Goal: Task Accomplishment & Management: Manage account settings

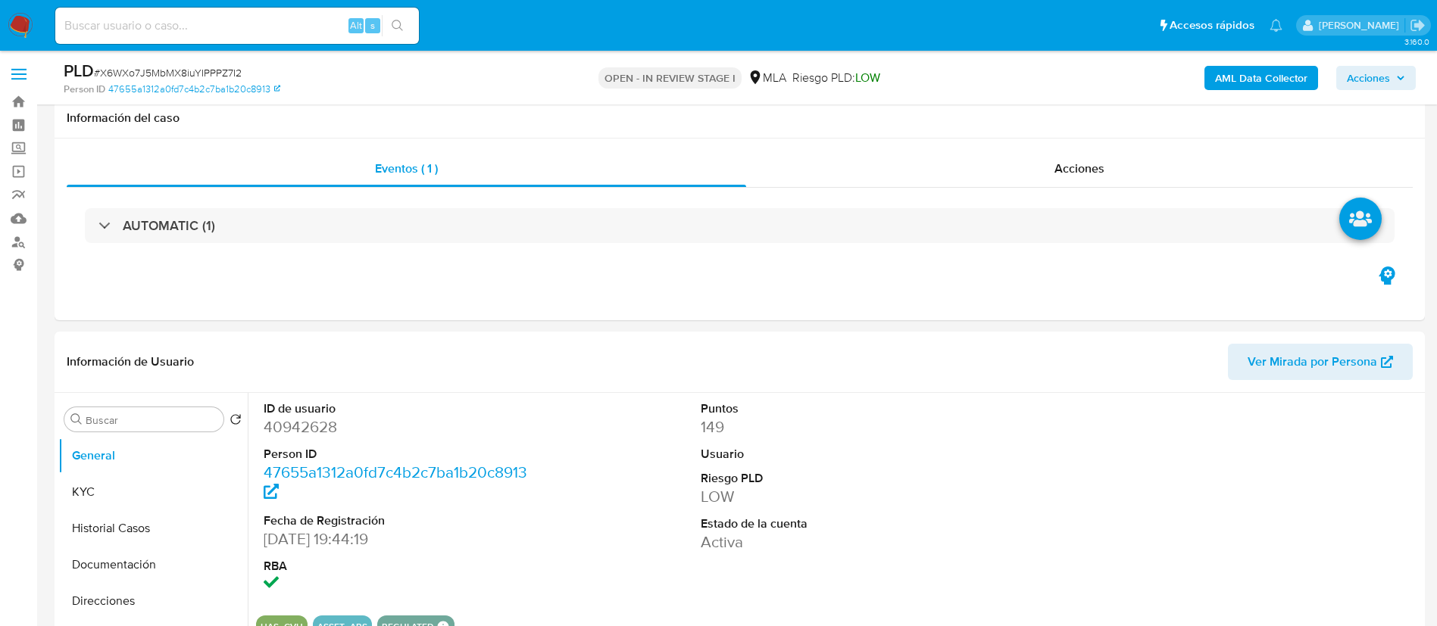
select select "10"
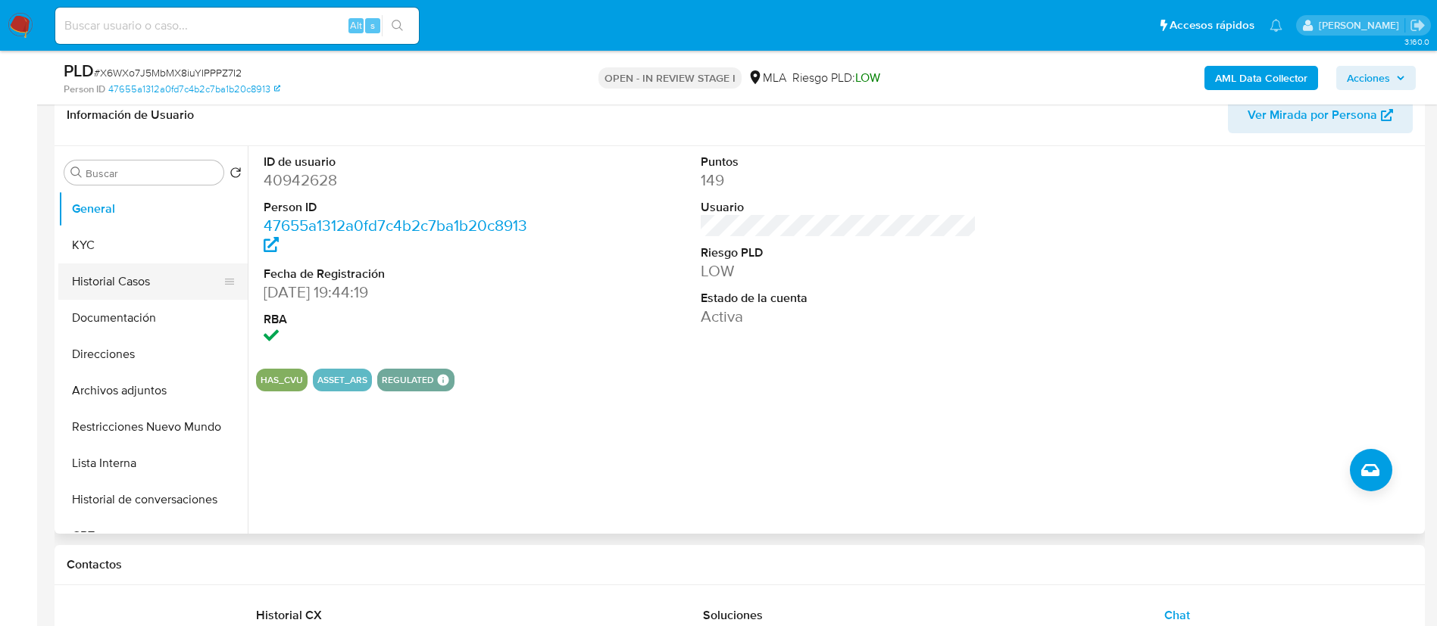
scroll to position [245, 0]
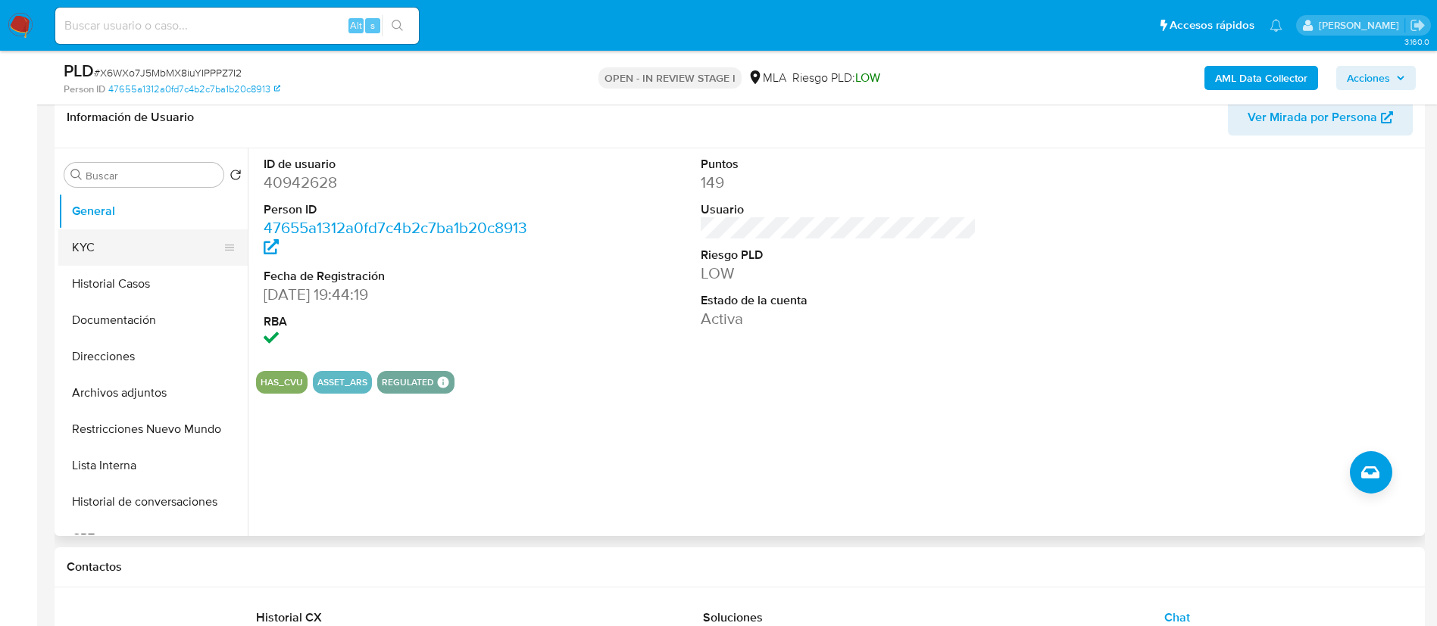
click at [137, 241] on button "KYC" at bounding box center [146, 248] width 177 height 36
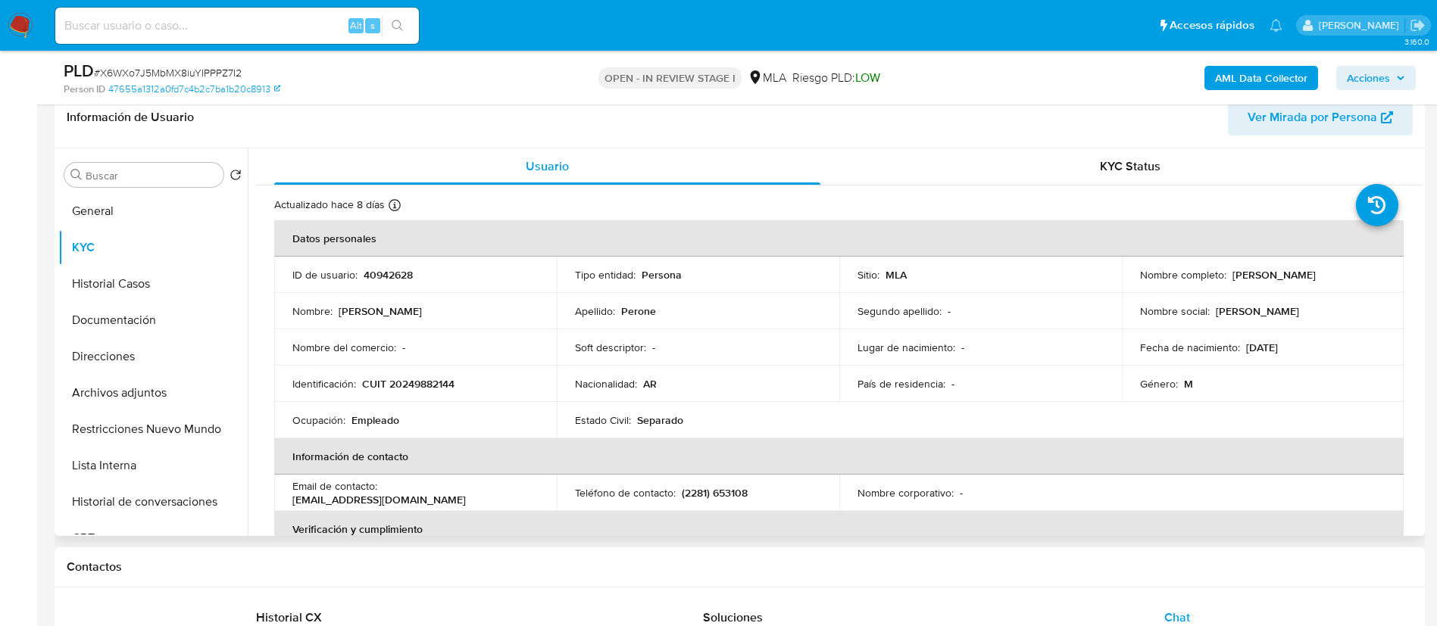
click at [576, 372] on td "Nacionalidad : AR" at bounding box center [698, 384] width 283 height 36
click at [568, 339] on td "Soft descriptor : -" at bounding box center [698, 348] width 283 height 36
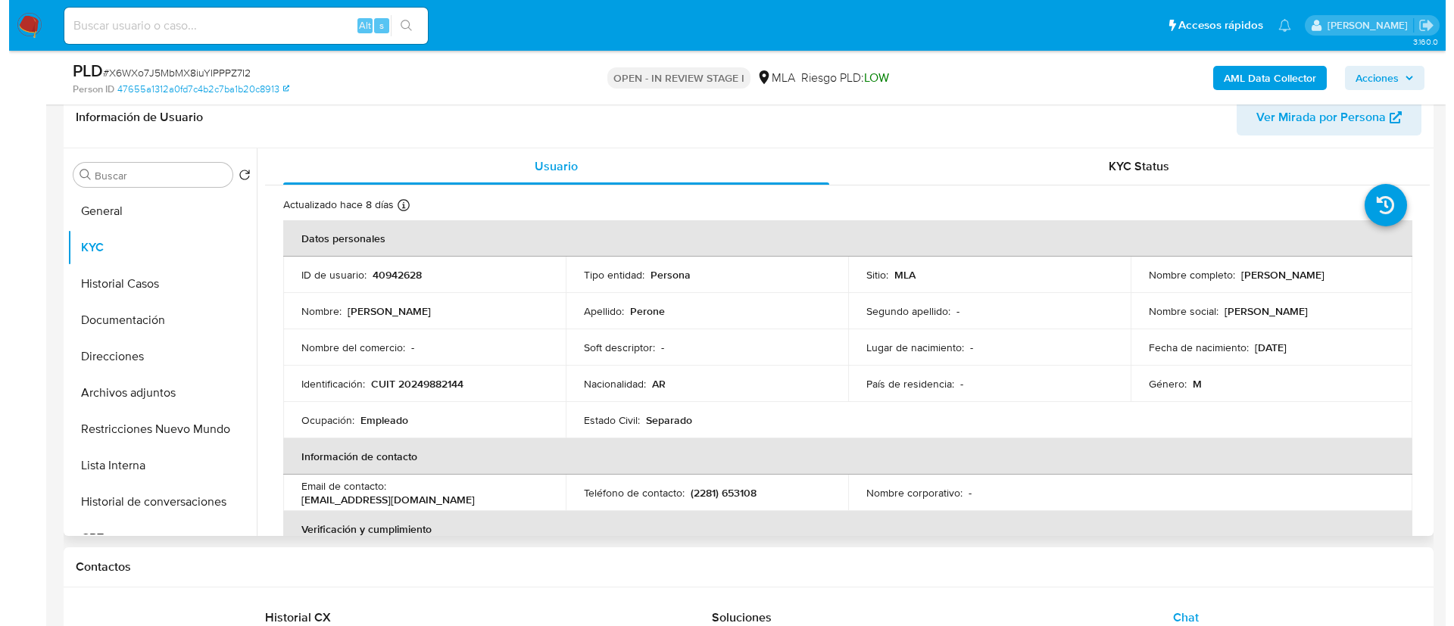
scroll to position [243, 0]
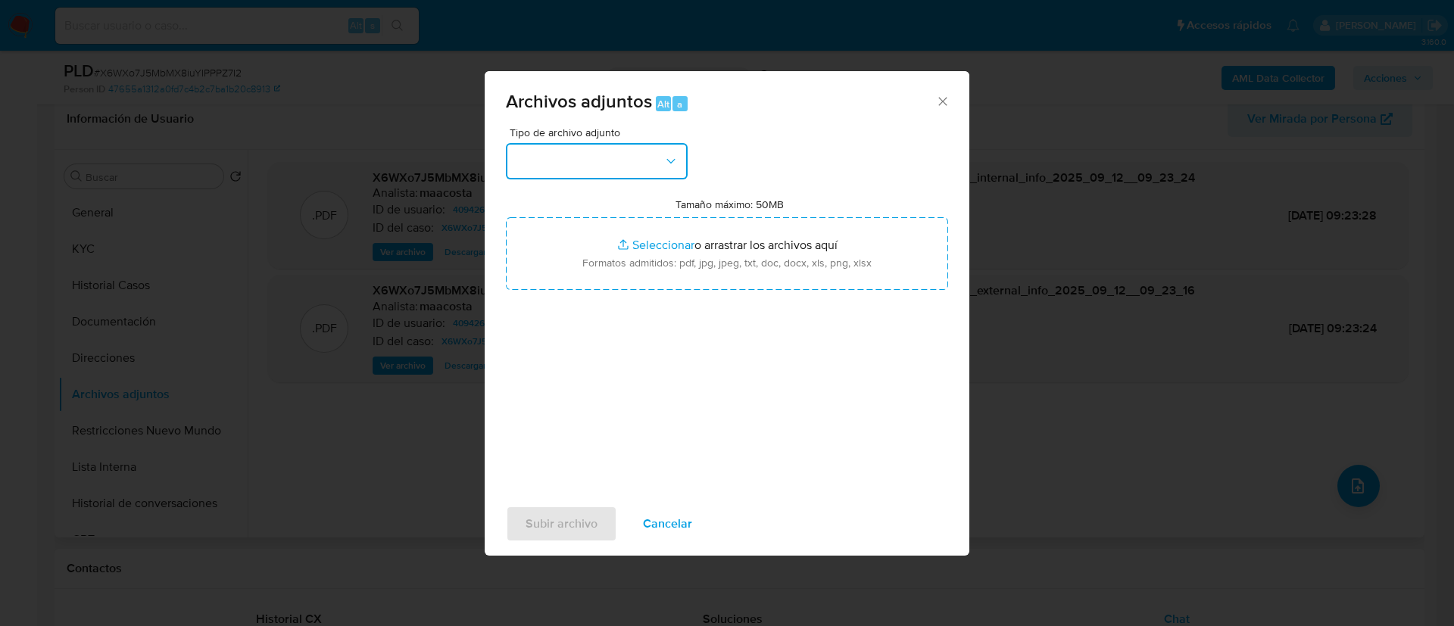
click at [592, 164] on button "button" at bounding box center [597, 161] width 182 height 36
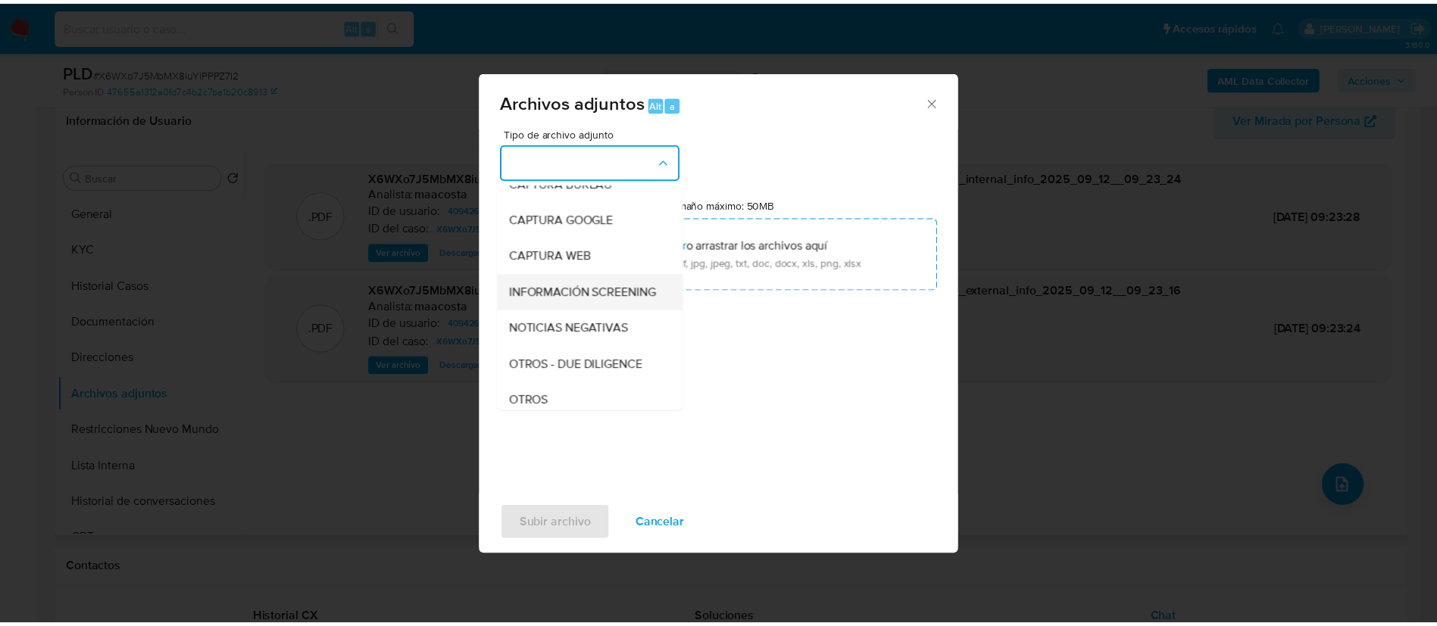
scroll to position [131, 0]
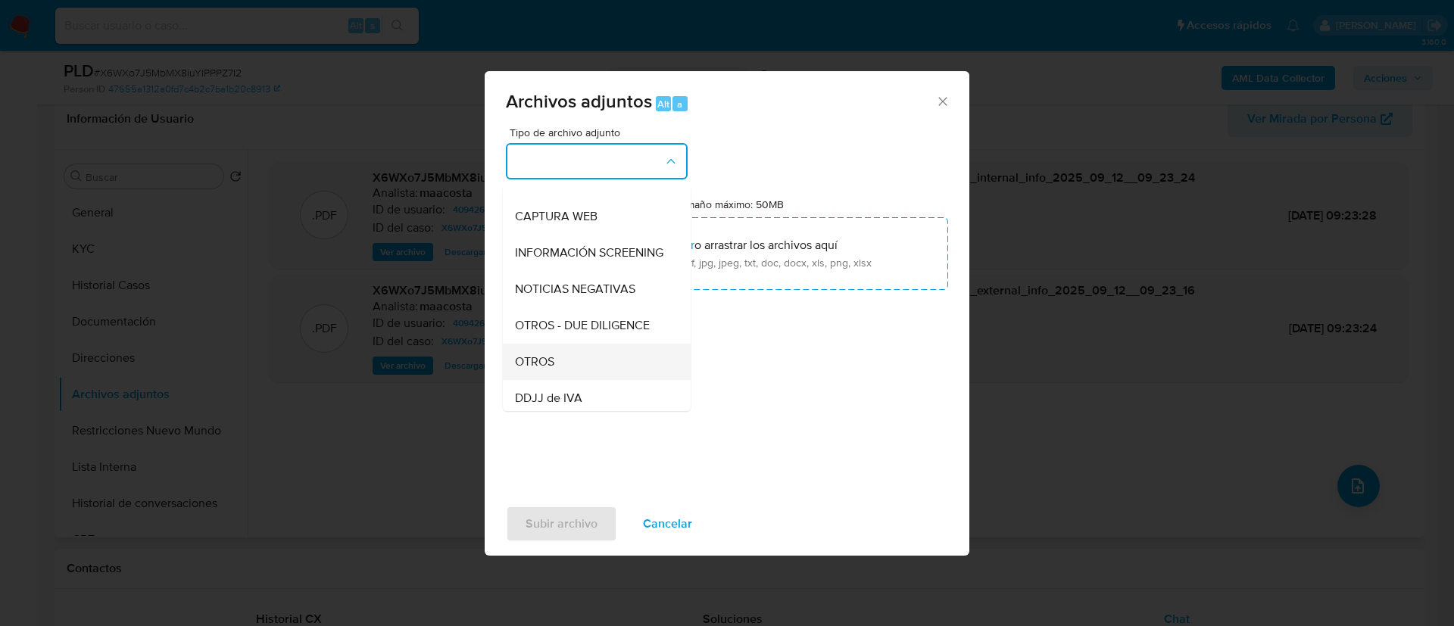
click at [560, 376] on div "OTROS" at bounding box center [592, 362] width 155 height 36
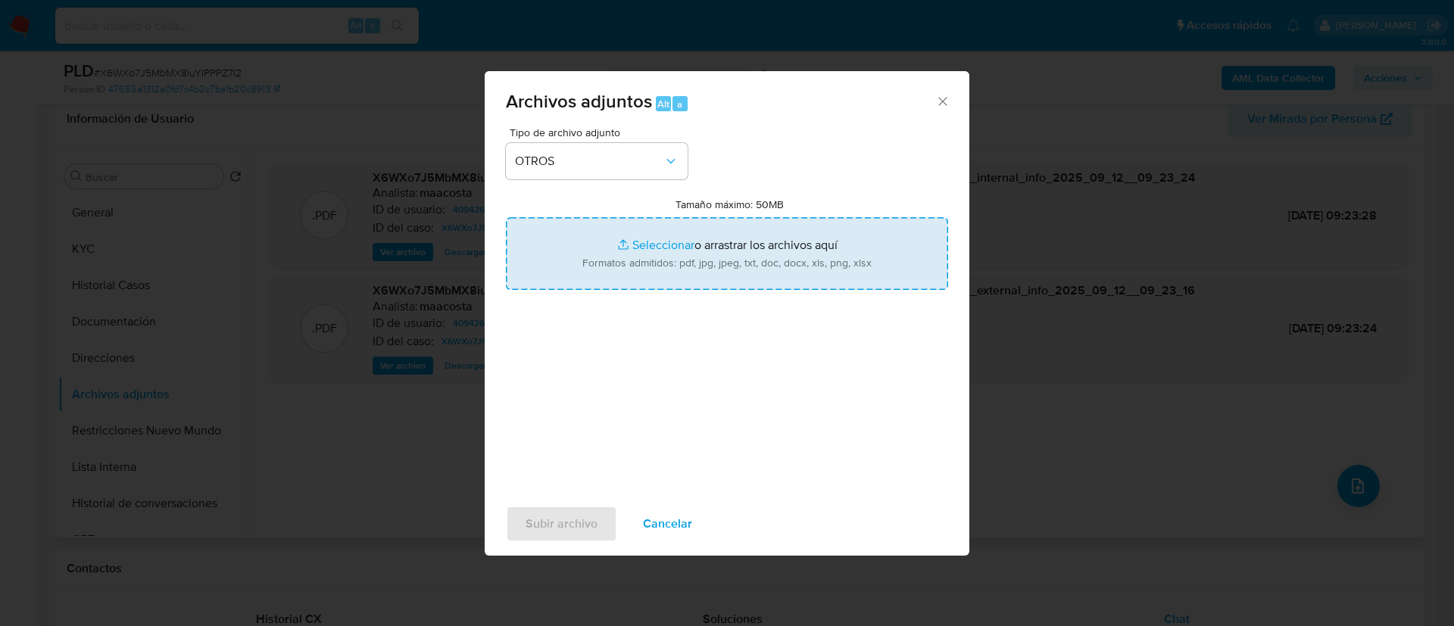
type input "C:\fakepath\Pablo German Perone- Movimientos.xlsx"
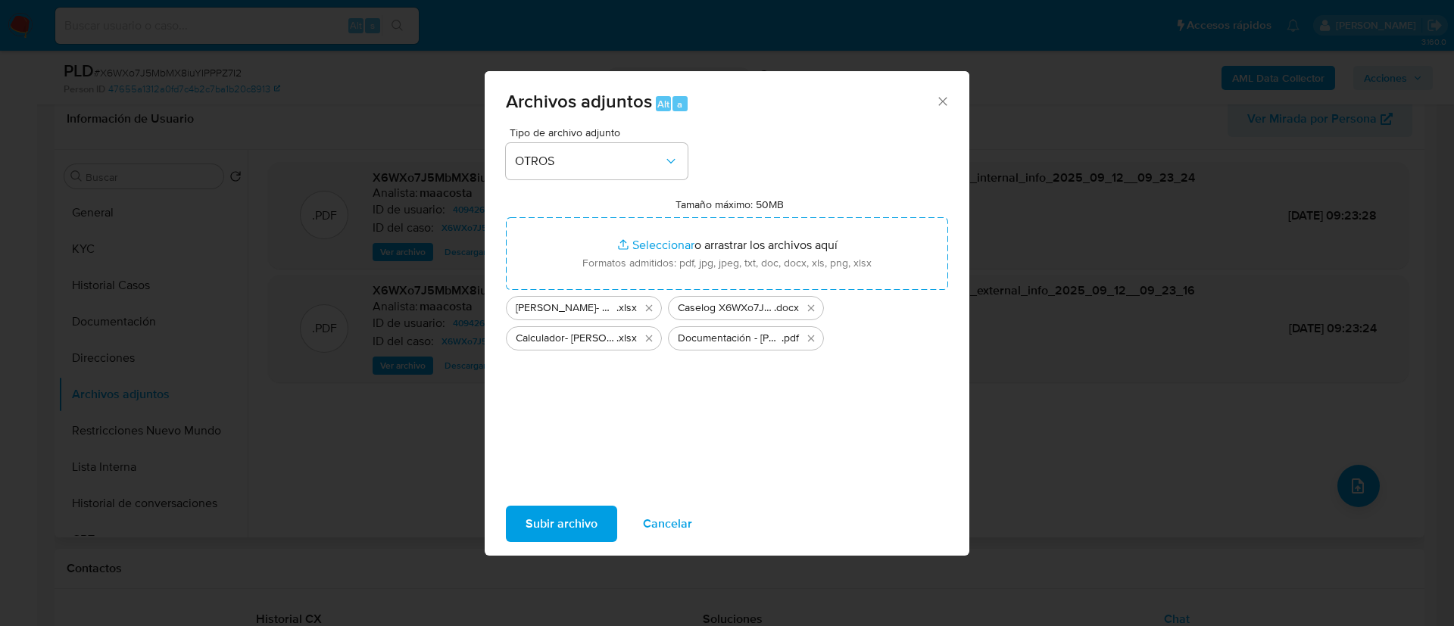
click at [573, 525] on span "Subir archivo" at bounding box center [562, 524] width 72 height 33
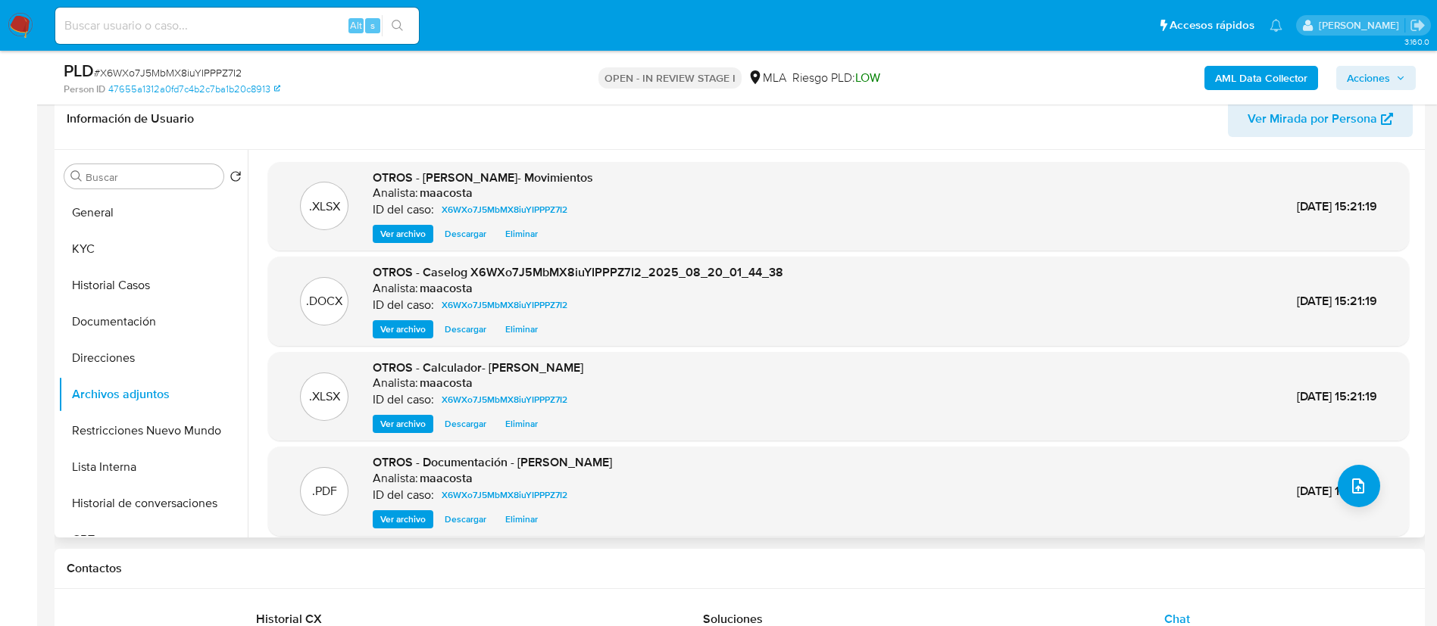
click at [254, 398] on div ".XLSX OTROS - Pablo German Perone- Movimientos Analista: maacosta ID del caso: …" at bounding box center [834, 344] width 1173 height 388
click at [122, 289] on button "Historial Casos" at bounding box center [146, 285] width 177 height 36
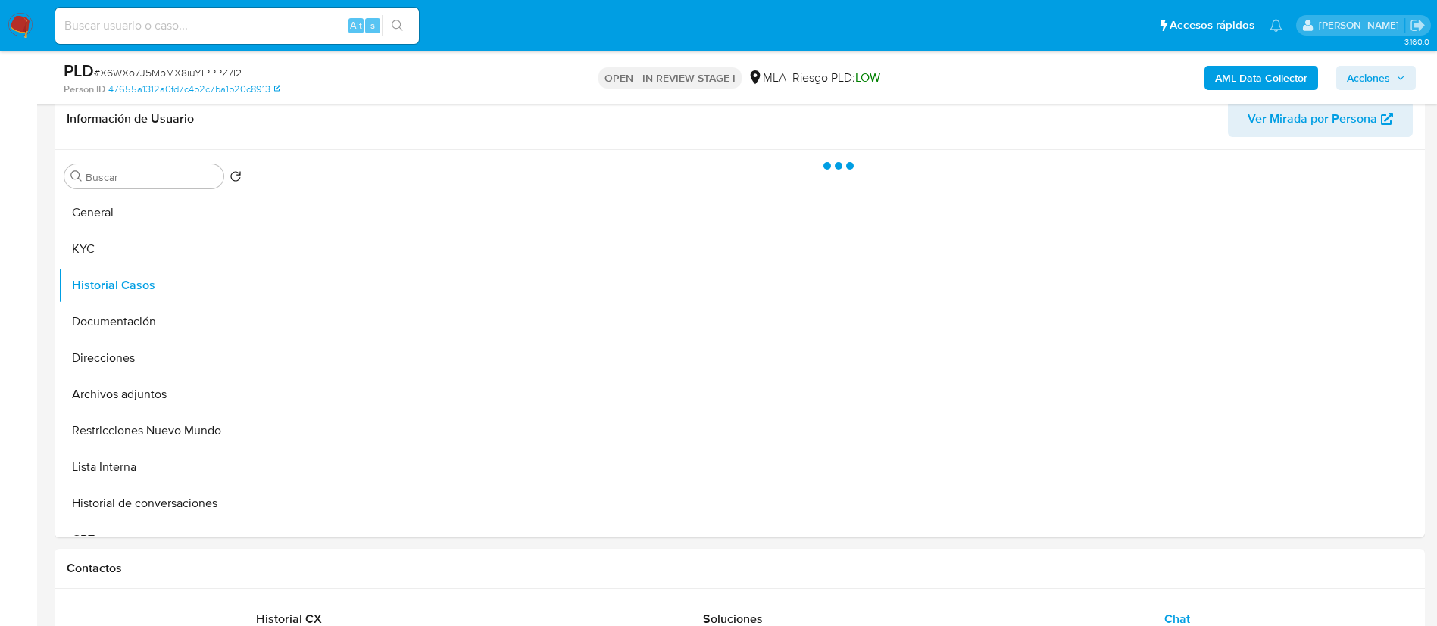
click at [1374, 66] on span "Acciones" at bounding box center [1368, 78] width 43 height 24
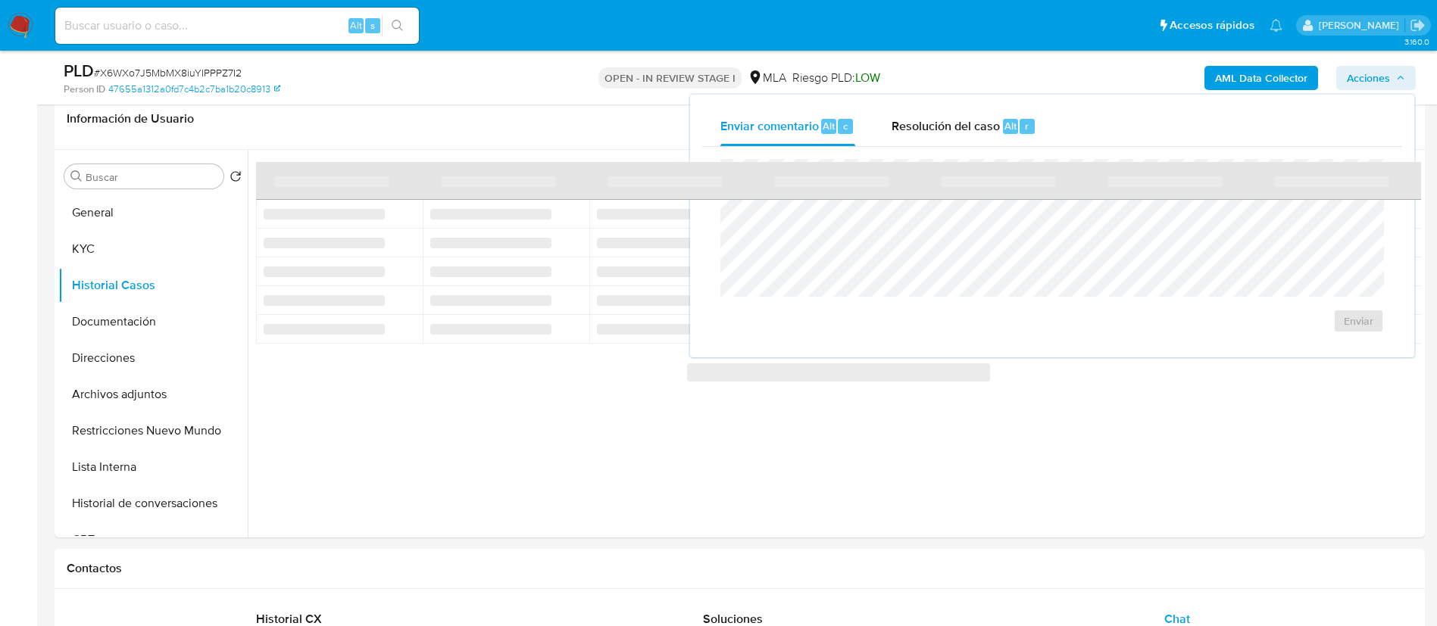
scroll to position [216, 0]
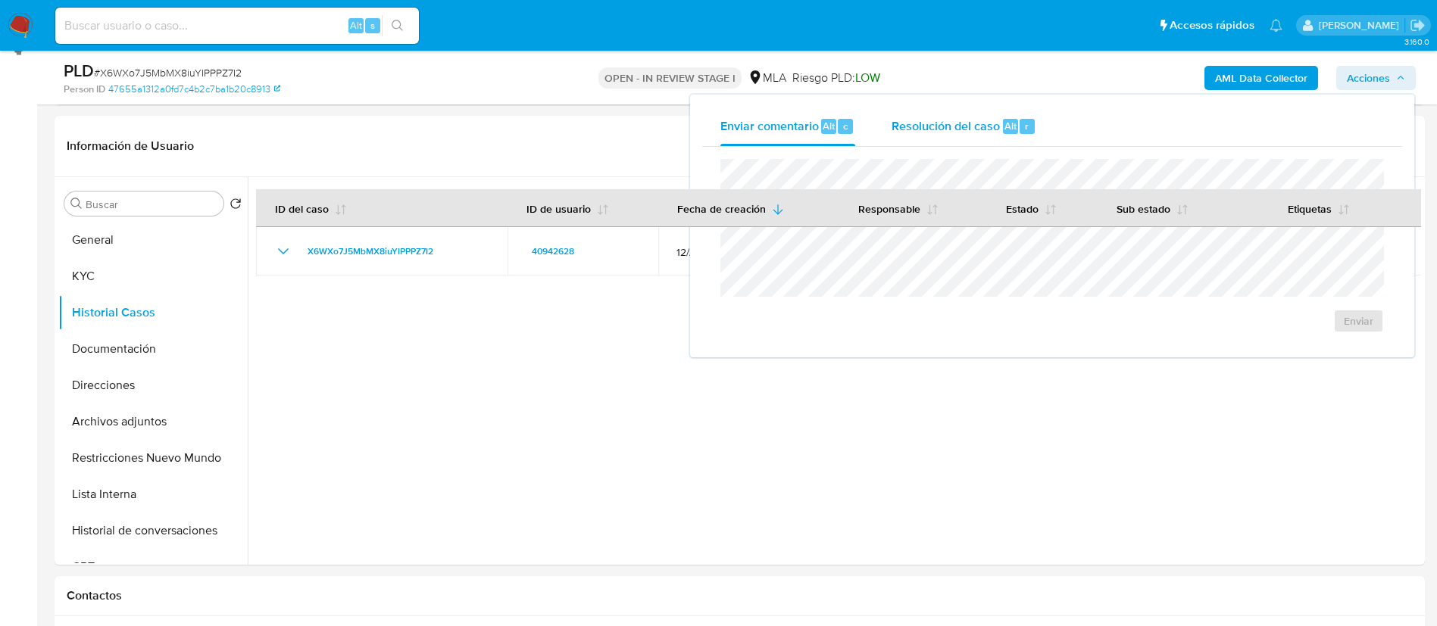
click at [1007, 130] on span "Alt" at bounding box center [1010, 126] width 12 height 14
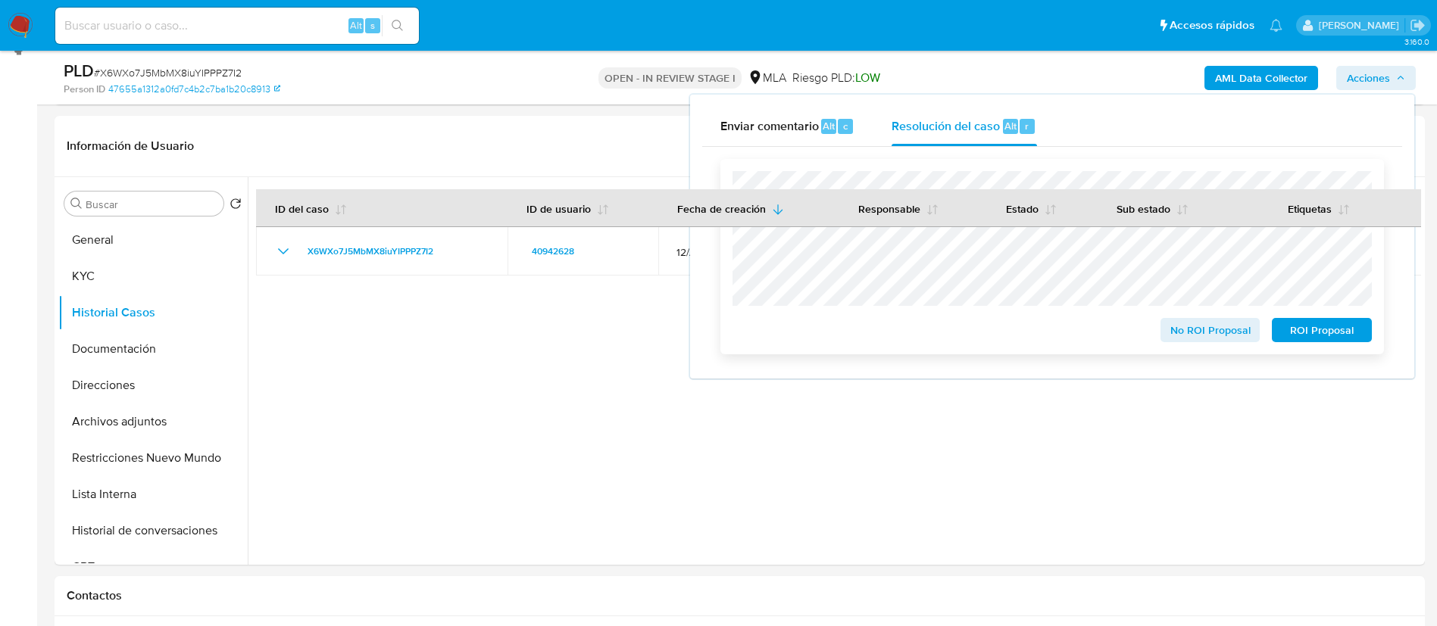
click at [1202, 334] on span "No ROI Proposal" at bounding box center [1210, 330] width 79 height 21
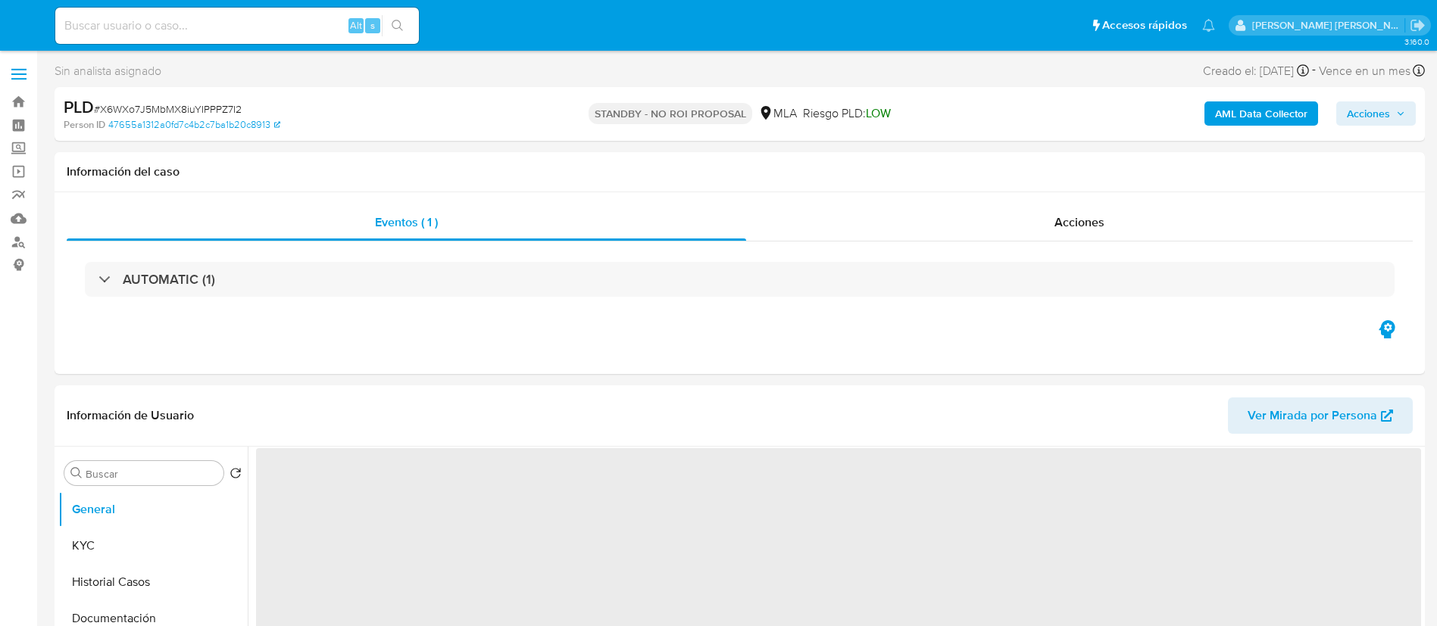
select select "10"
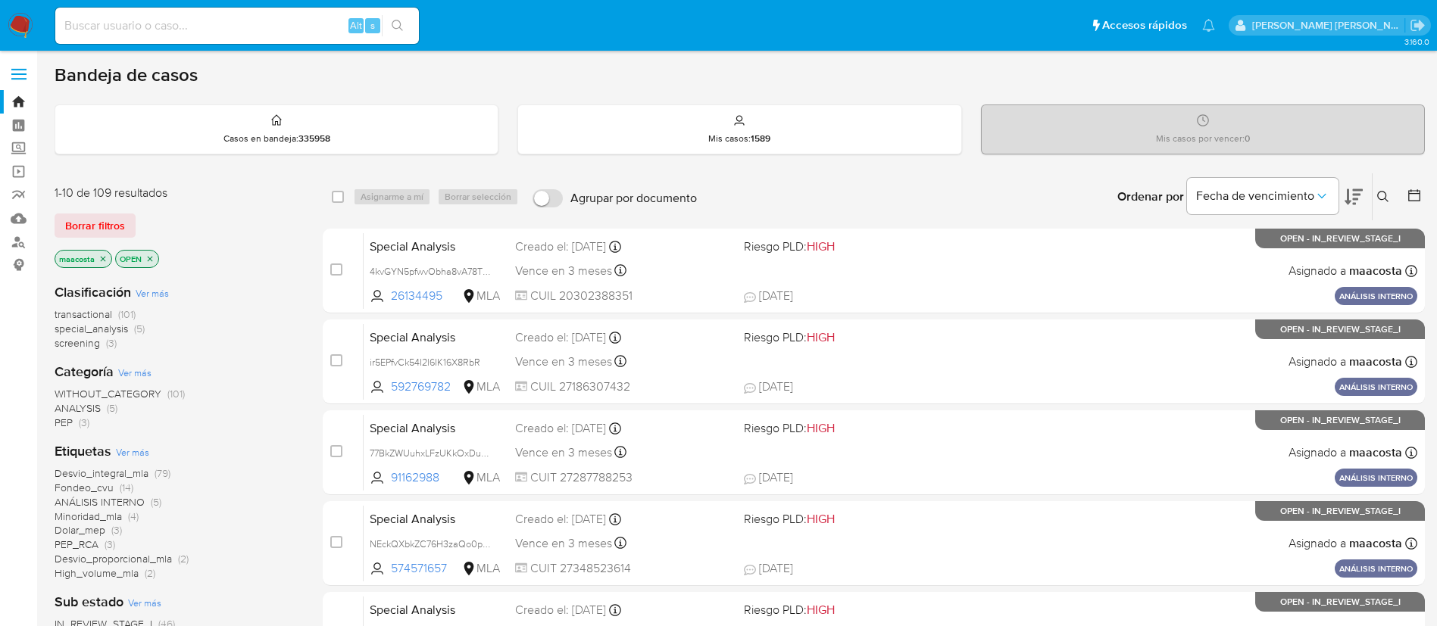
paste input "wfT3ghbb84bTyzfC5aibQXaj"
click at [254, 31] on input "wfT3ghbb84bTyzfC5aibQXaj" at bounding box center [237, 26] width 364 height 20
type input "wfT3ghbb84bTyzfC5aibQXaj"
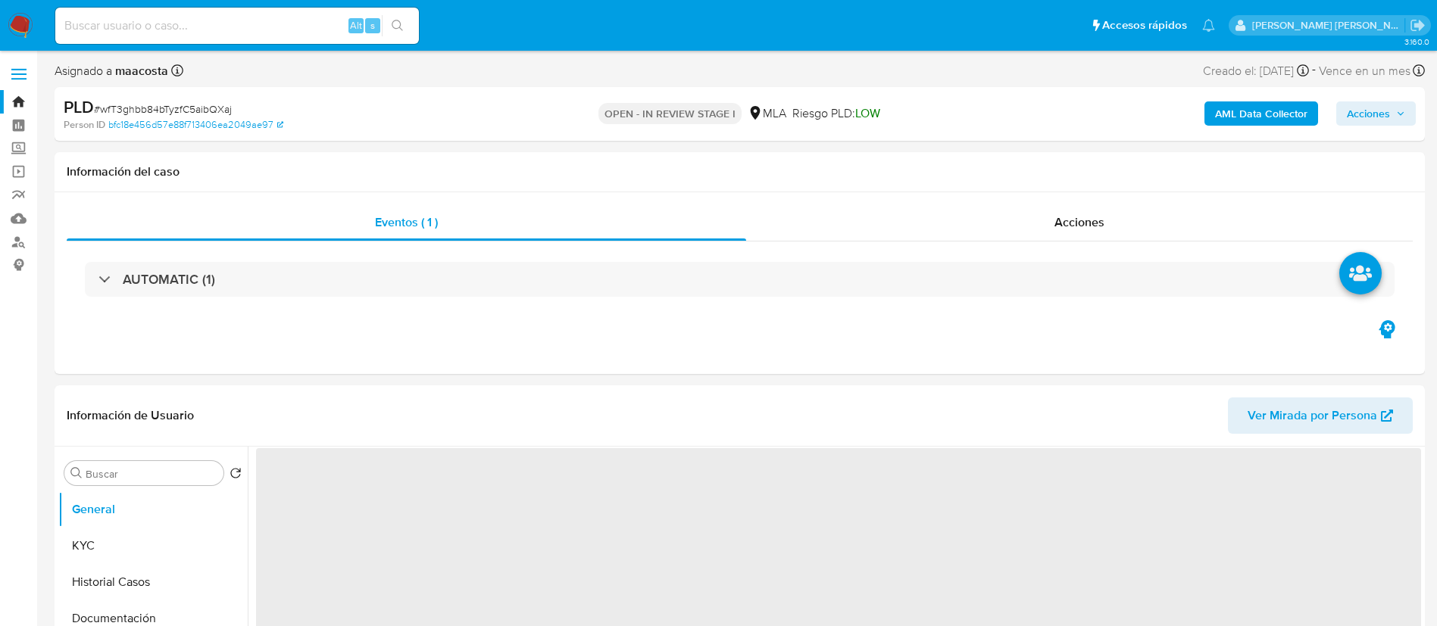
select select "10"
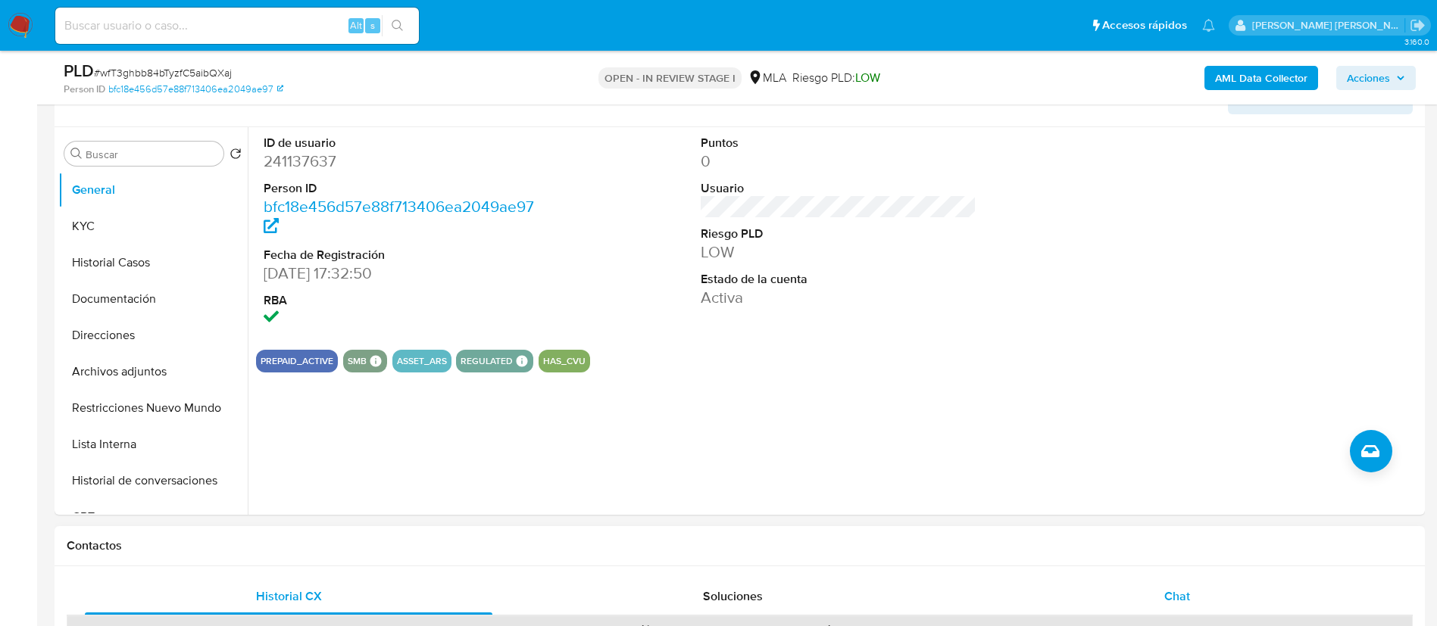
click at [1158, 585] on div "Chat" at bounding box center [1177, 597] width 408 height 36
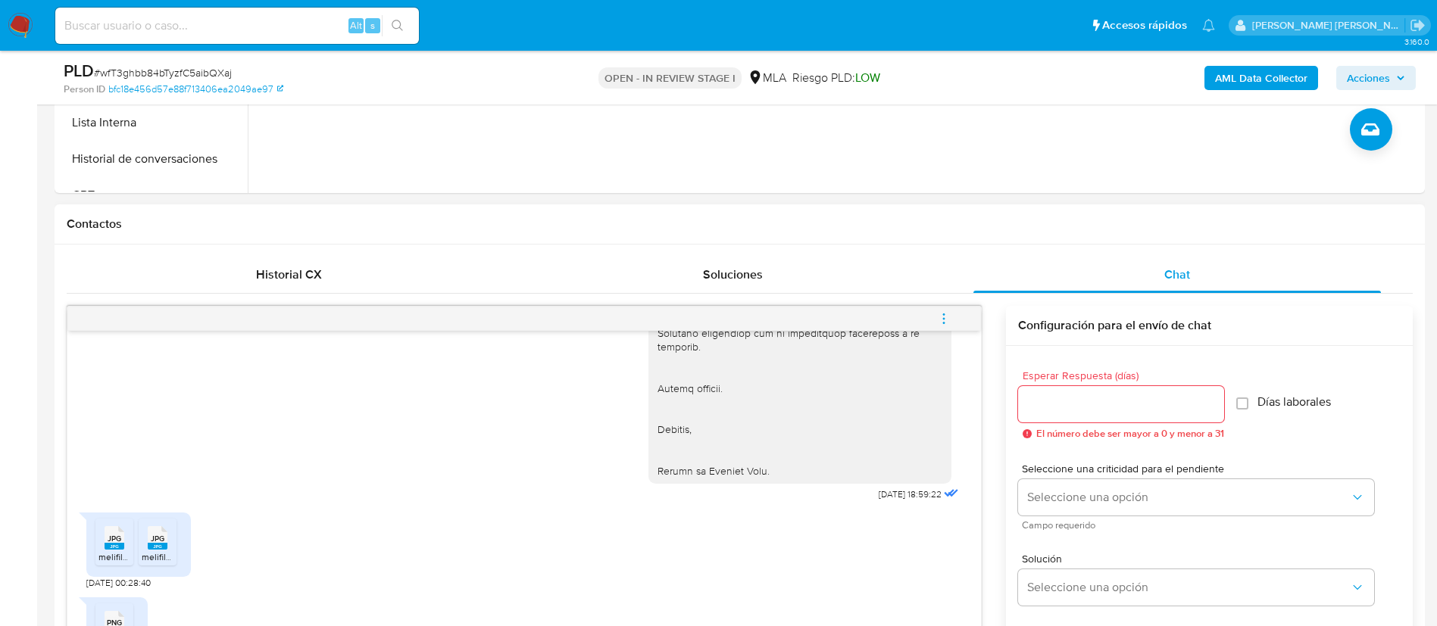
scroll to position [1911, 0]
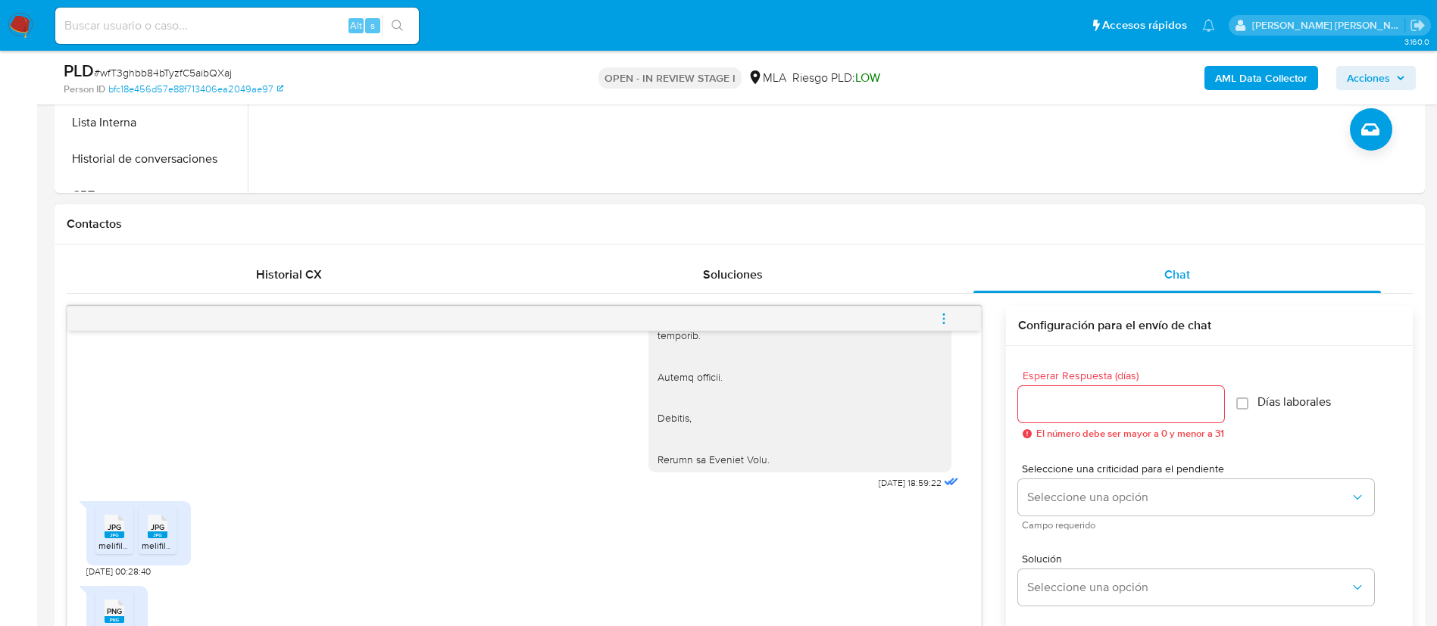
drag, startPoint x: 835, startPoint y: 523, endPoint x: 890, endPoint y: 537, distance: 57.0
copy div "16/09/2025"
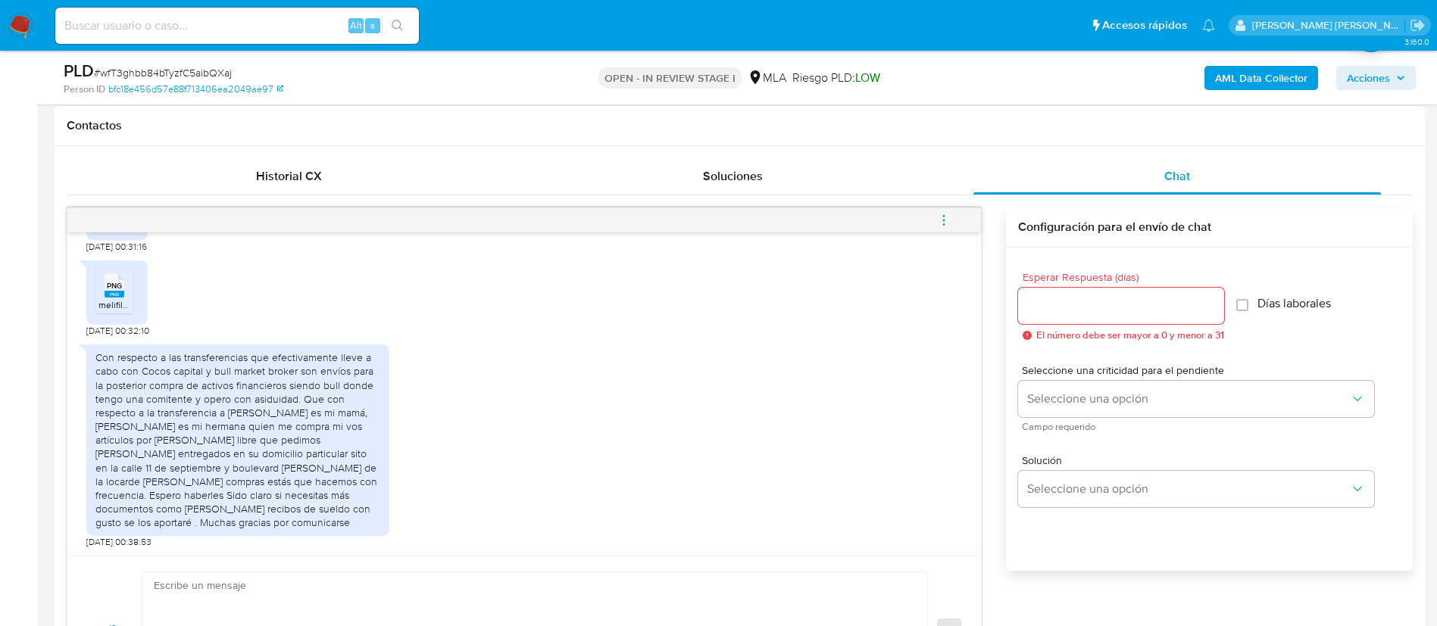
scroll to position [688, 0]
click at [178, 388] on div "Con respecto a las transferencias que efectivamente lleve a cabo con Cocos capi…" at bounding box center [237, 438] width 285 height 179
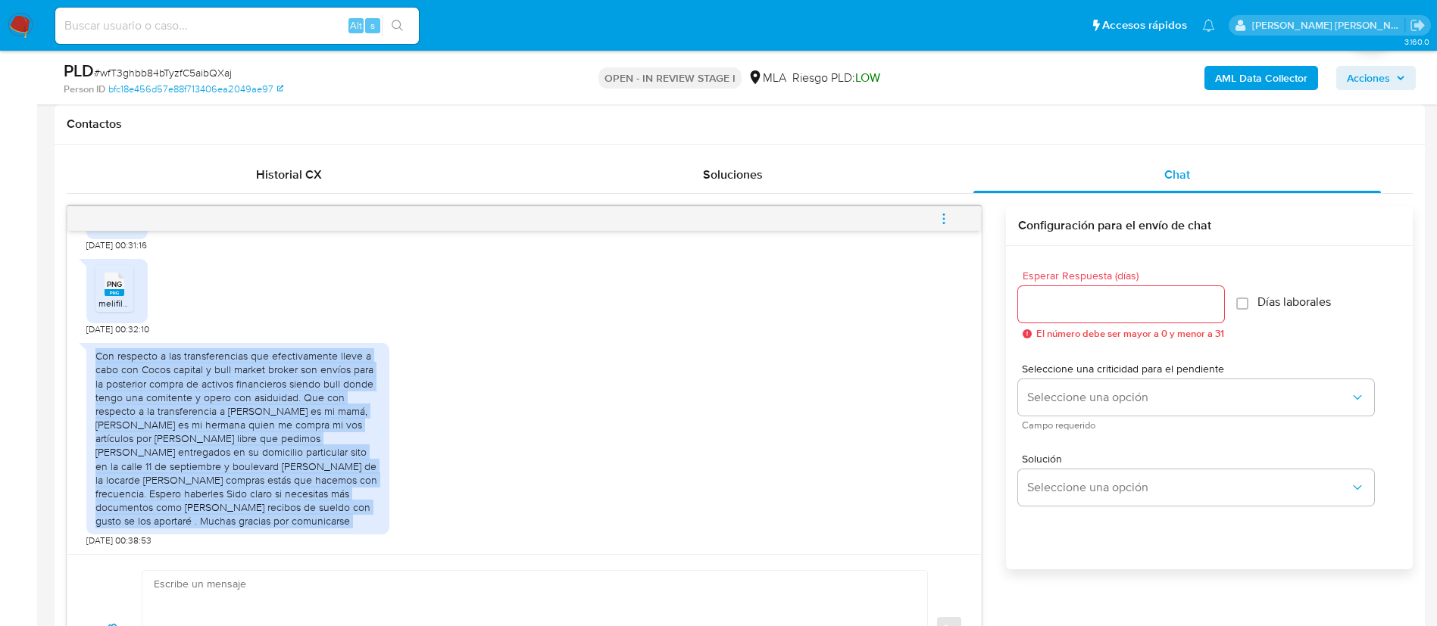
click at [178, 388] on div "Con respecto a las transferencias que efectivamente lleve a cabo con Cocos capi…" at bounding box center [237, 438] width 285 height 179
copy div "Con respecto a las transferencias que efectivamente lleve a cabo con Cocos capi…"
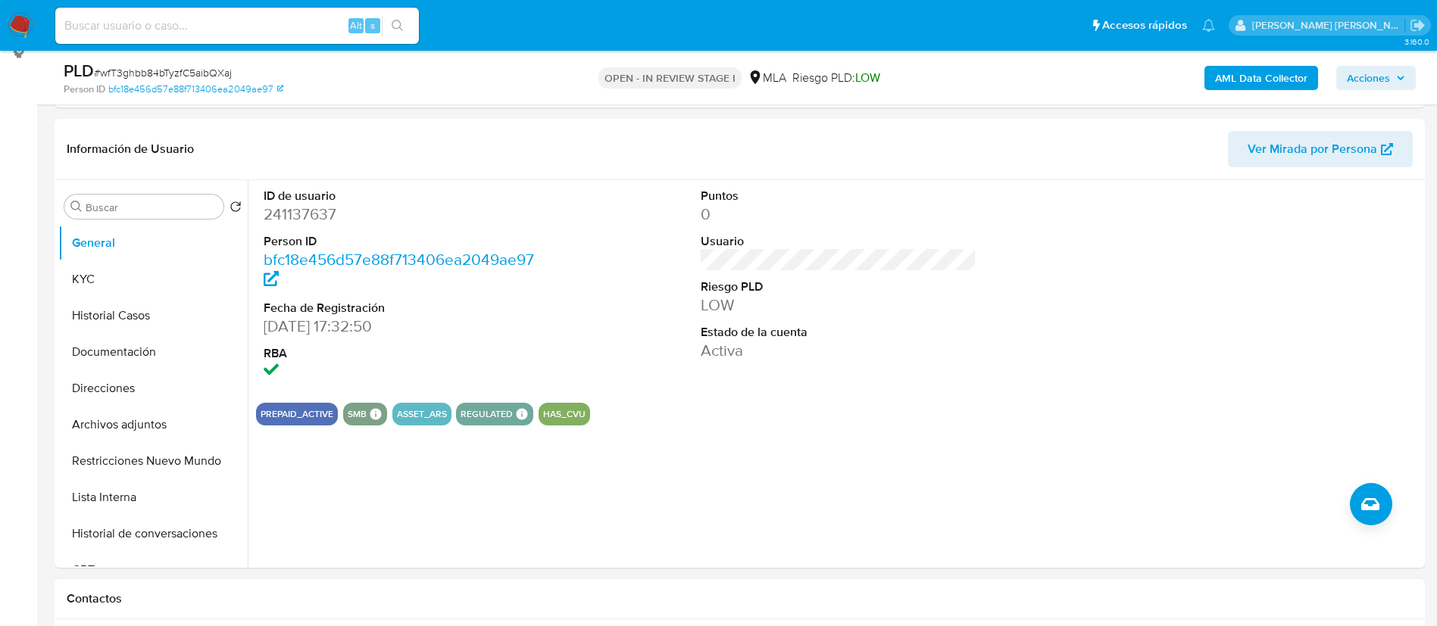
scroll to position [209, 0]
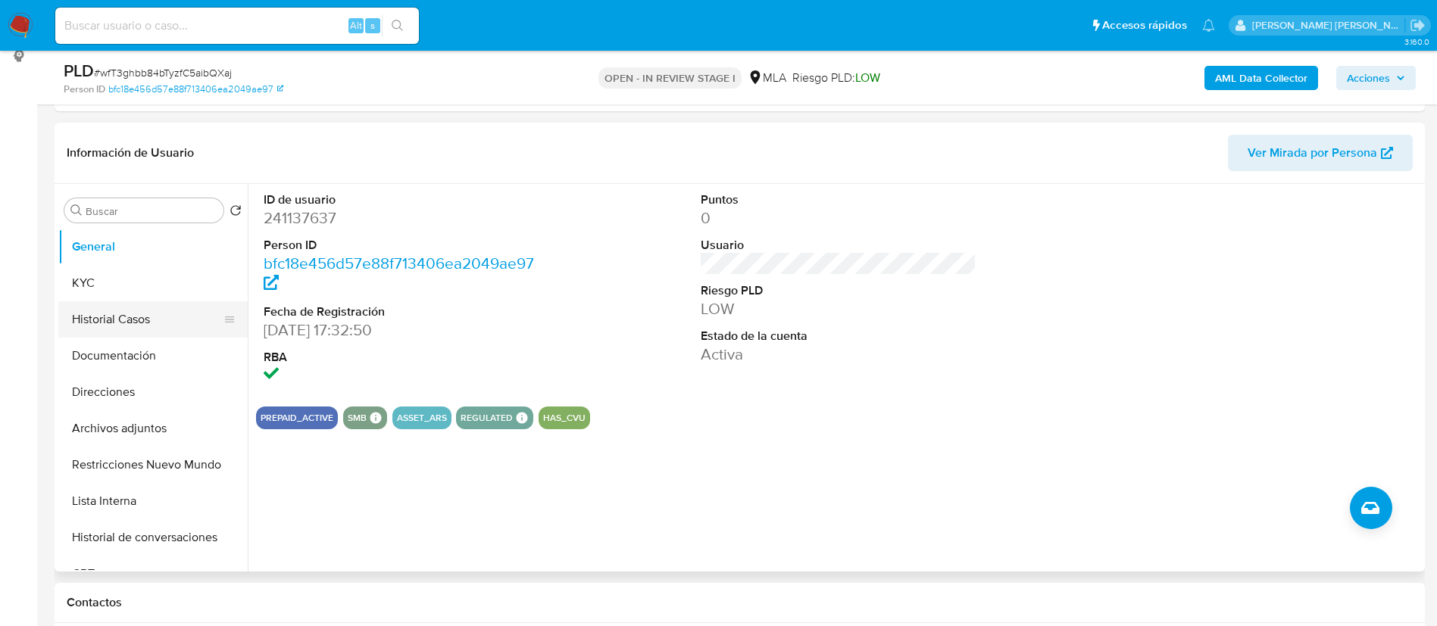
click at [93, 302] on button "Historial Casos" at bounding box center [146, 319] width 177 height 36
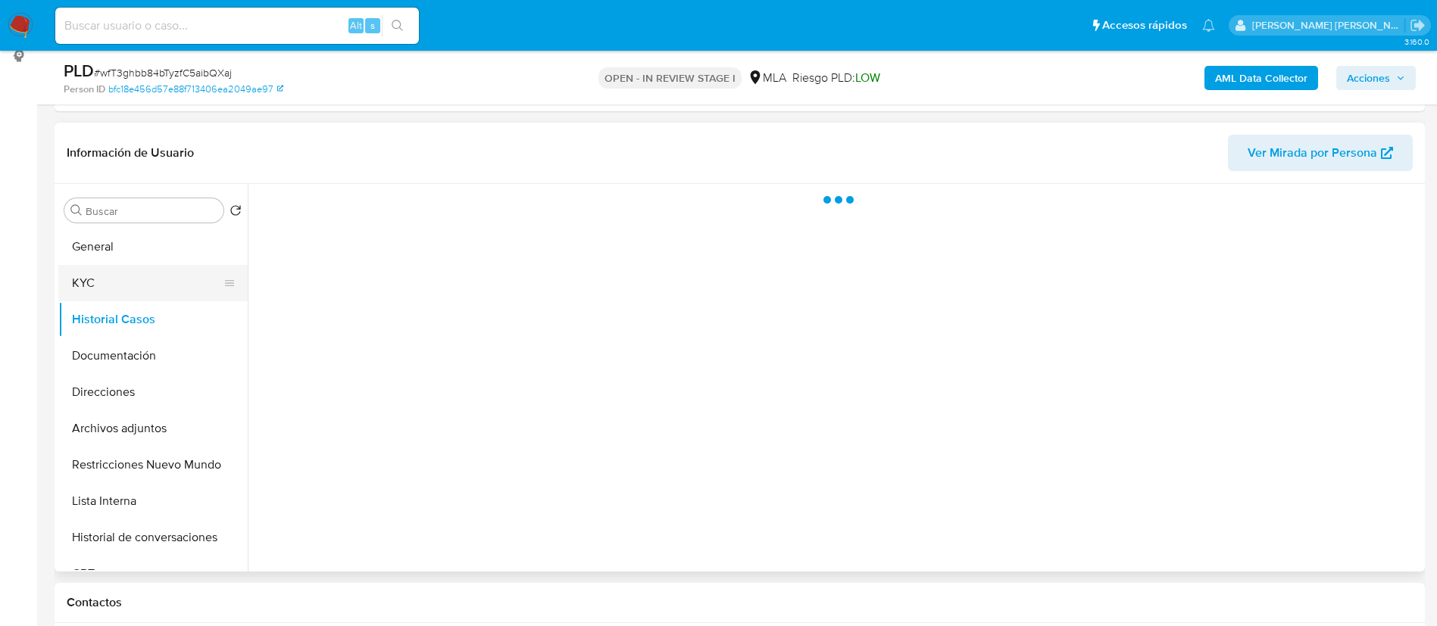
click at [83, 286] on button "KYC" at bounding box center [146, 283] width 177 height 36
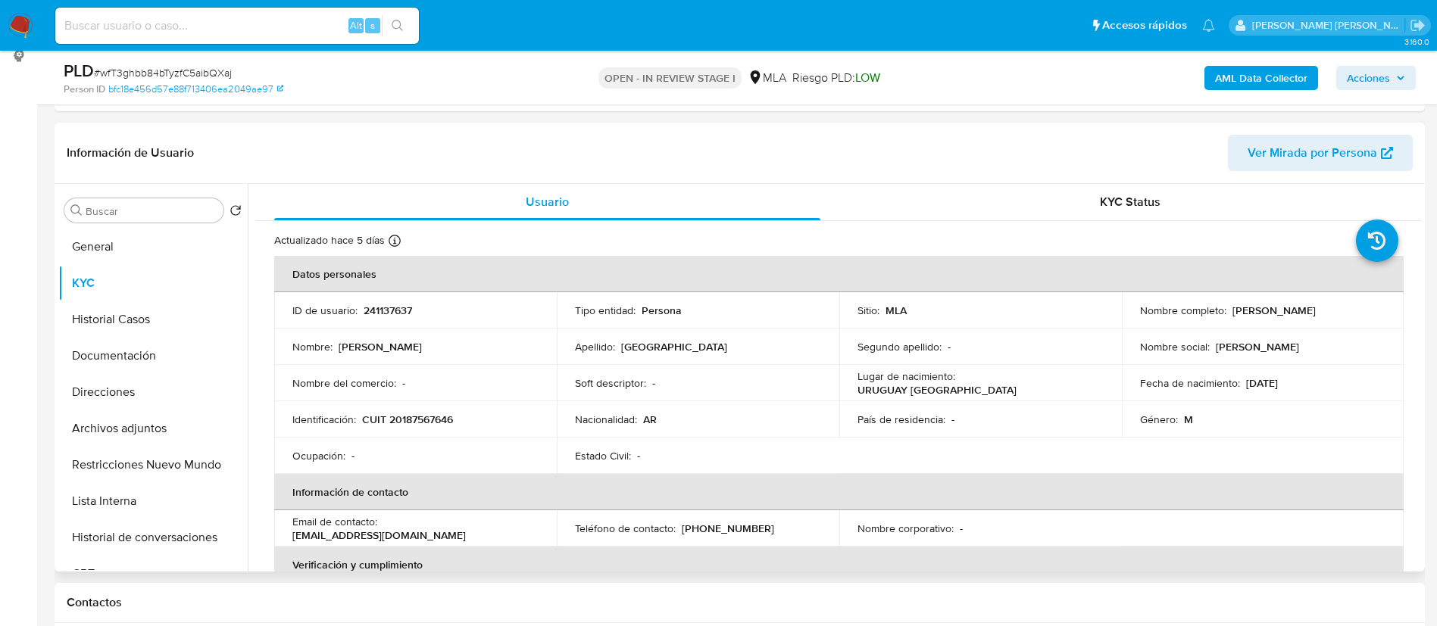
drag, startPoint x: 1225, startPoint y: 313, endPoint x: 1342, endPoint y: 314, distance: 116.7
click at [1342, 314] on div "Nombre completo : Alberto Alejandro Milan" at bounding box center [1263, 311] width 246 height 14
copy div "[PERSON_NAME]"
click at [1247, 312] on p "[PERSON_NAME]" at bounding box center [1273, 311] width 83 height 14
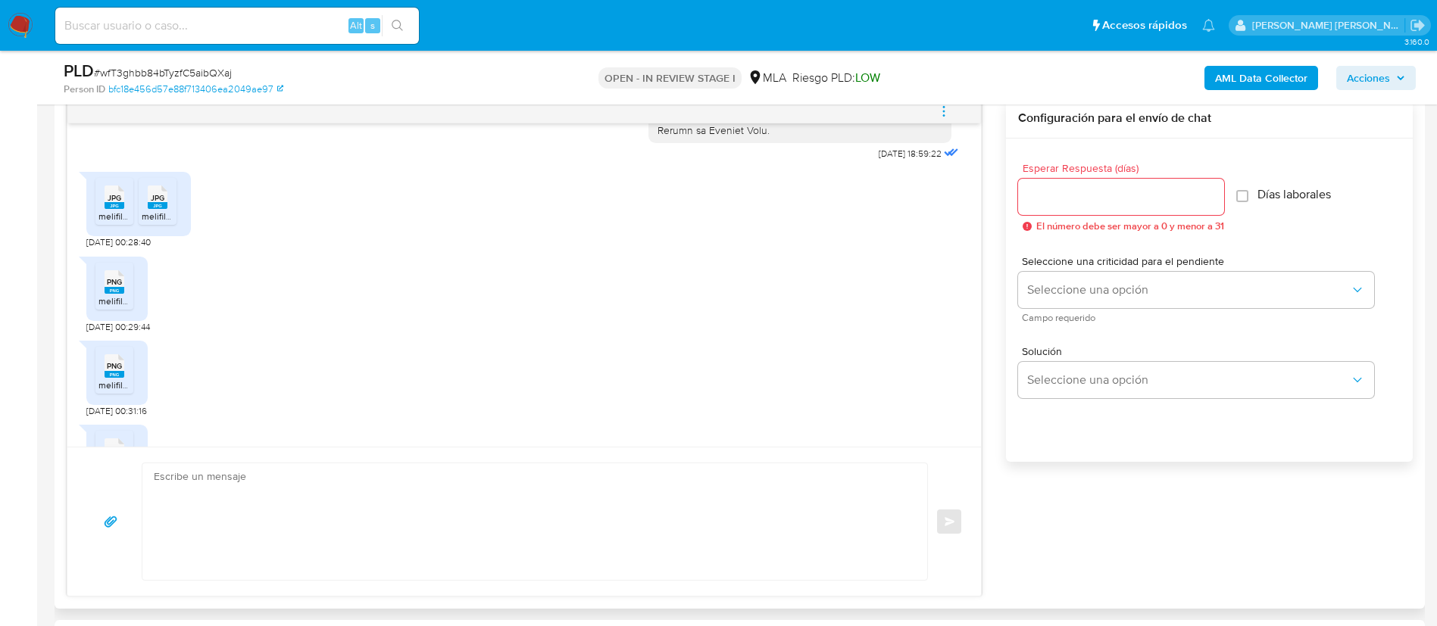
scroll to position [2045, 0]
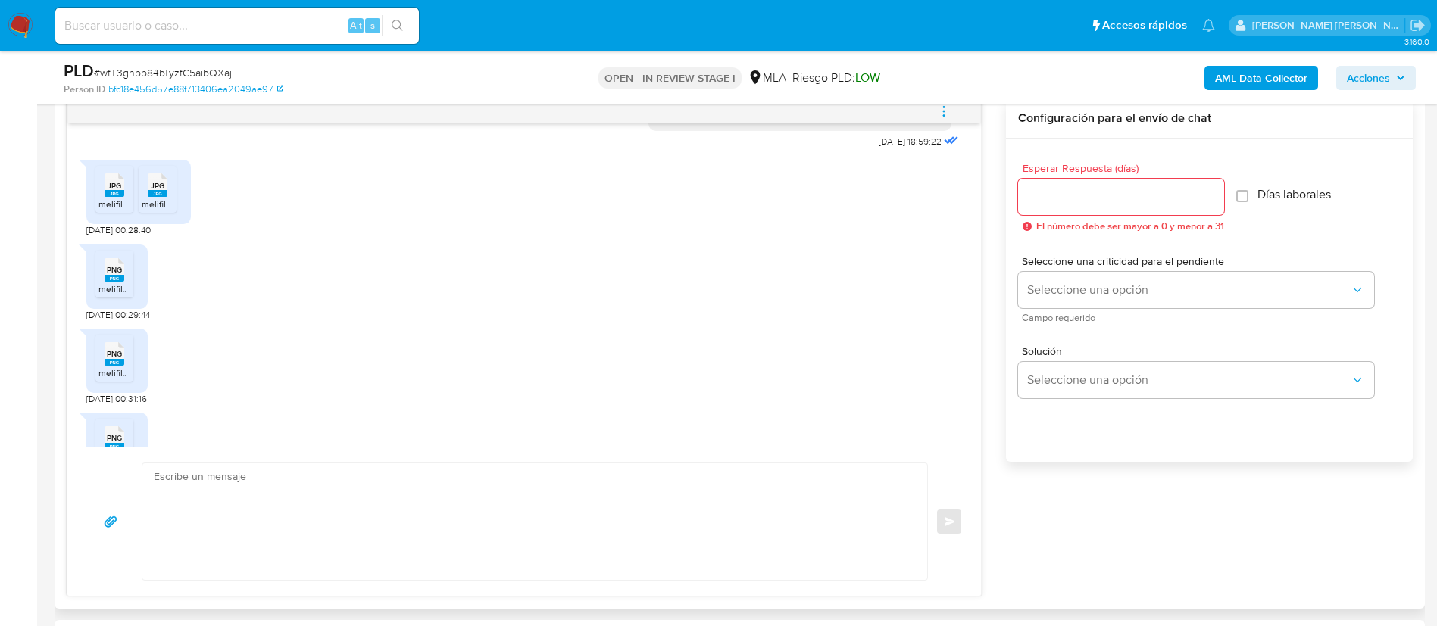
click at [115, 191] on span "JPG" at bounding box center [115, 186] width 14 height 10
click at [158, 191] on span "JPG" at bounding box center [158, 186] width 14 height 10
click at [112, 282] on rect at bounding box center [115, 278] width 20 height 7
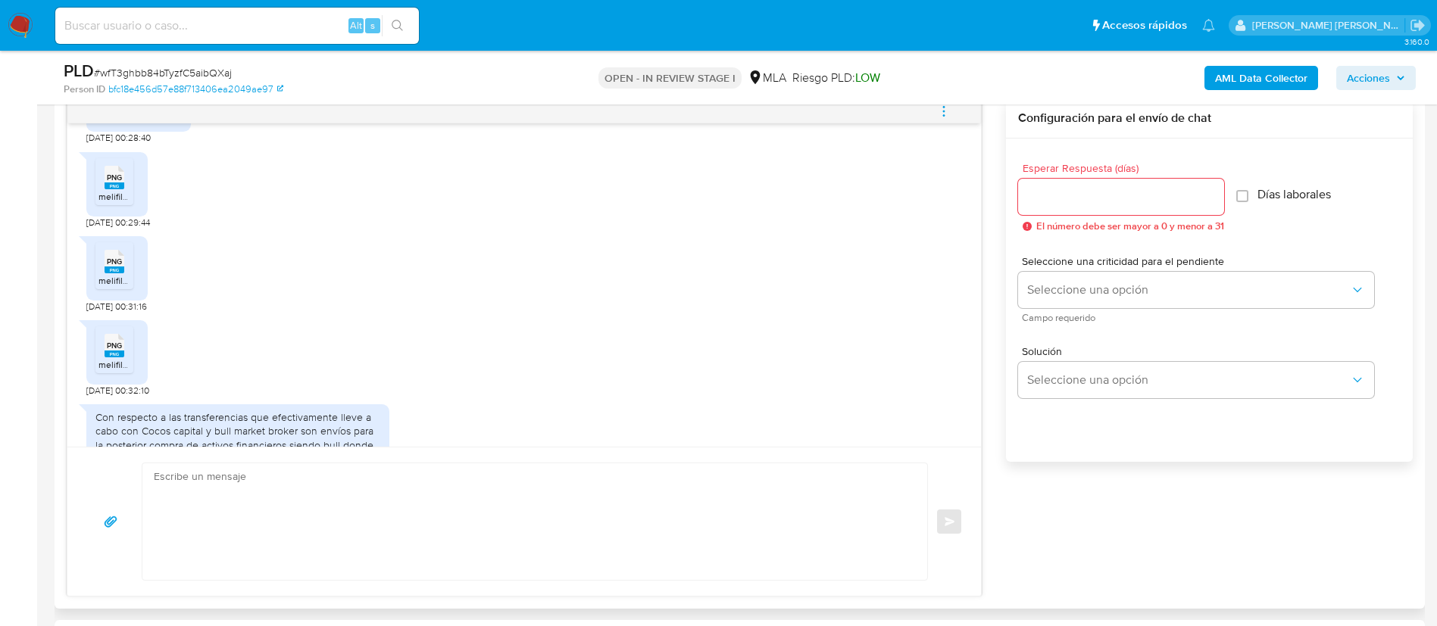
scroll to position [2175, 0]
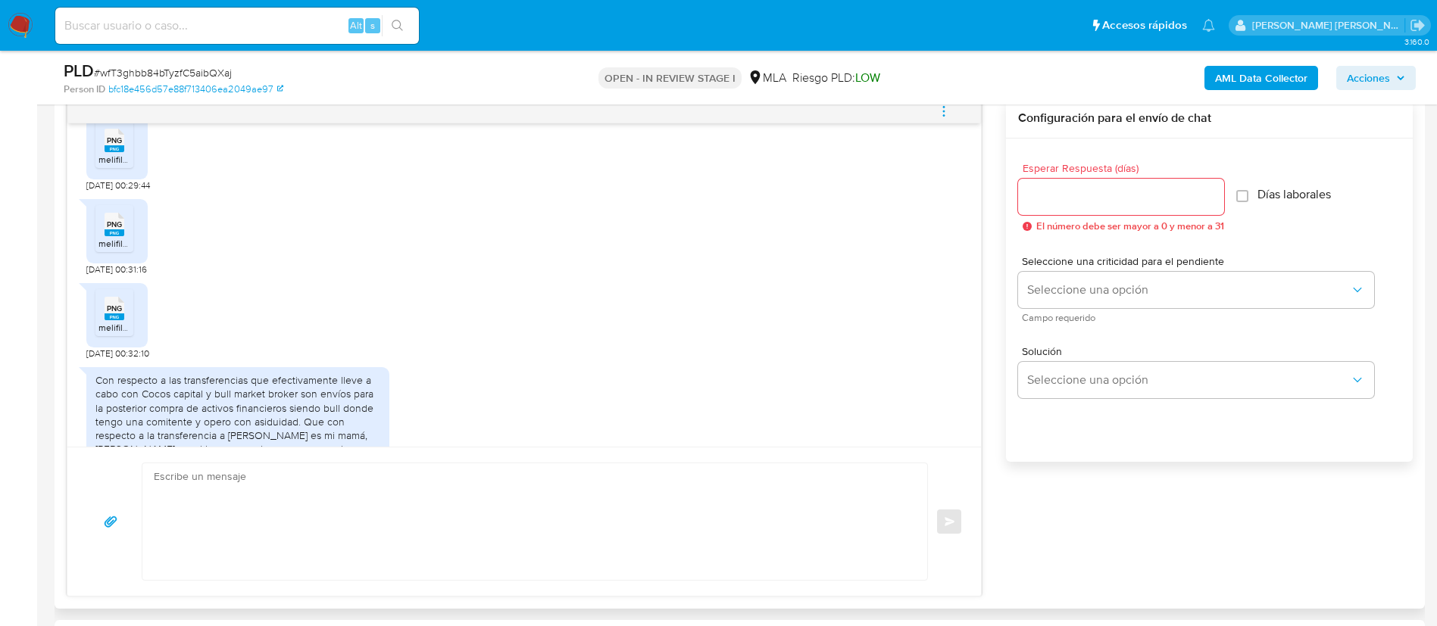
click at [109, 238] on div "PNG PNG" at bounding box center [114, 223] width 32 height 30
click at [111, 322] on icon "PNG" at bounding box center [115, 308] width 20 height 27
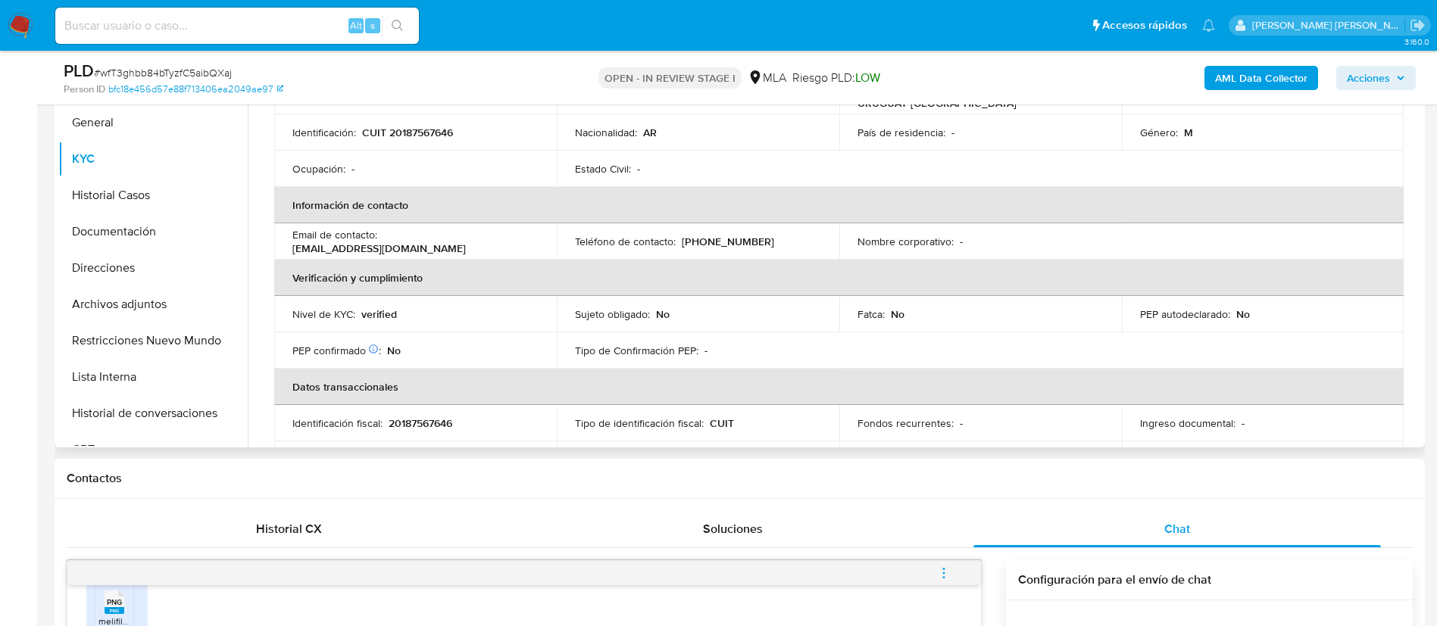
scroll to position [0, 0]
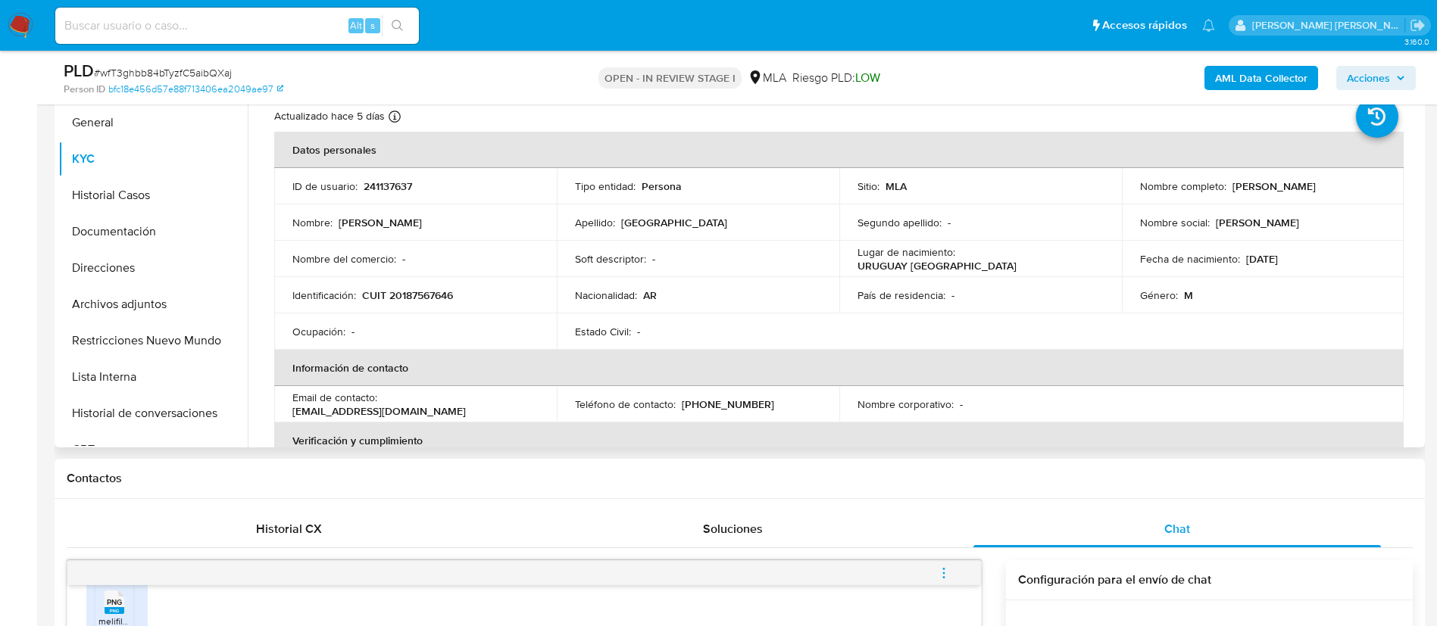
drag, startPoint x: 1226, startPoint y: 186, endPoint x: 1363, endPoint y: 177, distance: 137.4
click at [1363, 177] on td "Nombre completo : Alberto Alejandro Milan" at bounding box center [1263, 186] width 283 height 36
copy div "Alberto Alejandro Milan"
click at [565, 569] on div "JPG JPG melifile9058483137005044388.jpg JPG JPG melifile7315265674315898356.jpg…" at bounding box center [524, 527] width 876 height 84
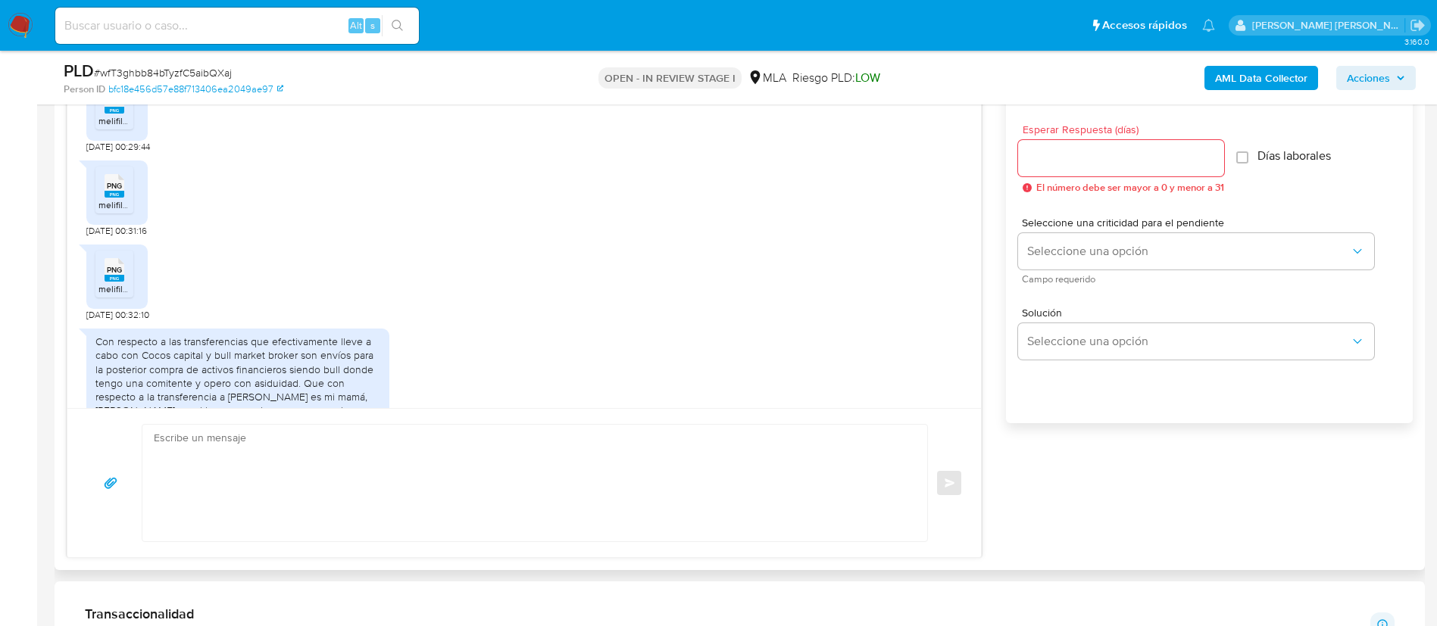
scroll to position [854, 0]
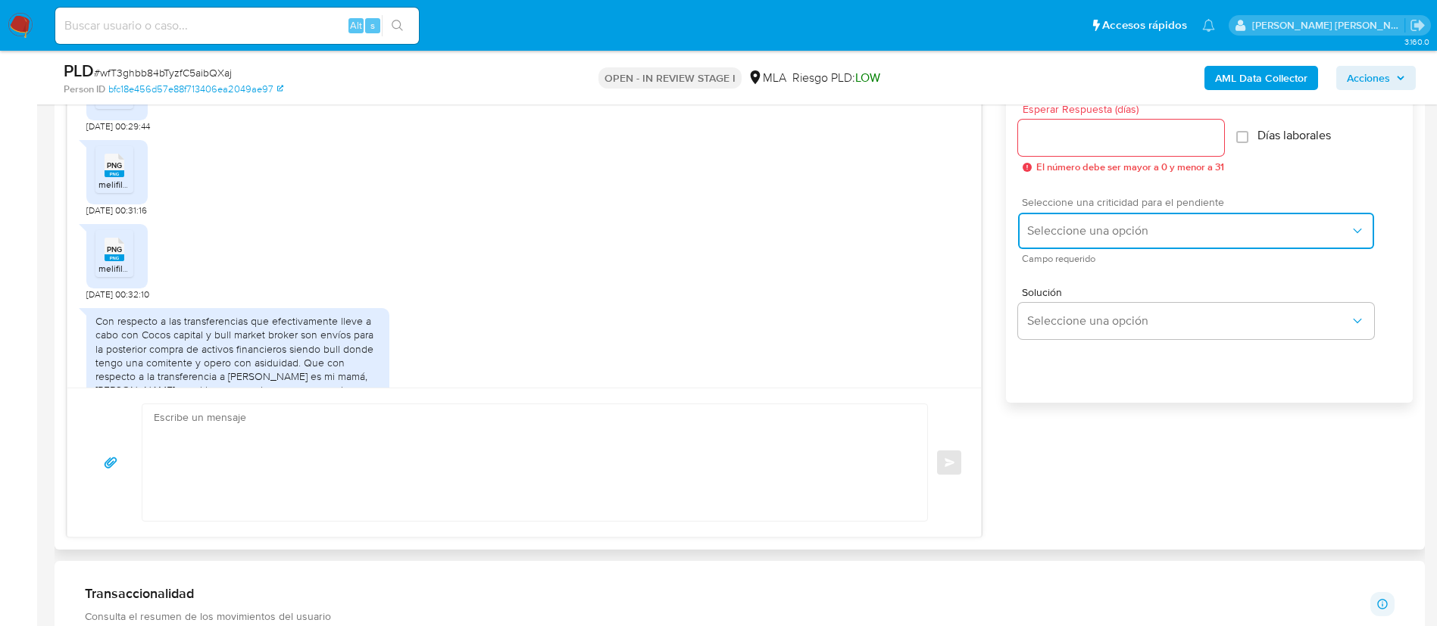
click at [1075, 239] on button "Seleccione una opción" at bounding box center [1196, 231] width 356 height 36
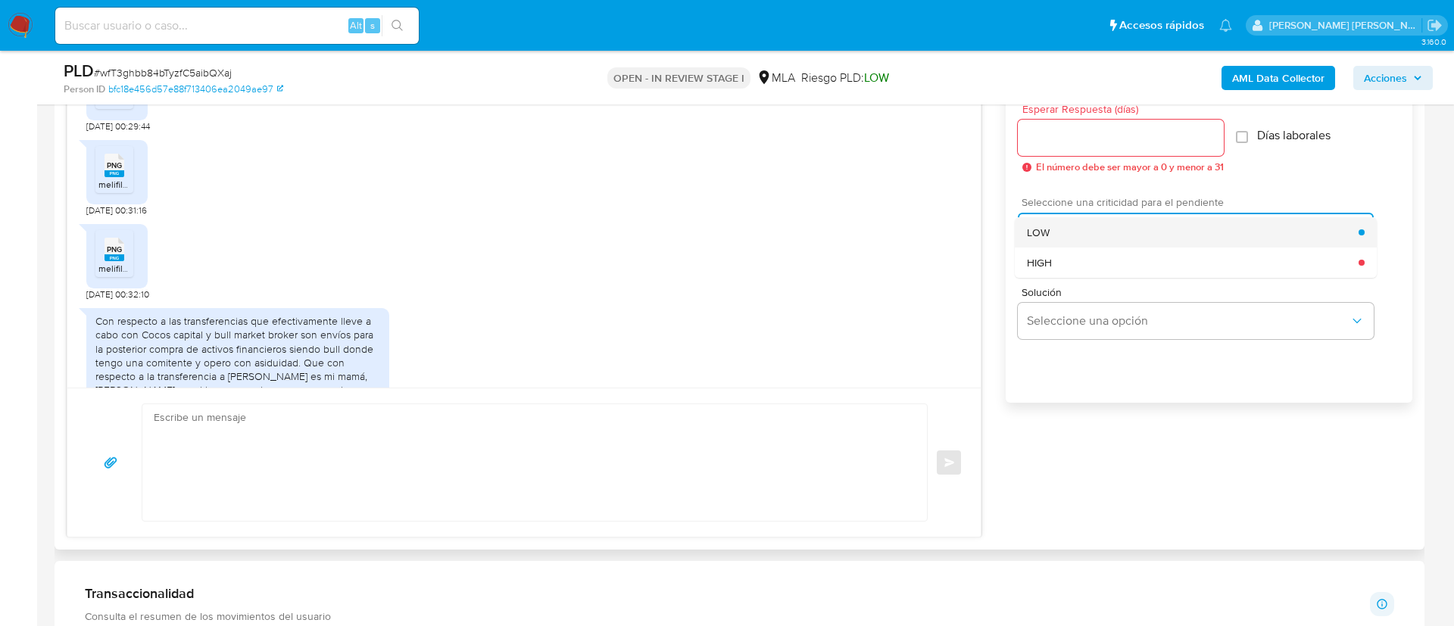
click at [1041, 236] on span "LOW" at bounding box center [1038, 233] width 23 height 14
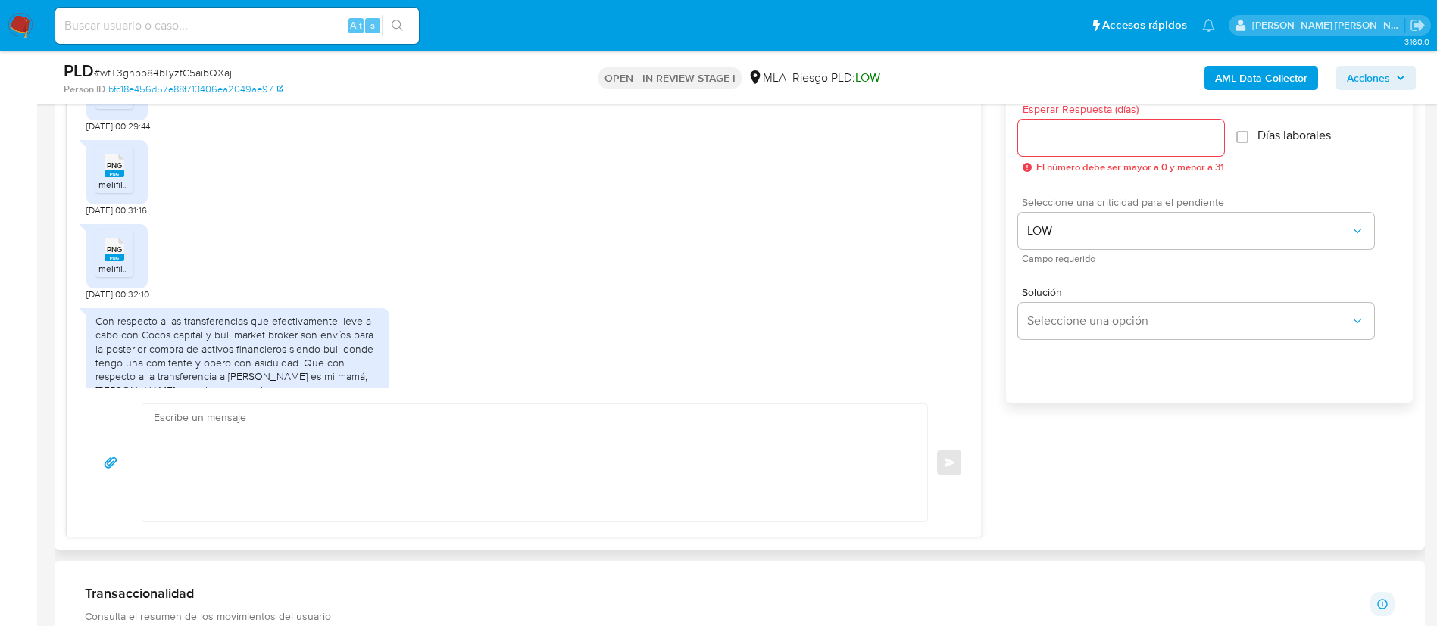
click at [1040, 148] on div at bounding box center [1121, 138] width 206 height 36
click at [1031, 139] on input "Esperar Respuesta (días)" at bounding box center [1121, 138] width 206 height 20
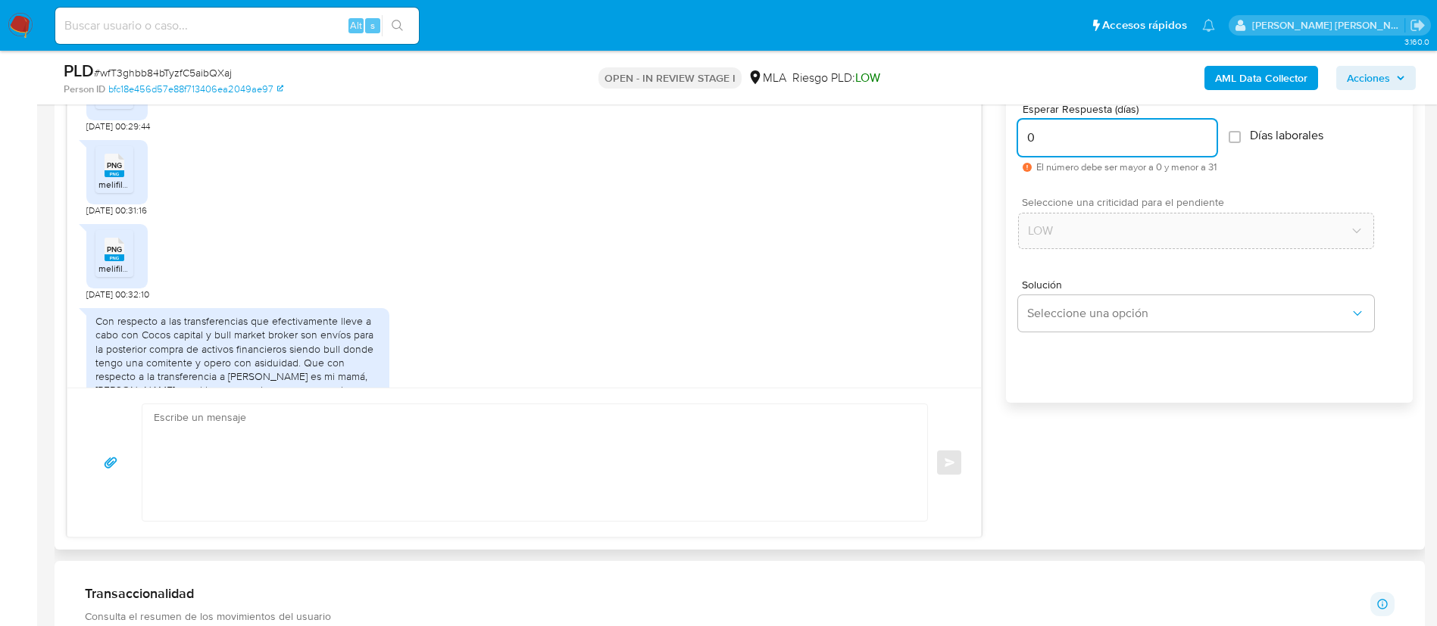
scroll to position [2348, 0]
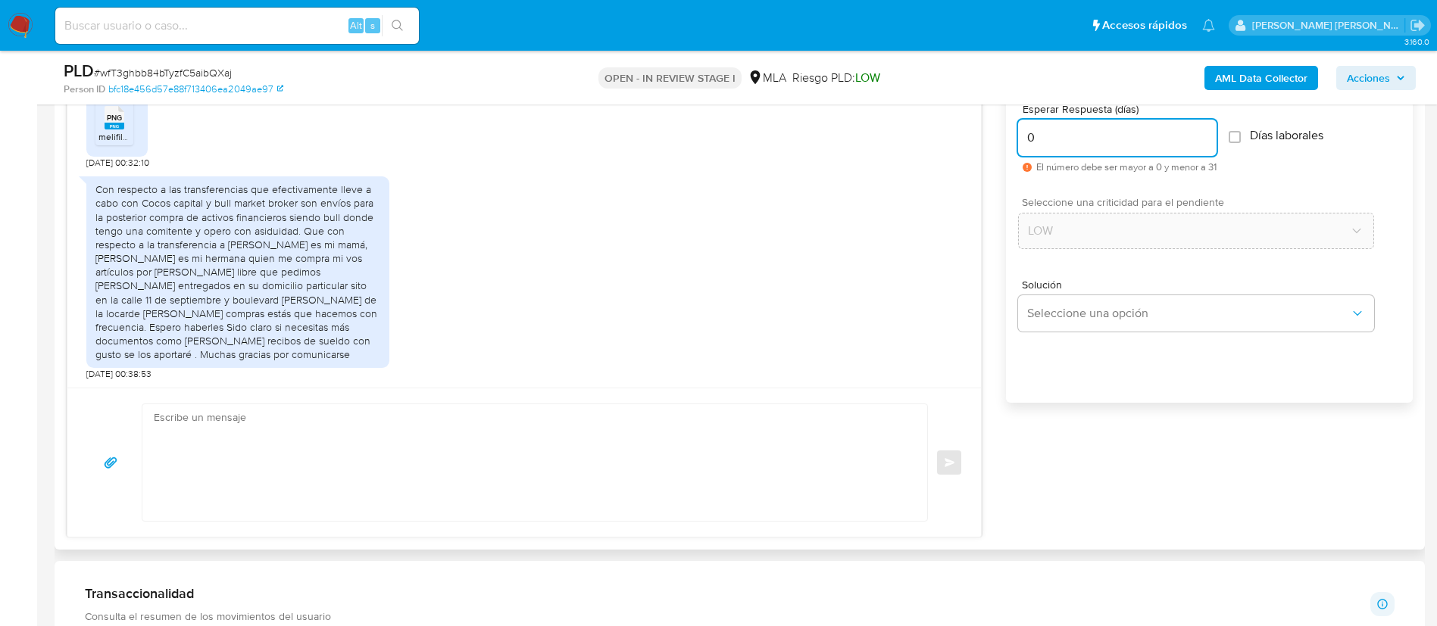
type input "0"
click at [645, 413] on textarea at bounding box center [531, 463] width 754 height 117
type textarea "z"
click at [581, 424] on textarea "z" at bounding box center [531, 463] width 754 height 117
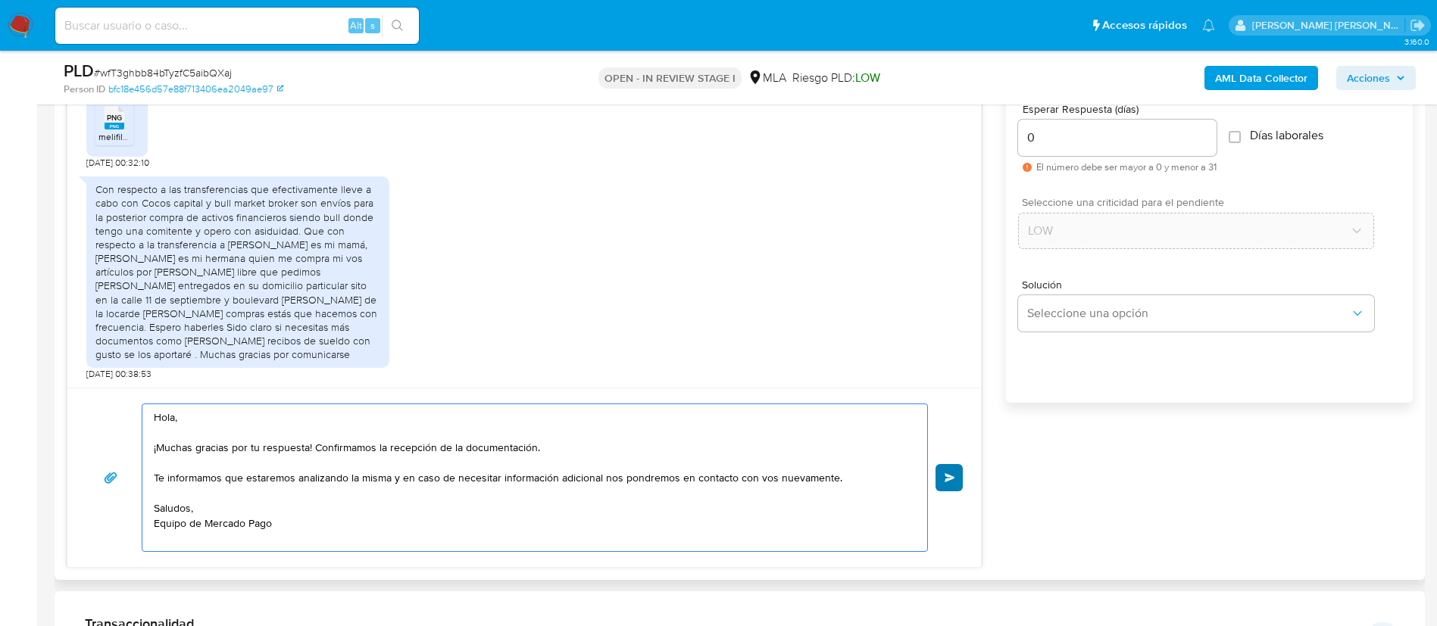
type textarea "Hola, ¡Muchas gracias por tu respuesta! Confirmamos la recepción de la document…"
click at [945, 473] on span "Enviar" at bounding box center [950, 477] width 11 height 9
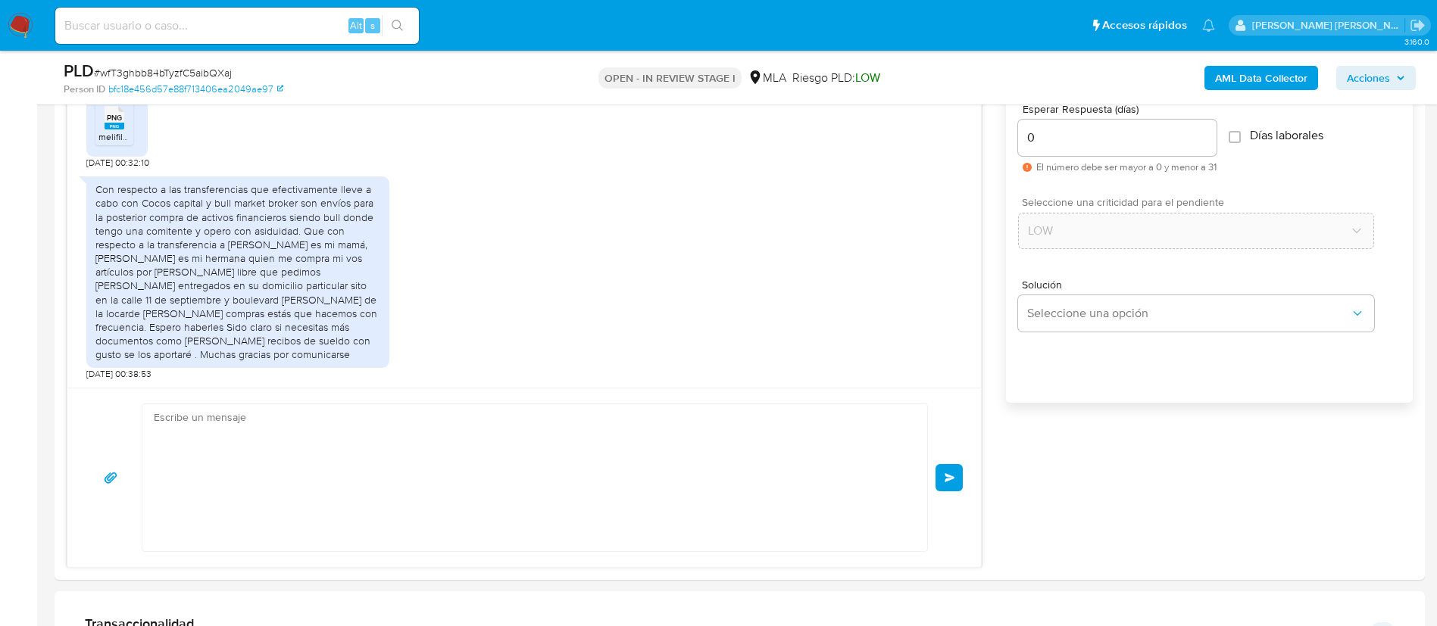
scroll to position [2544, 0]
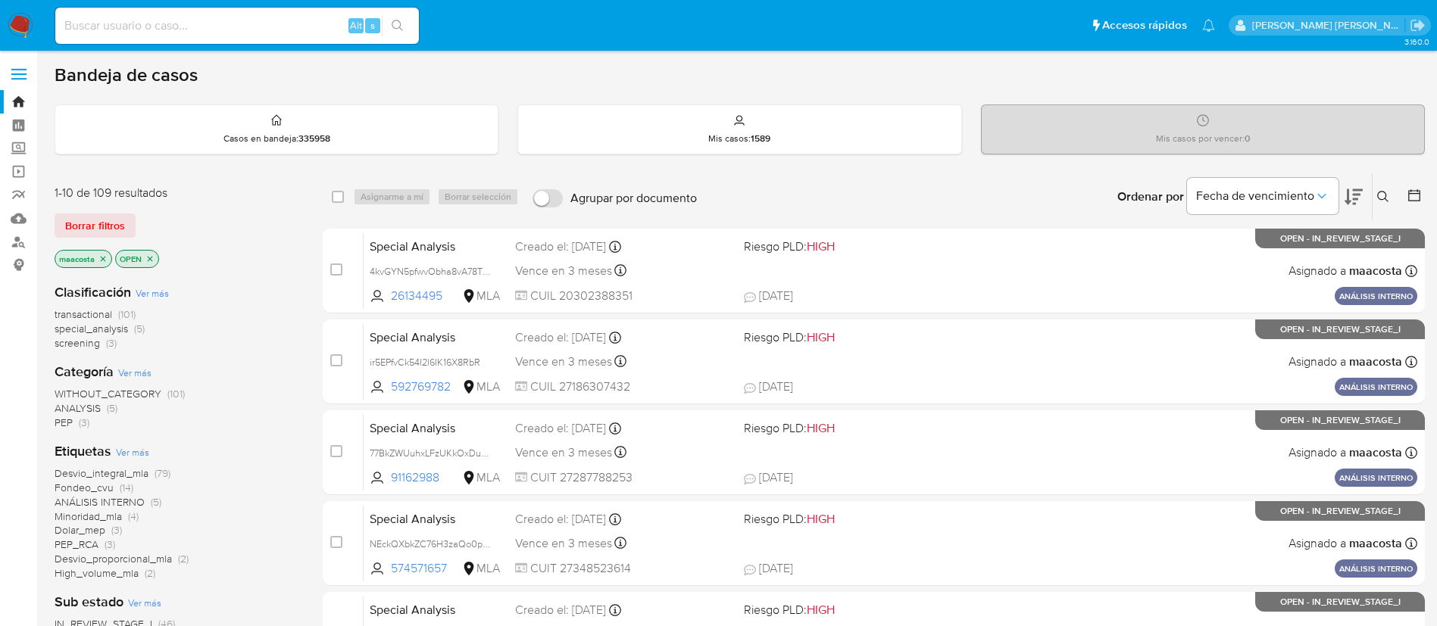
click at [254, 31] on input at bounding box center [237, 26] width 364 height 20
paste input "9Ohl6otF2OovjcA7chYY6YAy"
type input "9Ohl6otF2OovjcA7chYY6YAy"
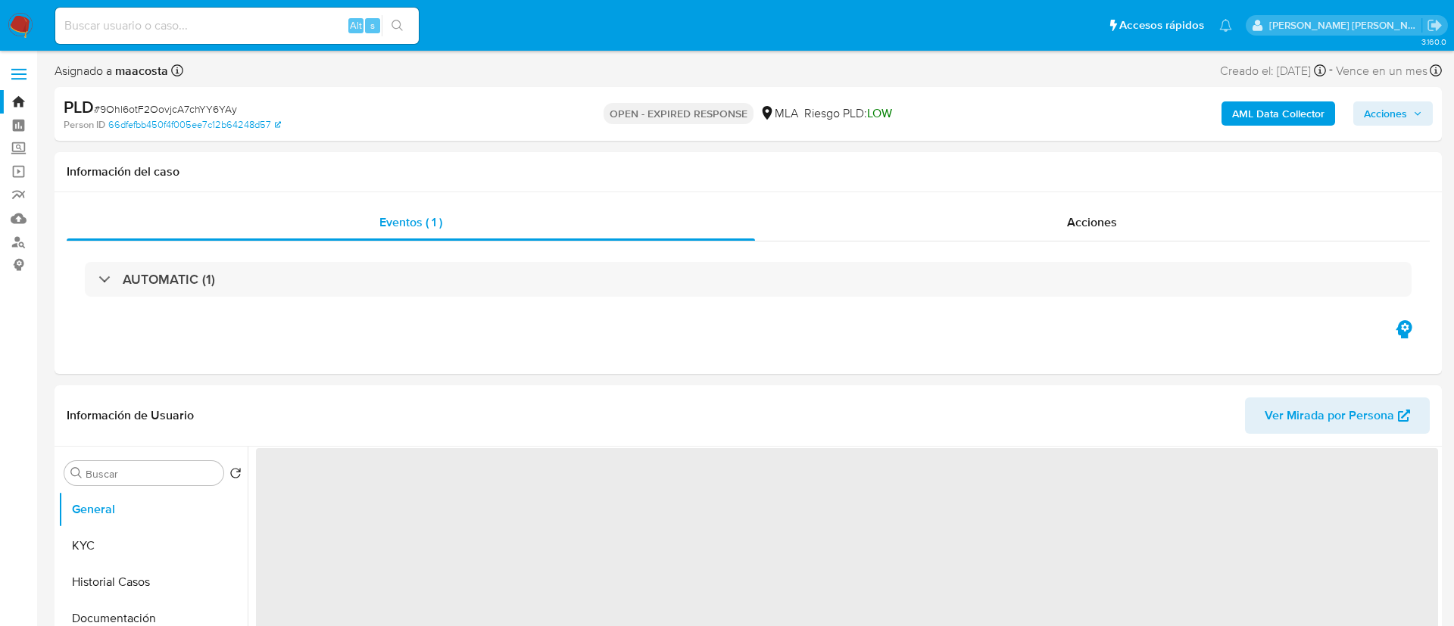
select select "10"
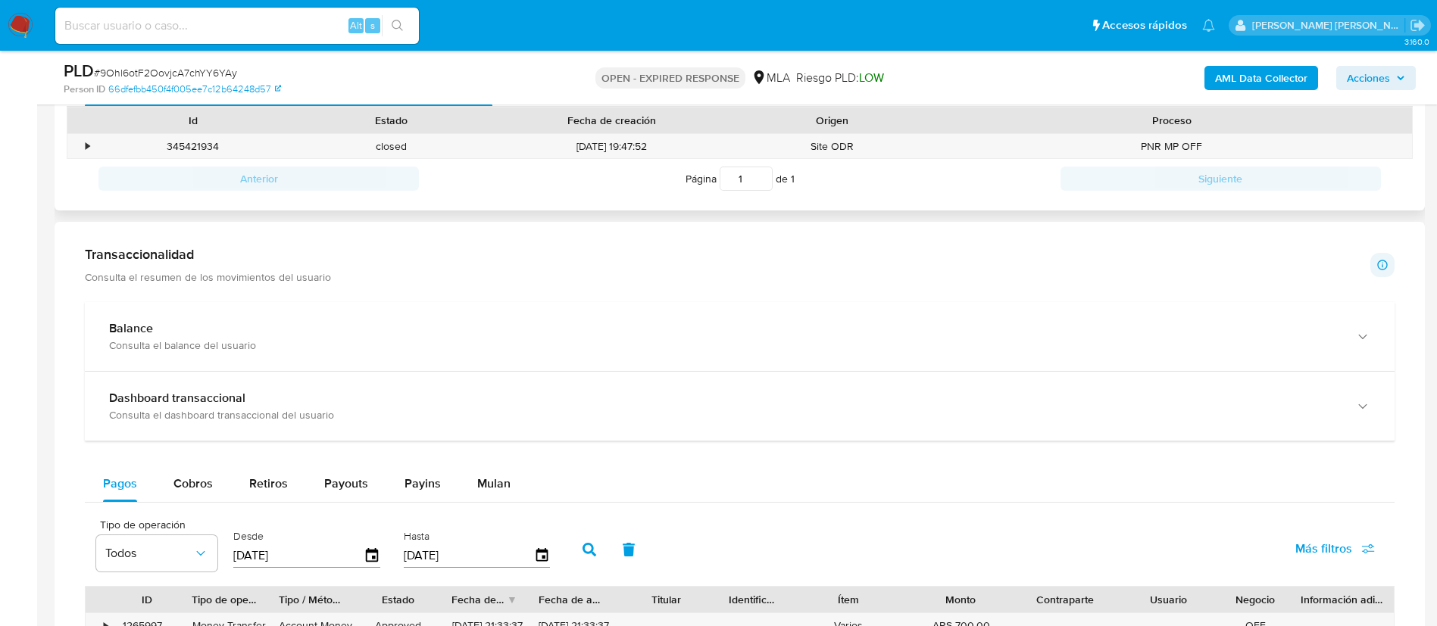
click at [1171, 204] on div "Historial CX Soluciones Chat Id Estado Fecha de creación Origen Proceso • 34542…" at bounding box center [740, 135] width 1370 height 154
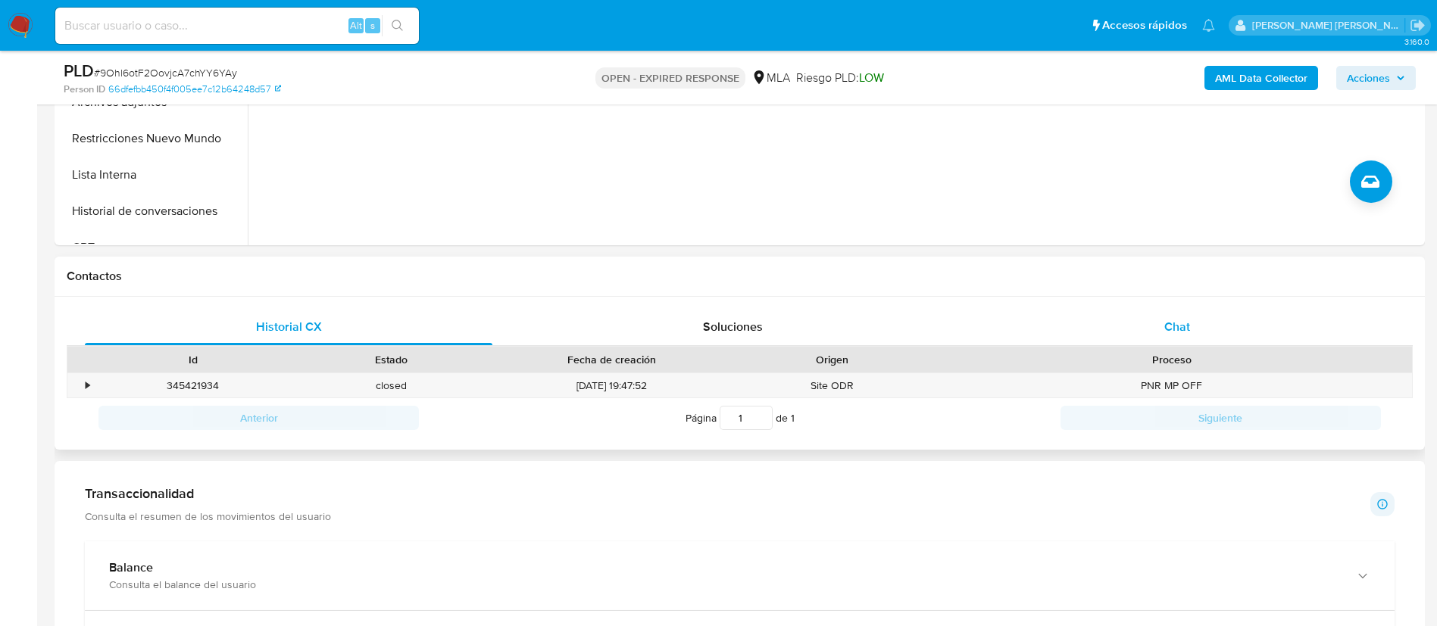
click at [1178, 320] on span "Chat" at bounding box center [1177, 326] width 26 height 17
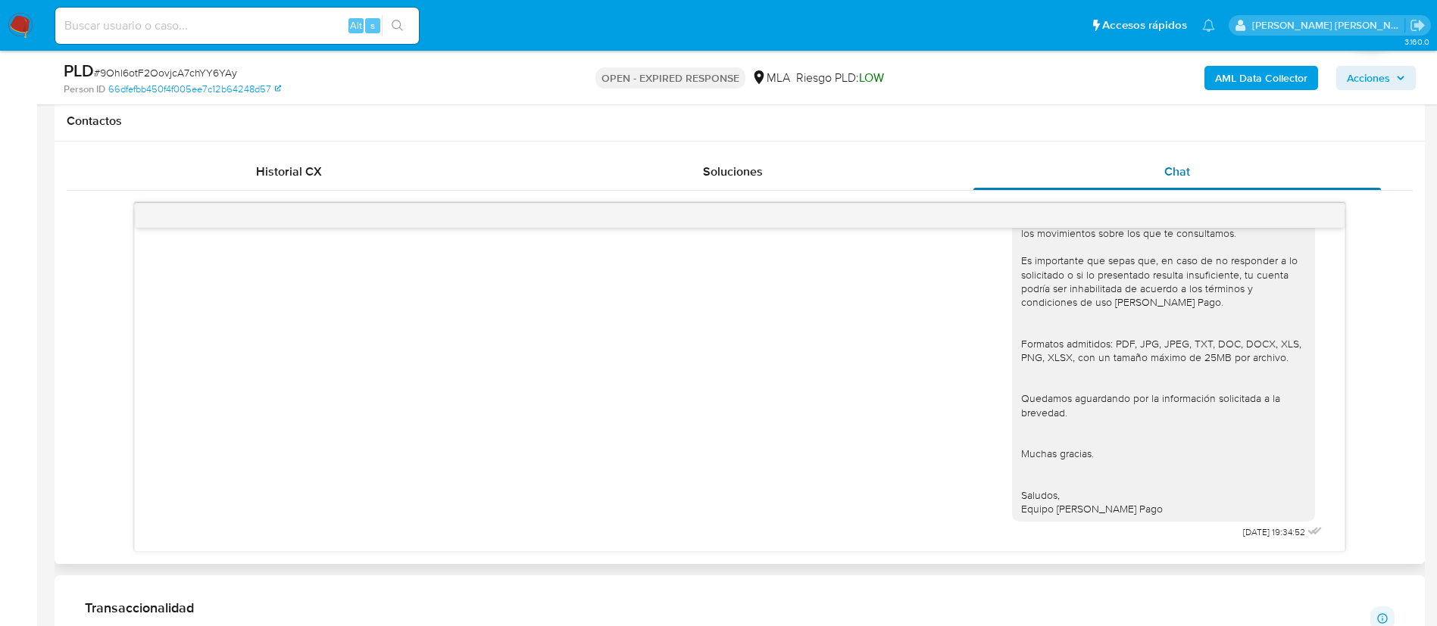
scroll to position [1552, 0]
drag, startPoint x: 1204, startPoint y: 536, endPoint x: 1252, endPoint y: 536, distance: 47.7
click at [1252, 536] on div "https://www.mercadopago.com.ar/ayuda/30181). - Certificación contable de ingres…" at bounding box center [1169, 87] width 314 height 912
copy span "16/09/2025"
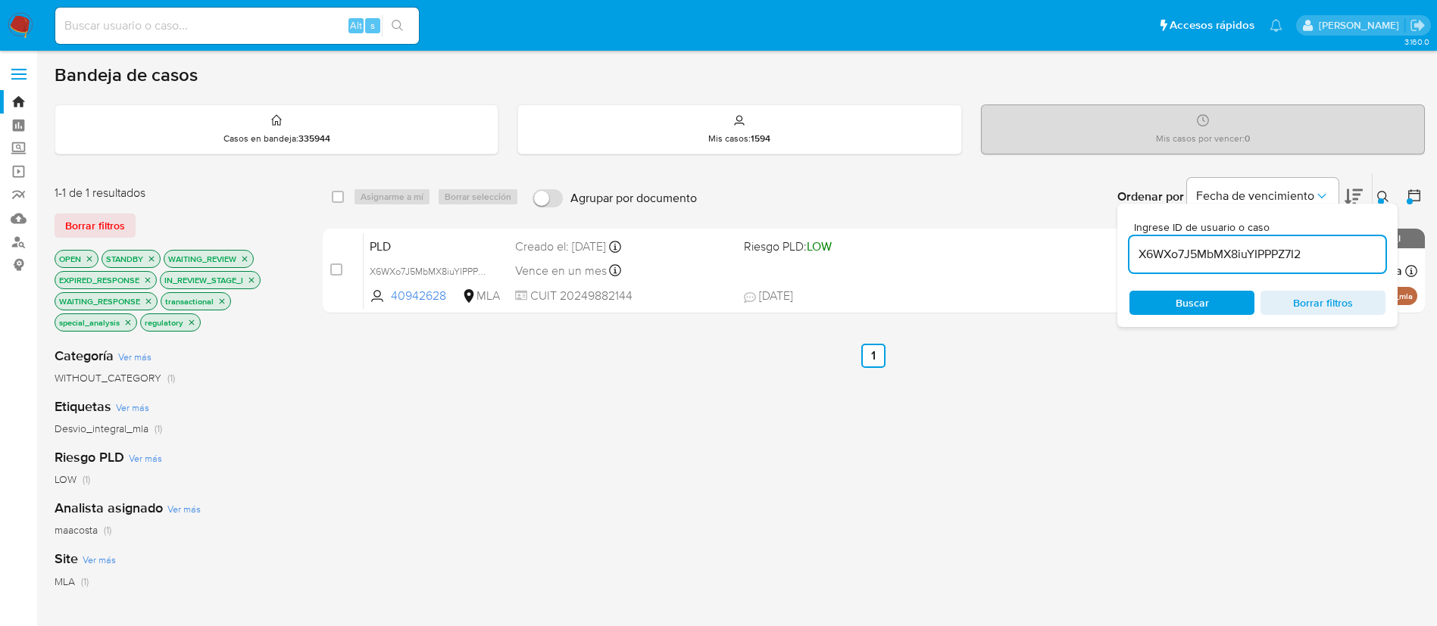
paste input "wfT3ghbb84bTyzfC5aibQXaj"
drag, startPoint x: 0, startPoint y: 0, endPoint x: 1257, endPoint y: 254, distance: 1282.8
click at [1257, 254] on input "wfT3ghbb84bTyzfC5aibQXaj" at bounding box center [1257, 255] width 256 height 20
type input "wfT3ghbb84bTyzfC5aibQXaj"
click at [336, 197] on input "checkbox" at bounding box center [338, 197] width 12 height 12
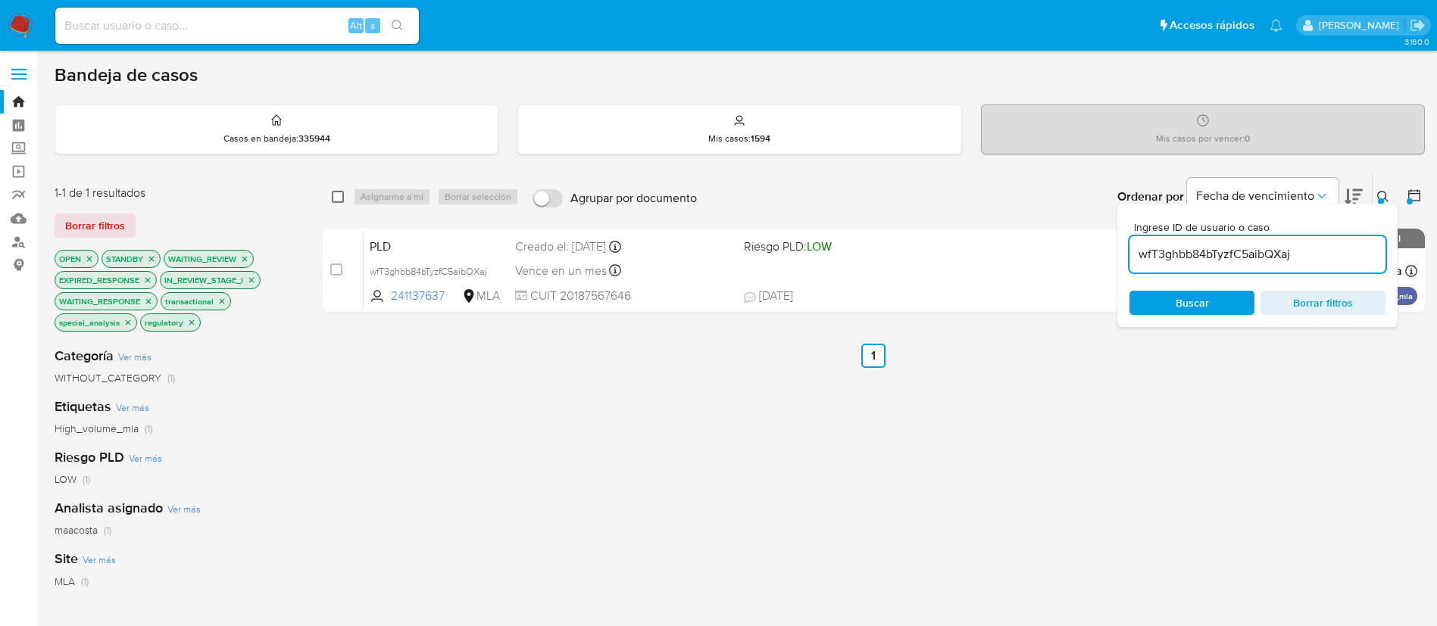
checkbox input "true"
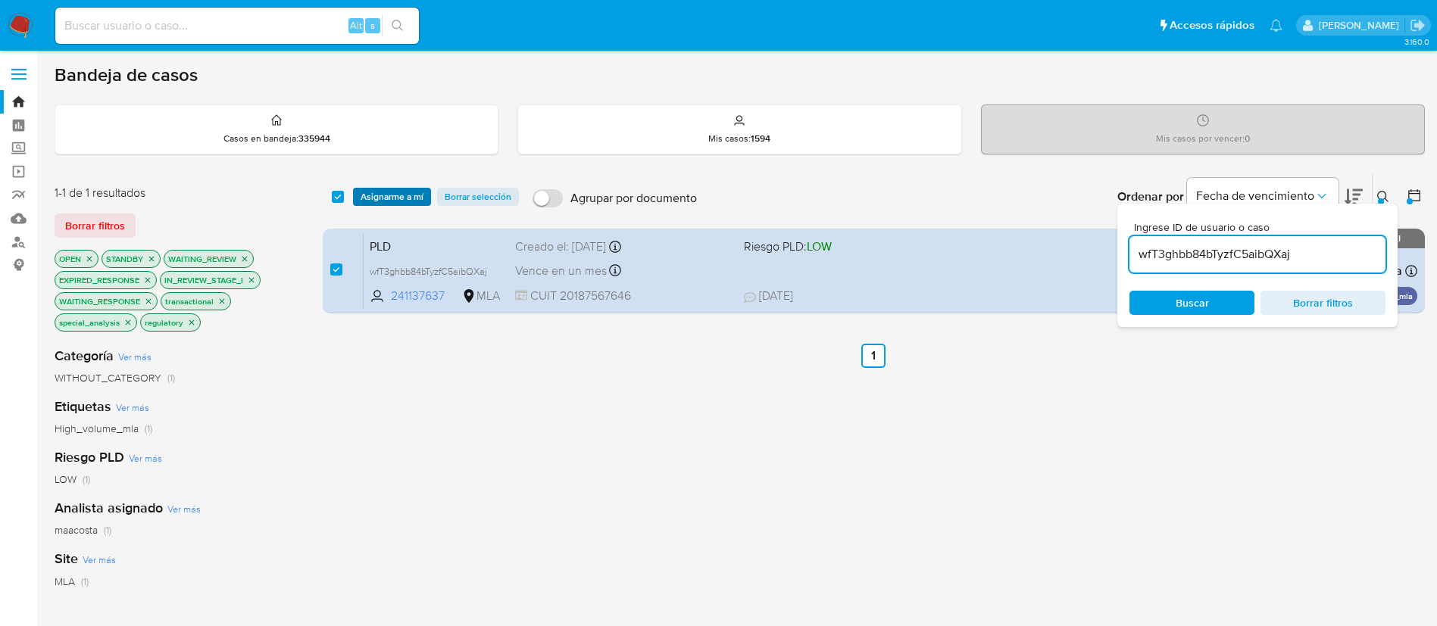
click at [381, 194] on span "Asignarme a mí" at bounding box center [392, 196] width 63 height 15
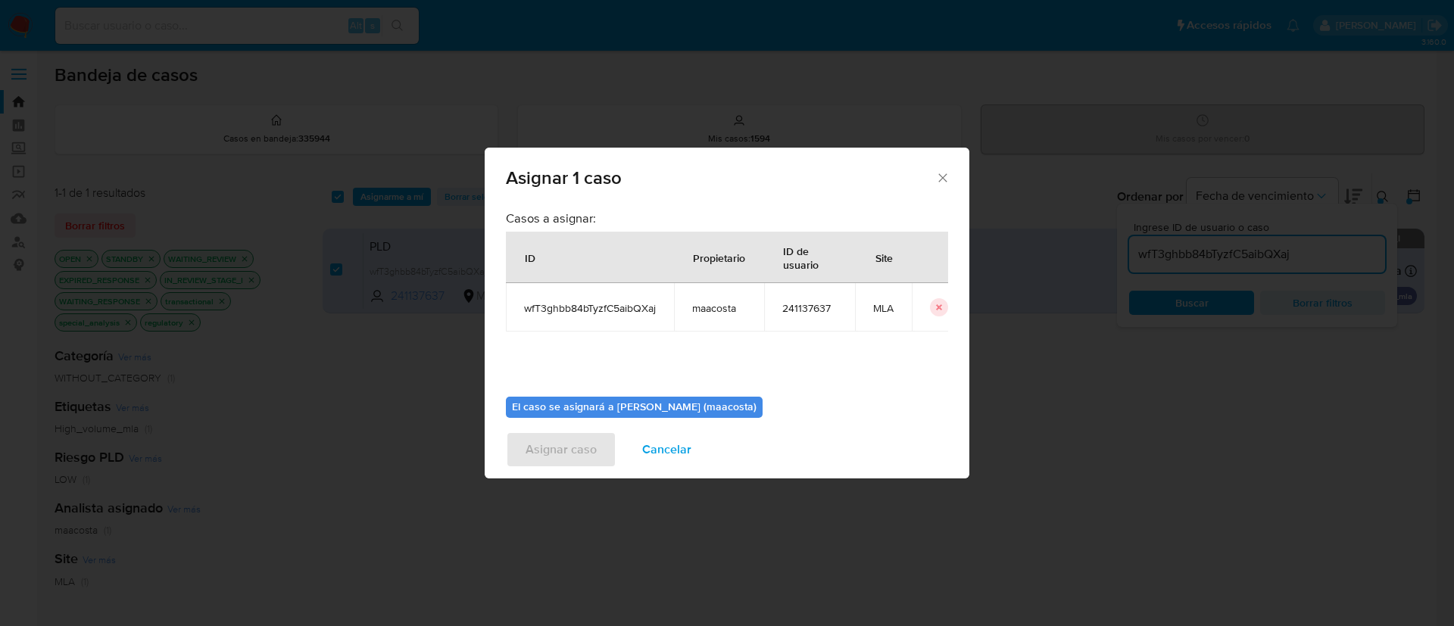
scroll to position [79, 0]
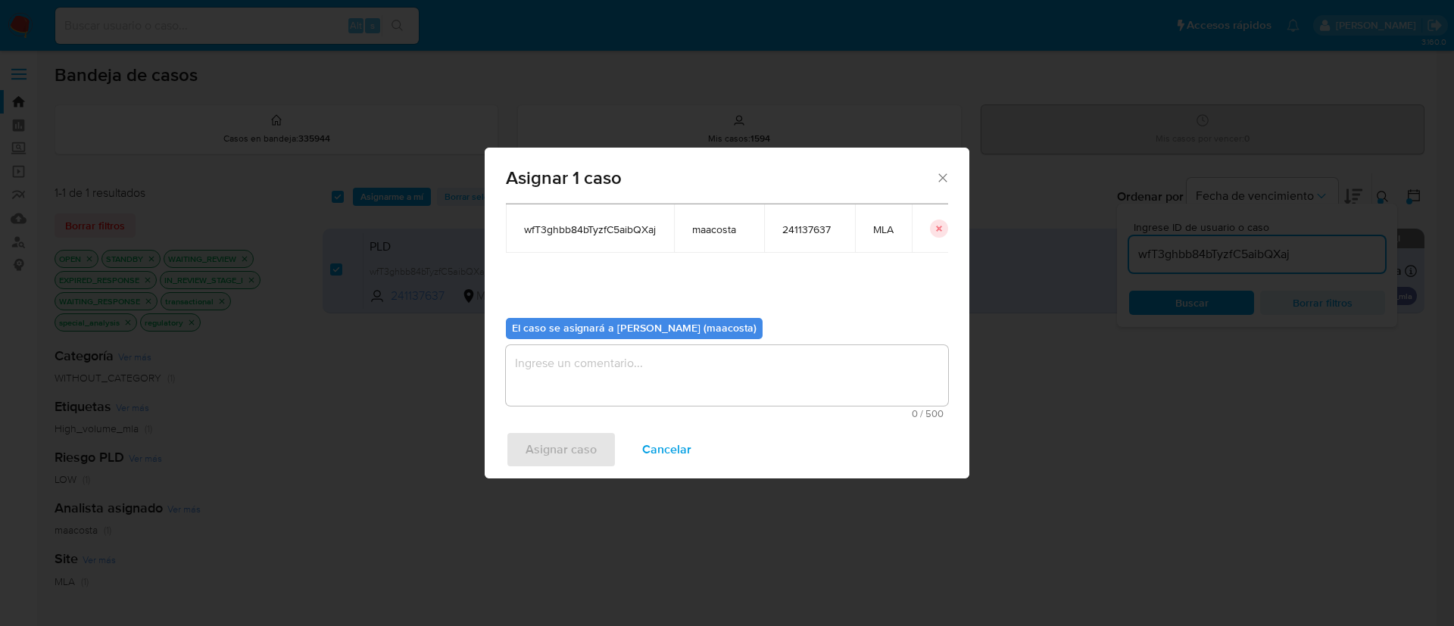
click at [558, 398] on textarea "assign-modal" at bounding box center [727, 375] width 442 height 61
click at [554, 453] on span "Asignar caso" at bounding box center [561, 449] width 71 height 33
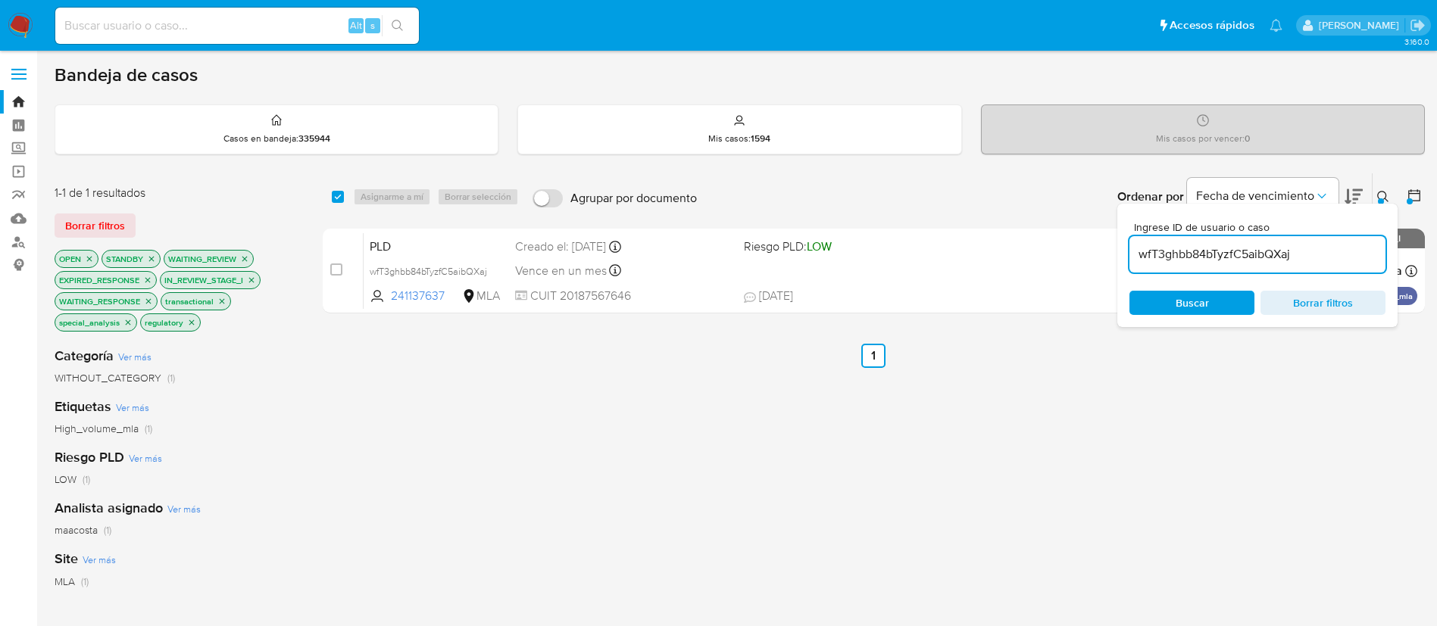
paste input "9Ohl6otF2OovjcA7chYY6YAy"
click at [1284, 255] on input "wfT3ghbb84bTyzfC5aibQXaj" at bounding box center [1257, 255] width 256 height 20
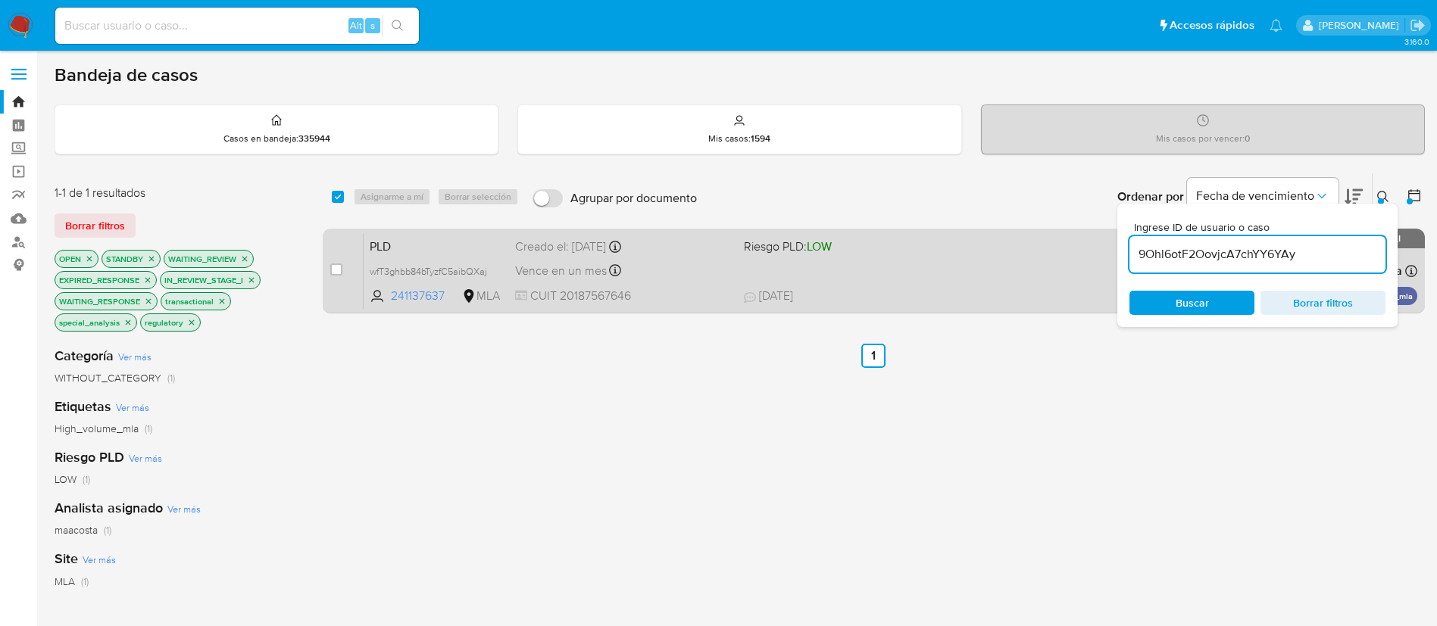
type input "9Ohl6otF2OovjcA7chYY6YAy"
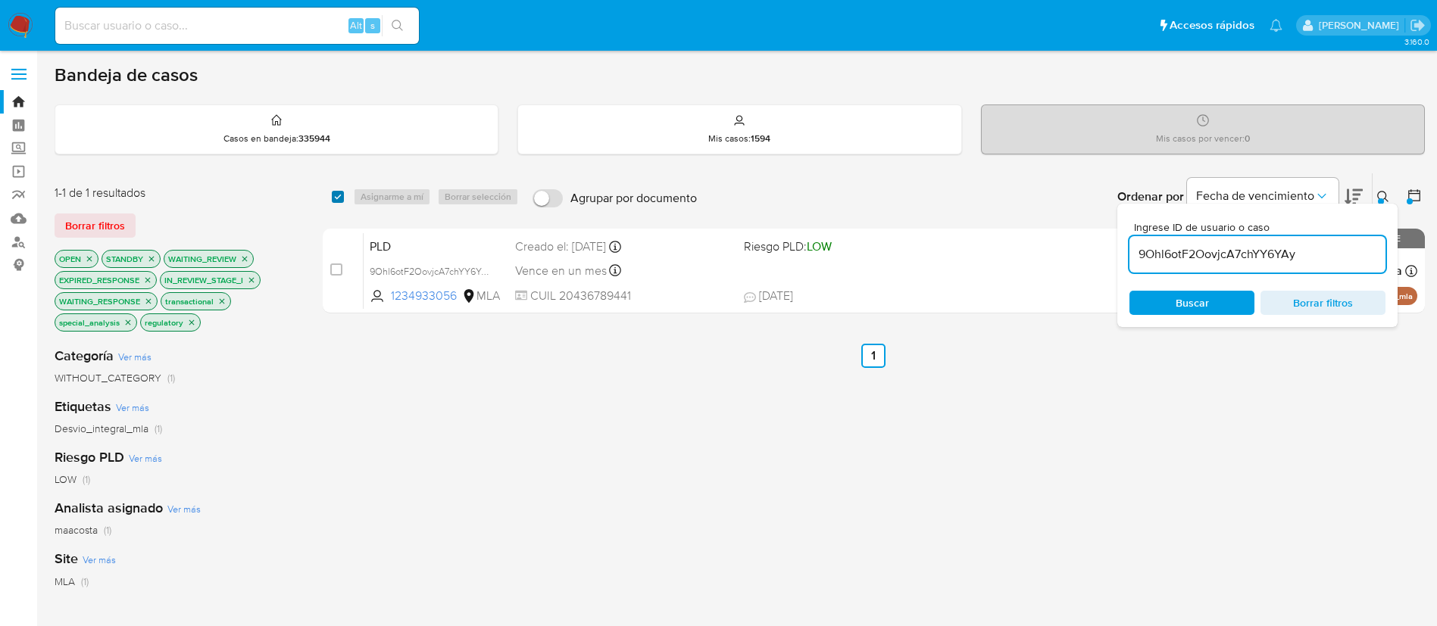
click at [338, 193] on input "checkbox" at bounding box center [338, 197] width 12 height 12
checkbox input "true"
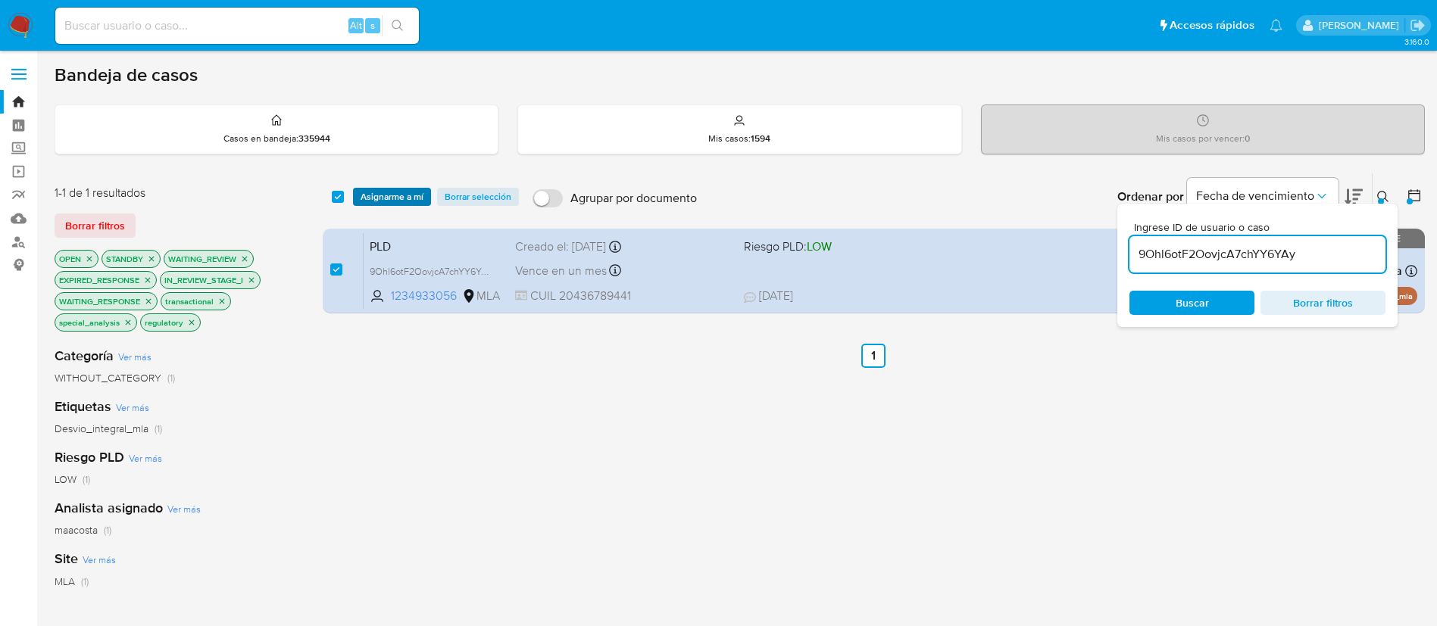
click at [389, 194] on span "Asignarme a mí" at bounding box center [392, 196] width 63 height 15
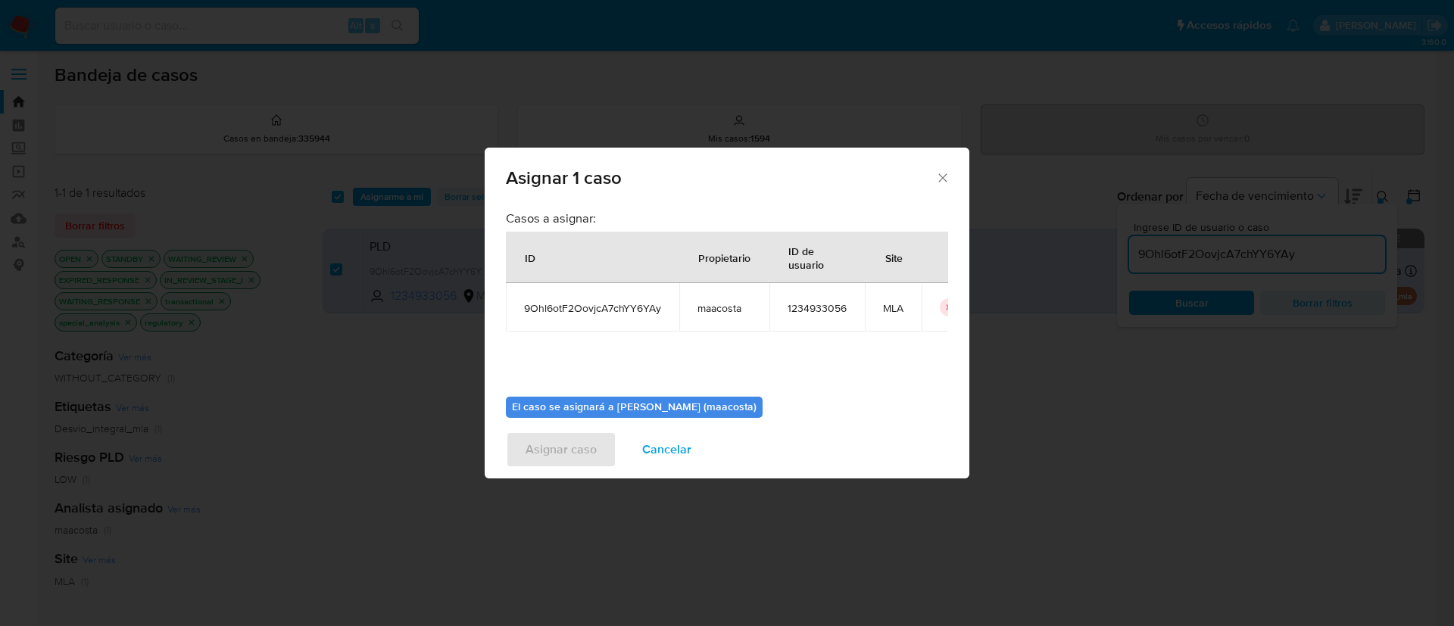
scroll to position [79, 0]
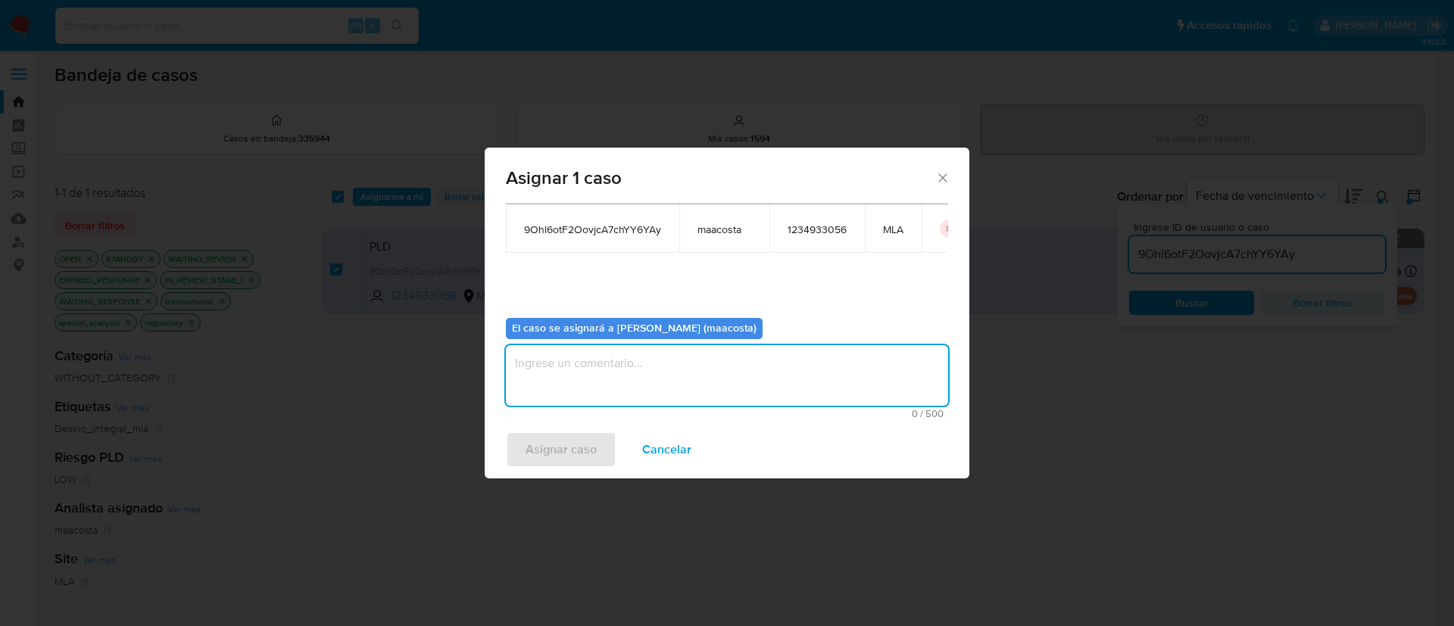
click at [558, 388] on textarea "assign-modal" at bounding box center [727, 375] width 442 height 61
click at [551, 445] on span "Asignar caso" at bounding box center [561, 449] width 71 height 33
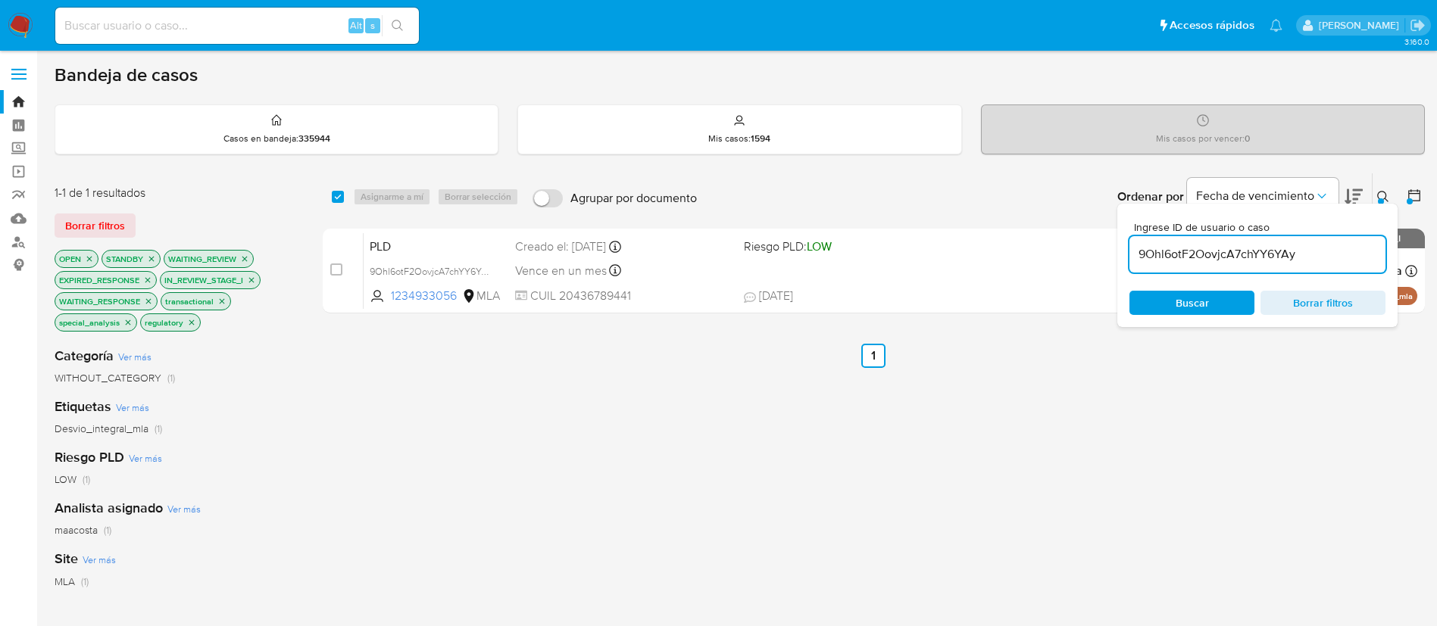
paste input "m7DnmuZI9oZXIJa7fik8jiSC"
click at [1212, 247] on input "9Ohl6otF2OovjcA7chYY6YAy" at bounding box center [1257, 255] width 256 height 20
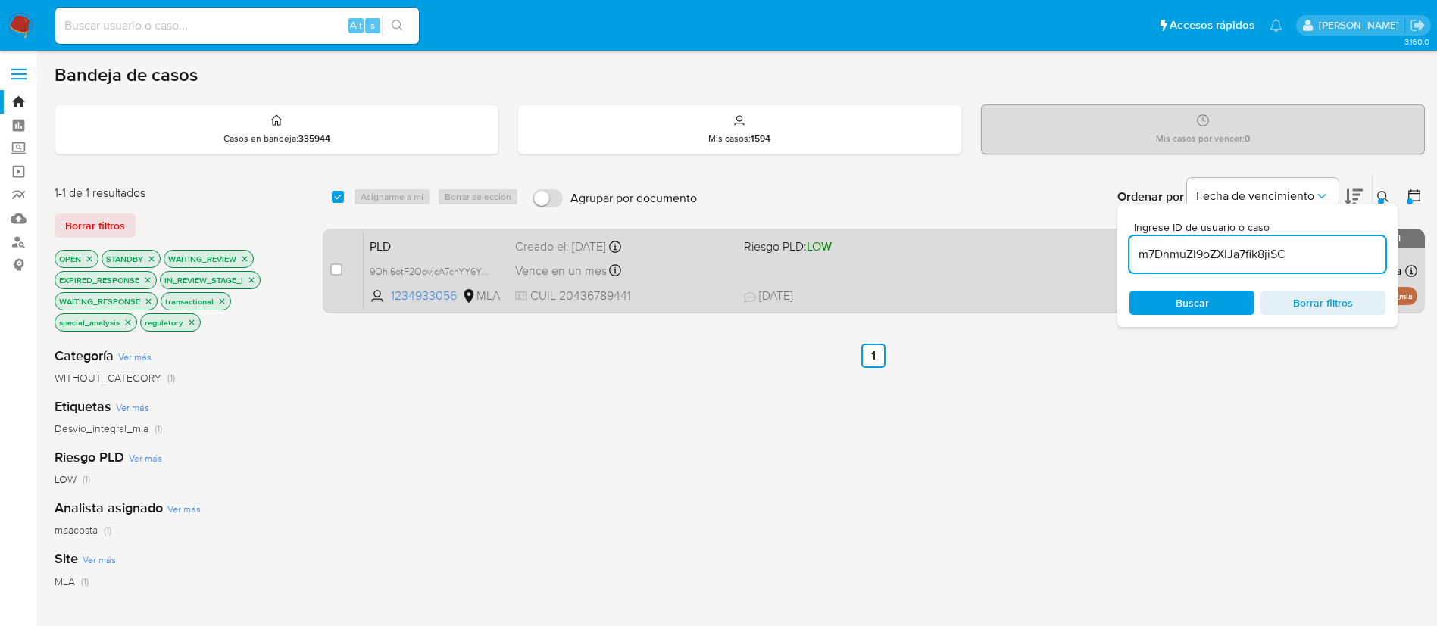
type input "m7DnmuZI9oZXIJa7fik8jiSC"
click at [335, 269] on input "checkbox" at bounding box center [336, 270] width 12 height 12
checkbox input "true"
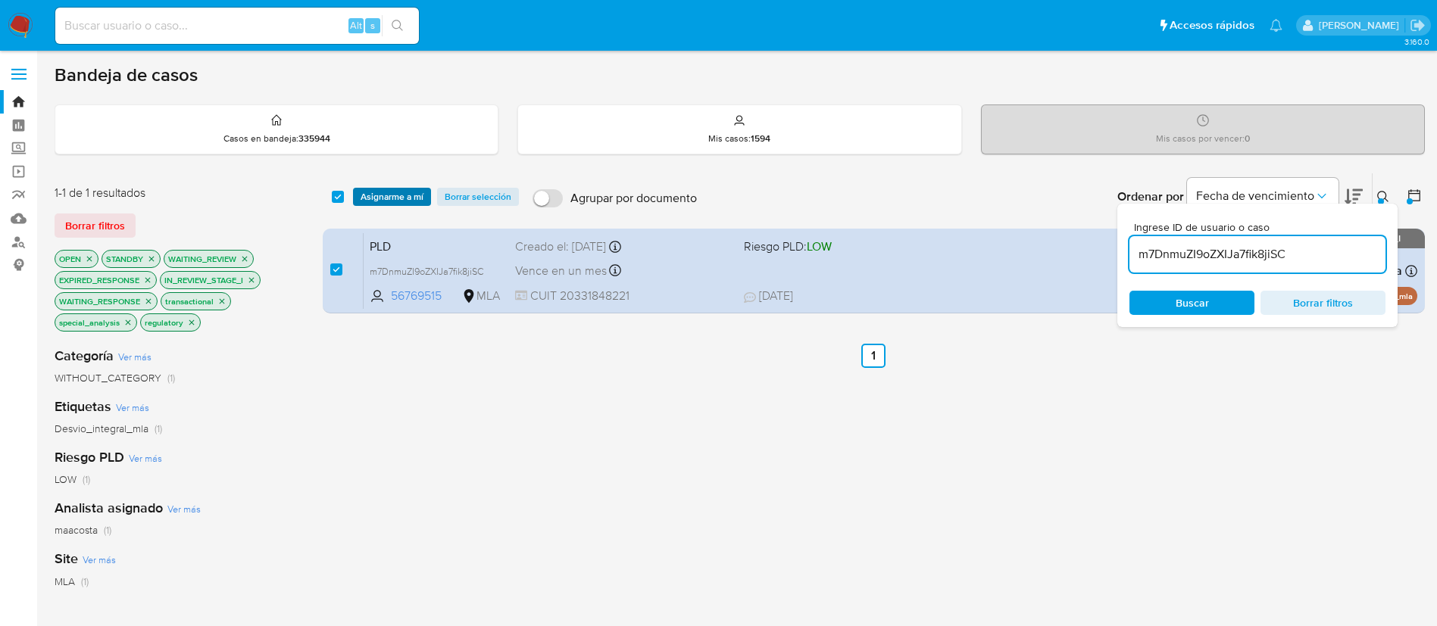
click at [401, 195] on span "Asignarme a mí" at bounding box center [392, 196] width 63 height 15
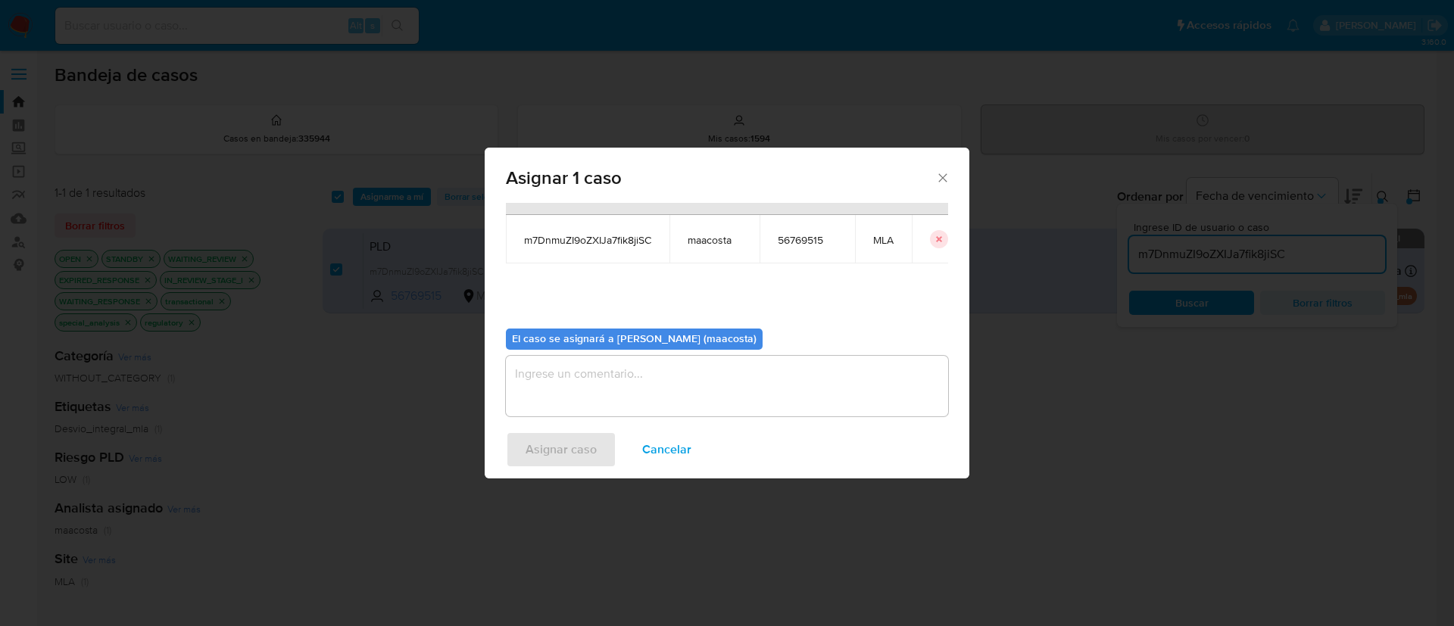
scroll to position [79, 0]
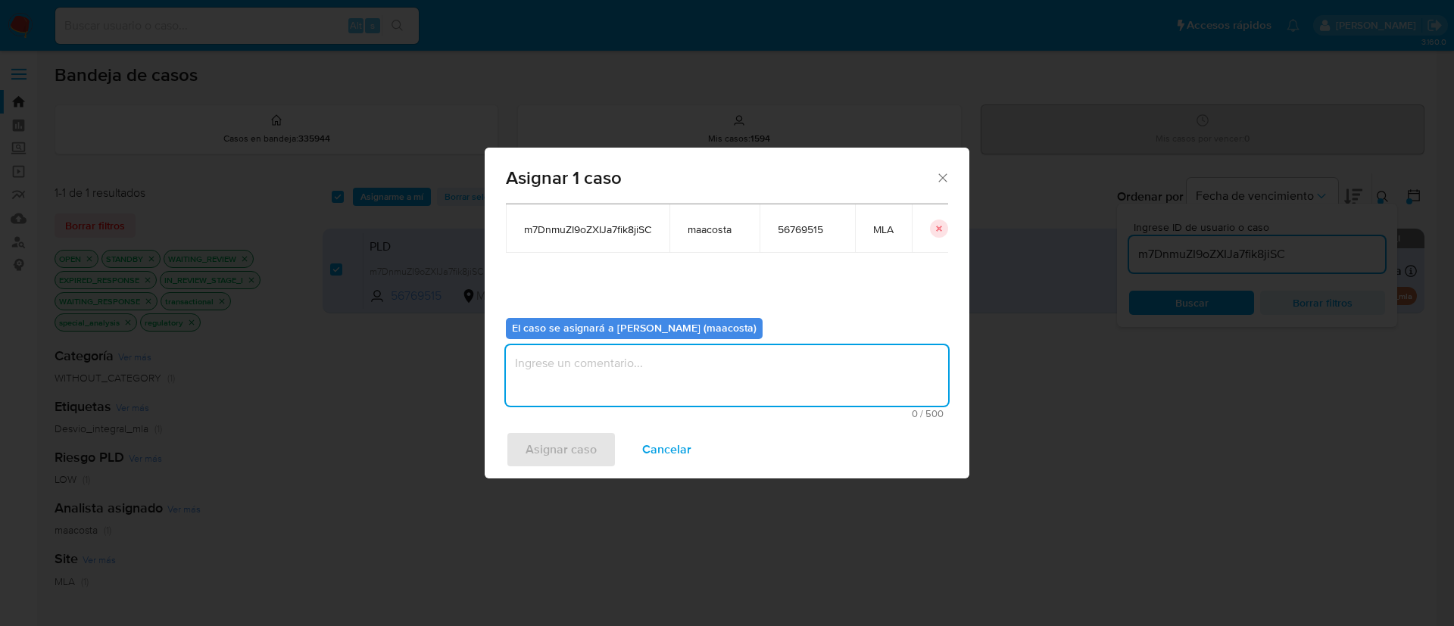
click at [590, 377] on textarea "assign-modal" at bounding box center [727, 375] width 442 height 61
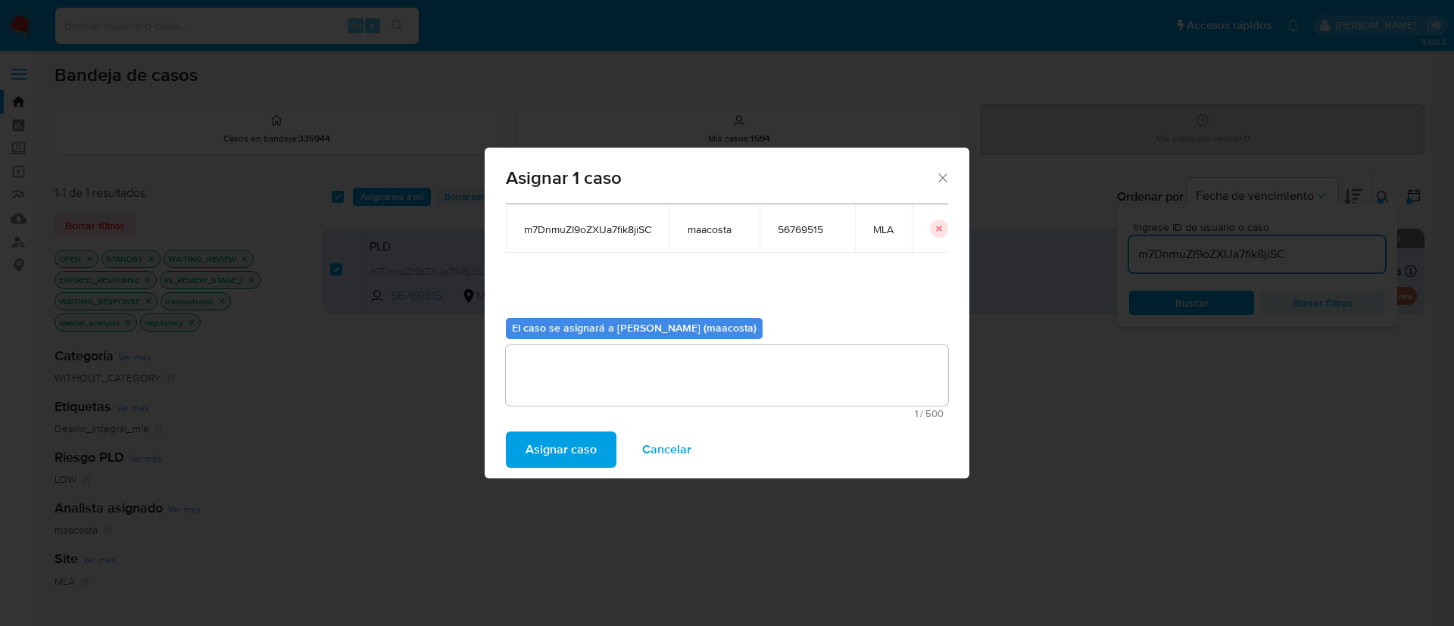
click at [557, 455] on span "Asignar caso" at bounding box center [561, 449] width 71 height 33
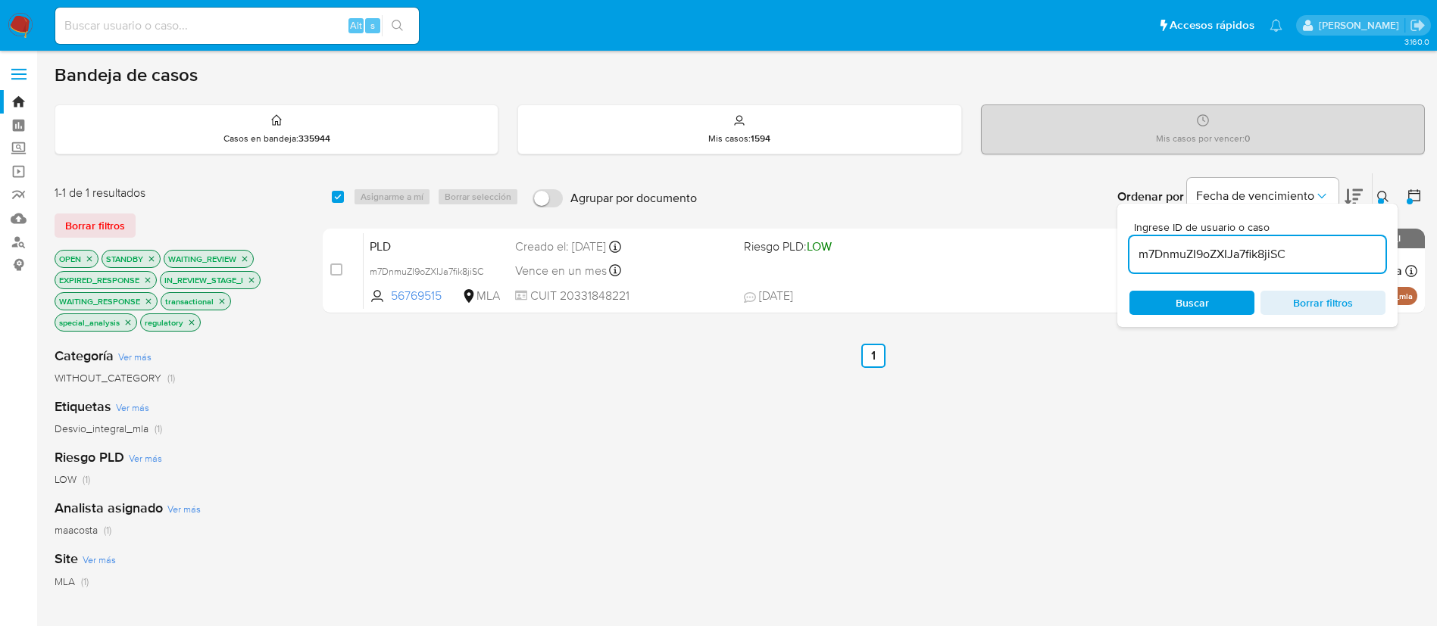
click at [1168, 255] on input "m7DnmuZI9oZXIJa7fik8jiSC" at bounding box center [1257, 255] width 256 height 20
paste input "KGoAlO3yjALoIWVzmbOnVf4n"
type input "KGoAlO3yjALoIWVzmbOnVf4n"
click at [336, 197] on input "checkbox" at bounding box center [338, 197] width 12 height 12
checkbox input "true"
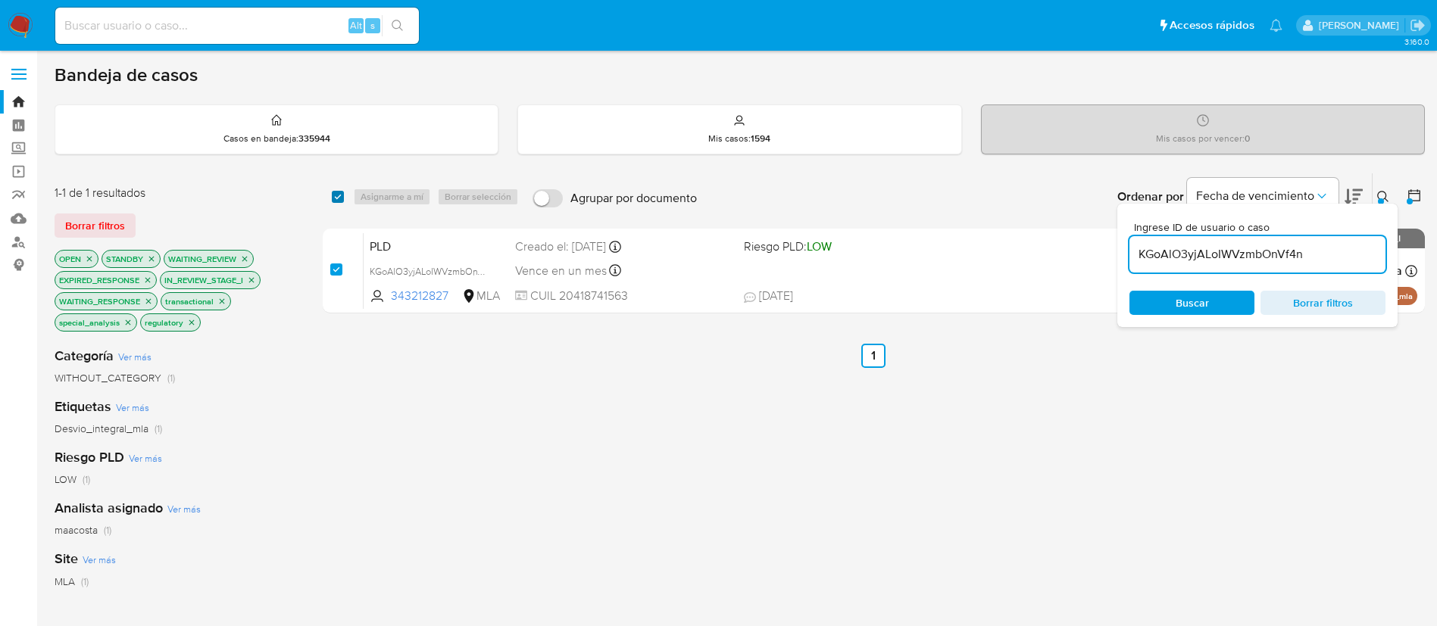
checkbox input "true"
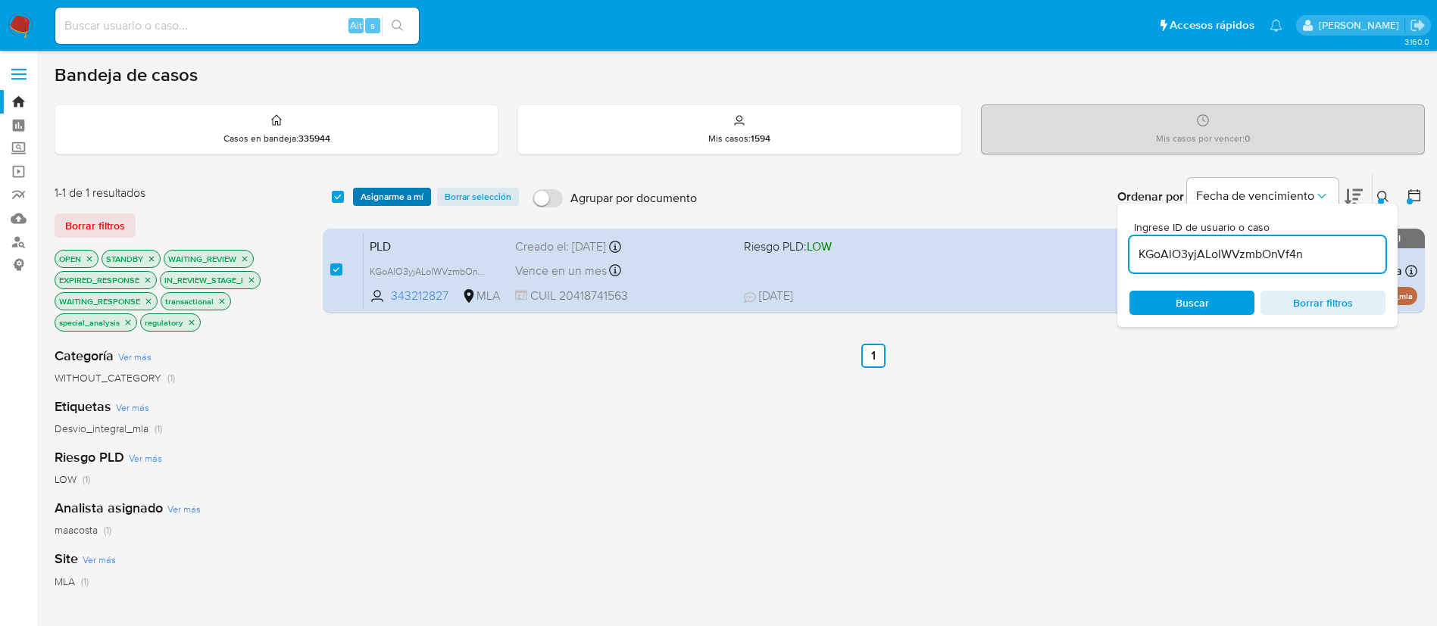
click at [388, 198] on span "Asignarme a mí" at bounding box center [392, 196] width 63 height 15
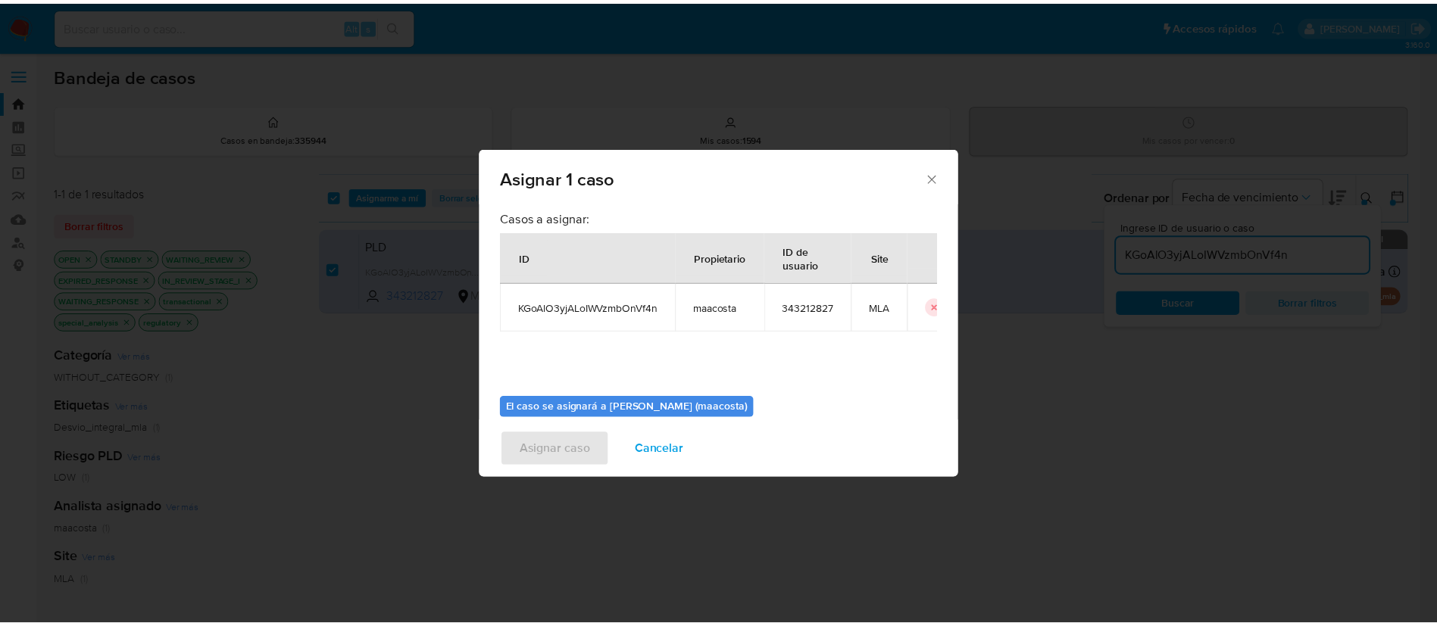
scroll to position [79, 0]
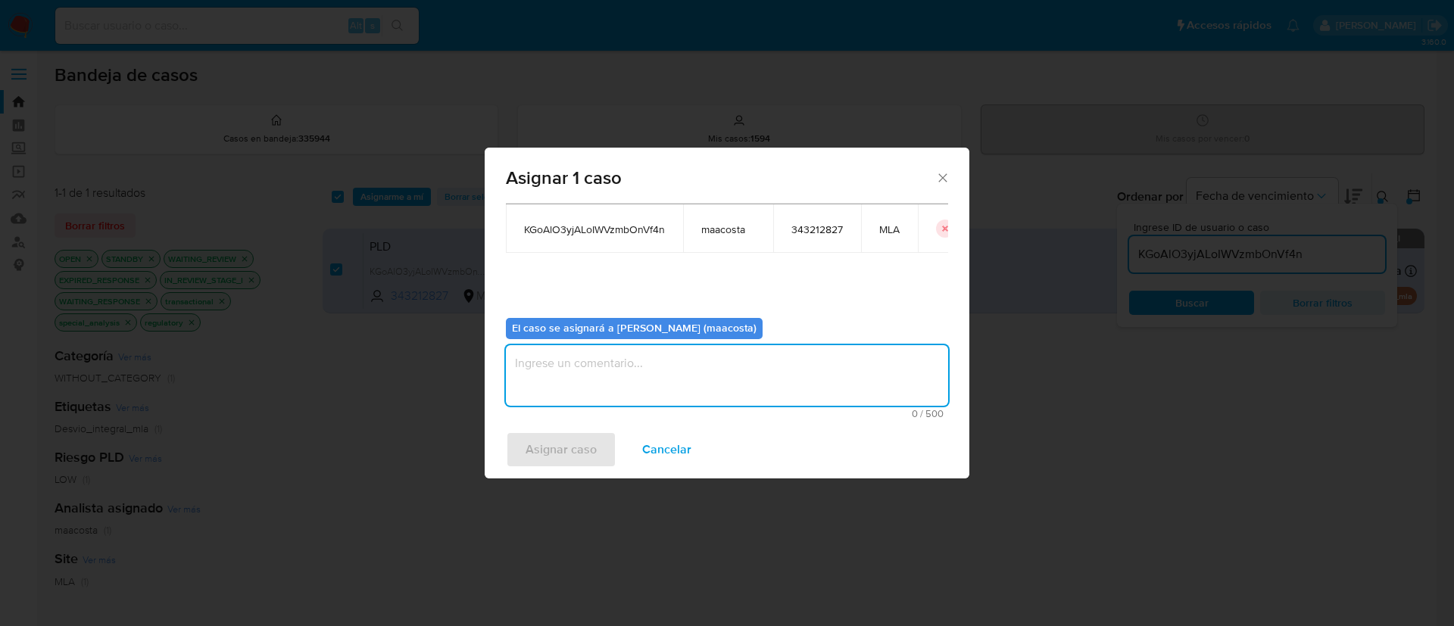
click at [629, 367] on textarea "assign-modal" at bounding box center [727, 375] width 442 height 61
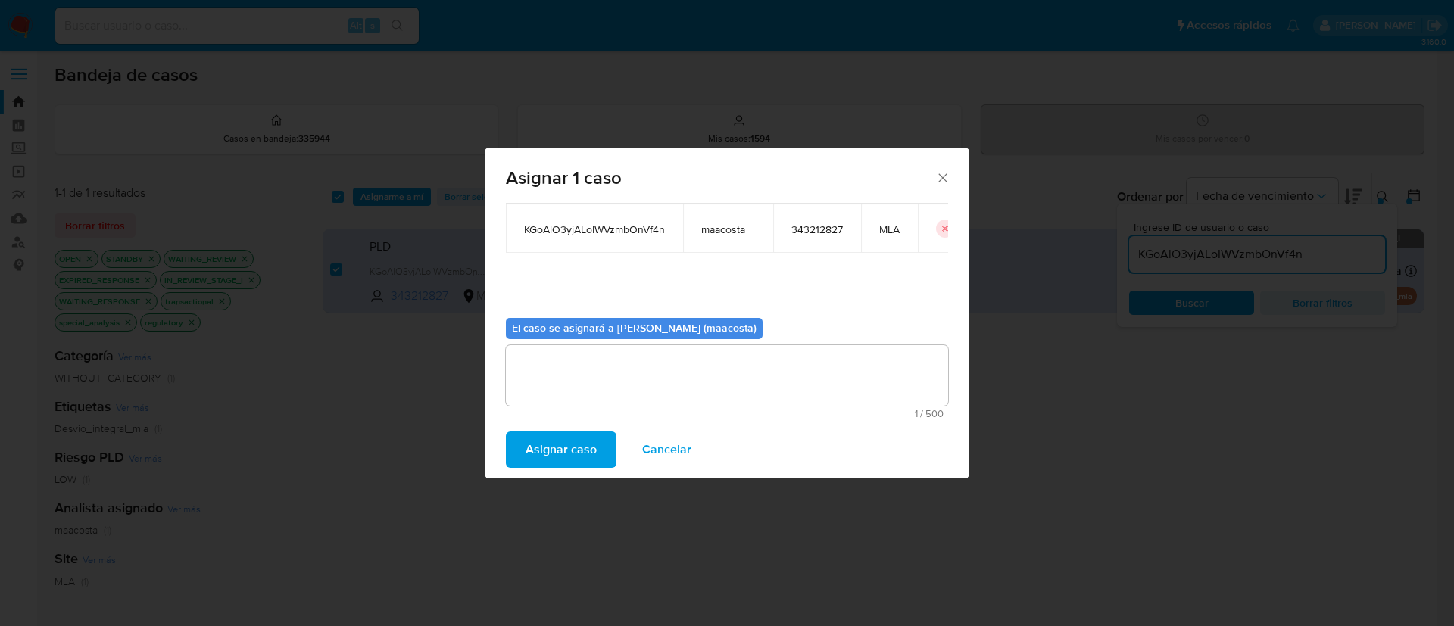
click at [576, 451] on span "Asignar caso" at bounding box center [561, 449] width 71 height 33
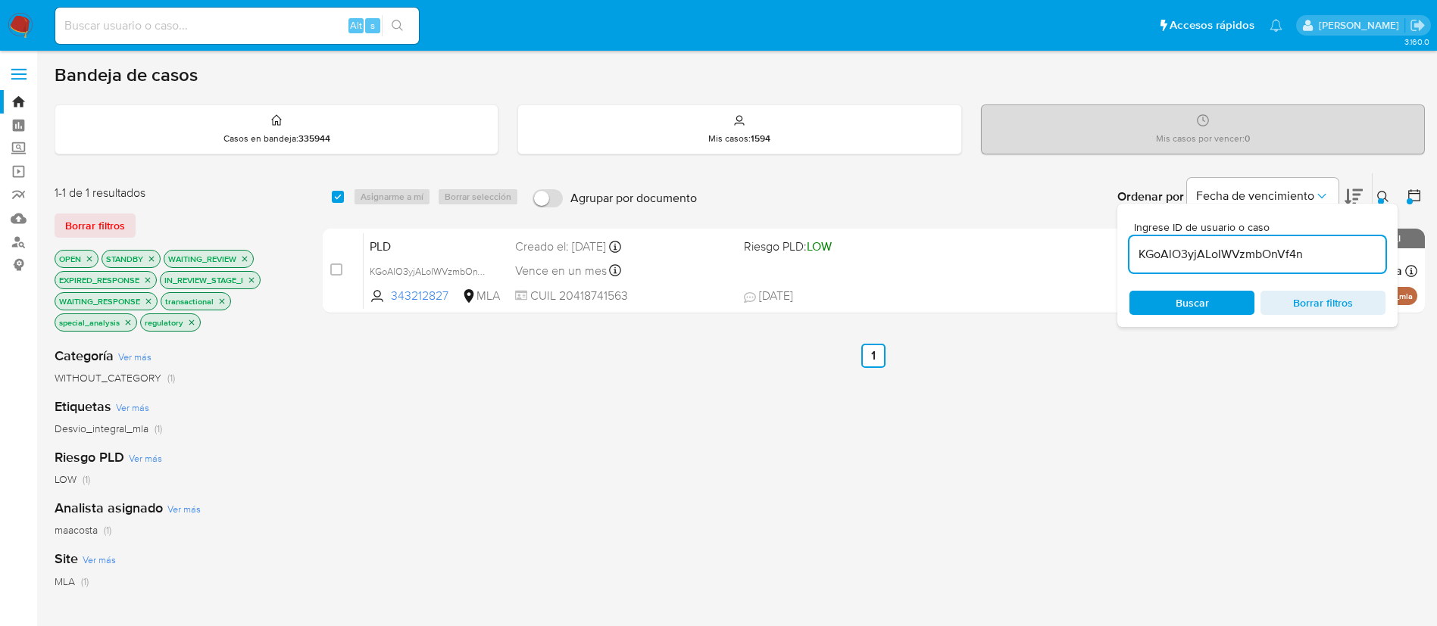
click at [1167, 249] on input "KGoAlO3yjALoIWVzmbOnVf4n" at bounding box center [1257, 255] width 256 height 20
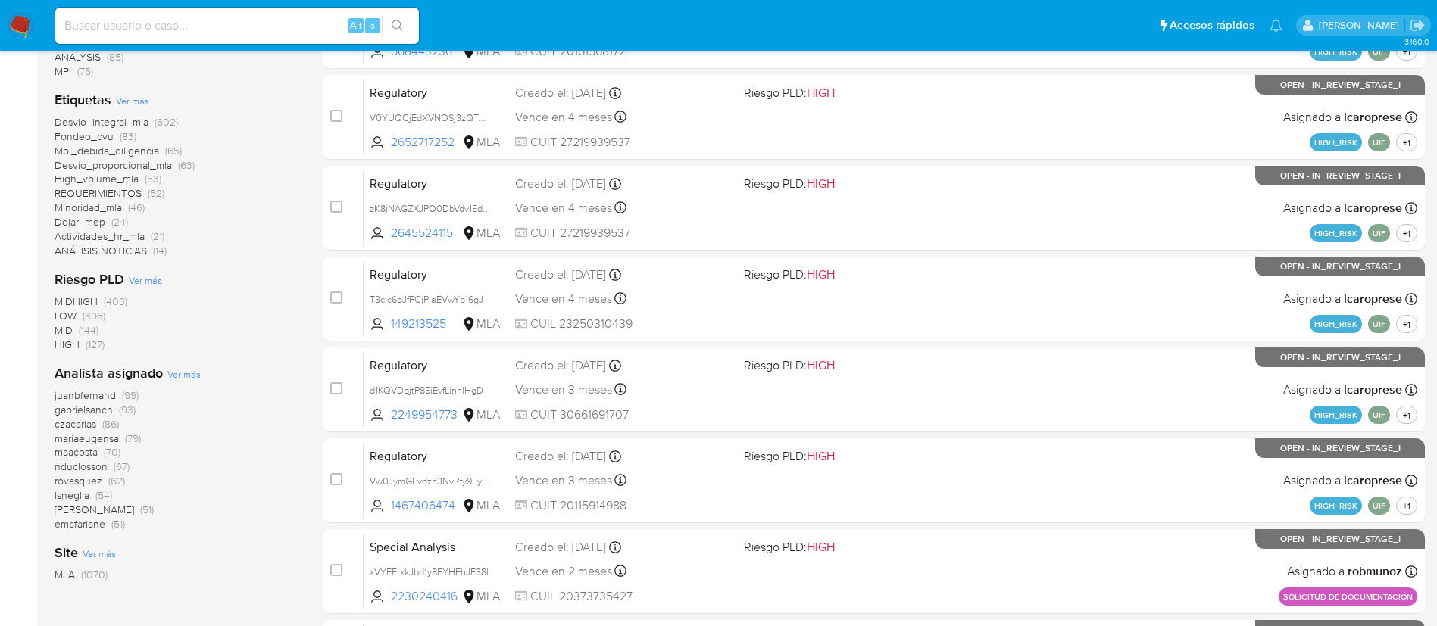
scroll to position [345, 0]
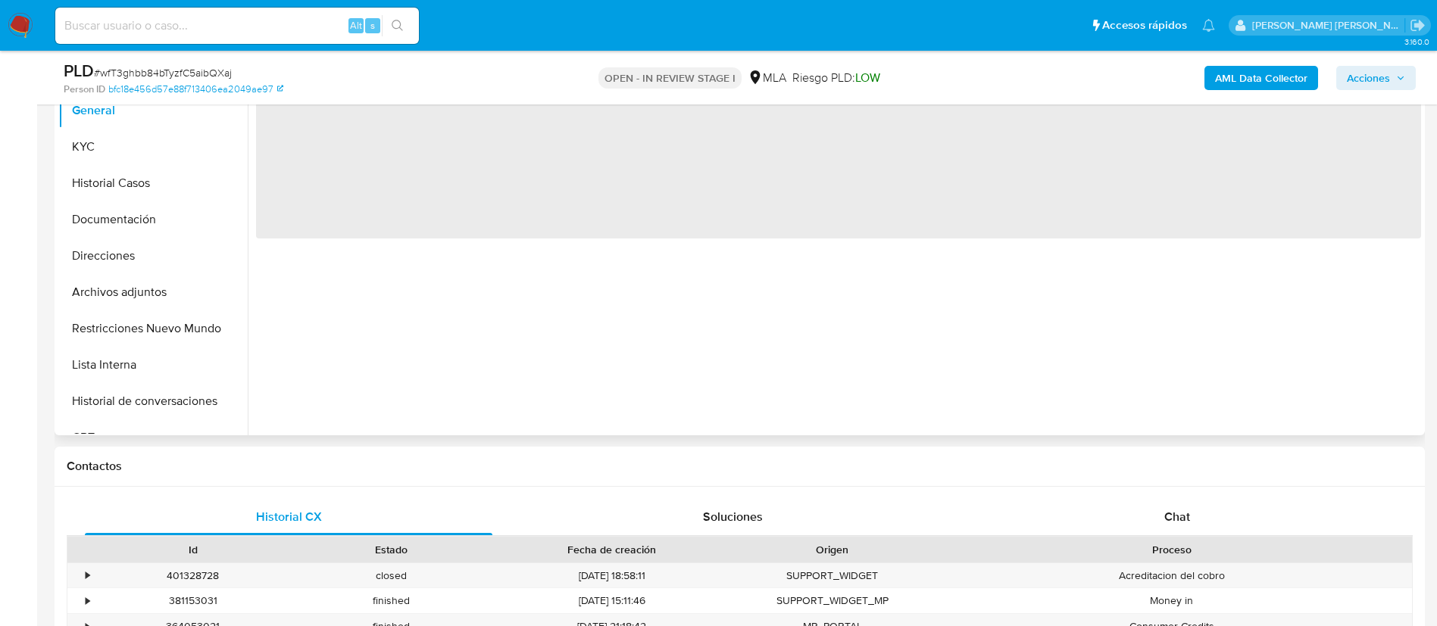
select select "10"
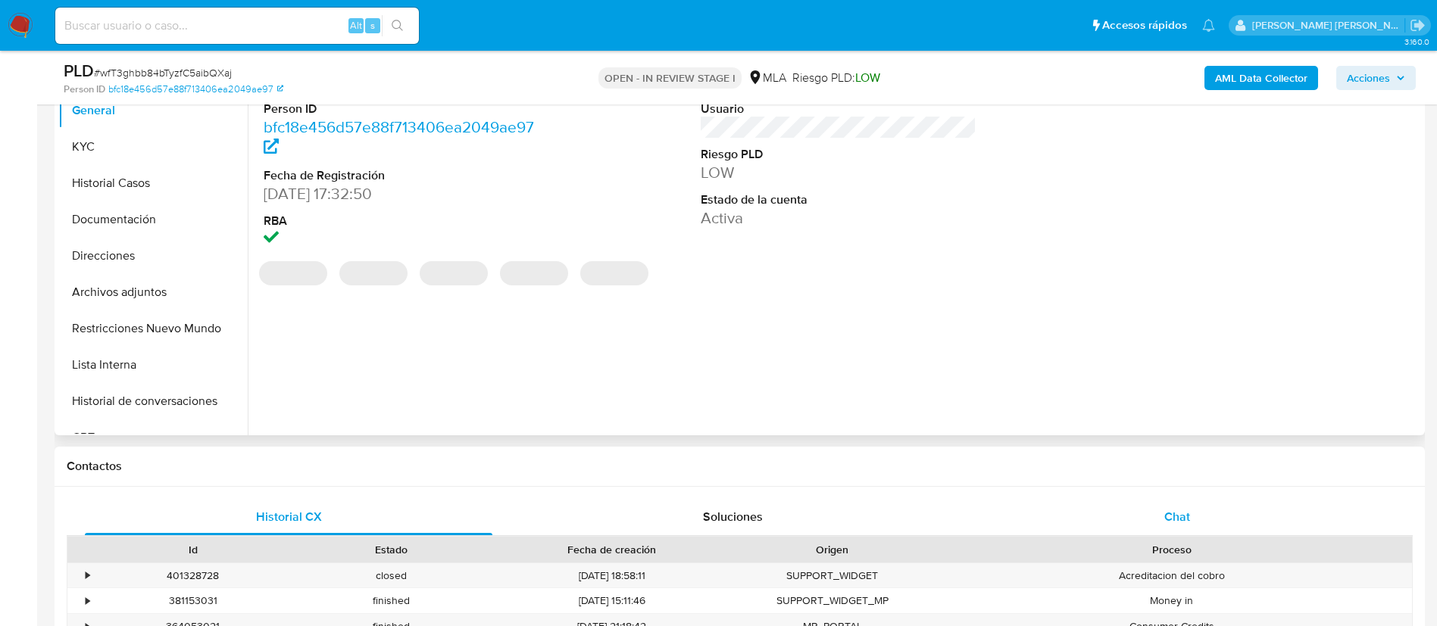
scroll to position [350, 0]
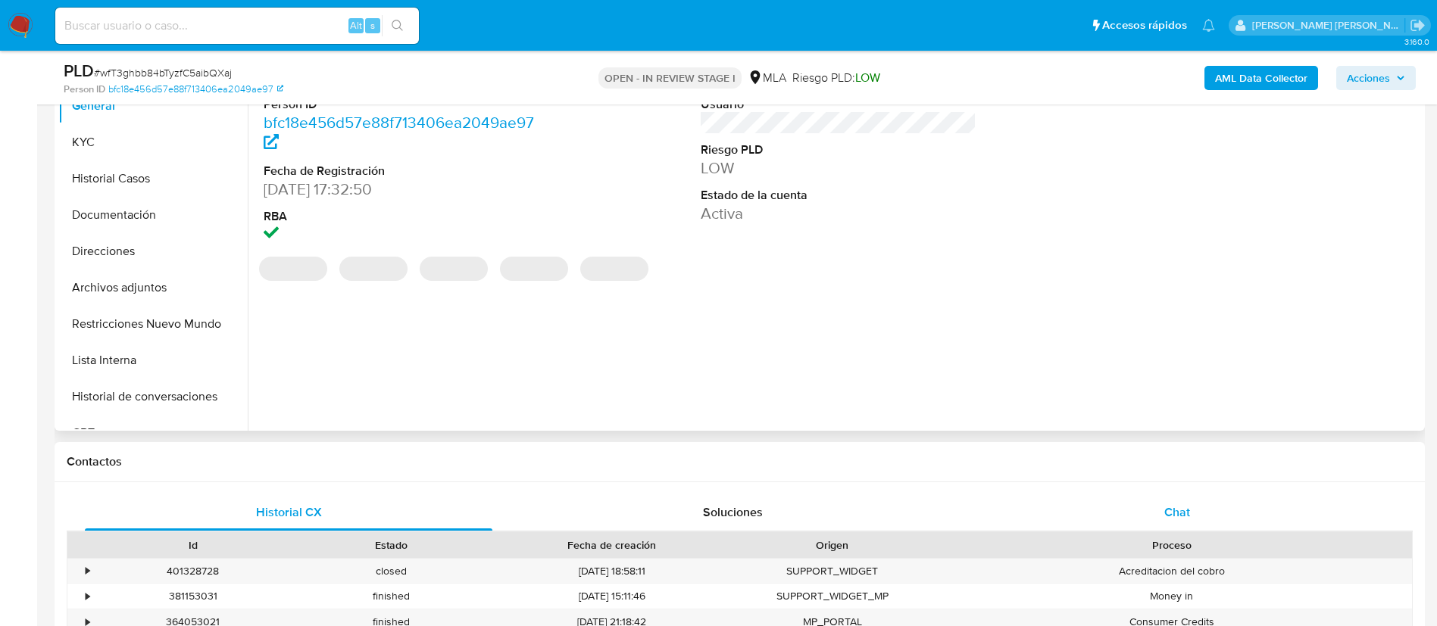
click at [1144, 511] on div "Chat" at bounding box center [1177, 513] width 408 height 36
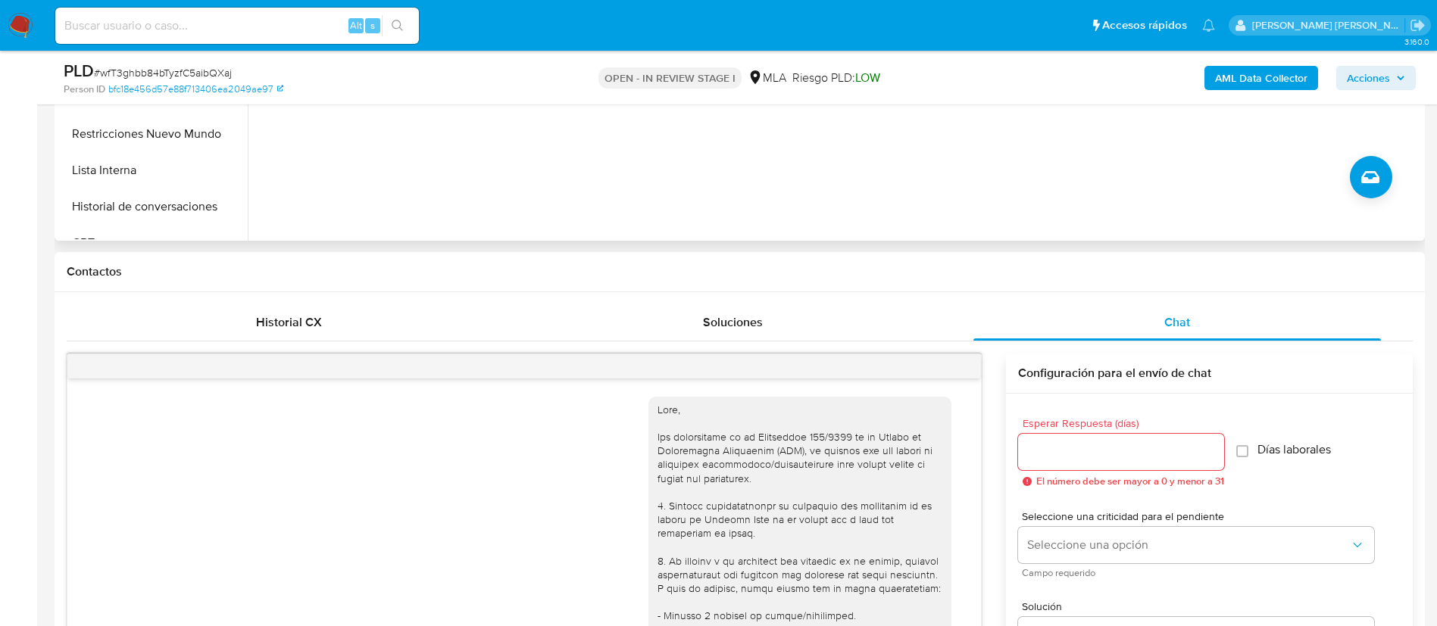
scroll to position [2544, 0]
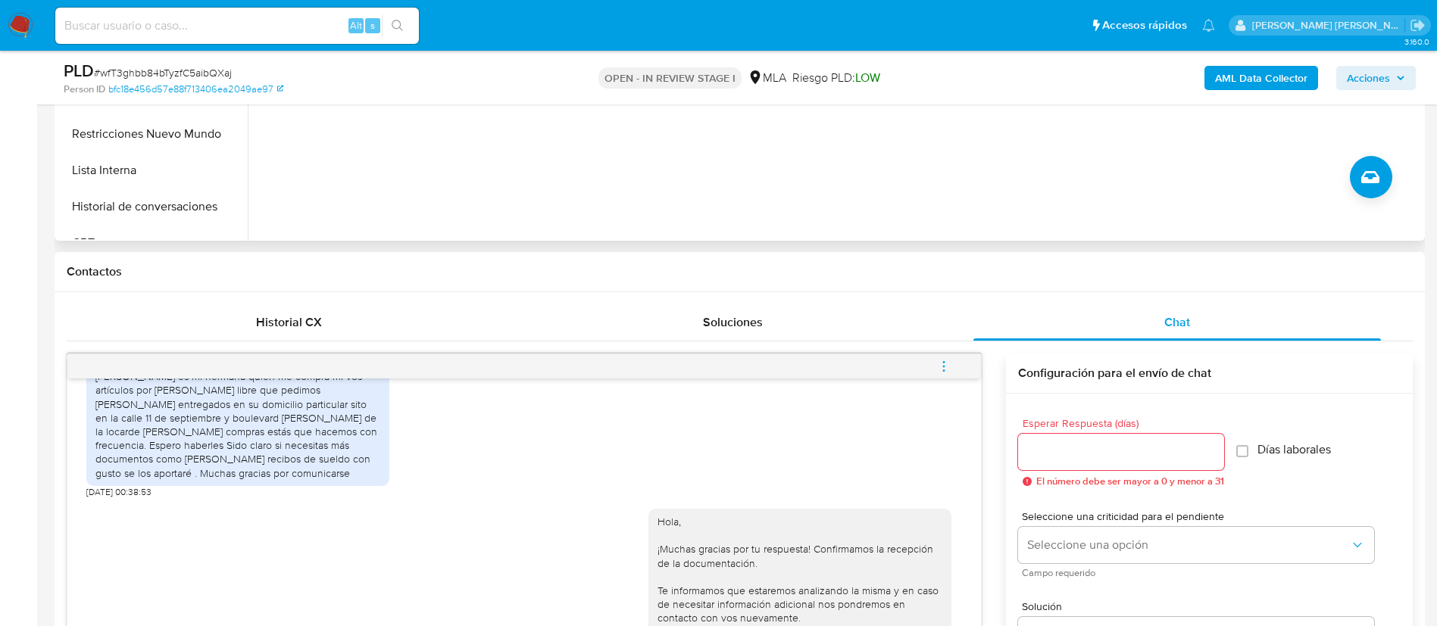
click at [948, 375] on span "menu-action" at bounding box center [944, 366] width 14 height 36
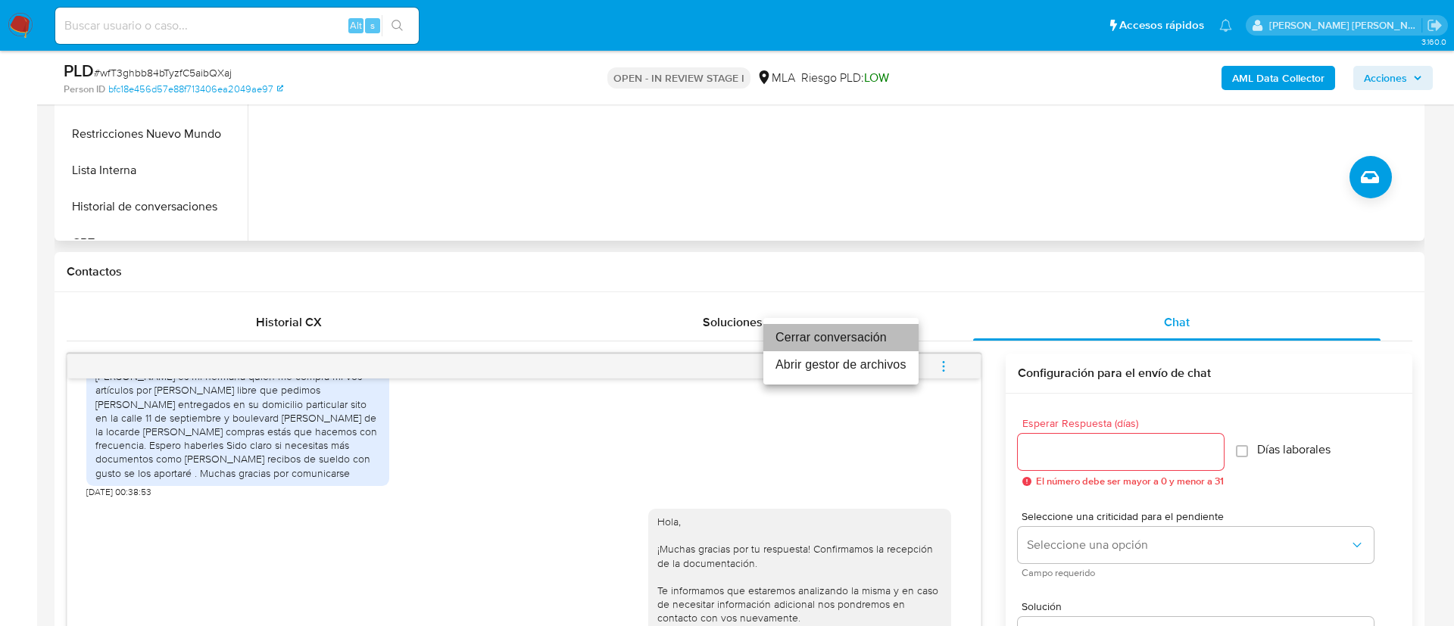
click at [857, 336] on li "Cerrar conversación" at bounding box center [841, 337] width 155 height 27
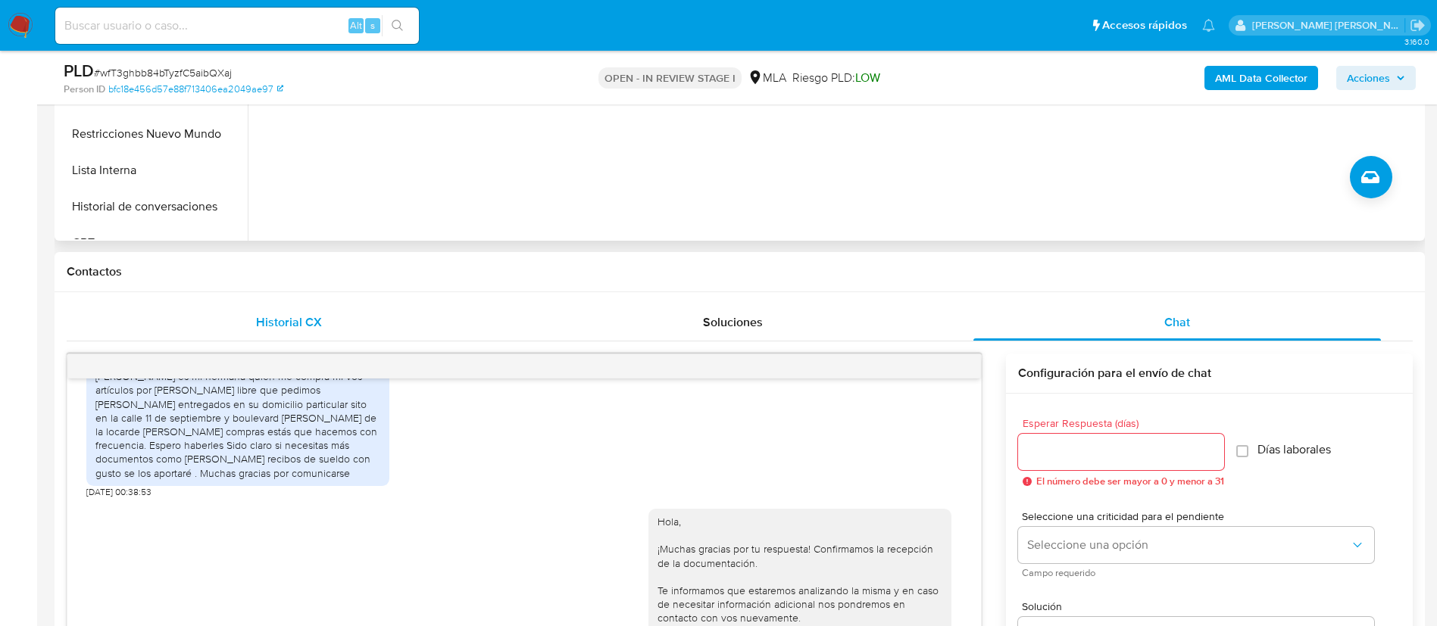
click at [261, 329] on span "Historial CX" at bounding box center [289, 322] width 66 height 17
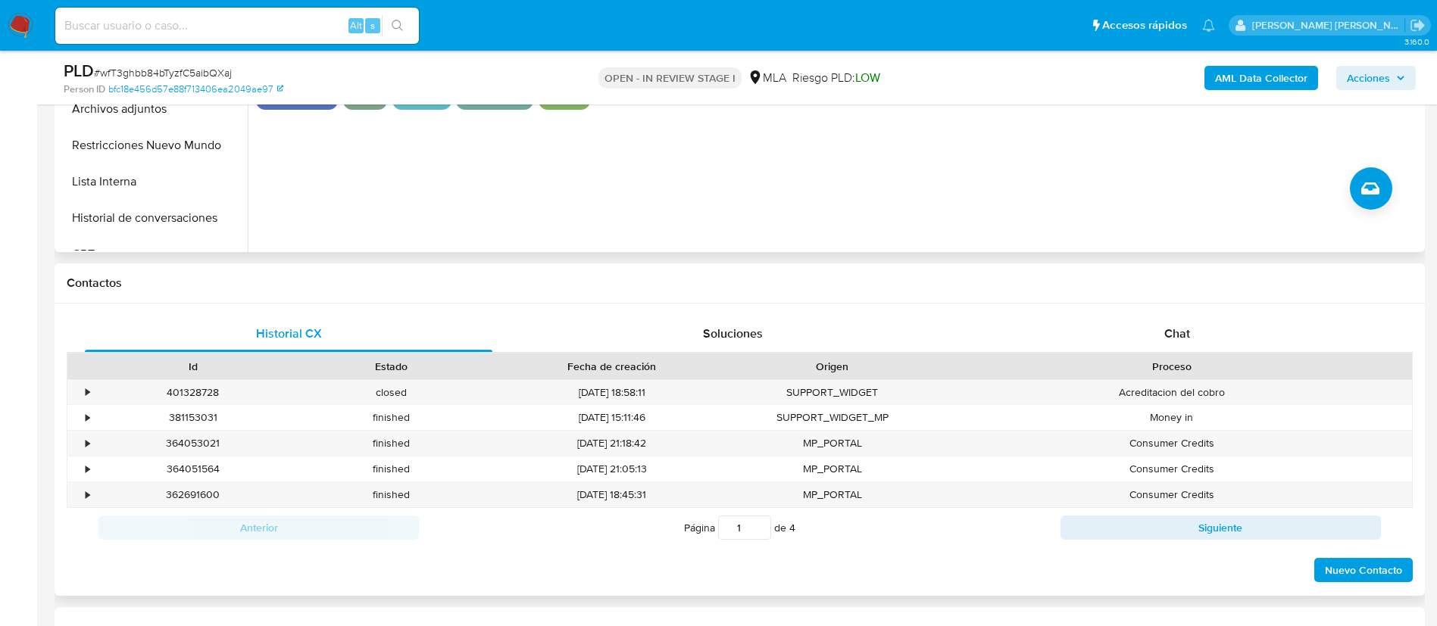
scroll to position [545, 0]
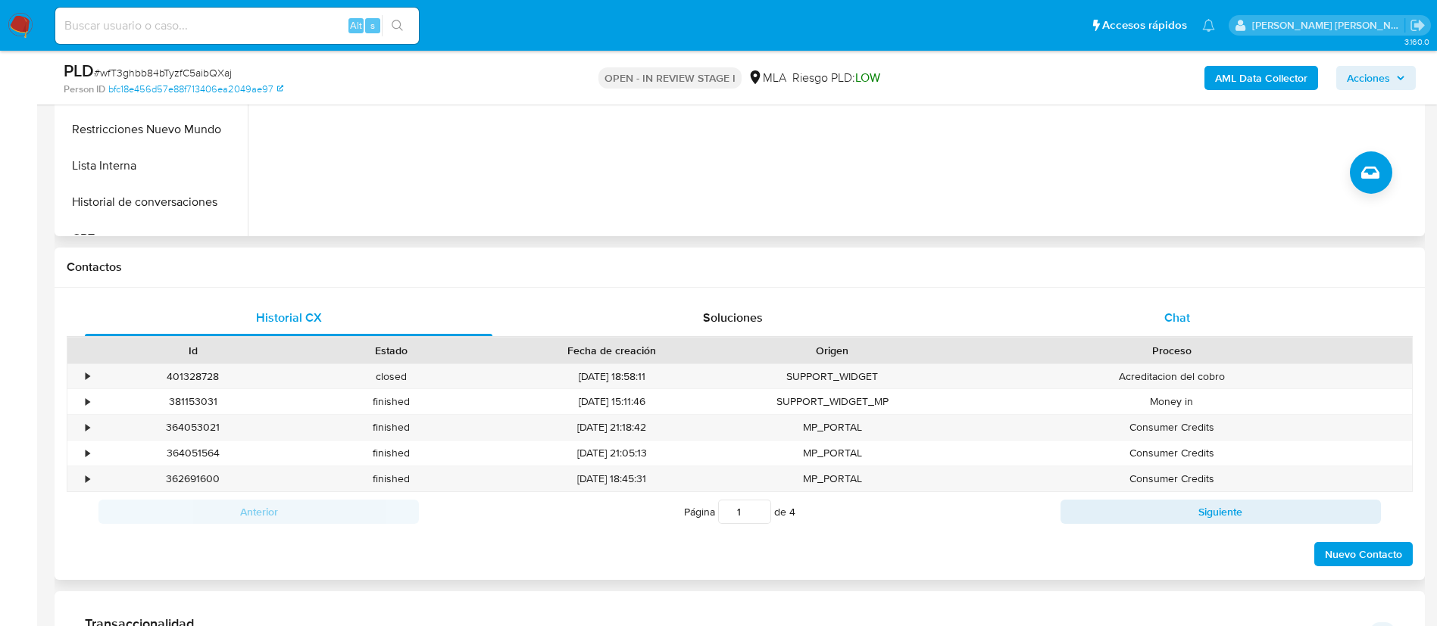
click at [1191, 324] on div "Chat" at bounding box center [1177, 318] width 408 height 36
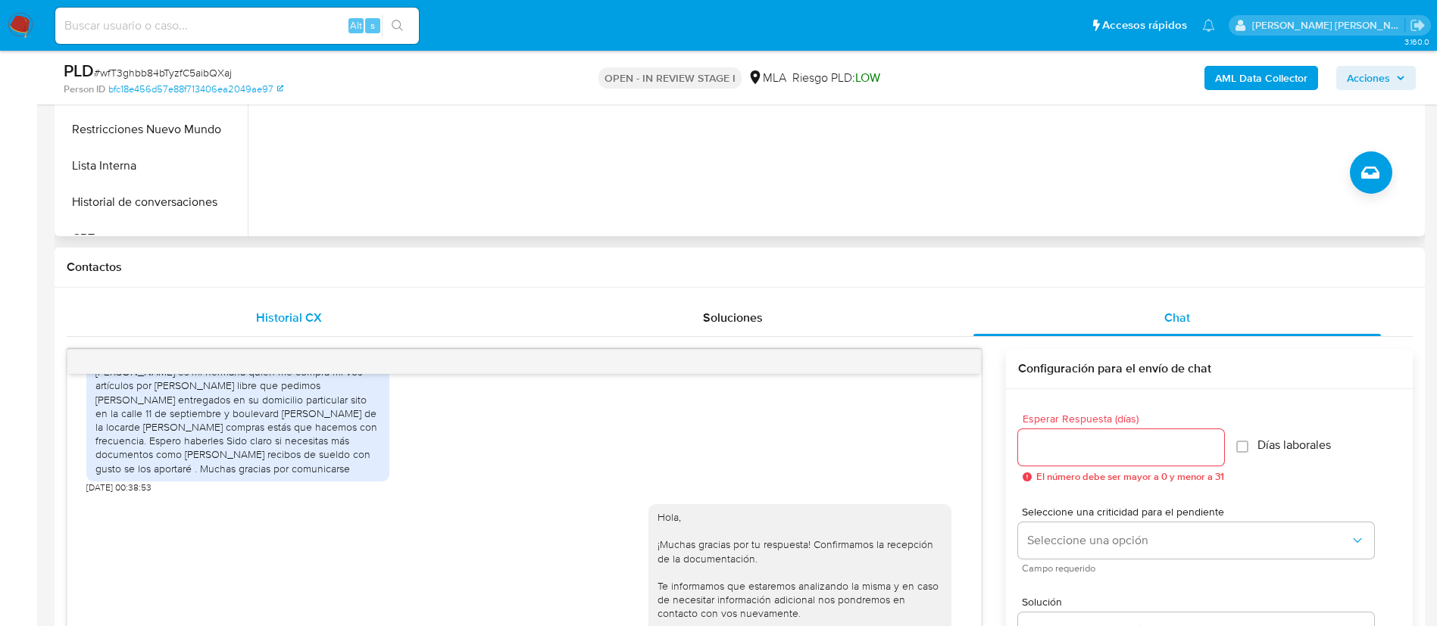
click at [286, 314] on span "Historial CX" at bounding box center [289, 317] width 66 height 17
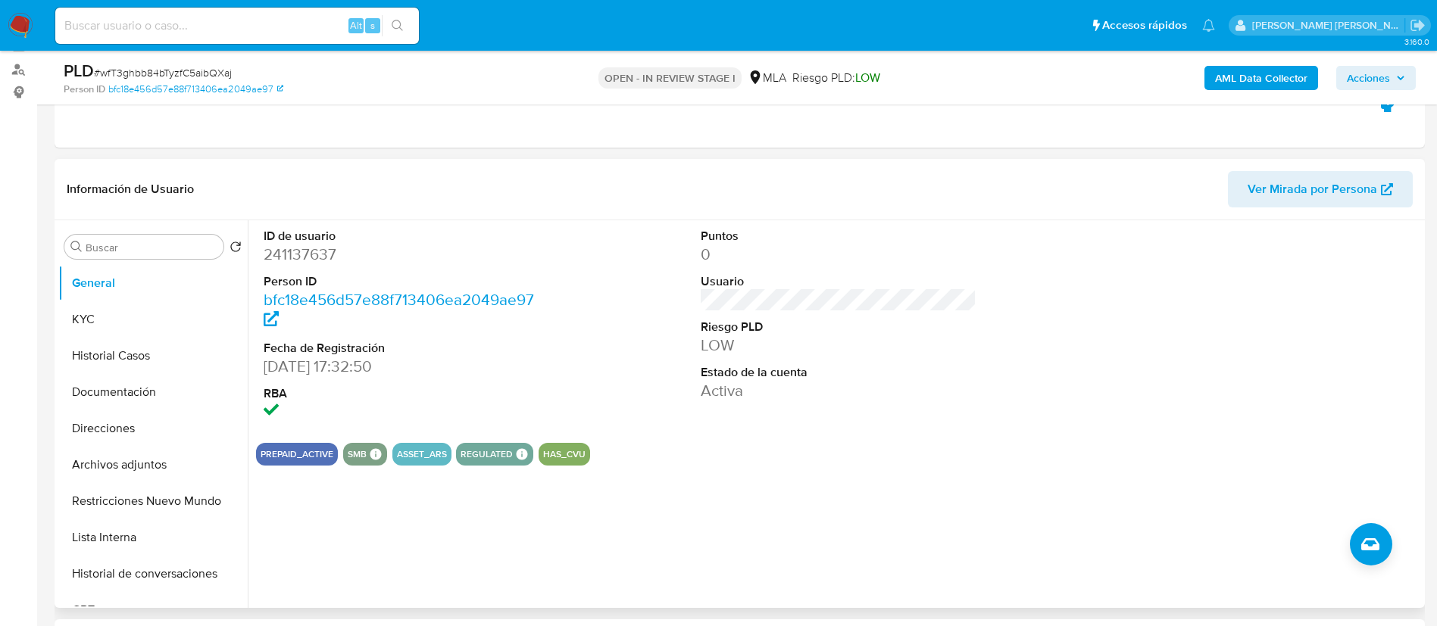
scroll to position [170, 0]
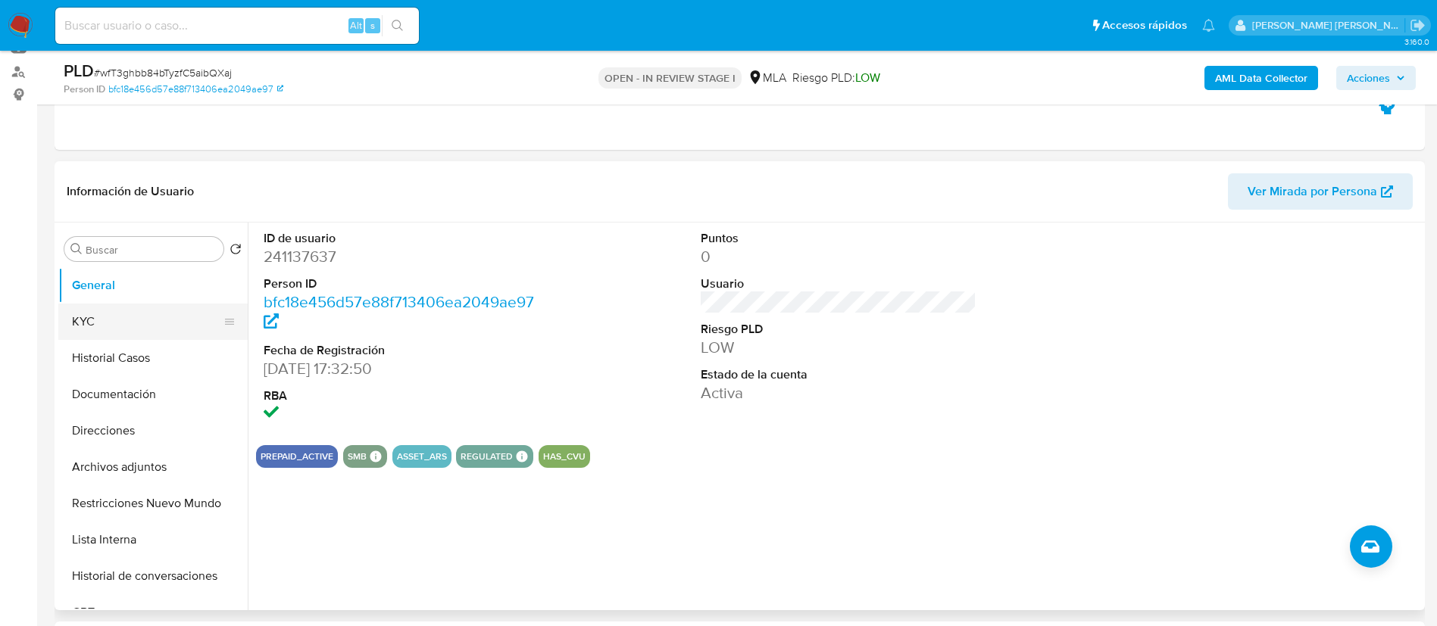
click at [102, 326] on button "KYC" at bounding box center [146, 322] width 177 height 36
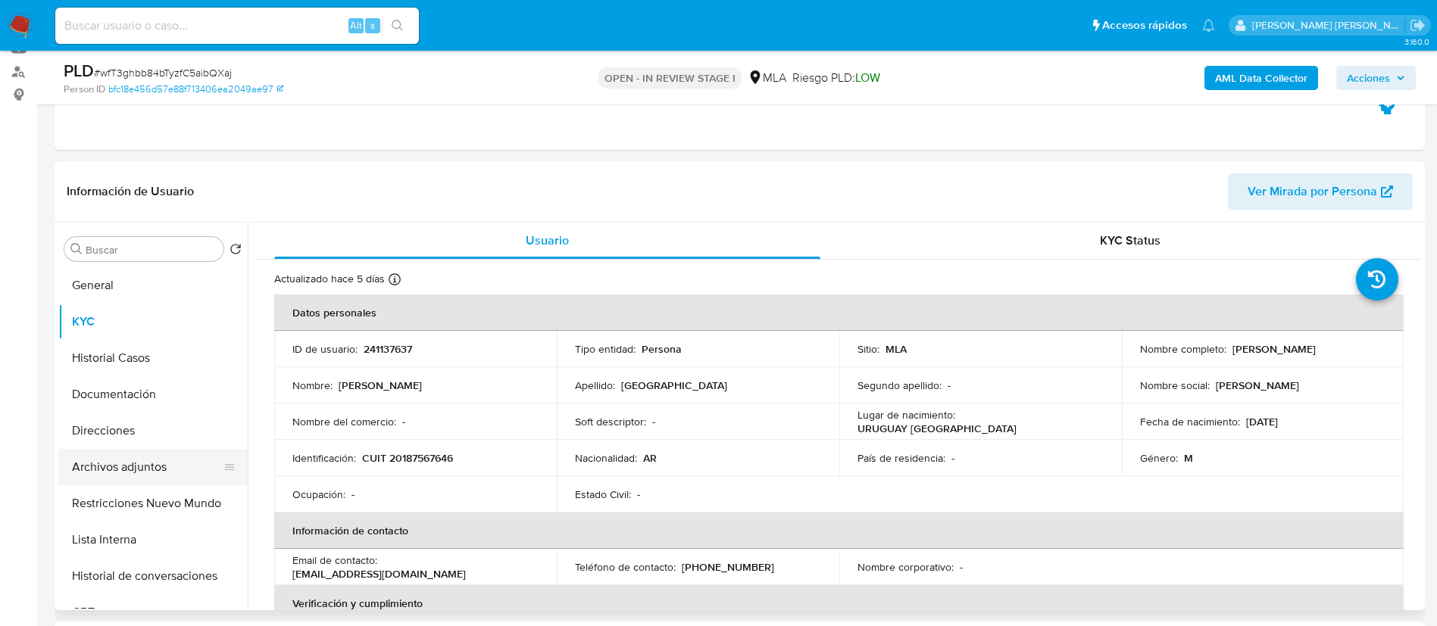
click at [142, 464] on button "Archivos adjuntos" at bounding box center [146, 467] width 177 height 36
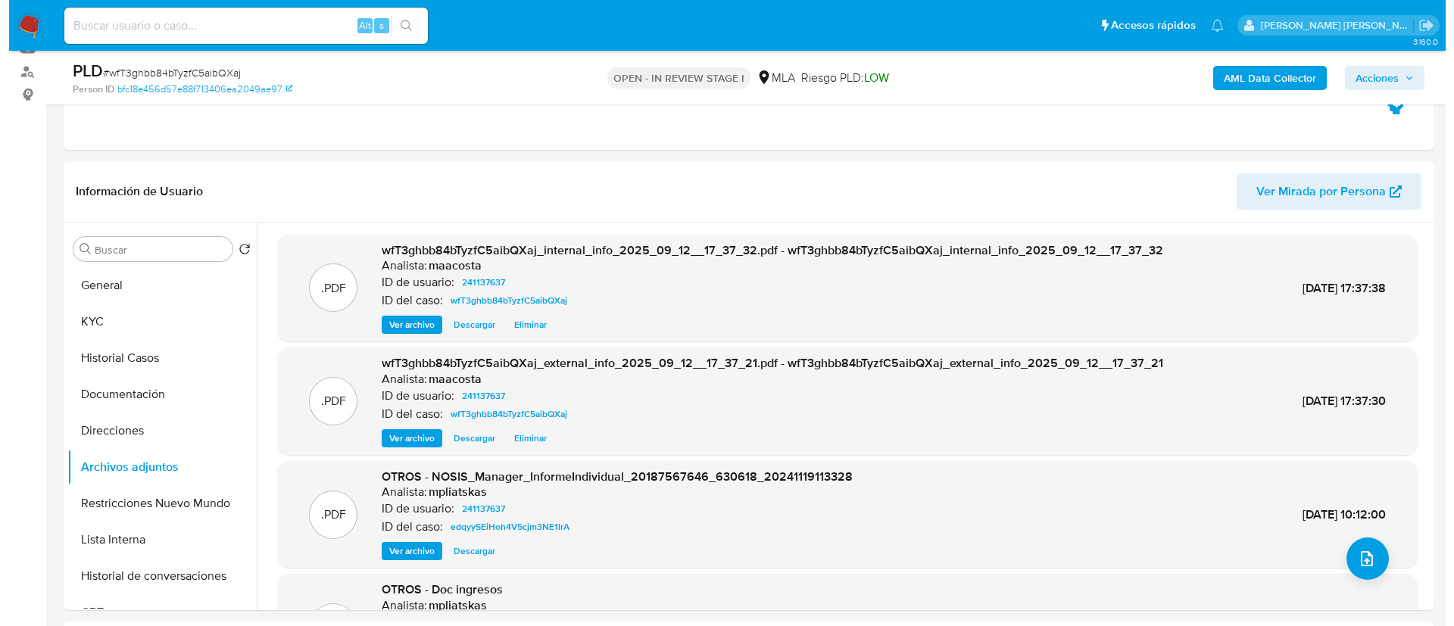
scroll to position [243, 0]
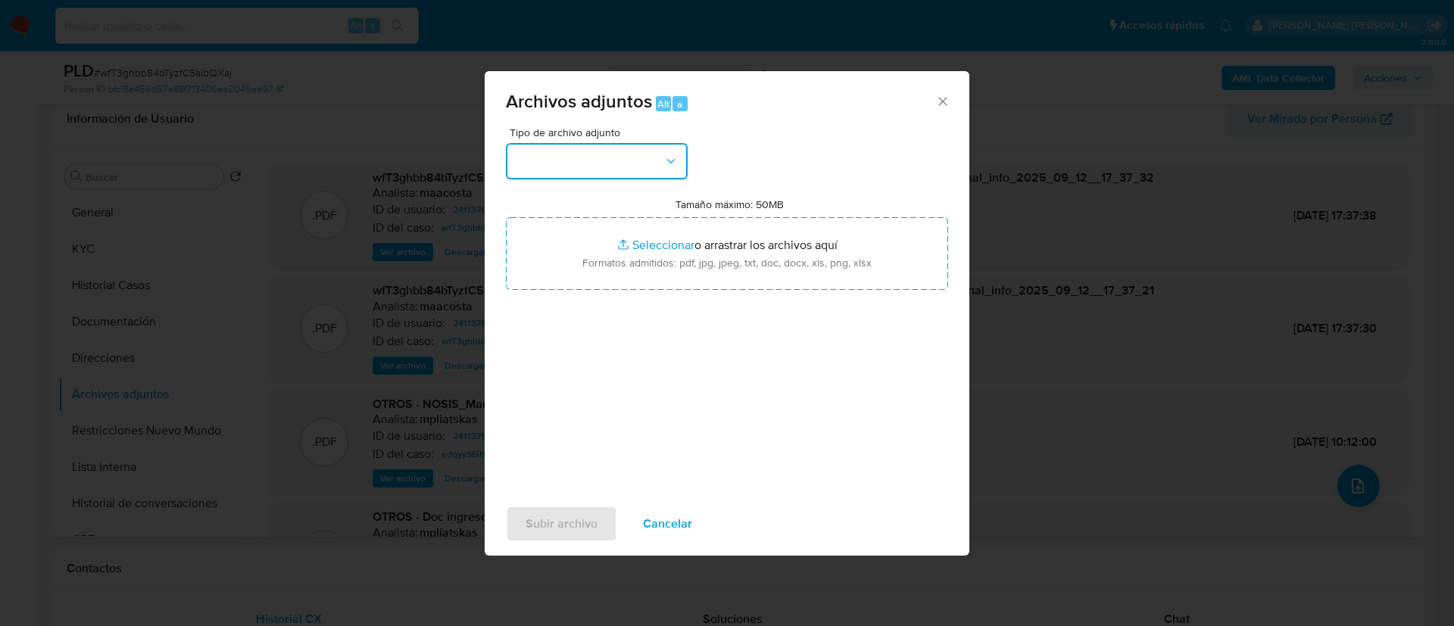
click at [579, 157] on button "button" at bounding box center [597, 161] width 182 height 36
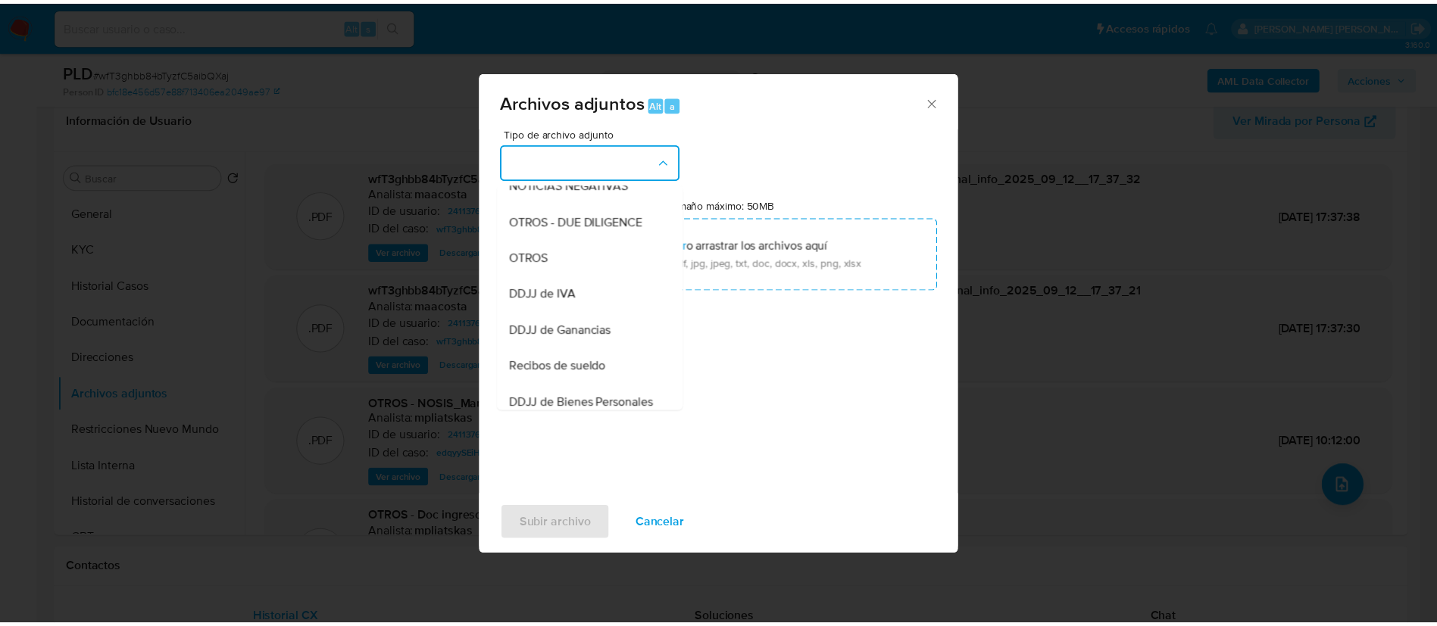
scroll to position [238, 0]
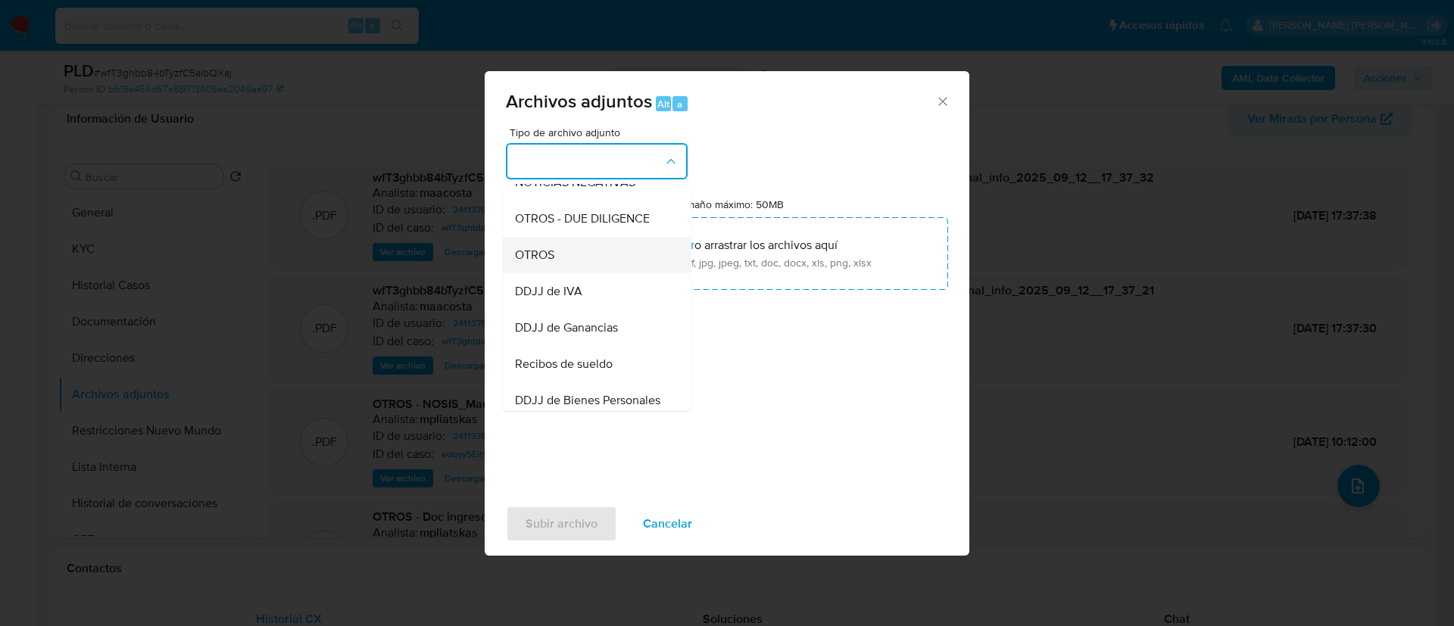
click at [543, 263] on span "OTROS" at bounding box center [534, 255] width 39 height 15
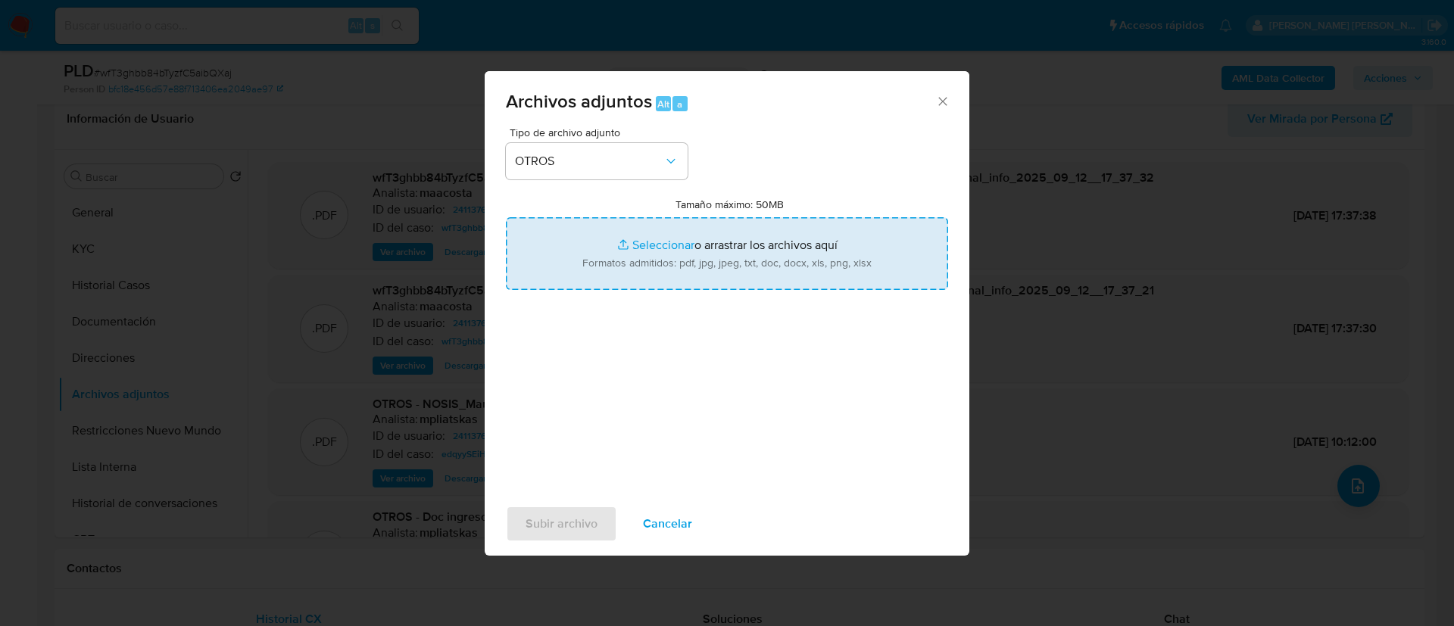
type input "C:\fakepath\Documentación - [PERSON_NAME].pdf"
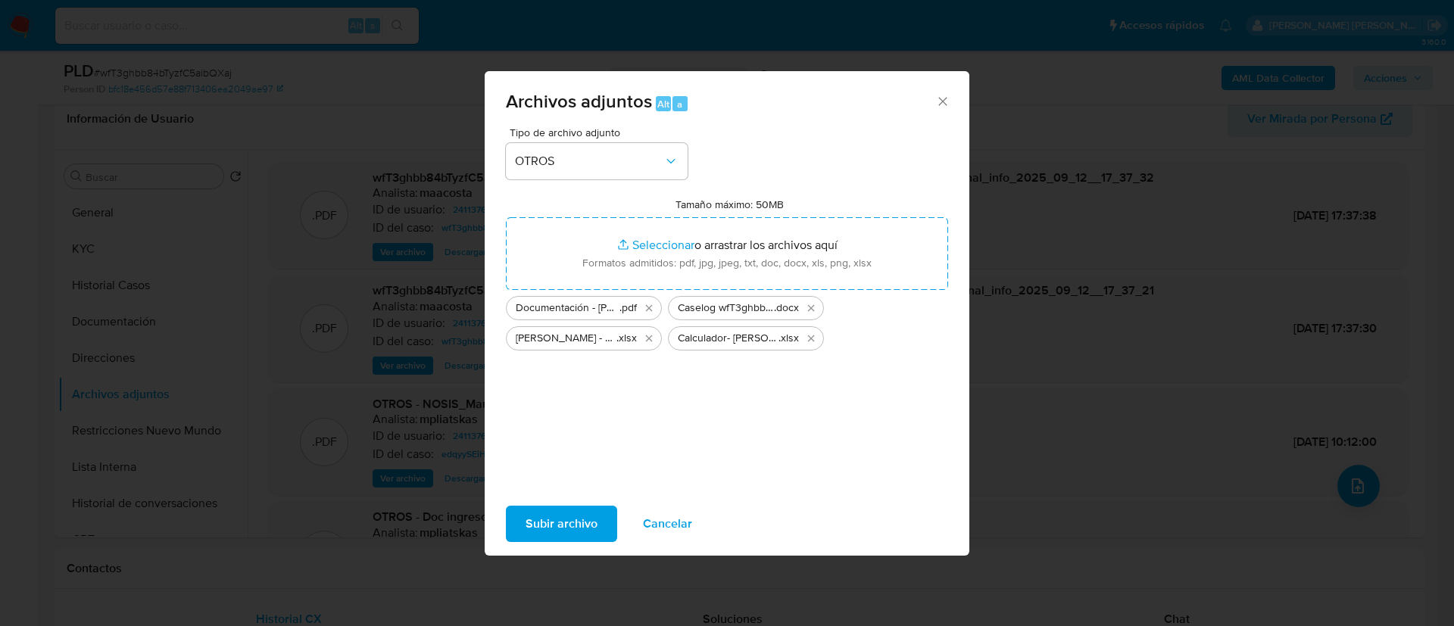
click at [561, 513] on span "Subir archivo" at bounding box center [562, 524] width 72 height 33
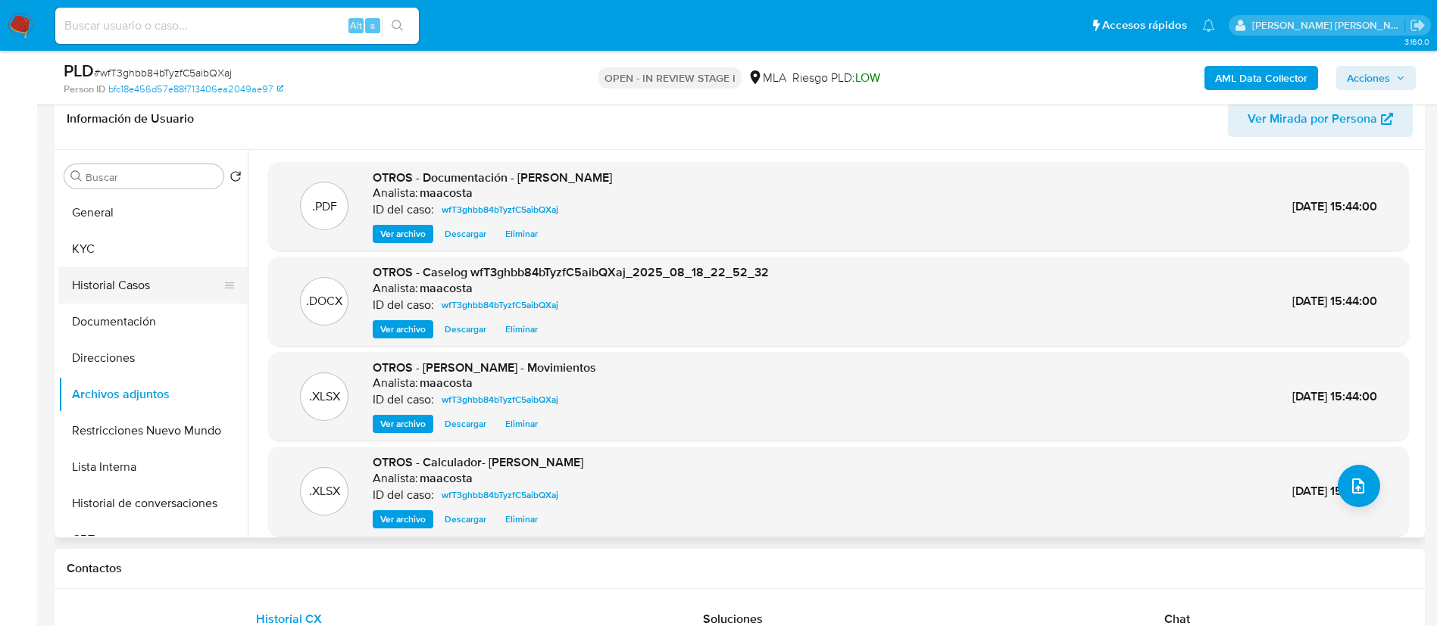
click at [107, 277] on button "Historial Casos" at bounding box center [146, 285] width 177 height 36
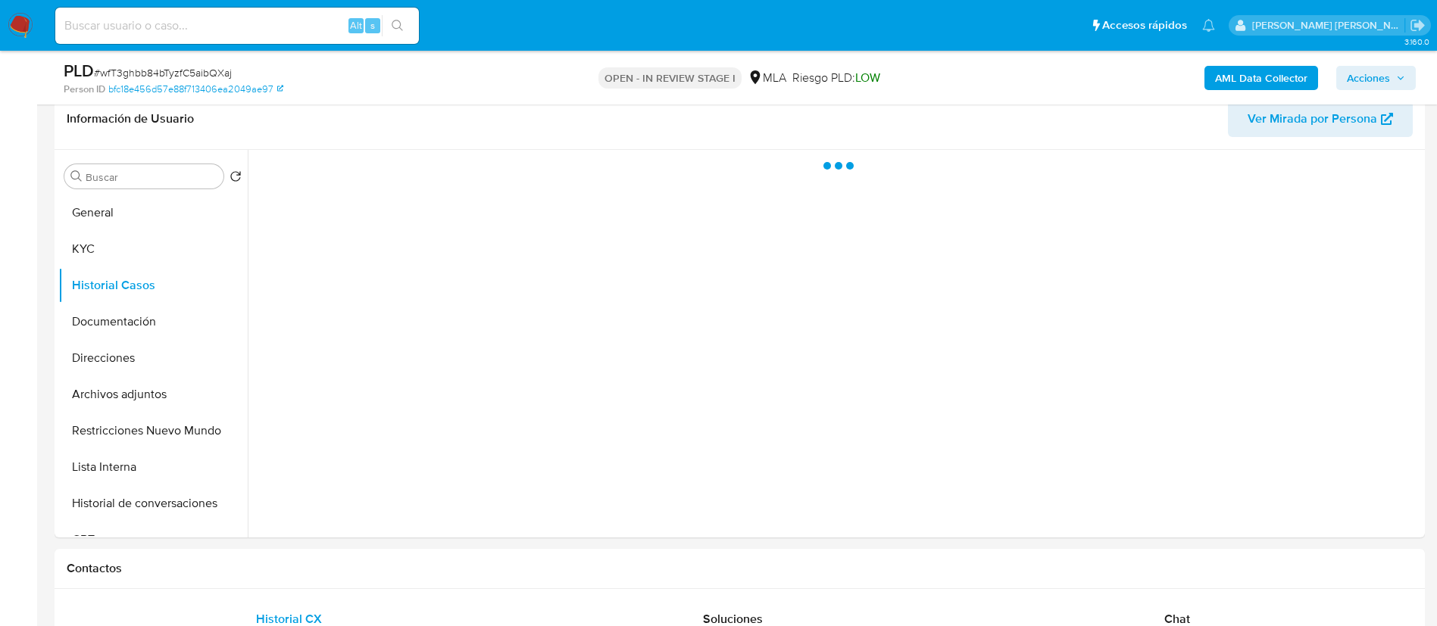
click at [1385, 80] on span "Acciones" at bounding box center [1368, 78] width 43 height 24
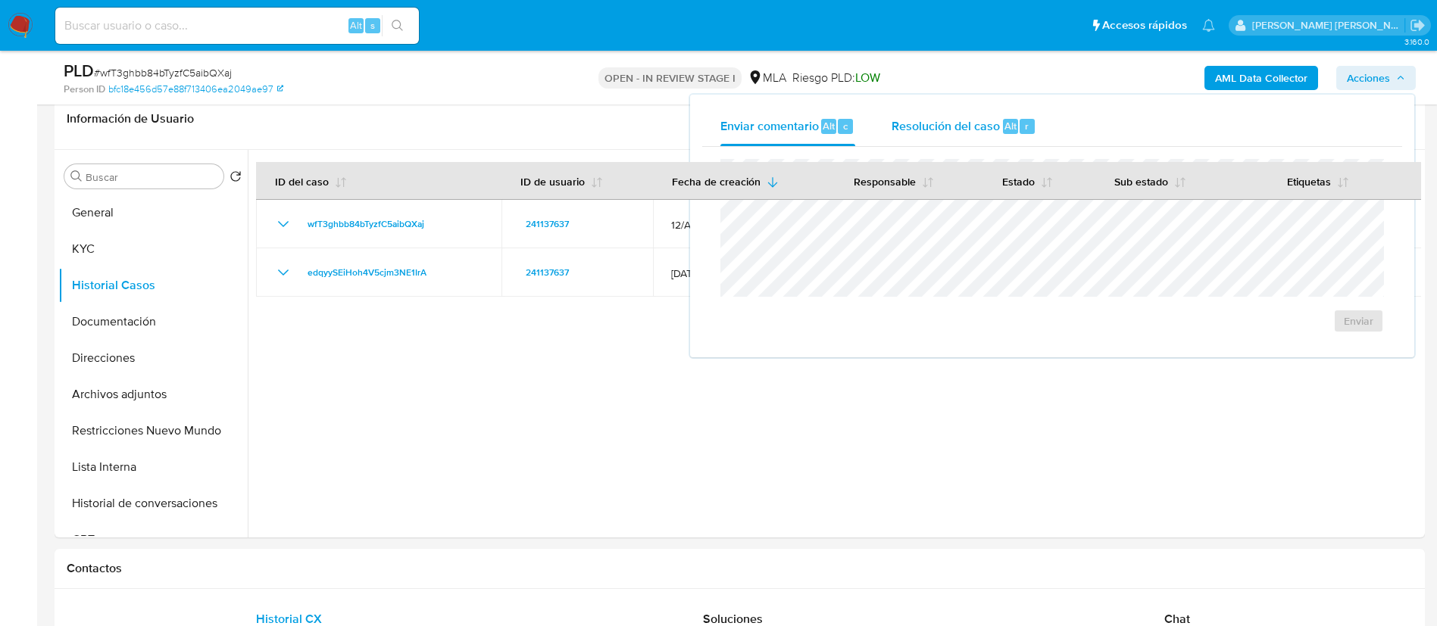
click at [985, 123] on span "Resolución del caso" at bounding box center [946, 125] width 108 height 17
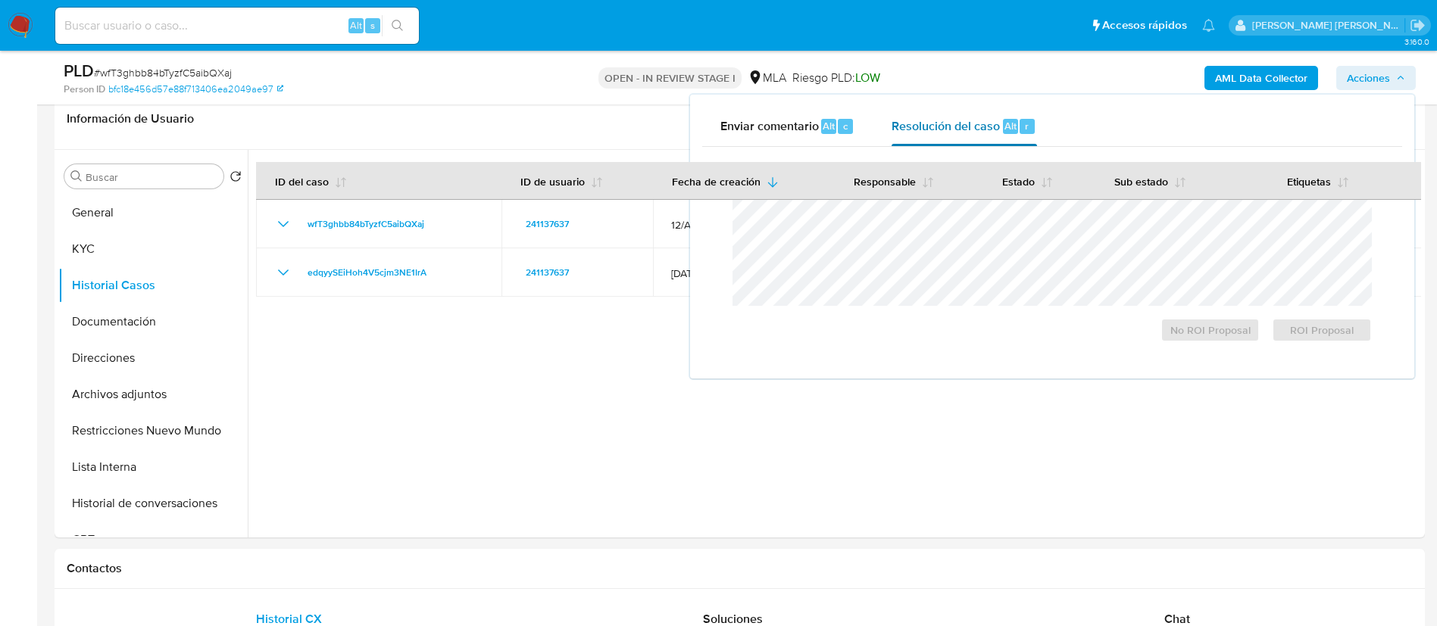
scroll to position [175, 0]
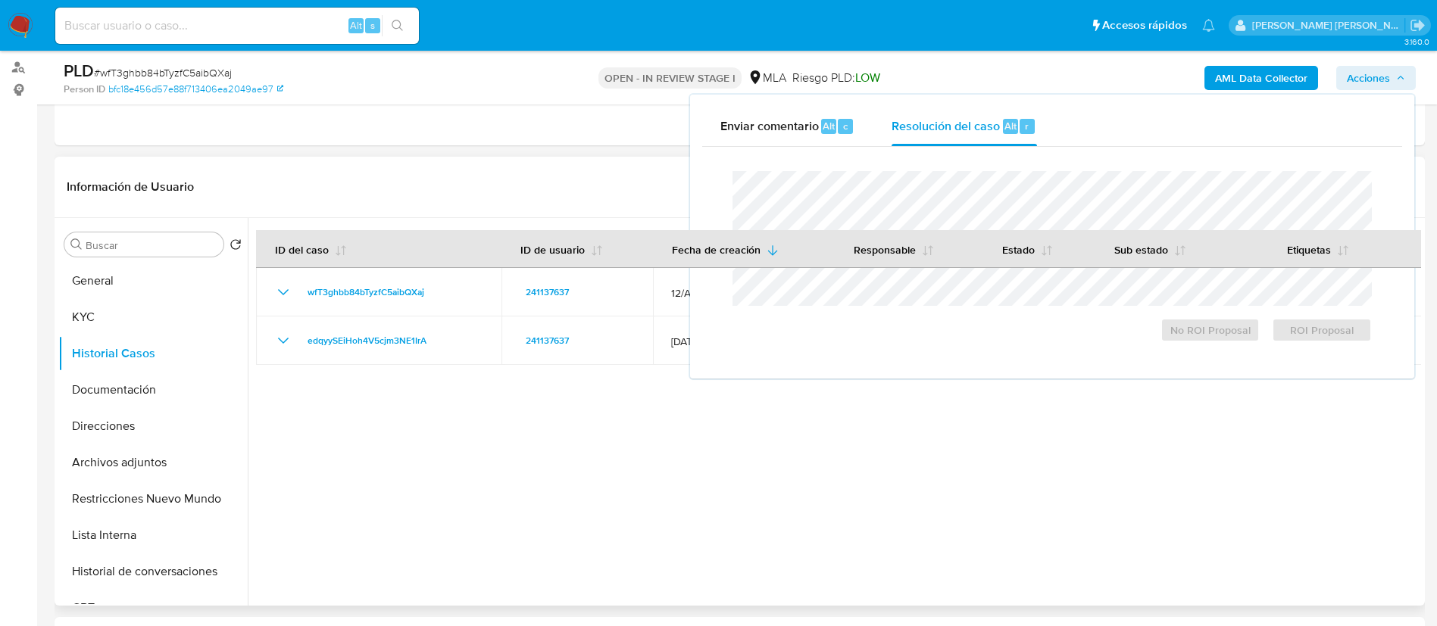
click at [644, 421] on div at bounding box center [834, 412] width 1173 height 388
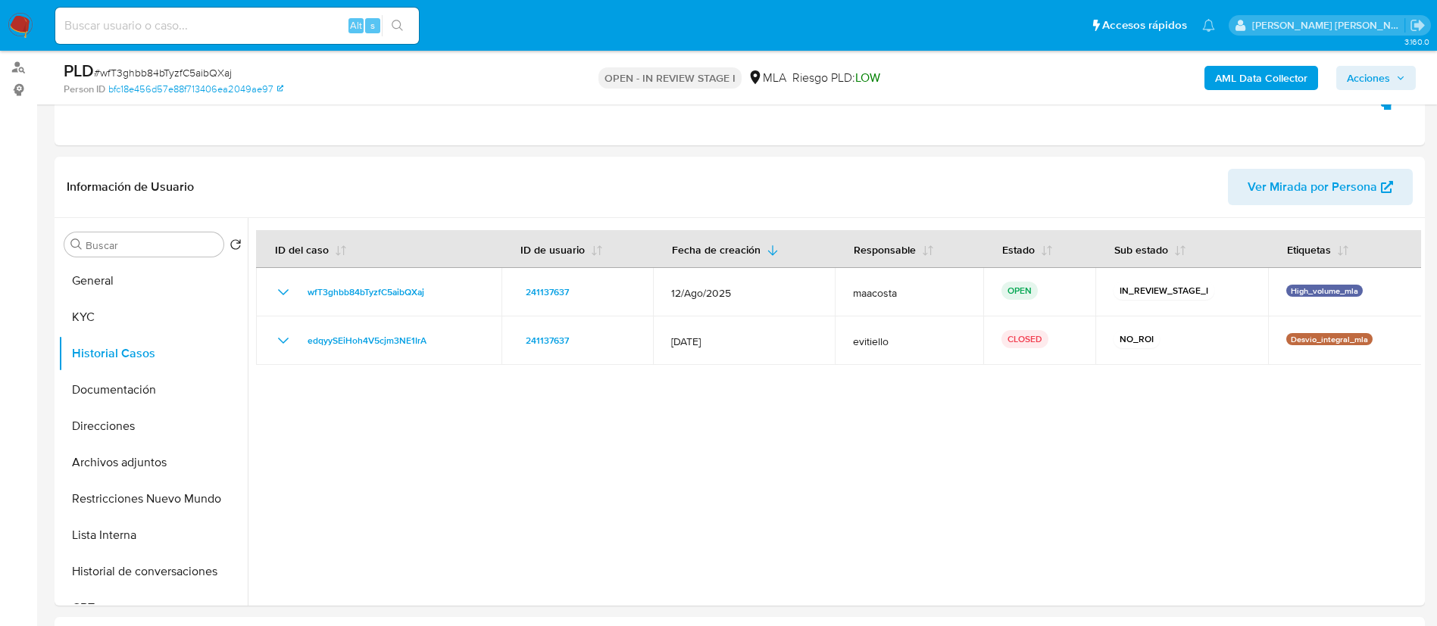
click at [1394, 70] on span "Acciones" at bounding box center [1376, 77] width 58 height 21
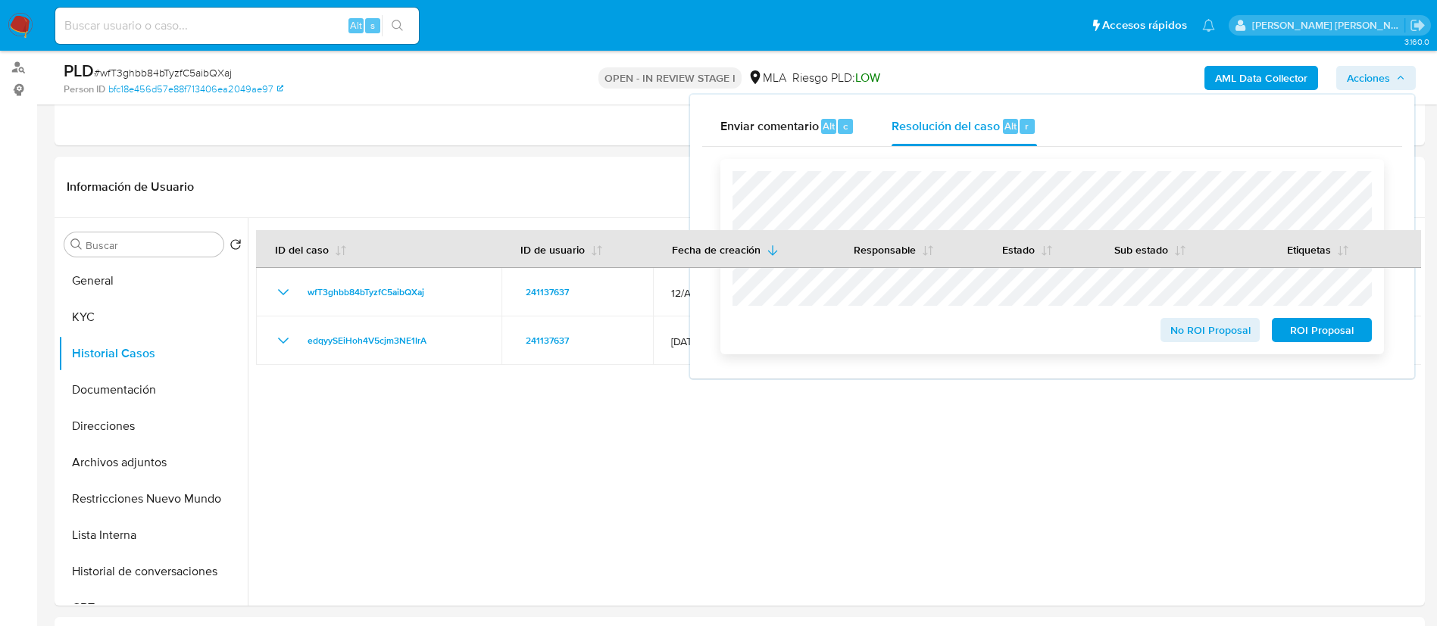
click at [1227, 328] on span "No ROI Proposal" at bounding box center [1210, 330] width 79 height 21
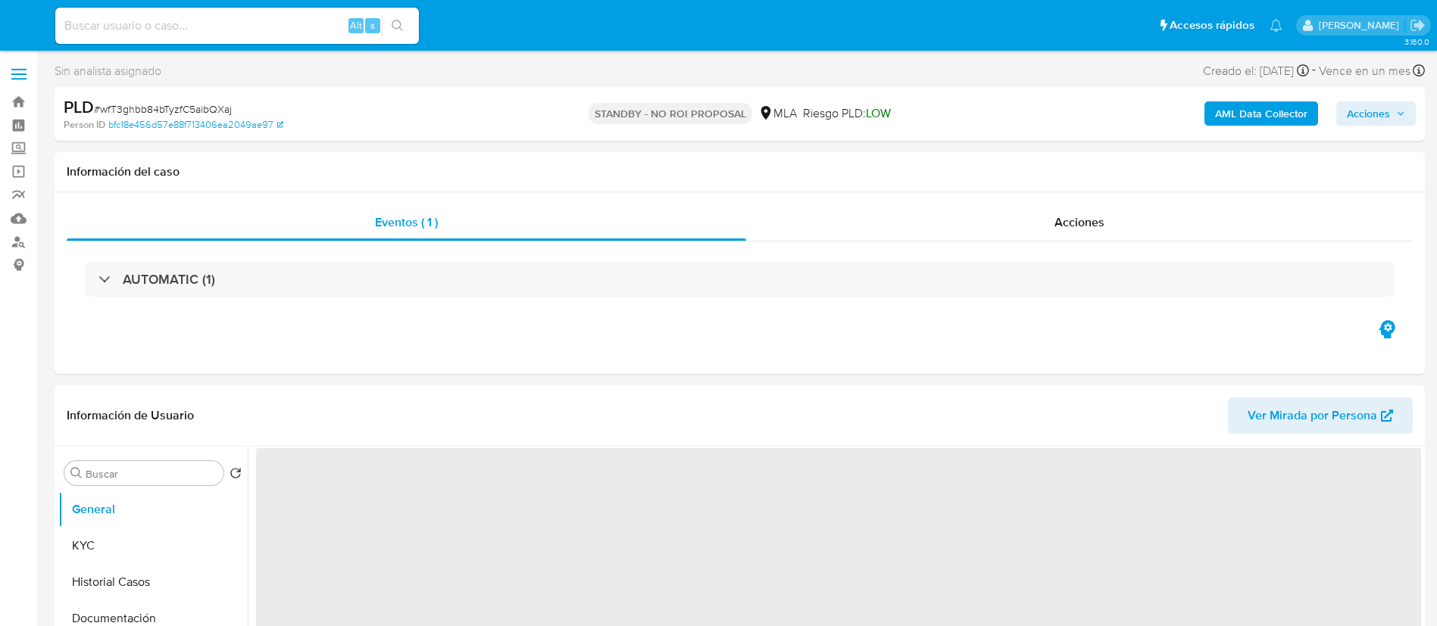
select select "10"
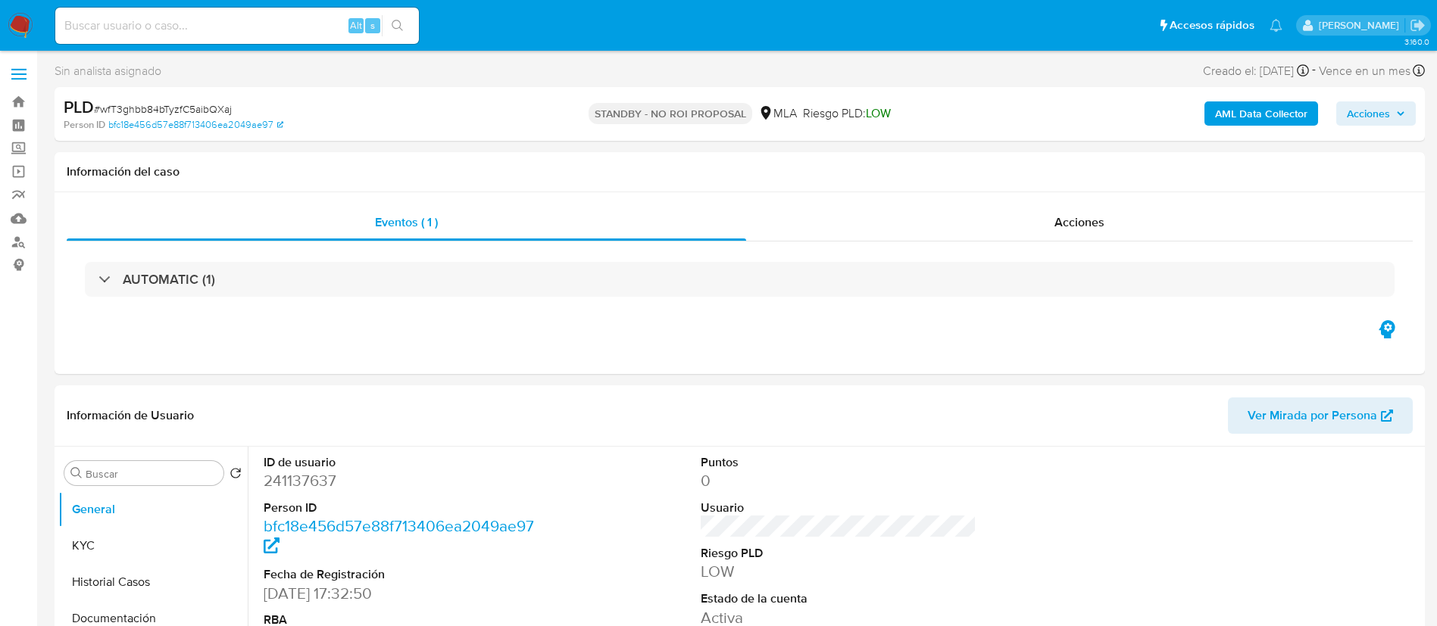
paste input "m7DnmuZI9oZXIJa7fik8jiSC"
click at [230, 28] on input "m7DnmuZI9oZXIJa7fik8jiSC" at bounding box center [237, 26] width 364 height 20
type input "m7DnmuZI9oZXIJa7fik8jiSC"
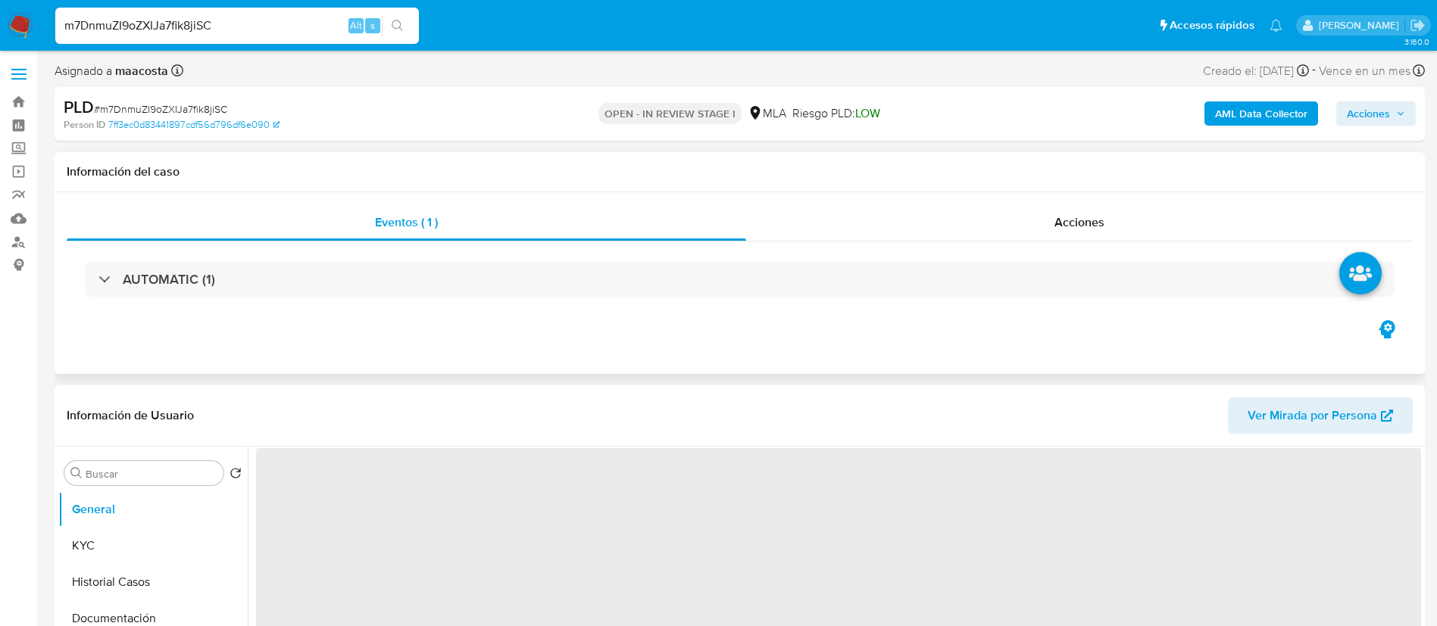
select select "10"
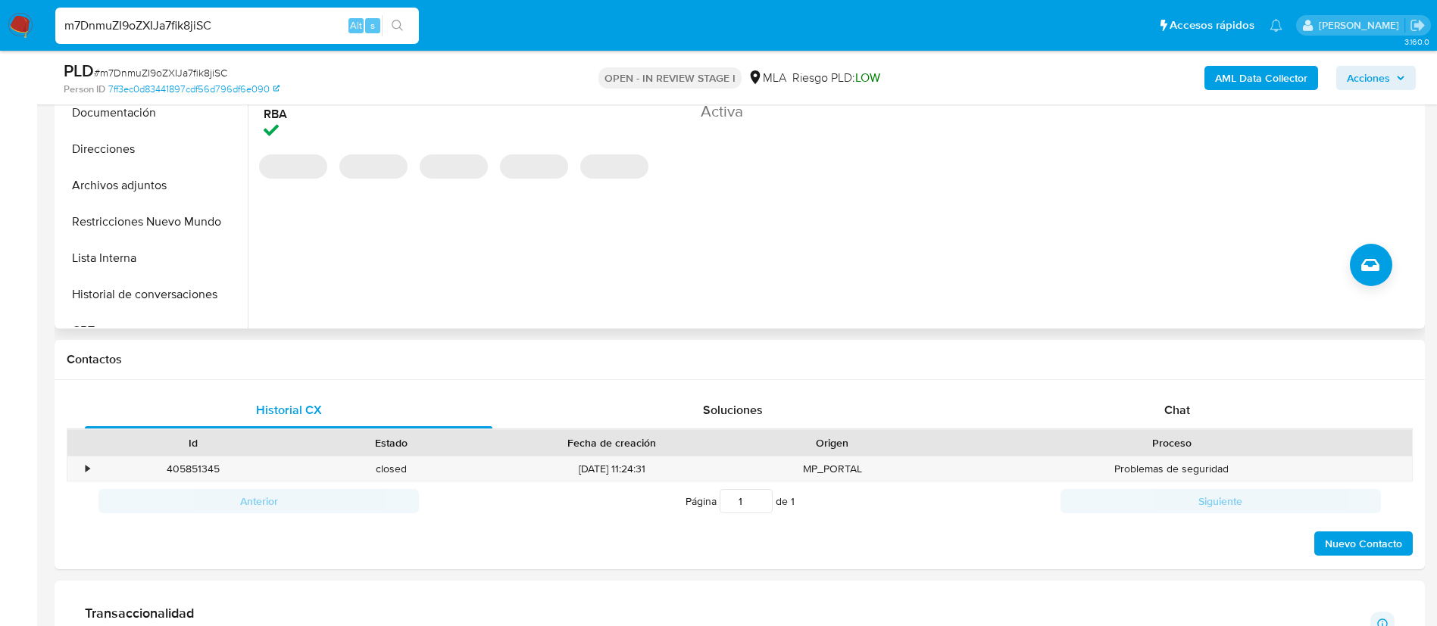
scroll to position [457, 0]
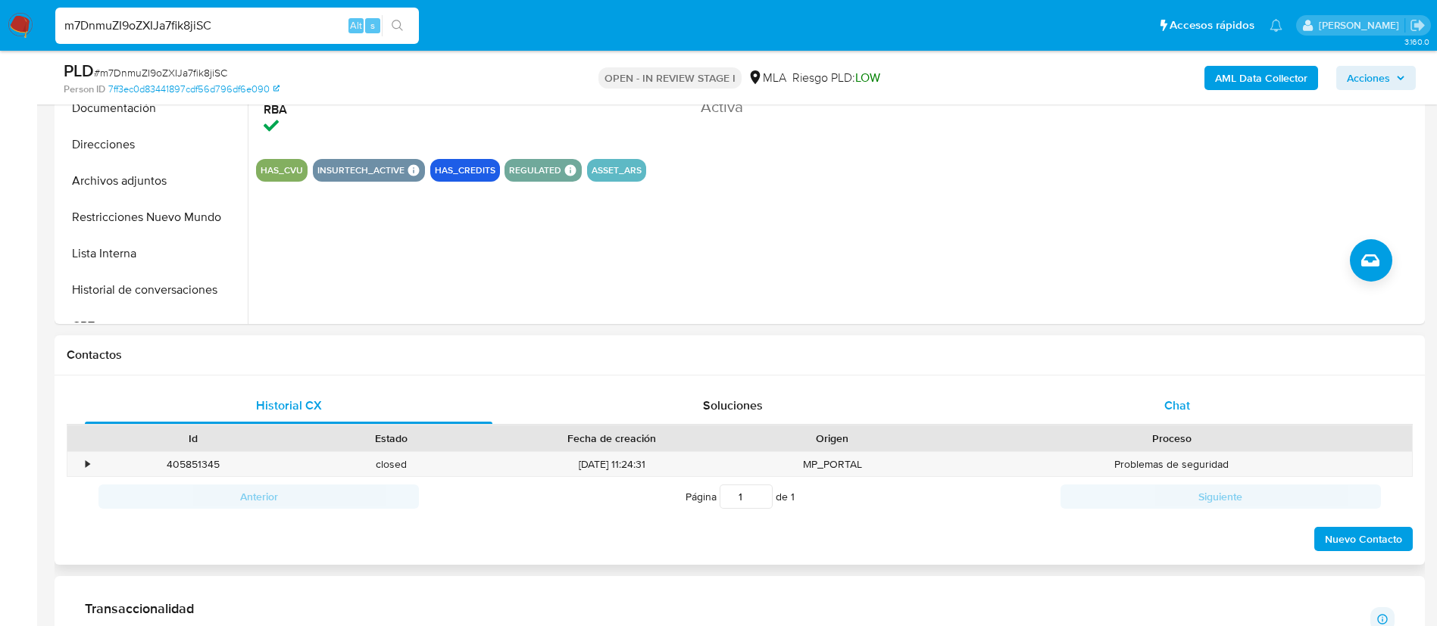
click at [1167, 395] on div "Chat" at bounding box center [1177, 406] width 408 height 36
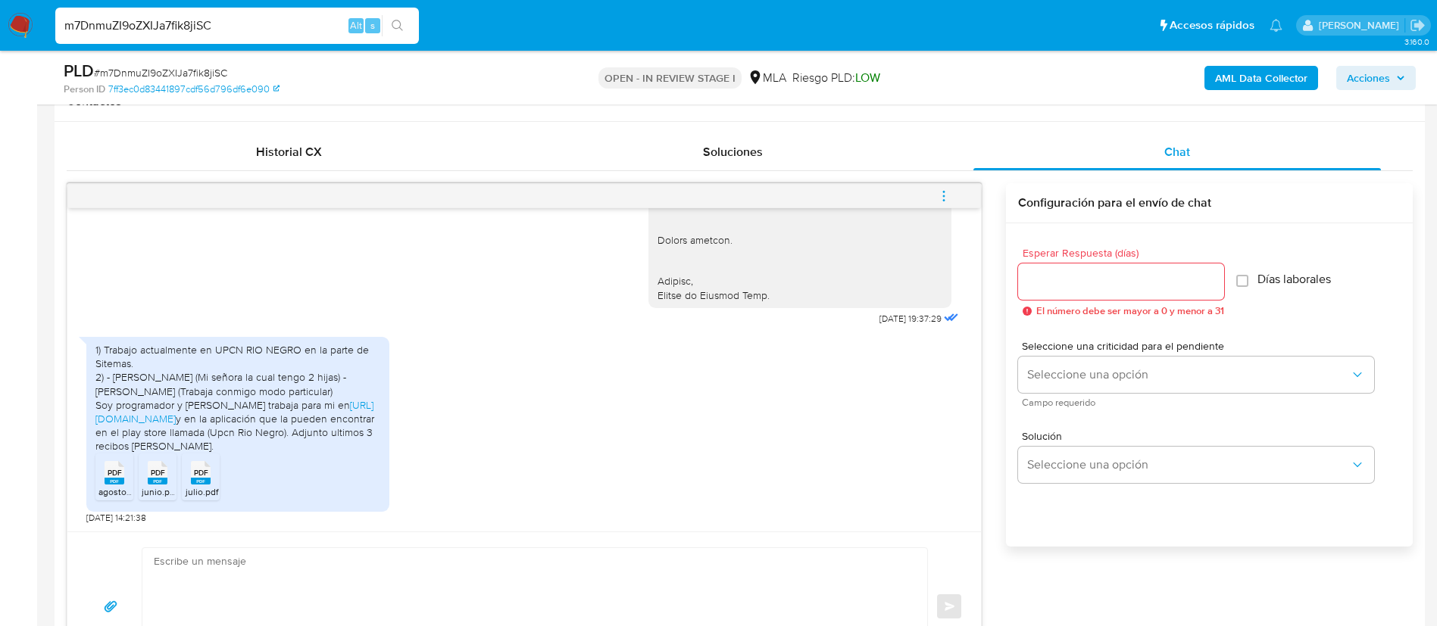
scroll to position [711, 0]
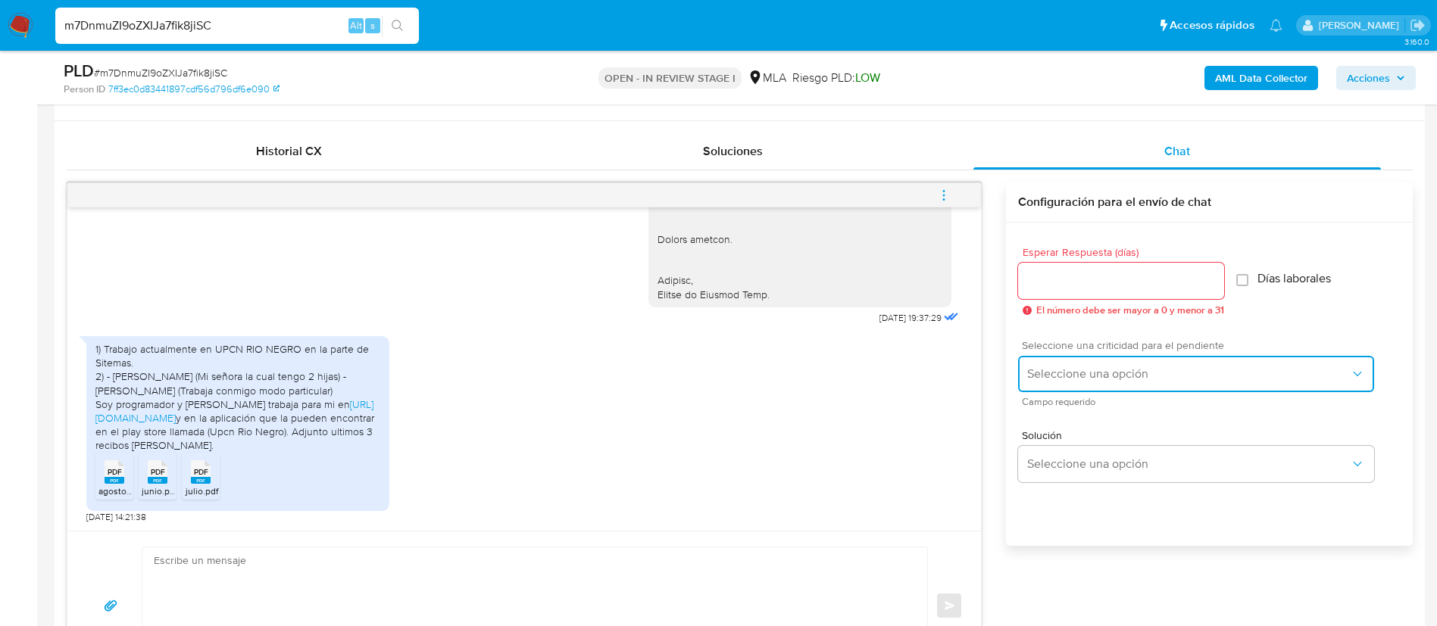
click at [1081, 367] on span "Seleccione una opción" at bounding box center [1188, 374] width 323 height 15
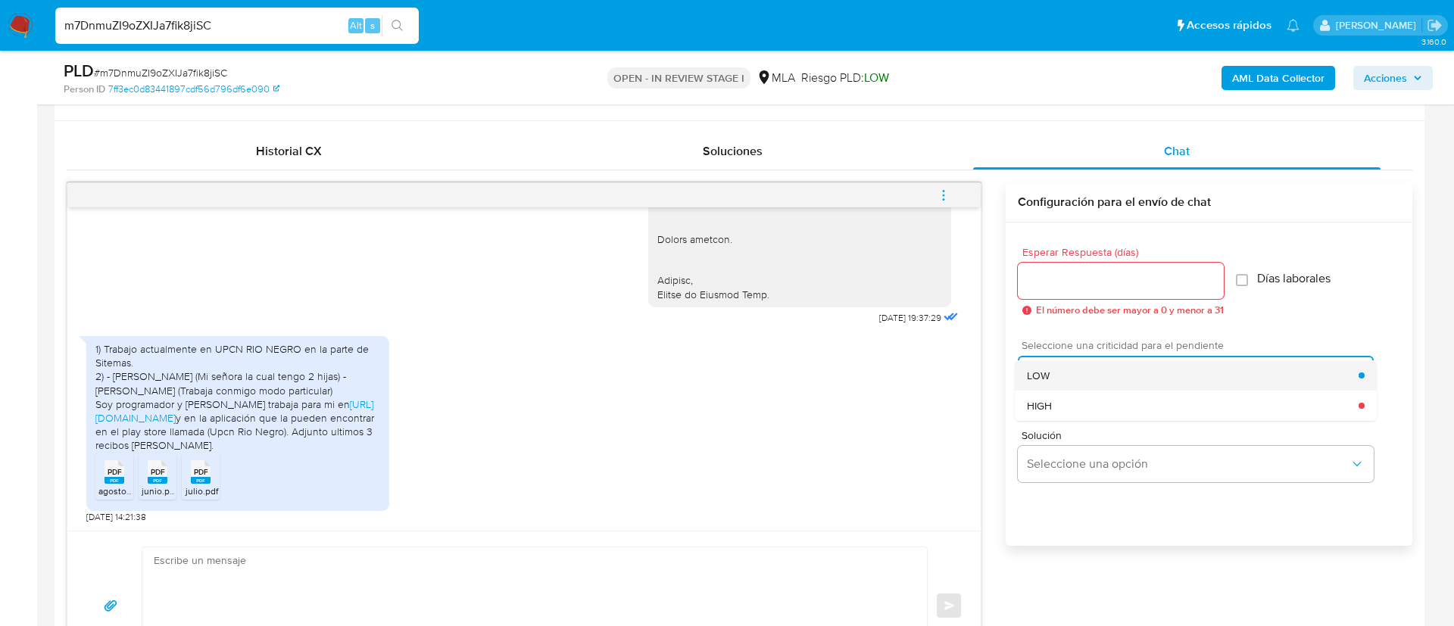
click at [1045, 373] on span "LOW" at bounding box center [1038, 376] width 23 height 14
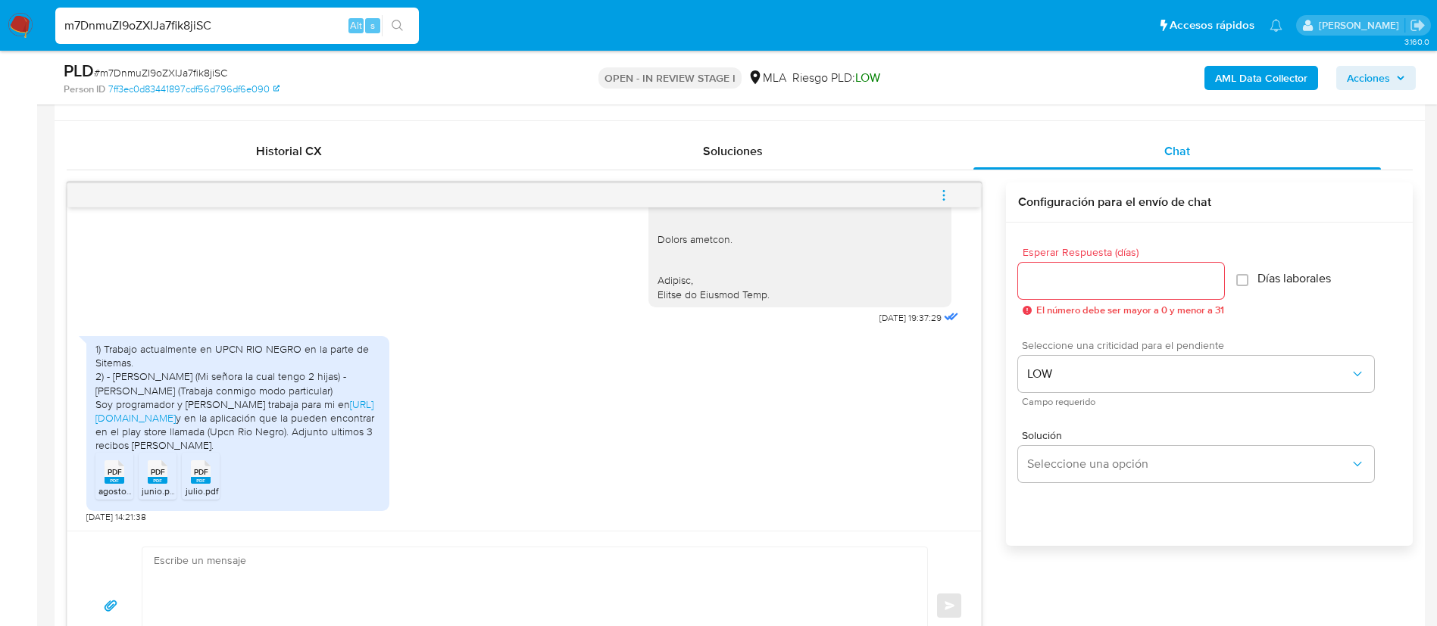
click at [1078, 279] on input "Esperar Respuesta (días)" at bounding box center [1121, 281] width 206 height 20
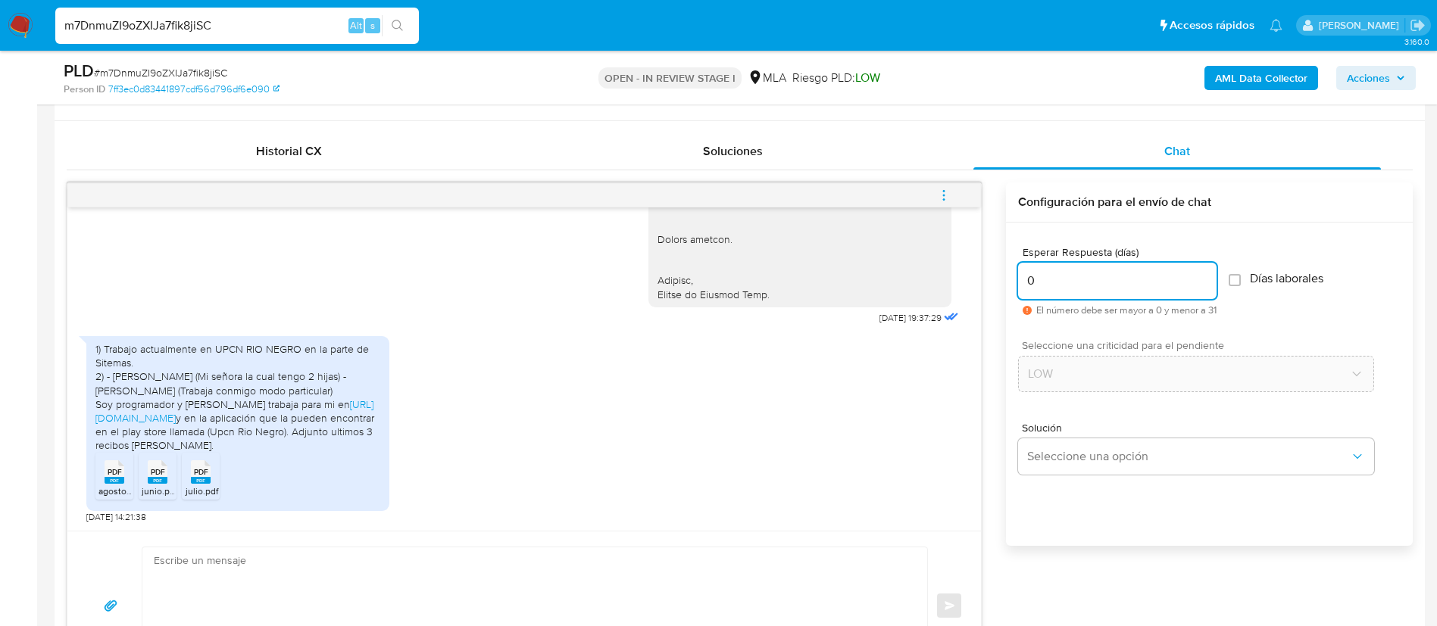
type input "0"
click at [689, 576] on textarea at bounding box center [531, 606] width 754 height 117
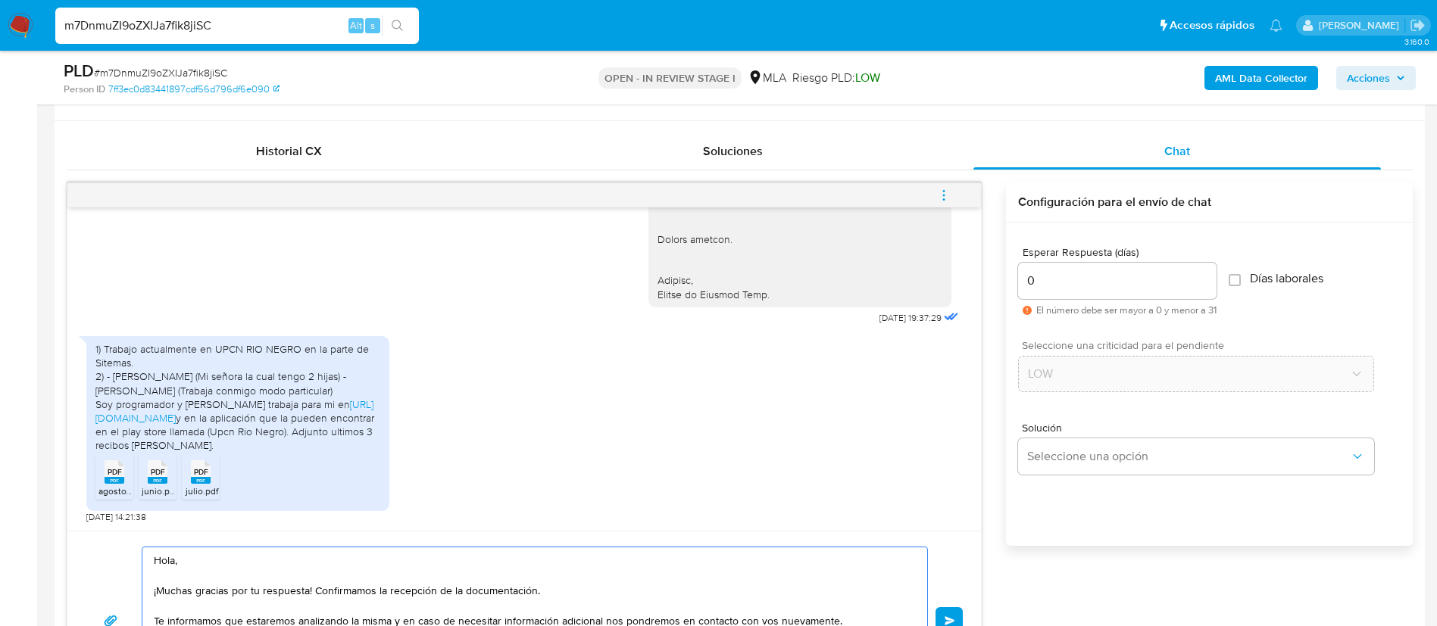
type textarea "Hola, ¡Muchas gracias por tu respuesta! Confirmamos la recepción de la document…"
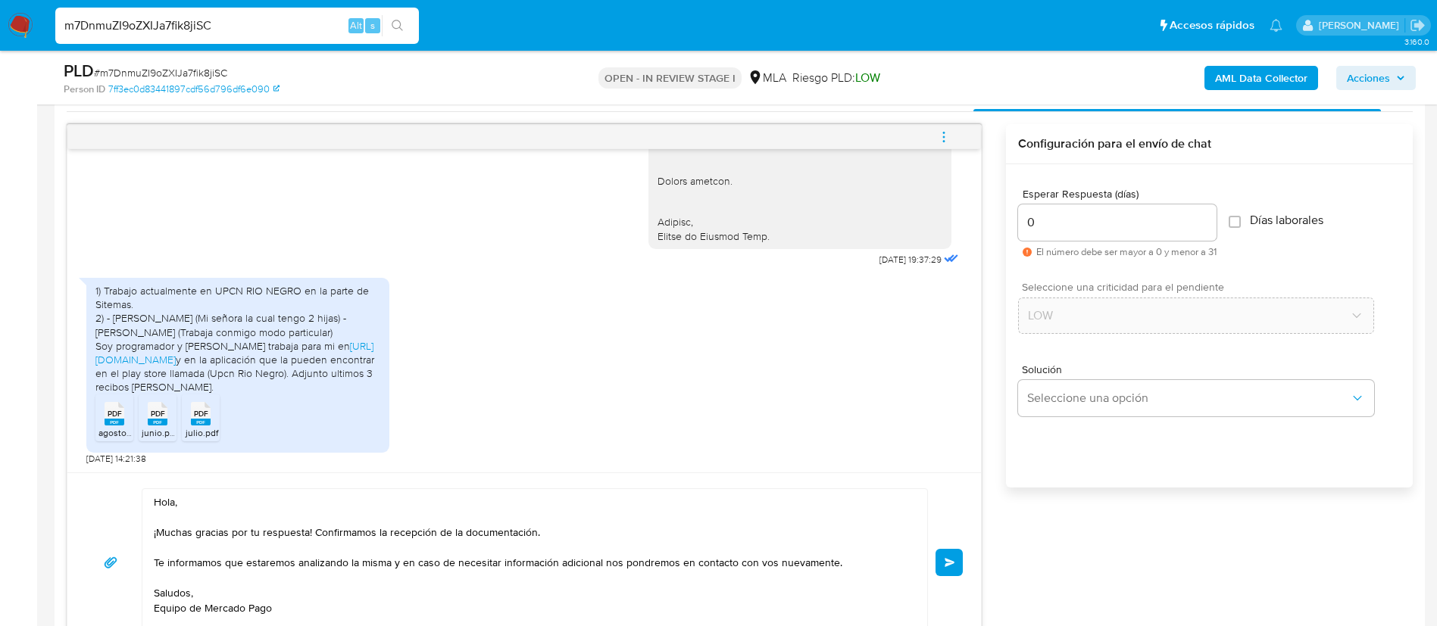
scroll to position [770, 0]
click at [961, 565] on button "Enviar" at bounding box center [949, 561] width 27 height 27
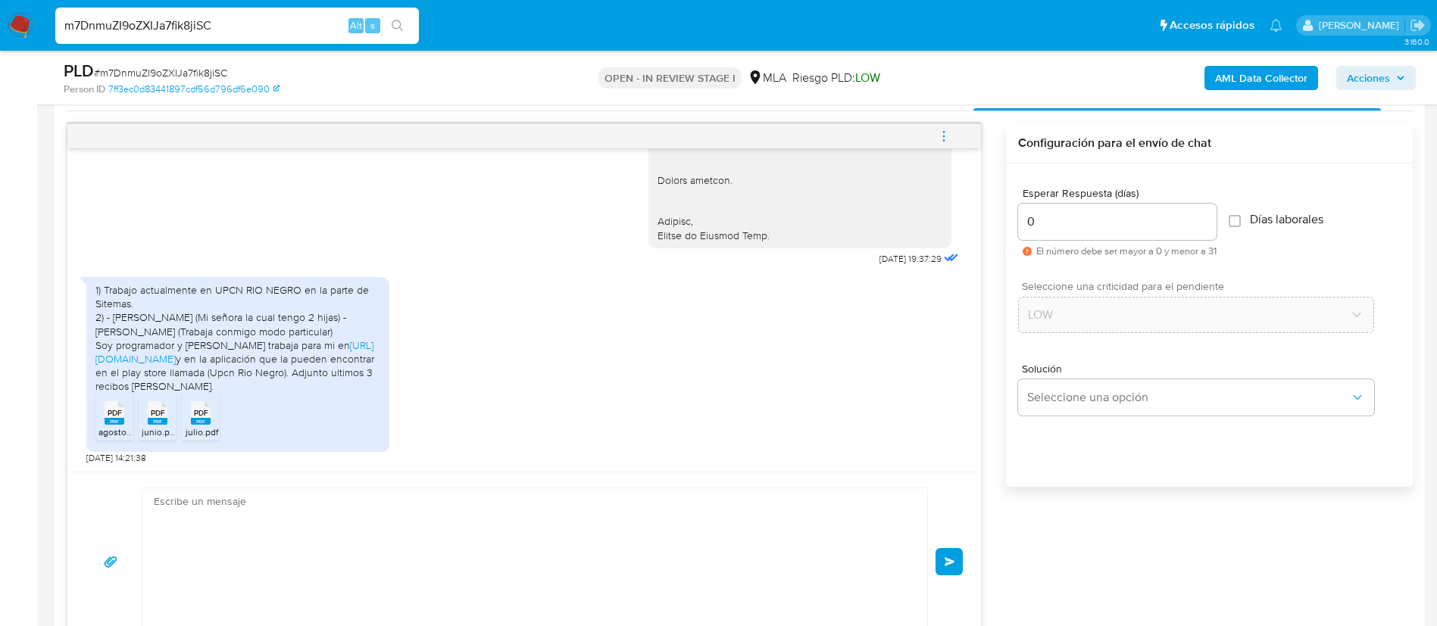
scroll to position [2626, 0]
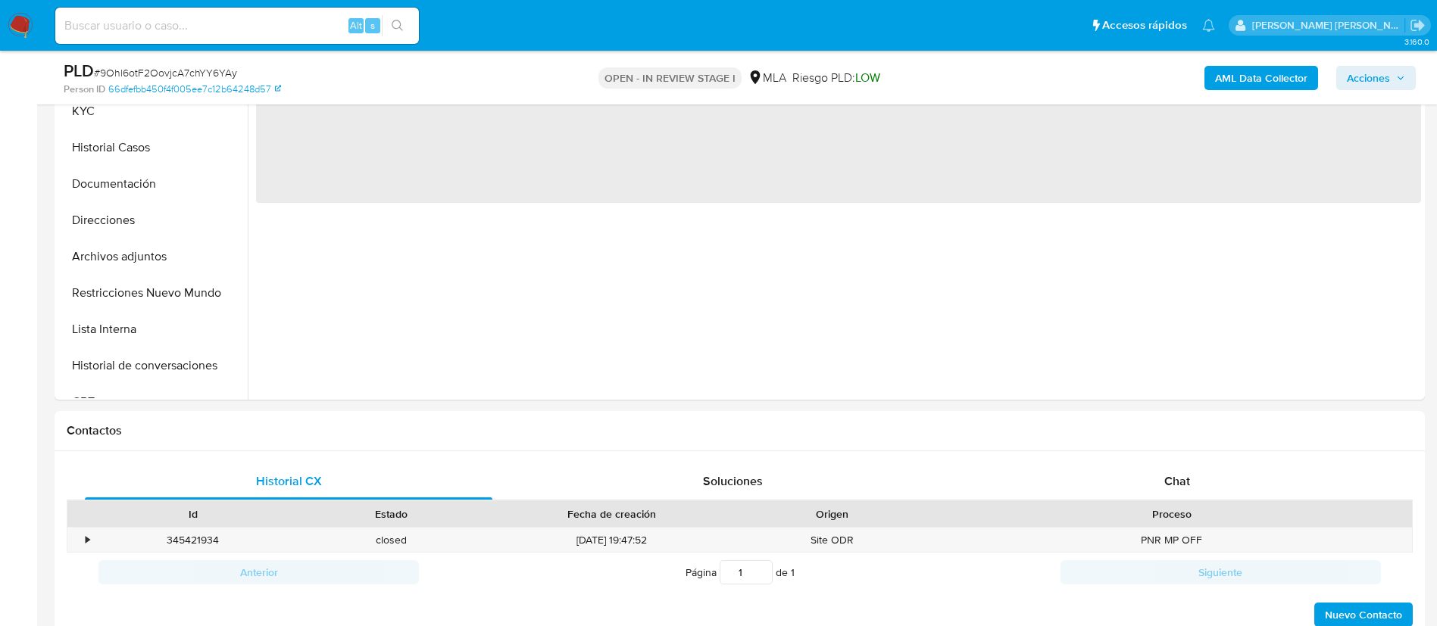
scroll to position [420, 0]
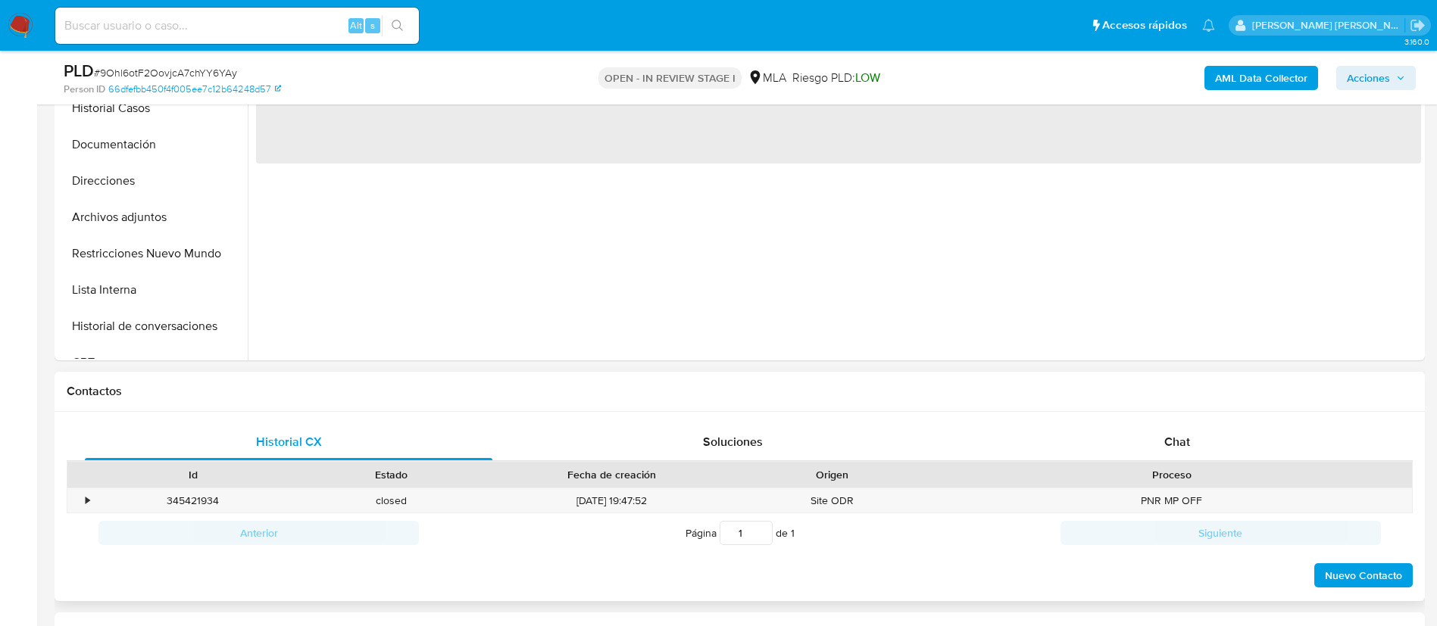
select select "10"
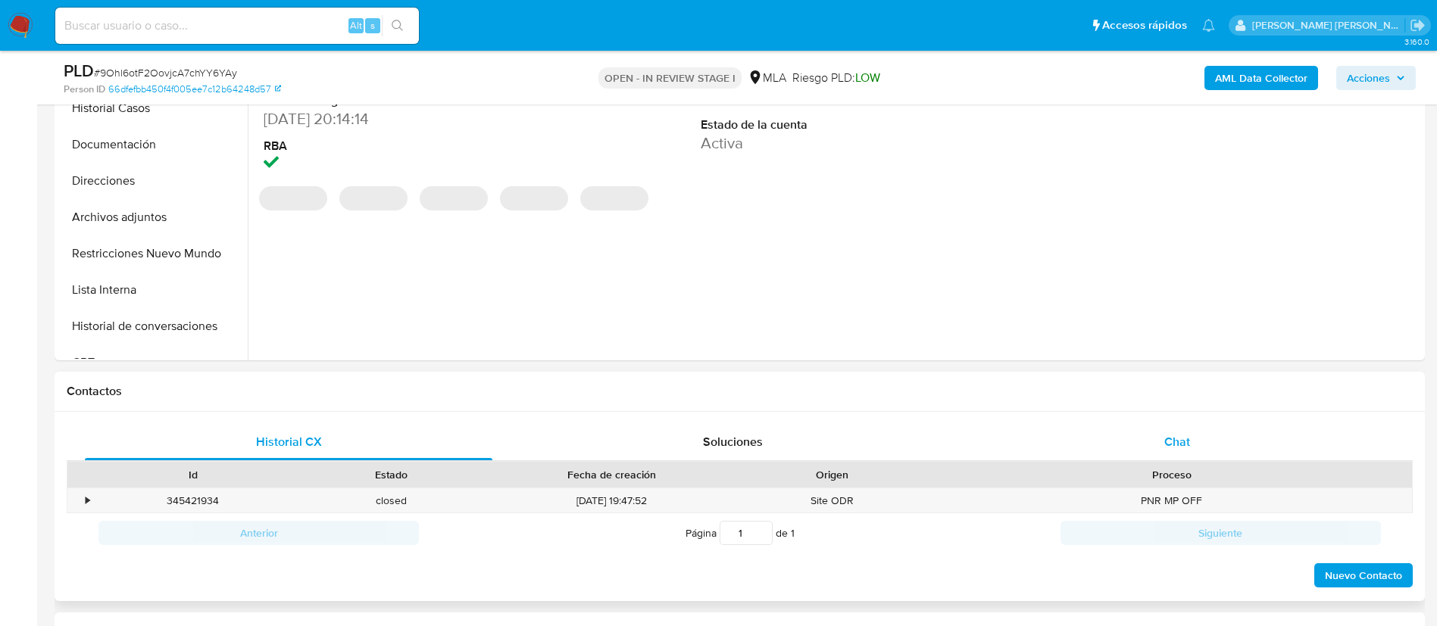
click at [1154, 437] on div "Chat" at bounding box center [1177, 442] width 408 height 36
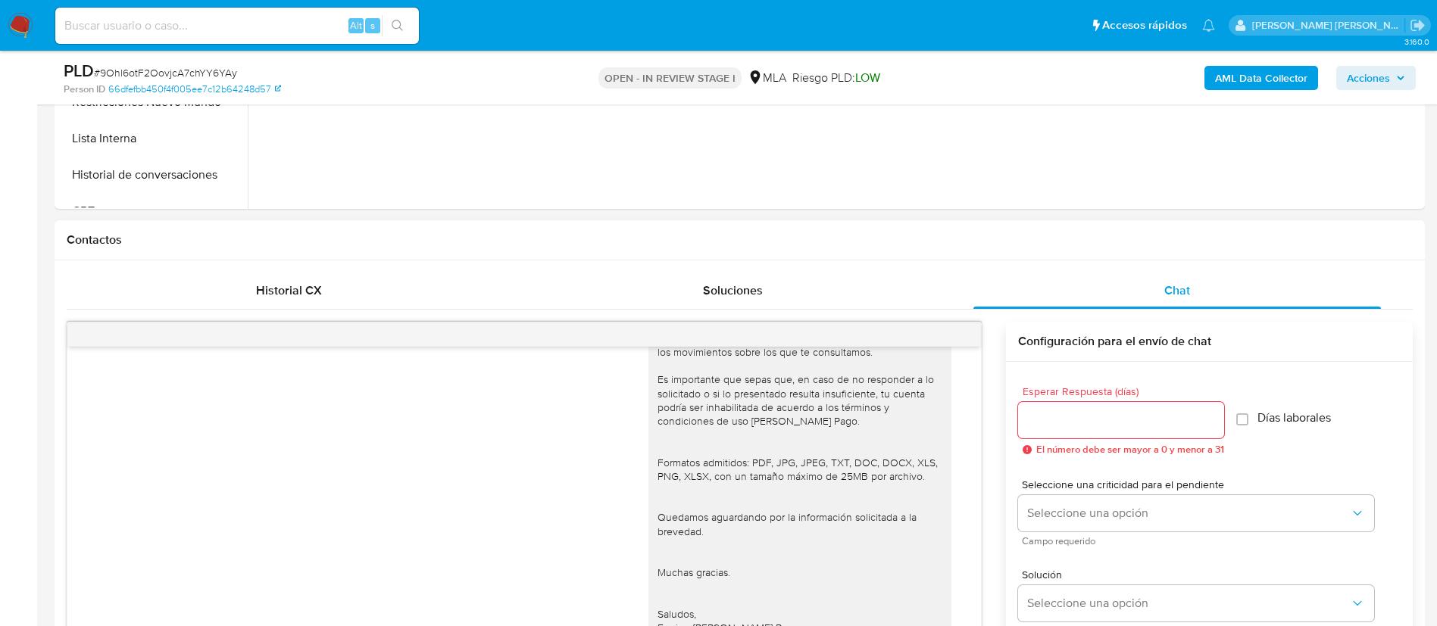
scroll to position [573, 0]
click at [945, 338] on icon "menu-action" at bounding box center [944, 334] width 14 height 14
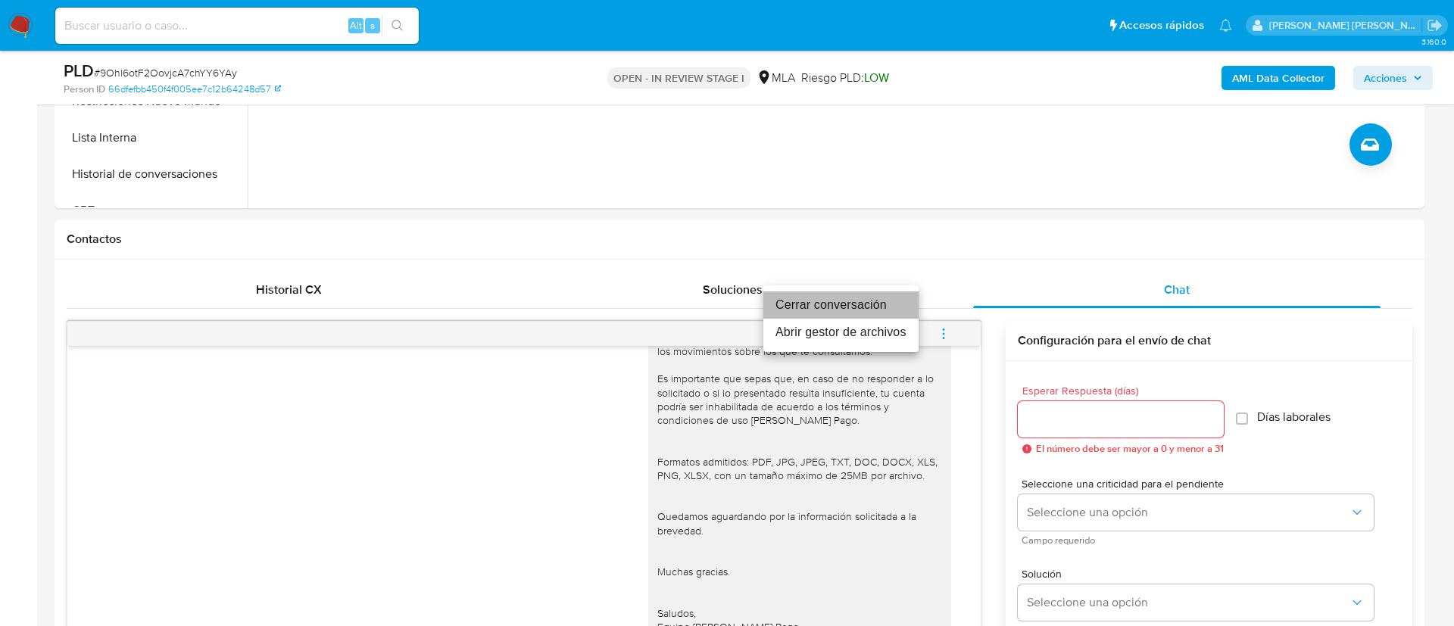
click at [870, 299] on li "Cerrar conversación" at bounding box center [841, 305] width 155 height 27
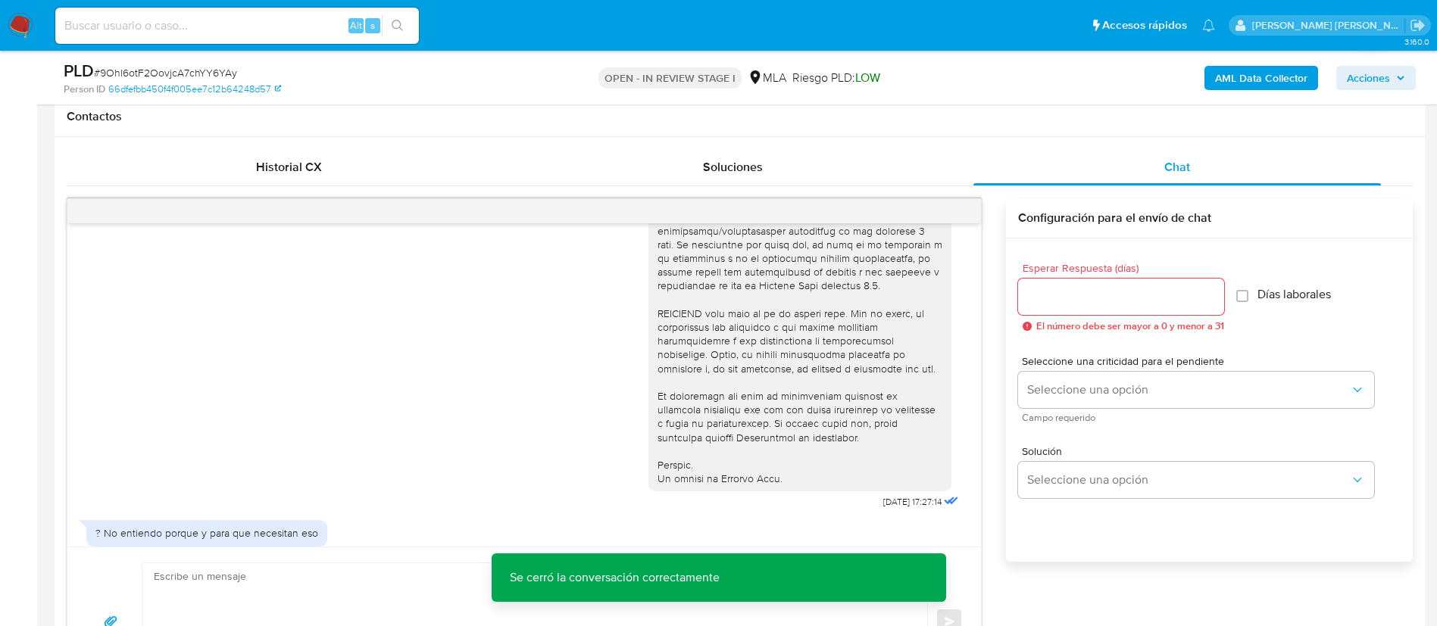
scroll to position [549, 0]
click at [239, 153] on div "Historial CX" at bounding box center [289, 167] width 408 height 36
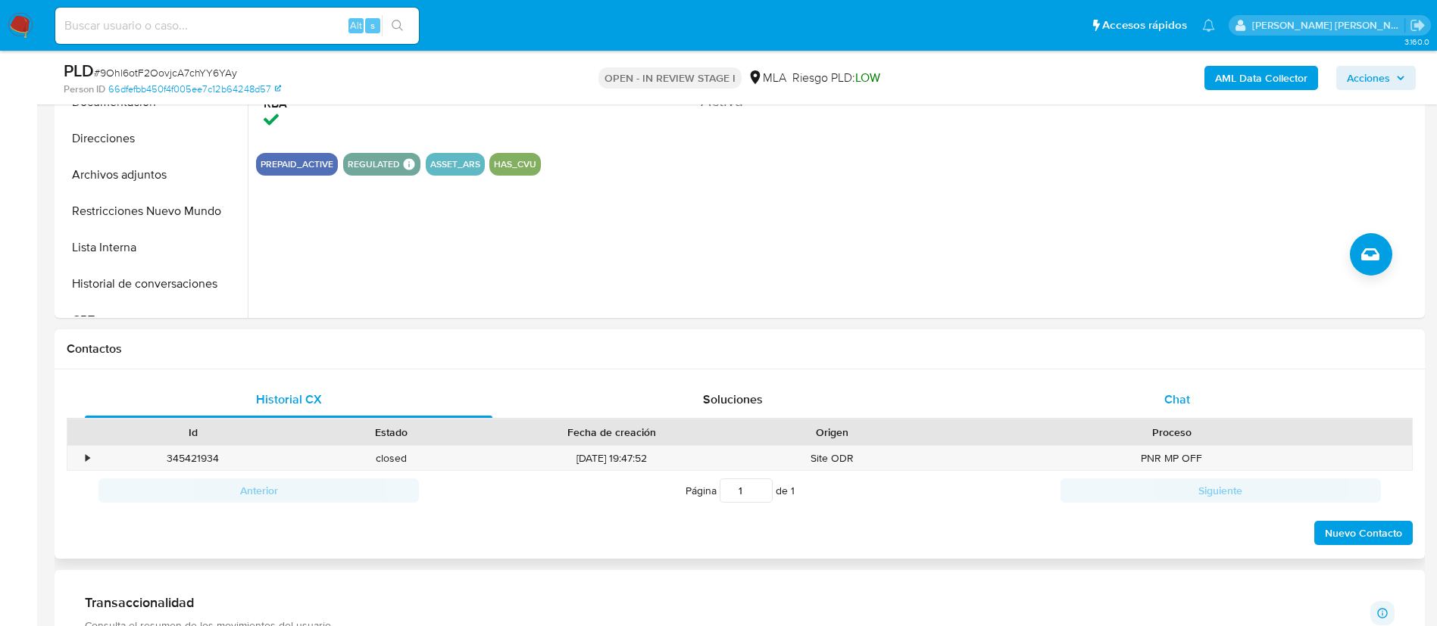
click at [1184, 405] on span "Chat" at bounding box center [1177, 399] width 26 height 17
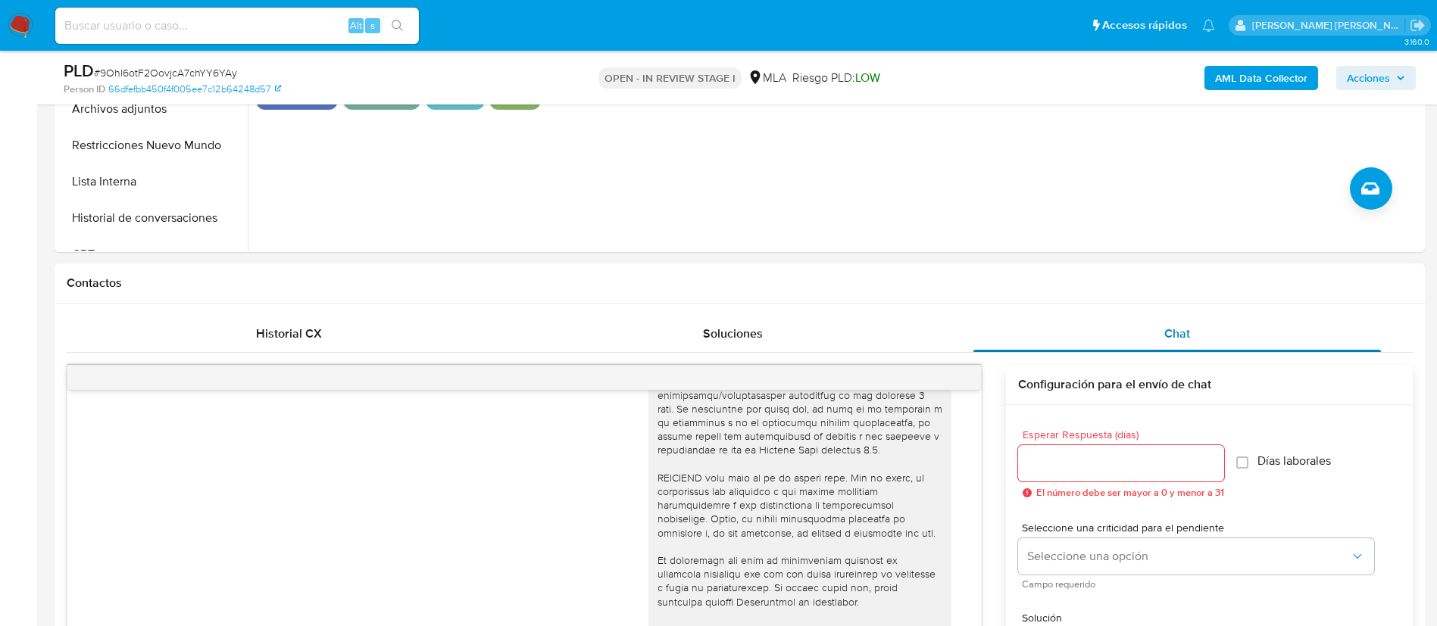
scroll to position [529, 0]
click at [337, 352] on div "[DATE] 17:27:14 ? No entiendo porque y para que necesitan eso [DATE] 20:29:07 T…" at bounding box center [740, 607] width 1346 height 511
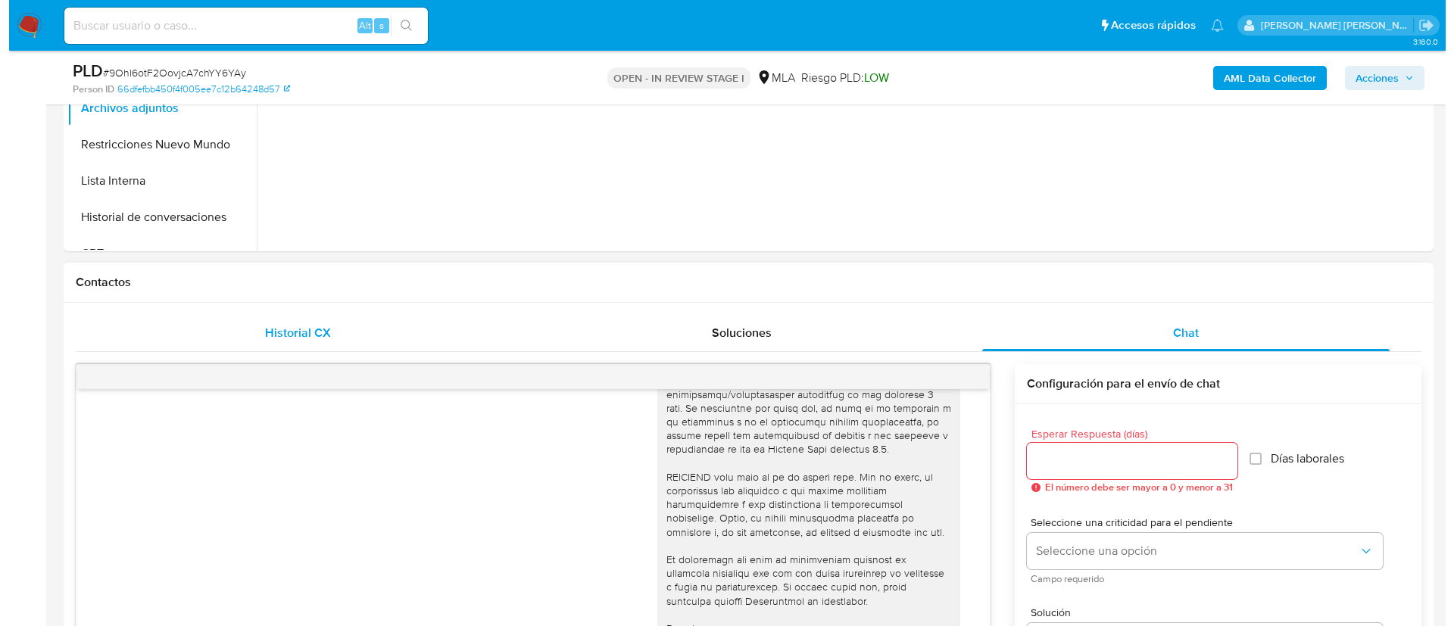
scroll to position [243, 0]
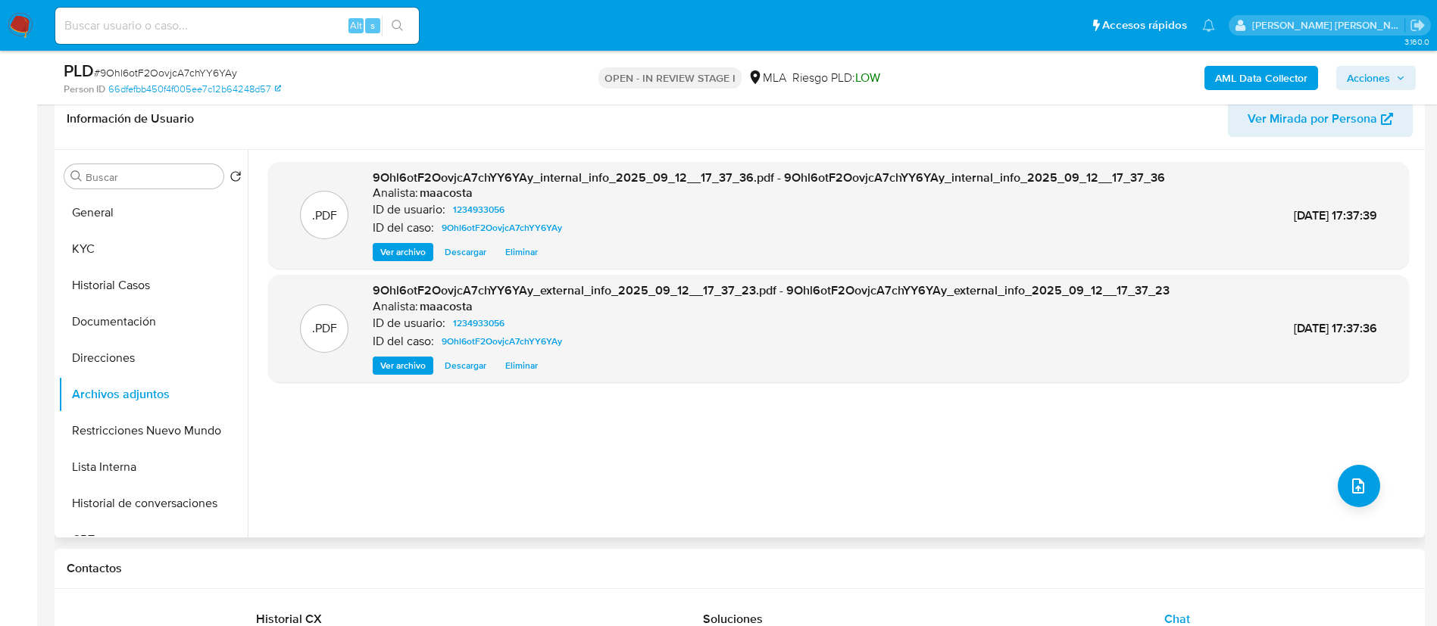
click at [476, 492] on div ".PDF 9Ohl6otF2OovjcA7chYY6YAy_internal_info_2025_09_12__17_37_36.pdf - 9Ohl6otF…" at bounding box center [838, 344] width 1141 height 364
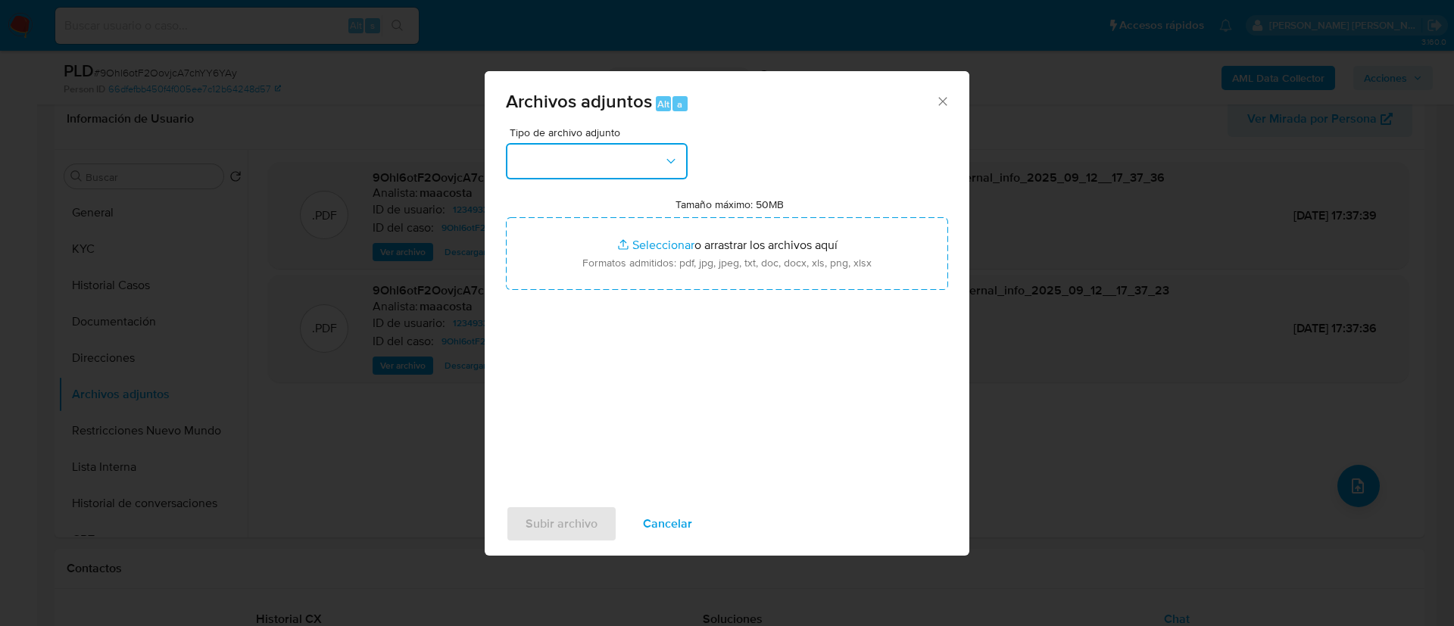
click at [595, 170] on button "button" at bounding box center [597, 161] width 182 height 36
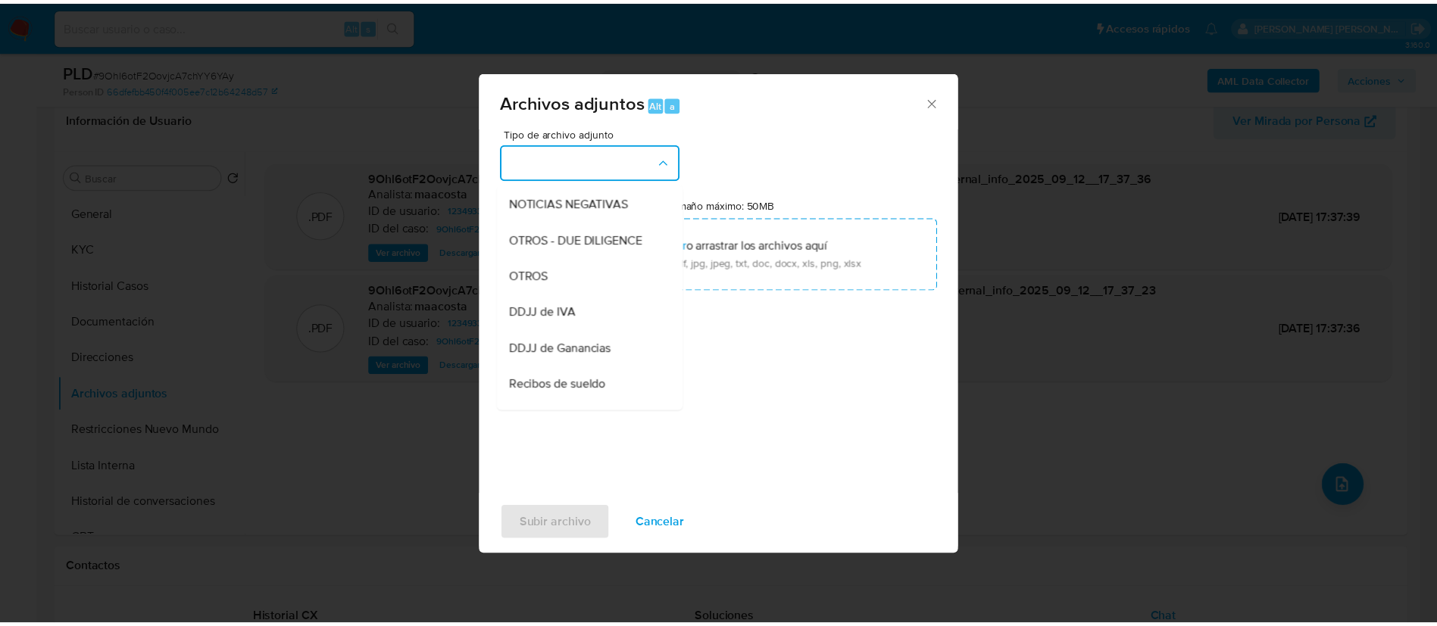
scroll to position [218, 0]
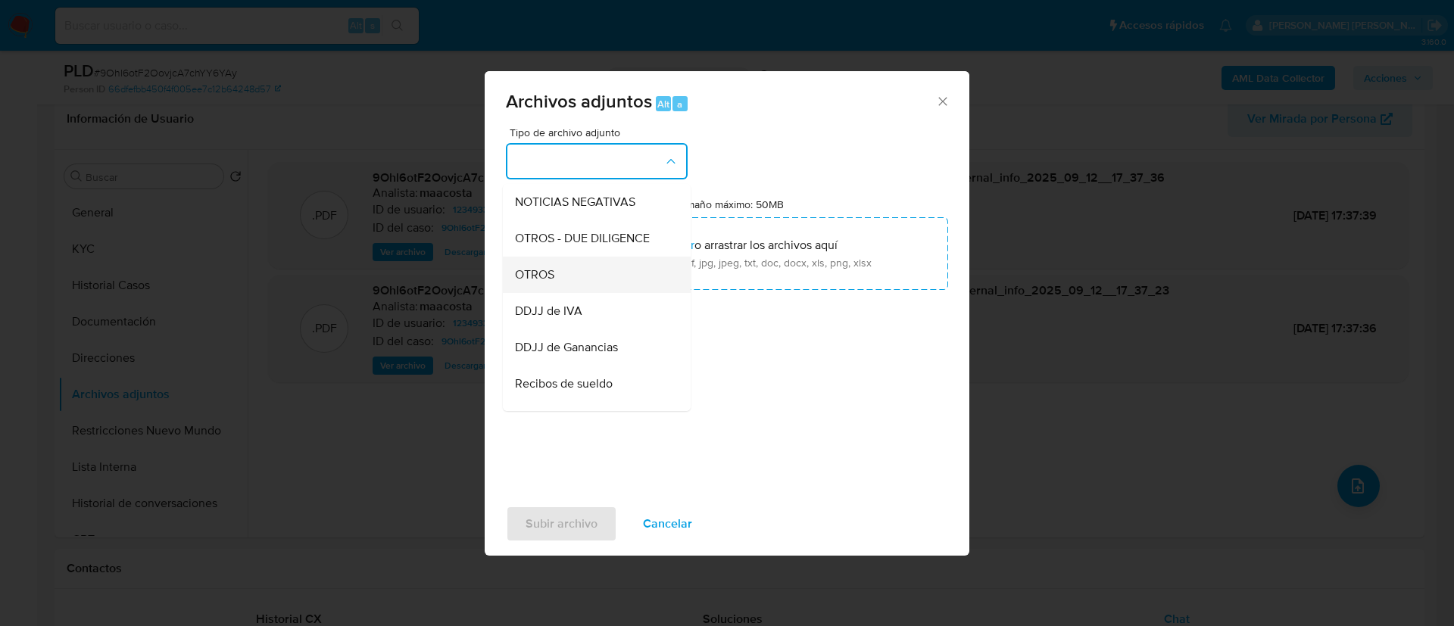
click at [548, 283] on span "OTROS" at bounding box center [534, 274] width 39 height 15
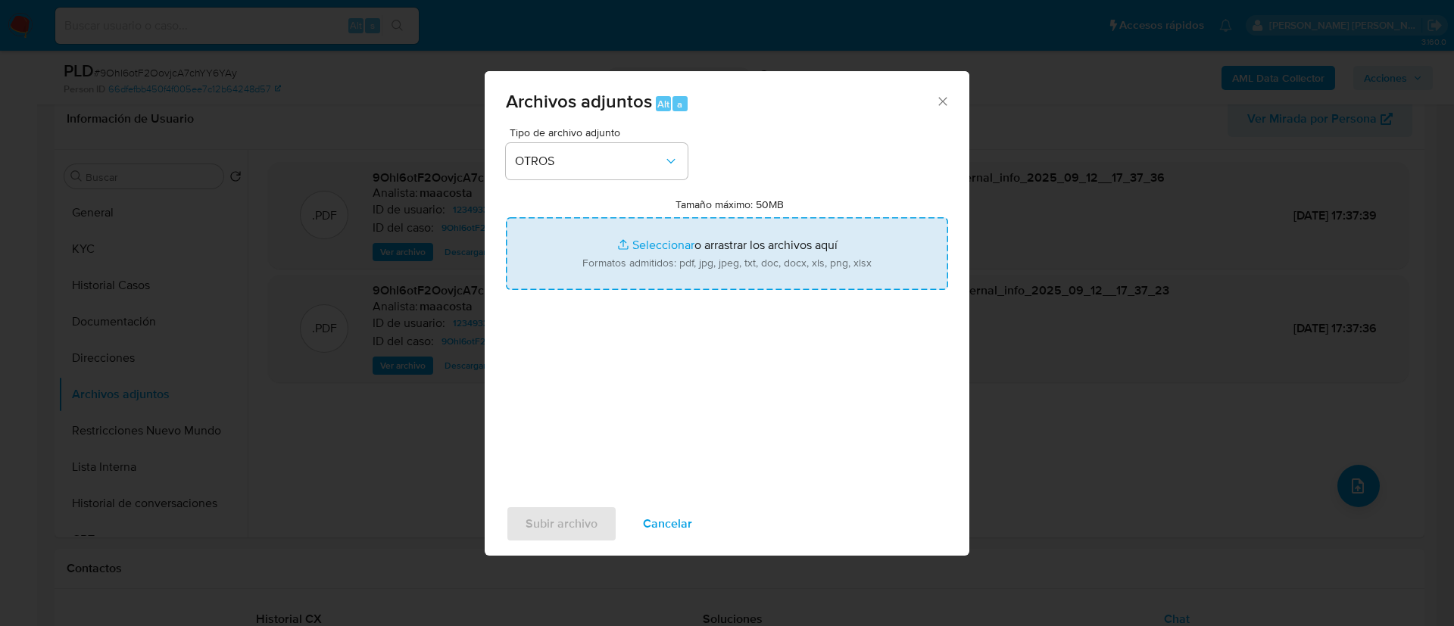
type input "C:\fakepath\Caselog 9Ohl6otF2OovjcA7chYY6YAy_2025_08_18_18_02_39.docx"
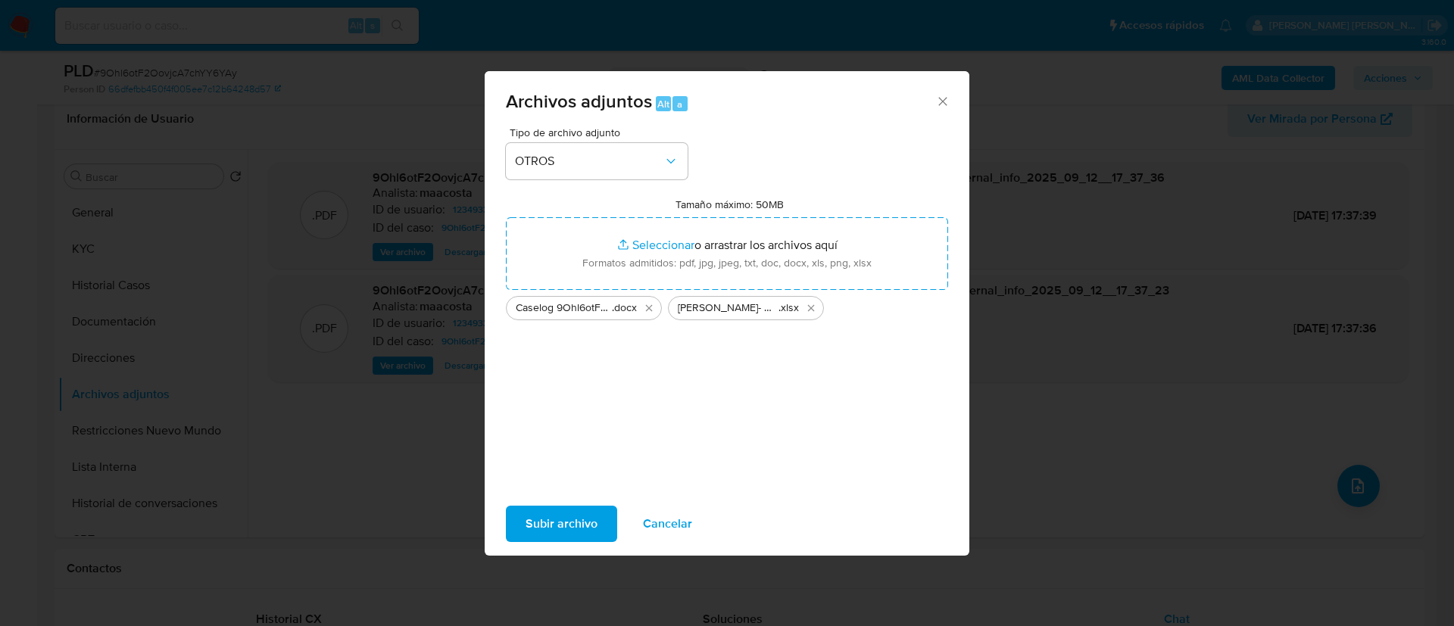
click at [554, 533] on span "Subir archivo" at bounding box center [562, 524] width 72 height 33
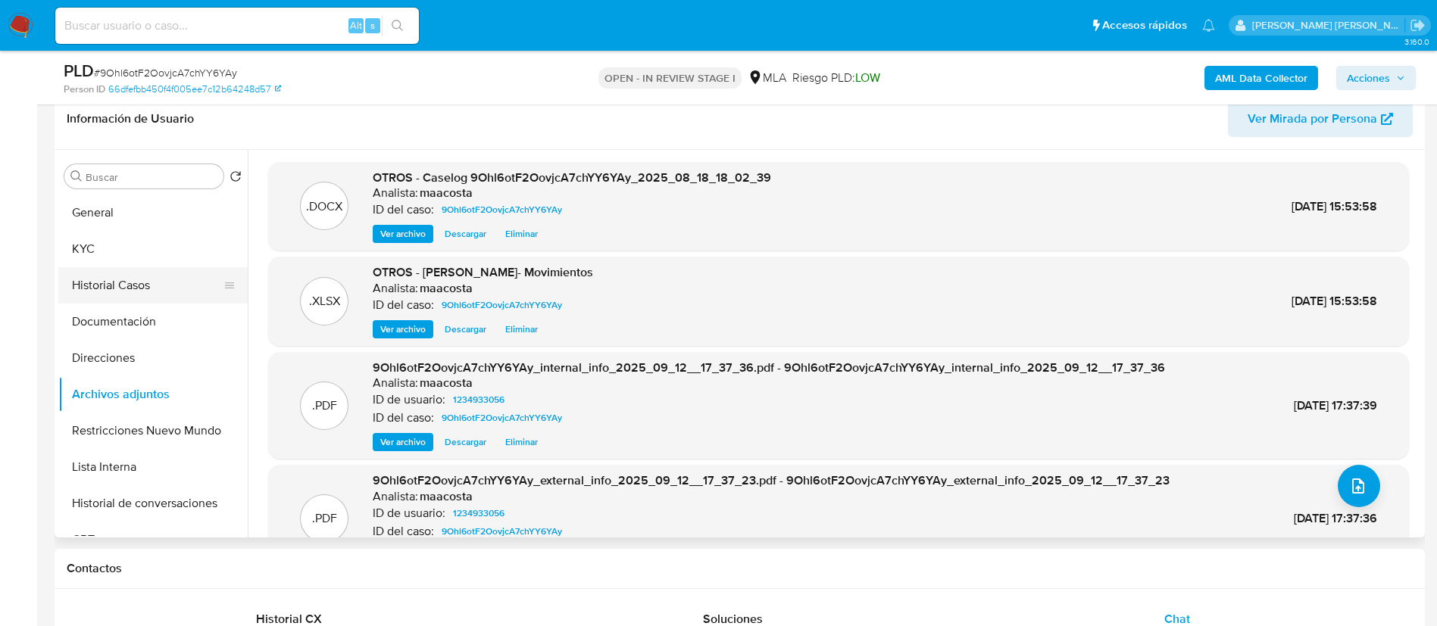
click at [105, 273] on button "Historial Casos" at bounding box center [146, 285] width 177 height 36
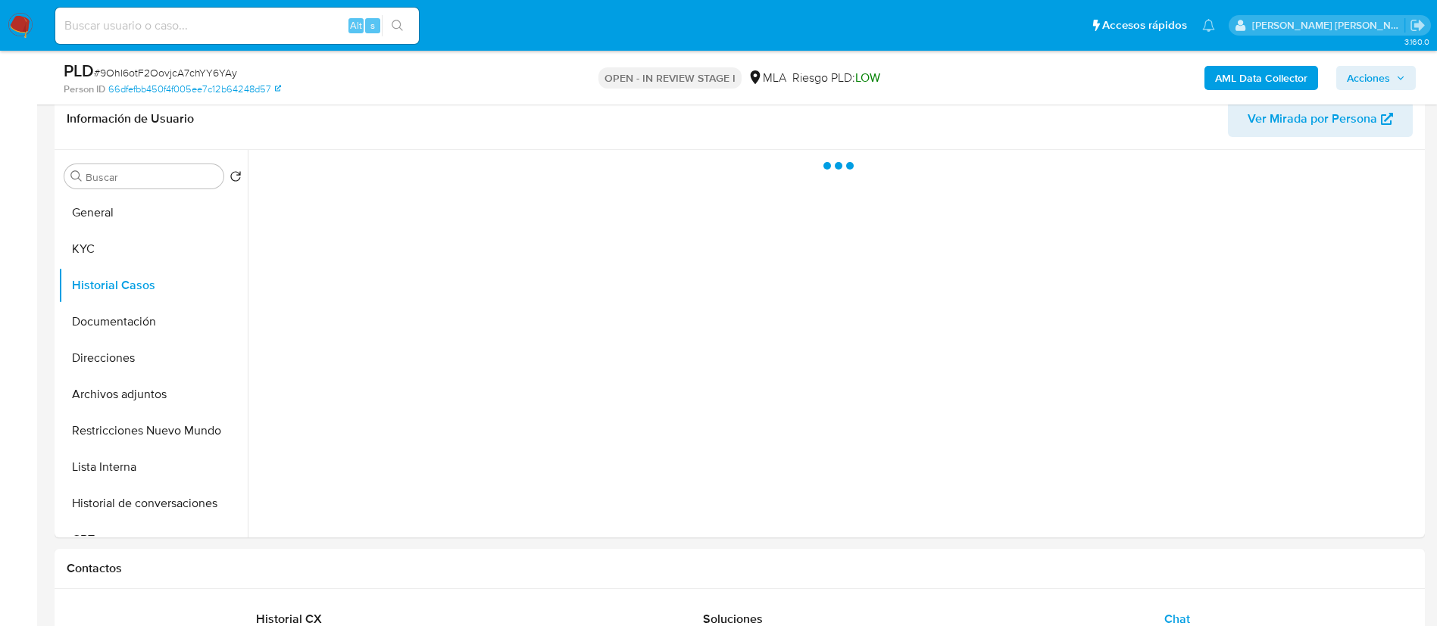
click at [1370, 77] on span "Acciones" at bounding box center [1368, 78] width 43 height 24
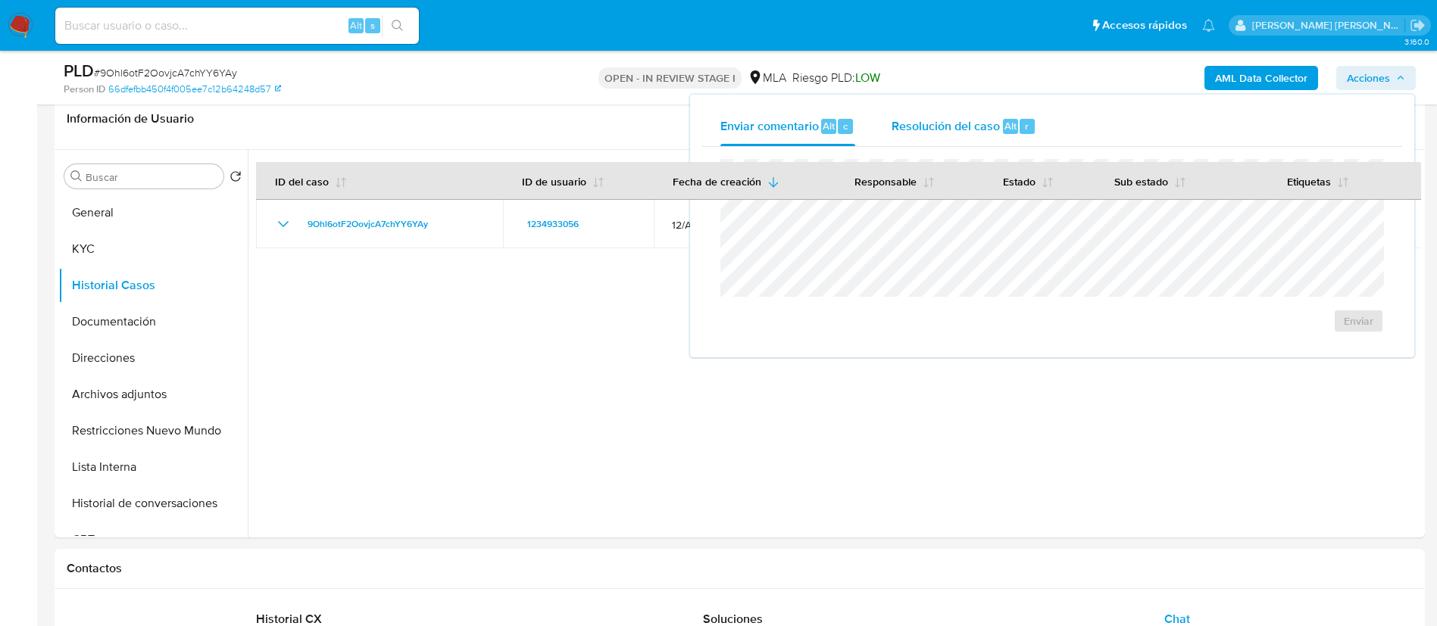
click at [966, 112] on div "Resolución del caso Alt r" at bounding box center [964, 126] width 145 height 39
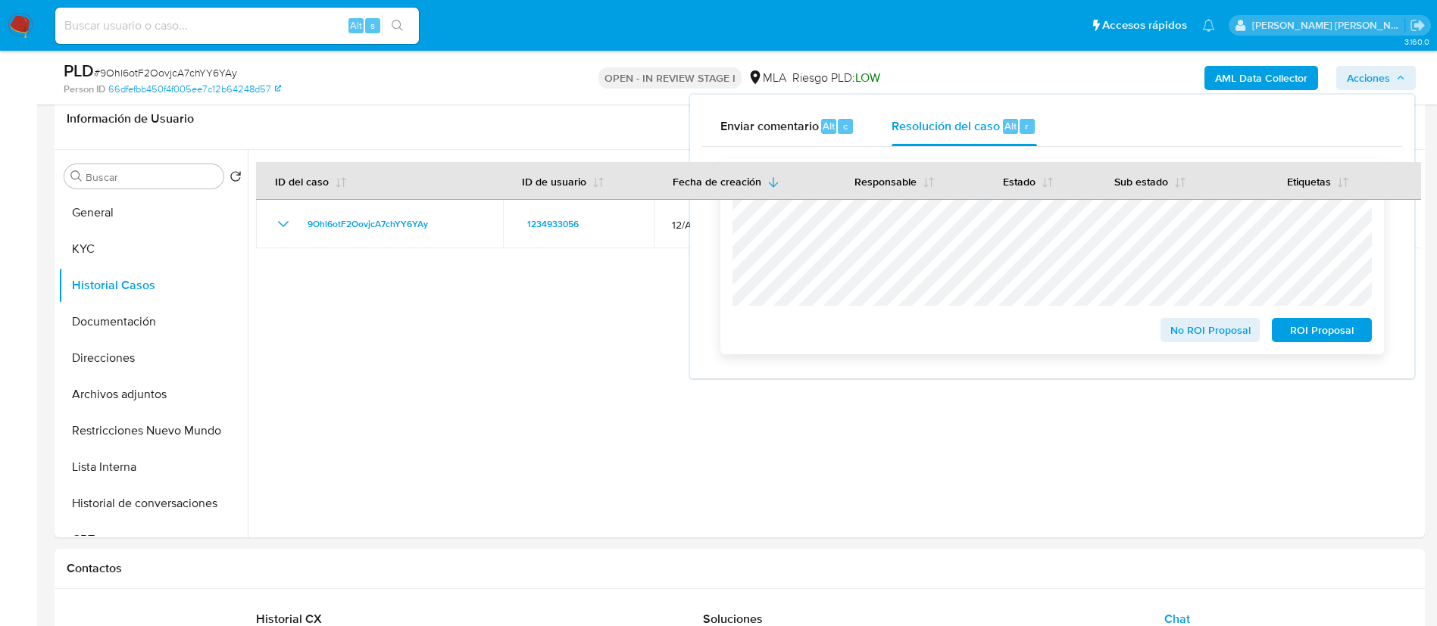
click at [1171, 327] on span "No ROI Proposal" at bounding box center [1210, 330] width 79 height 21
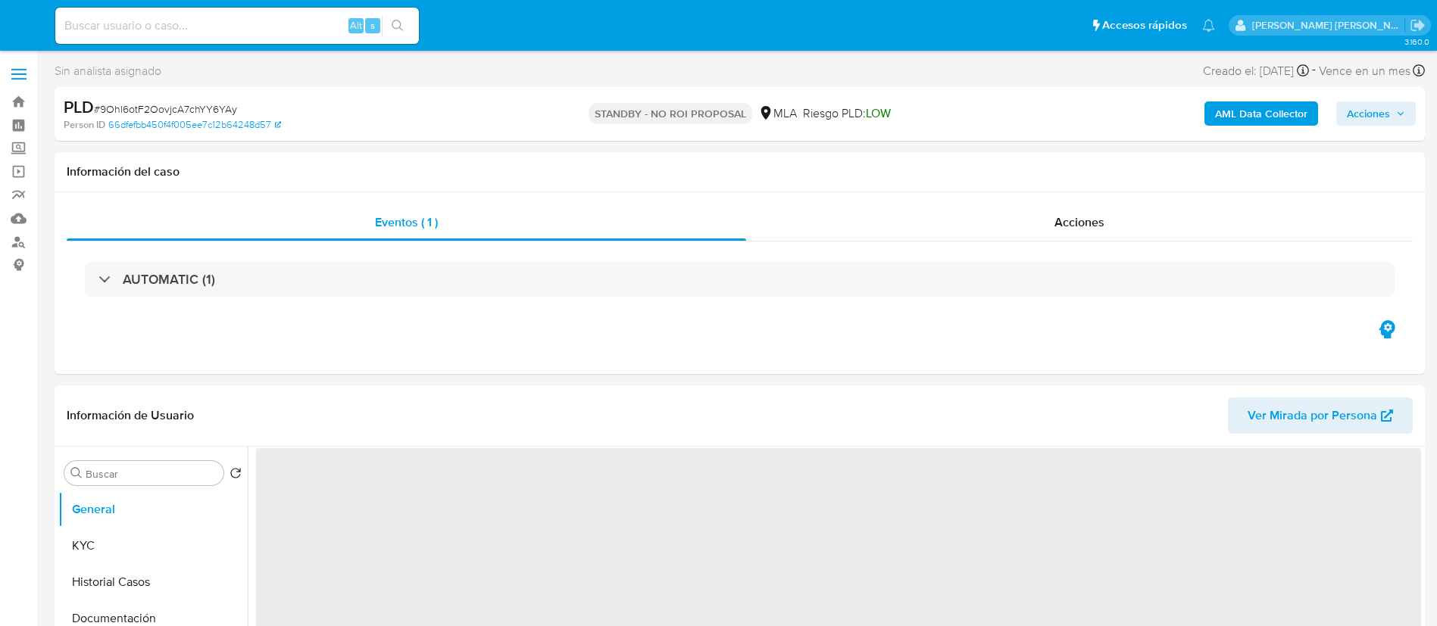
select select "10"
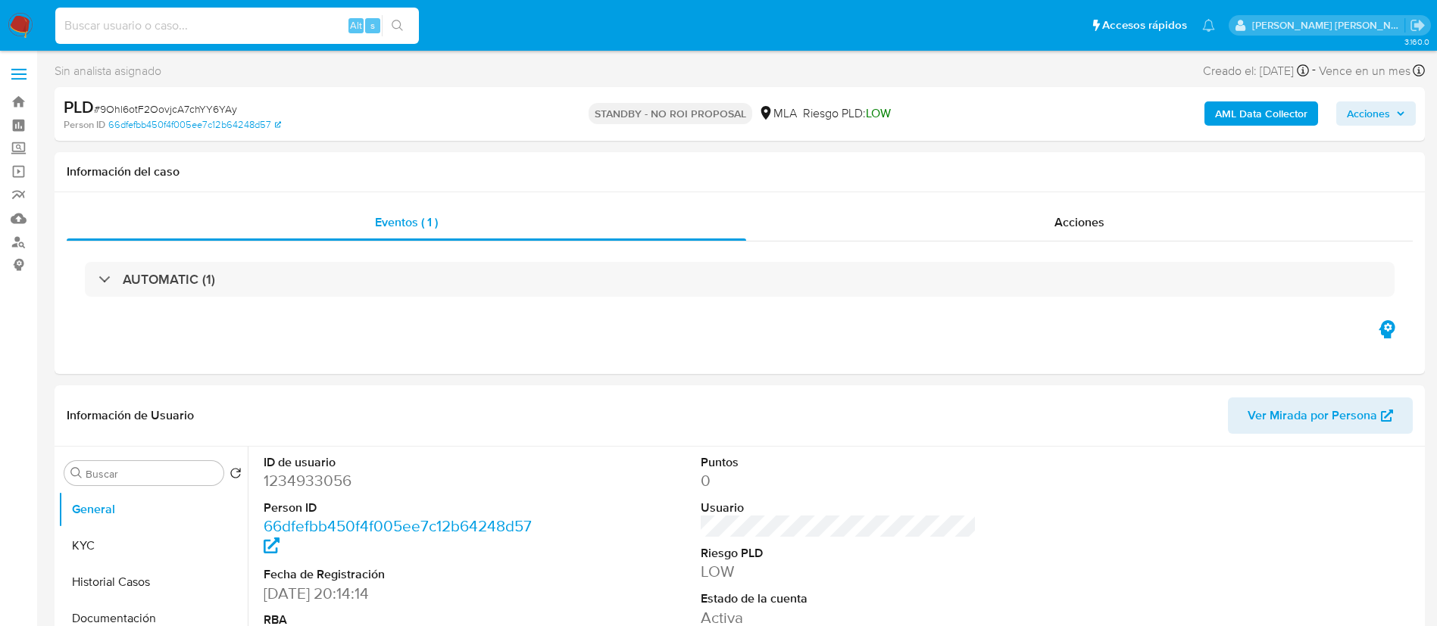
click at [266, 27] on input at bounding box center [237, 26] width 364 height 20
paste input "KGoAlO3yjALoIWVzmbOnVf4n"
type input "KGoAlO3yjALoIWVzmbOnVf4n"
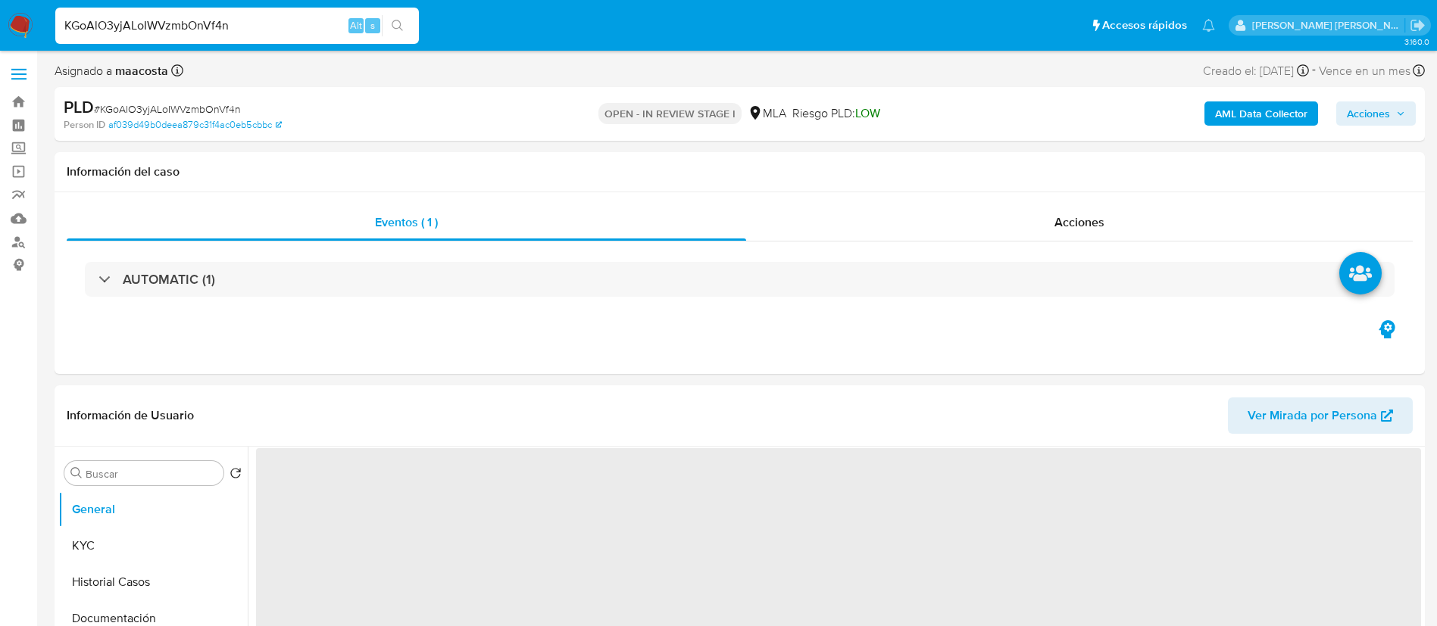
select select "10"
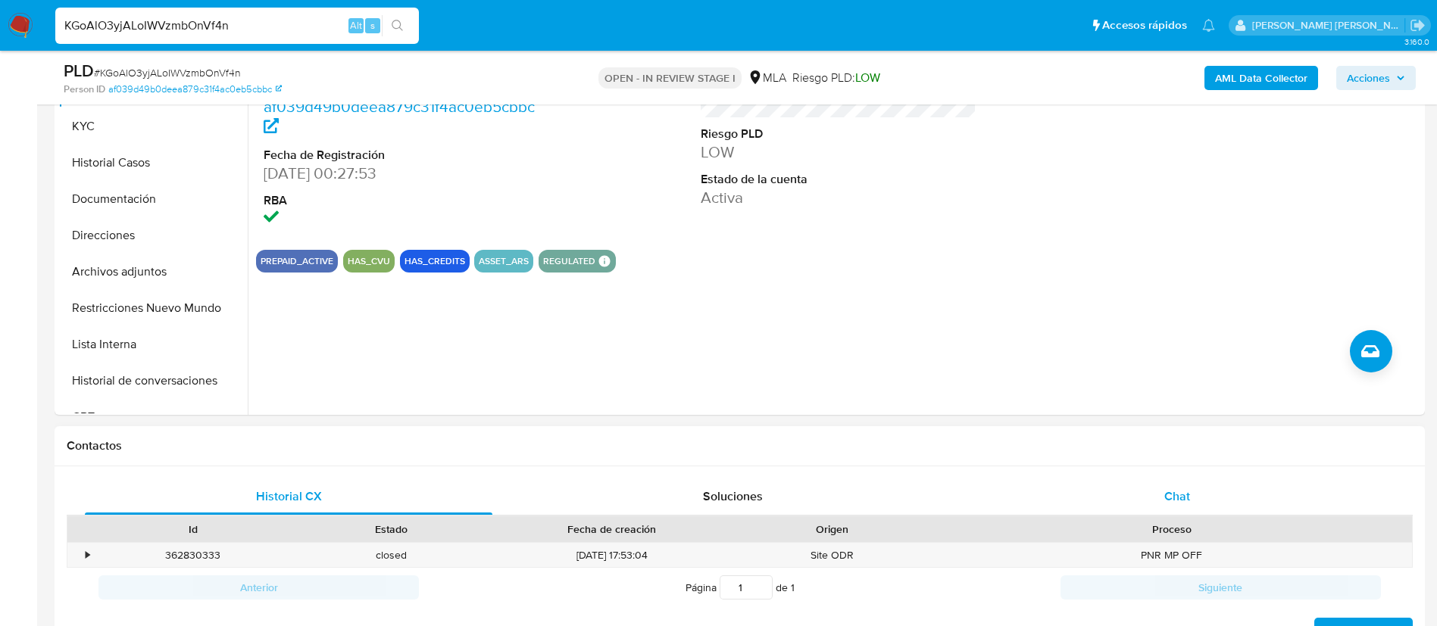
click at [1172, 501] on span "Chat" at bounding box center [1177, 496] width 26 height 17
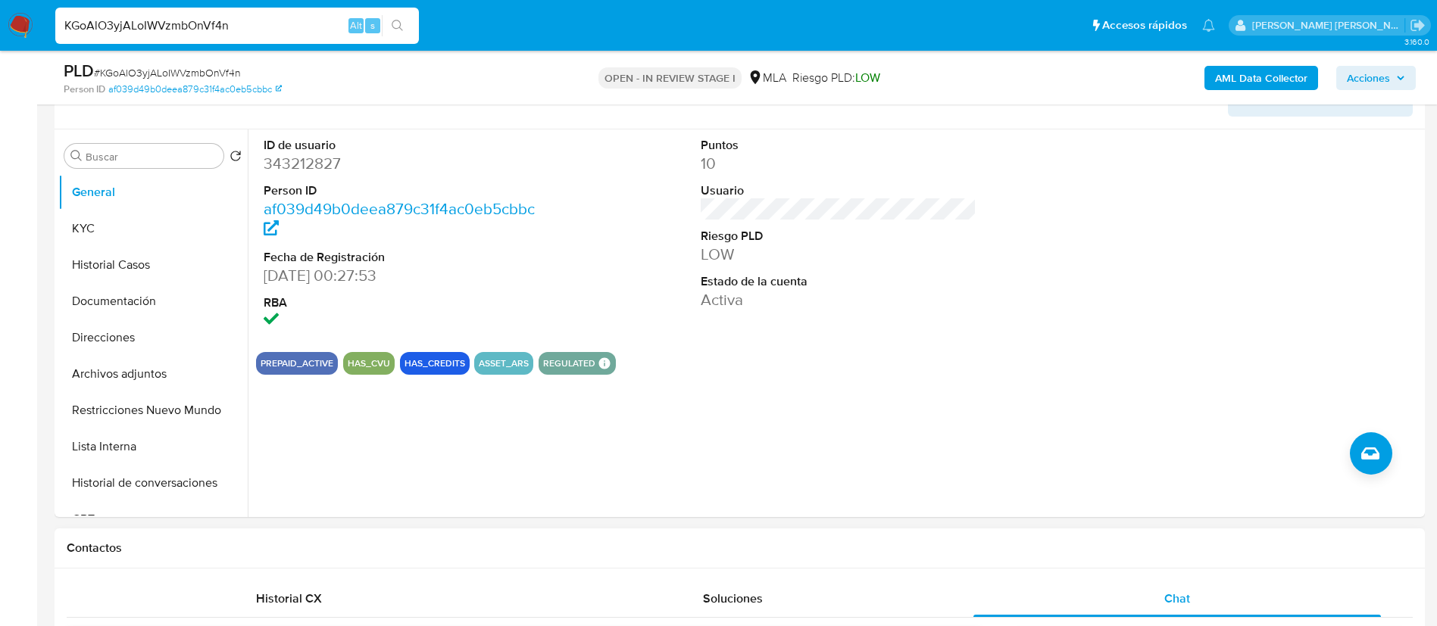
scroll to position [251, 0]
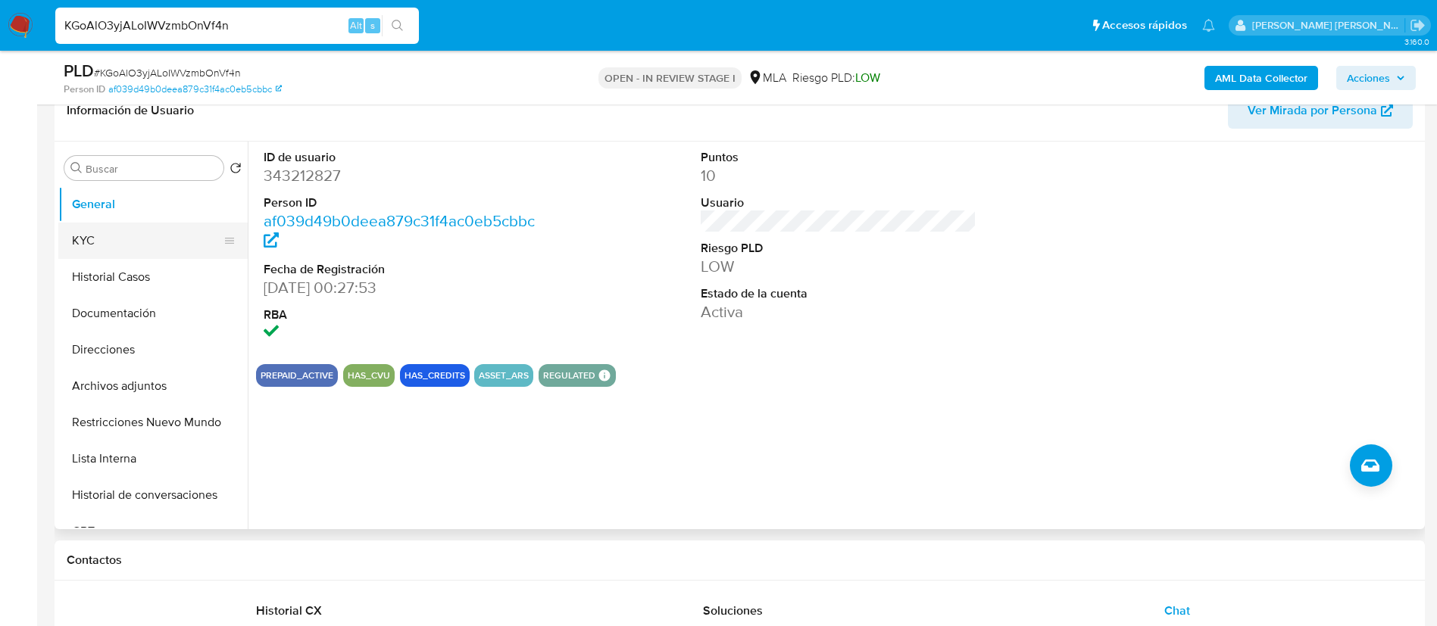
click at [102, 247] on button "KYC" at bounding box center [146, 241] width 177 height 36
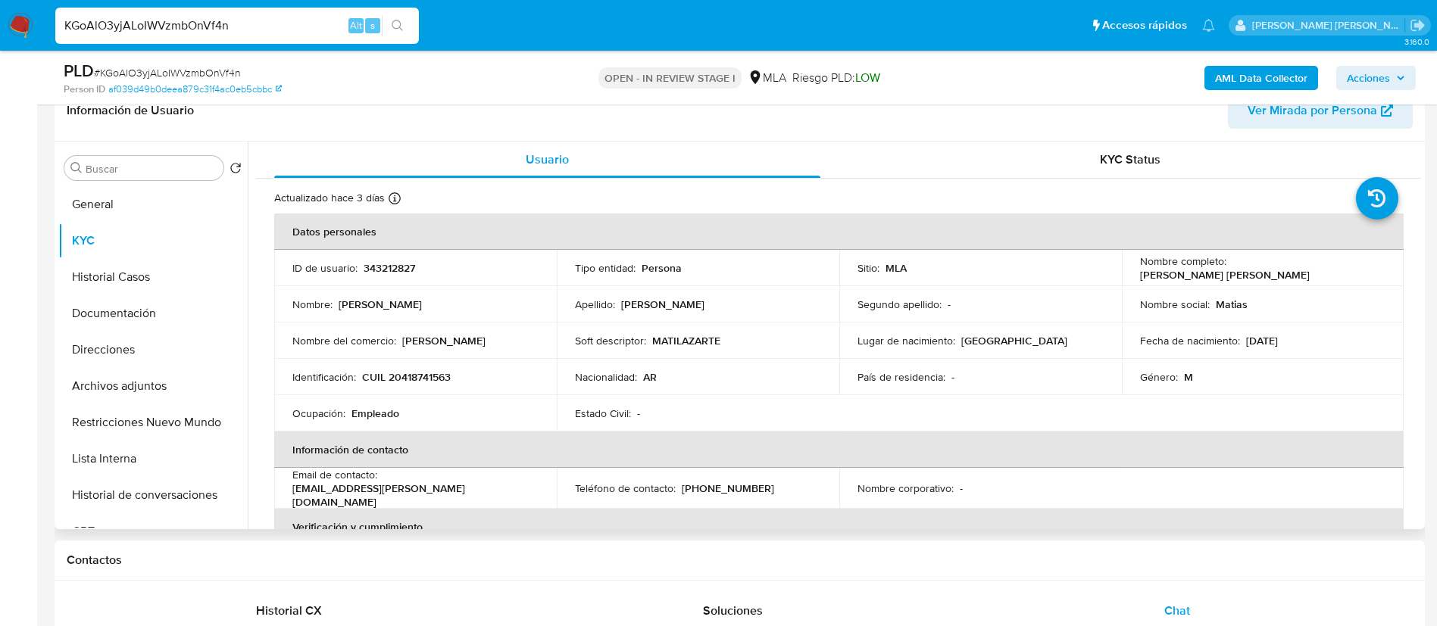
click at [542, 289] on td "Nombre : Matias Javier" at bounding box center [415, 304] width 283 height 36
drag, startPoint x: 1227, startPoint y: 270, endPoint x: 1360, endPoint y: 258, distance: 133.1
click at [1360, 258] on td "Nombre completo : Matias Javier Lazarte" at bounding box center [1263, 268] width 283 height 36
copy p "Matias Javier Lazarte"
click at [682, 497] on td "Teléfono de contacto : (11) 24737279" at bounding box center [698, 488] width 283 height 41
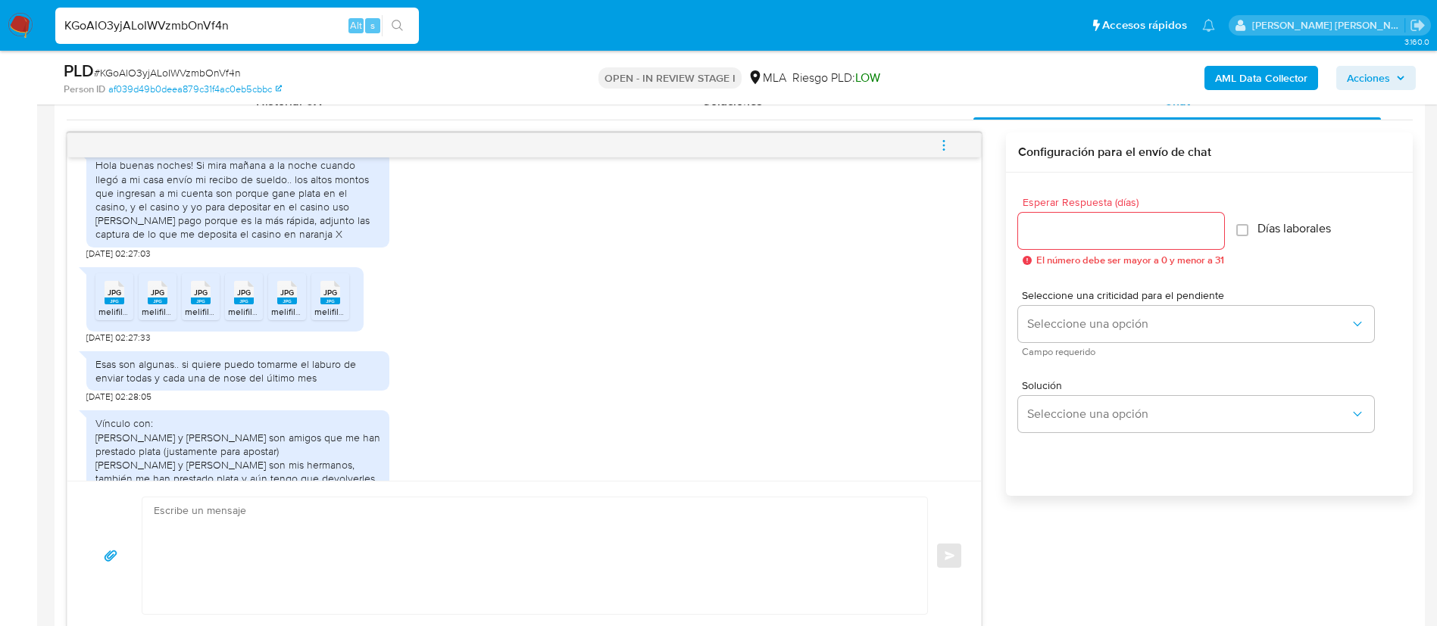
scroll to position [2070, 0]
click at [198, 239] on div "Hola buenas noches! Si mira [DATE] a la noche cuando llegó a mi casa envío mi r…" at bounding box center [237, 198] width 285 height 83
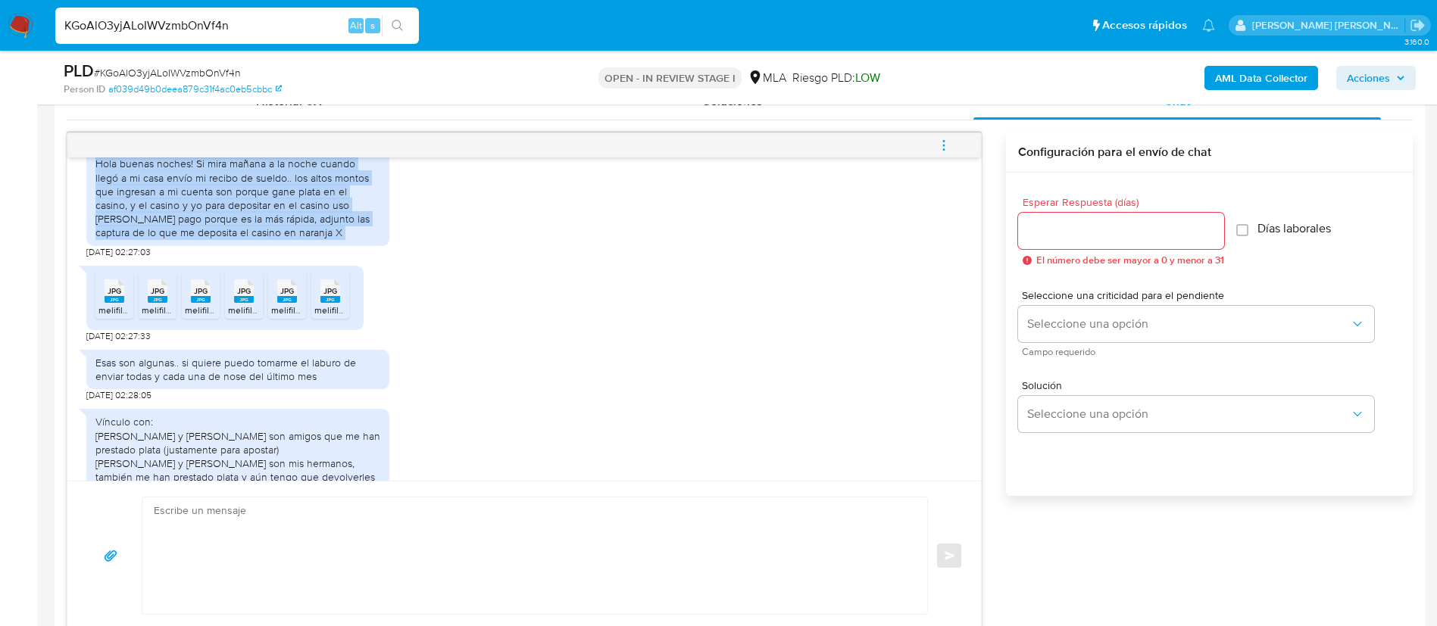
click at [198, 239] on div "Hola buenas noches! Si mira [DATE] a la noche cuando llegó a mi casa envío mi r…" at bounding box center [237, 198] width 285 height 83
copy div "Hola buenas noches! Si mira [DATE] a la noche cuando llegó a mi casa envío mi r…"
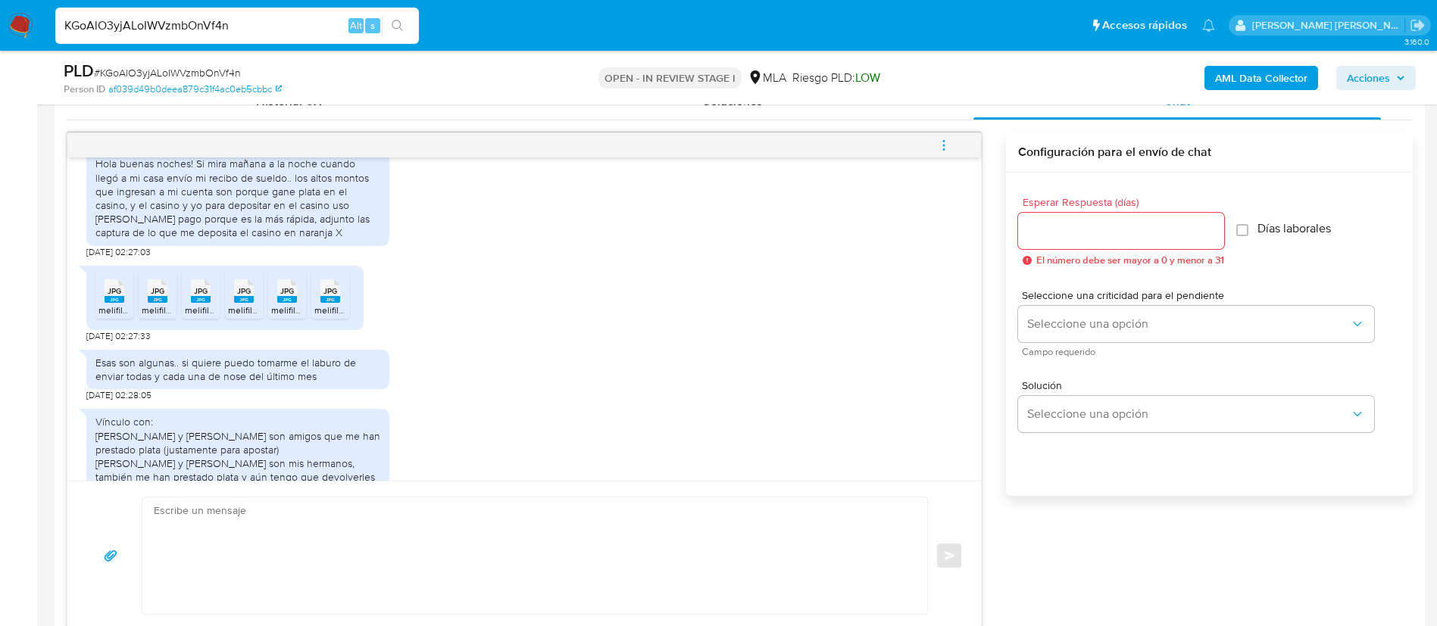
click at [186, 383] on div "Esas son algunas.. si quiere puedo tomarme el laburo de enviar todas y cada una…" at bounding box center [237, 369] width 285 height 27
copy div "Esas son algunas.. si quiere puedo tomarme el laburo de enviar todas y cada una…"
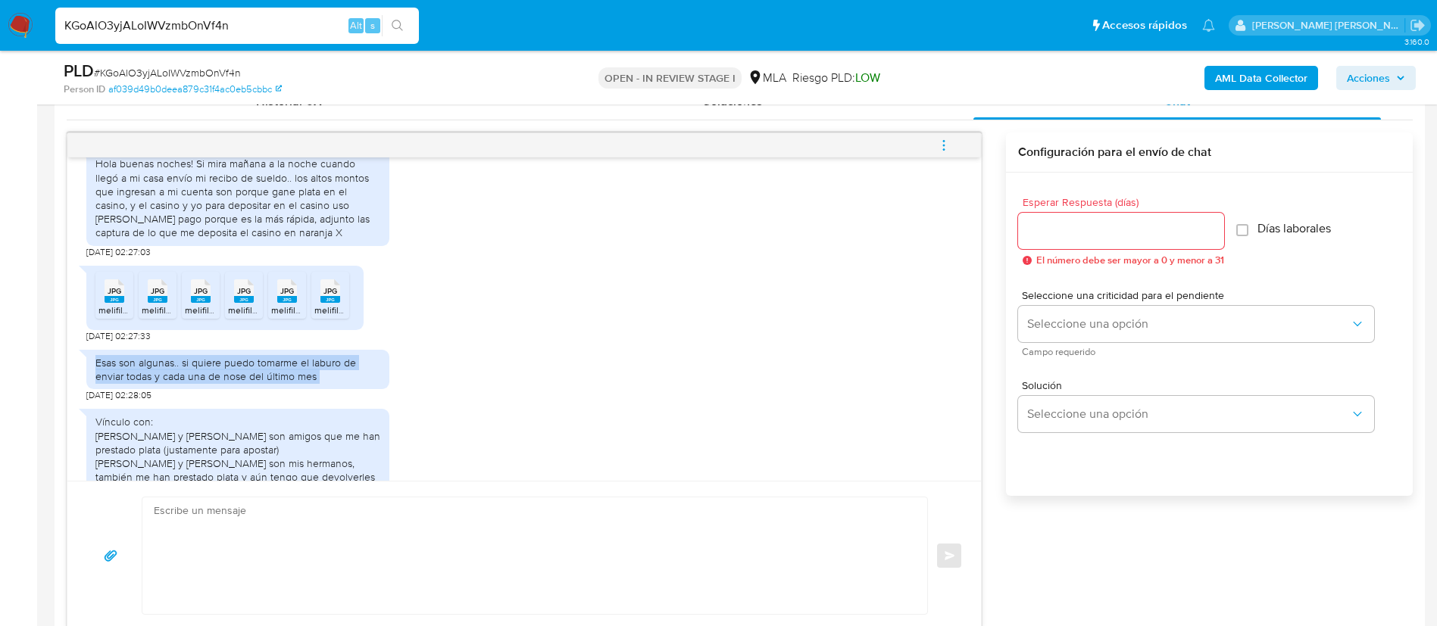
scroll to position [2134, 0]
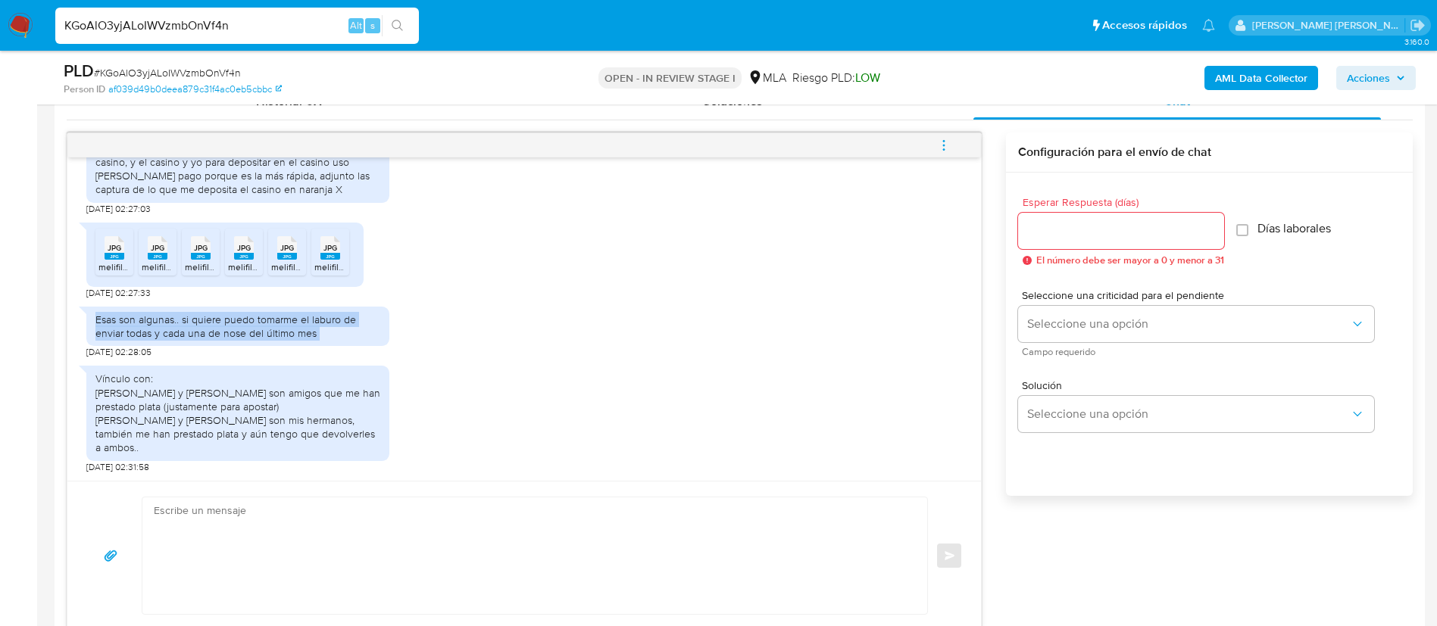
drag, startPoint x: 95, startPoint y: 404, endPoint x: 500, endPoint y: 455, distance: 408.4
click at [500, 455] on div "Vínculo con: Braian Ezequiel Peralta y Braian Agustín Gallardo son amigos que m…" at bounding box center [524, 415] width 876 height 114
copy div "Vínculo con: [PERSON_NAME] y [PERSON_NAME] son amigos que me han prestado plata…"
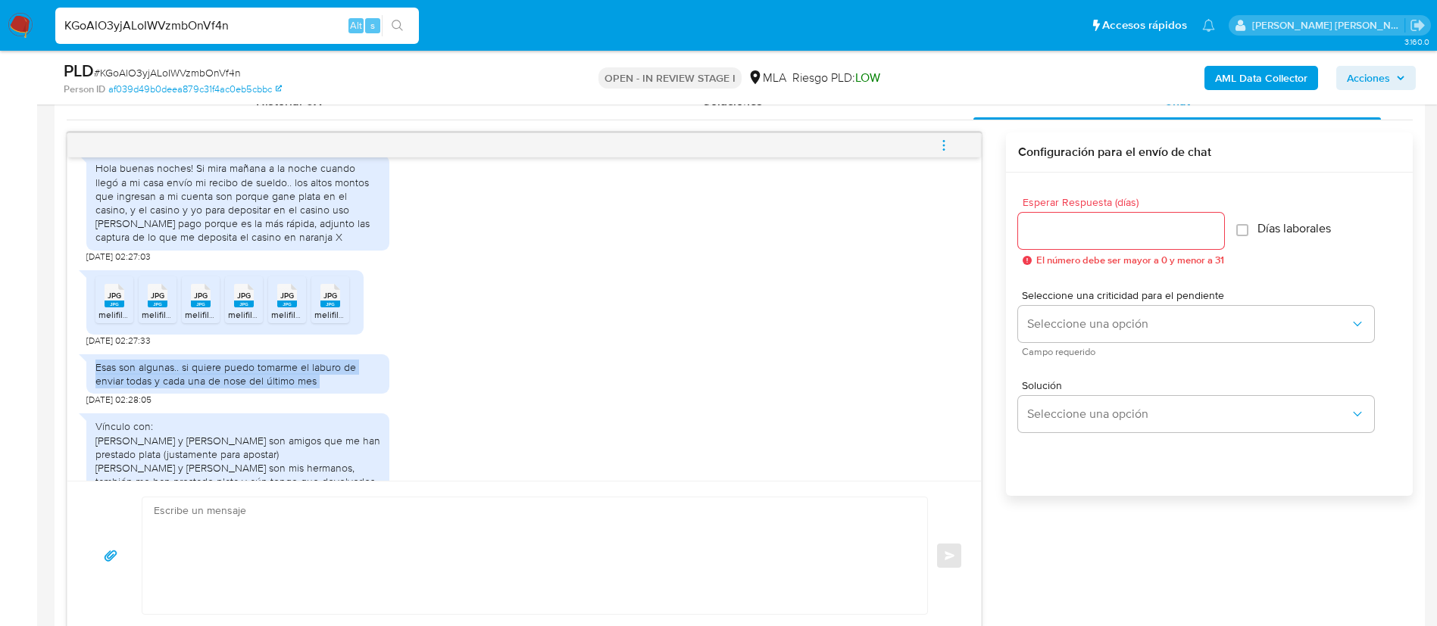
scroll to position [2068, 0]
click at [113, 319] on span "melifile7558673733386465415.jpg" at bounding box center [168, 312] width 141 height 13
click at [149, 305] on rect at bounding box center [158, 301] width 20 height 7
click at [199, 298] on span "JPG" at bounding box center [201, 294] width 14 height 10
click at [265, 326] on ul "JPG JPG melifile7558673733386465415.jpg JPG JPG melifile5106499261479469656.jpg…" at bounding box center [224, 300] width 259 height 52
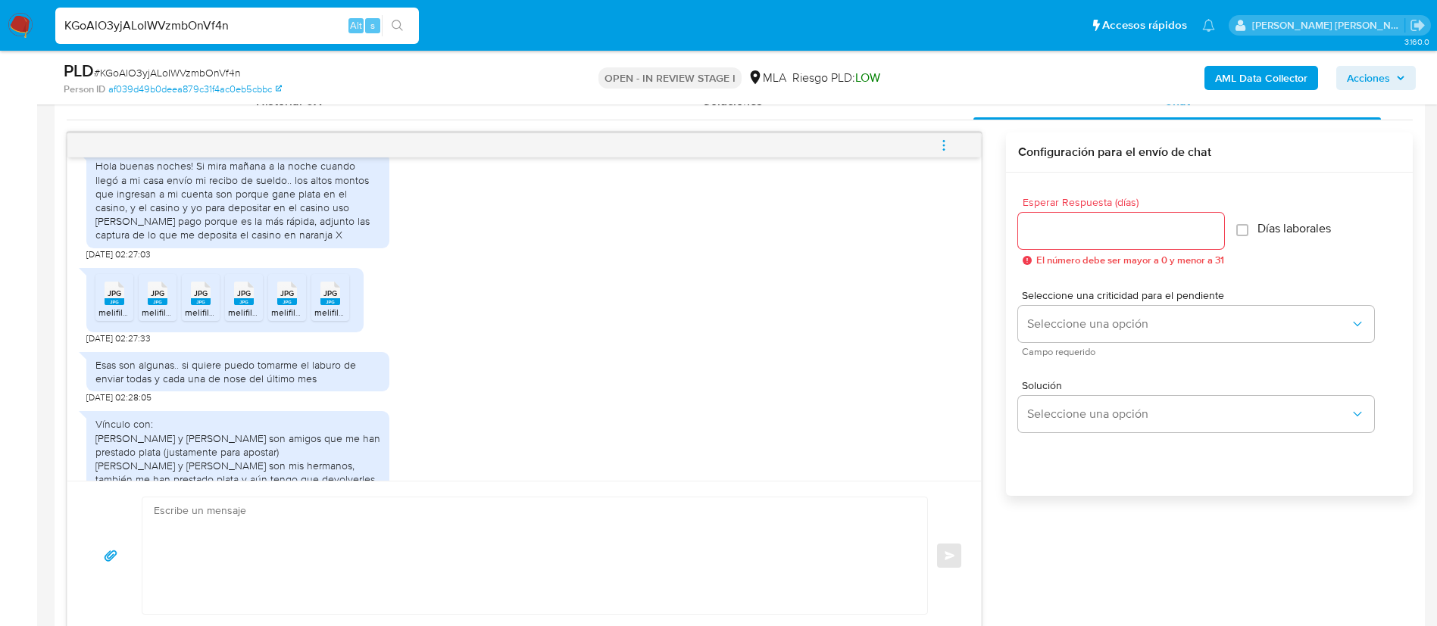
click at [249, 298] on span "JPG" at bounding box center [244, 294] width 14 height 10
click at [289, 305] on rect at bounding box center [287, 301] width 20 height 7
click at [338, 305] on rect at bounding box center [330, 301] width 20 height 7
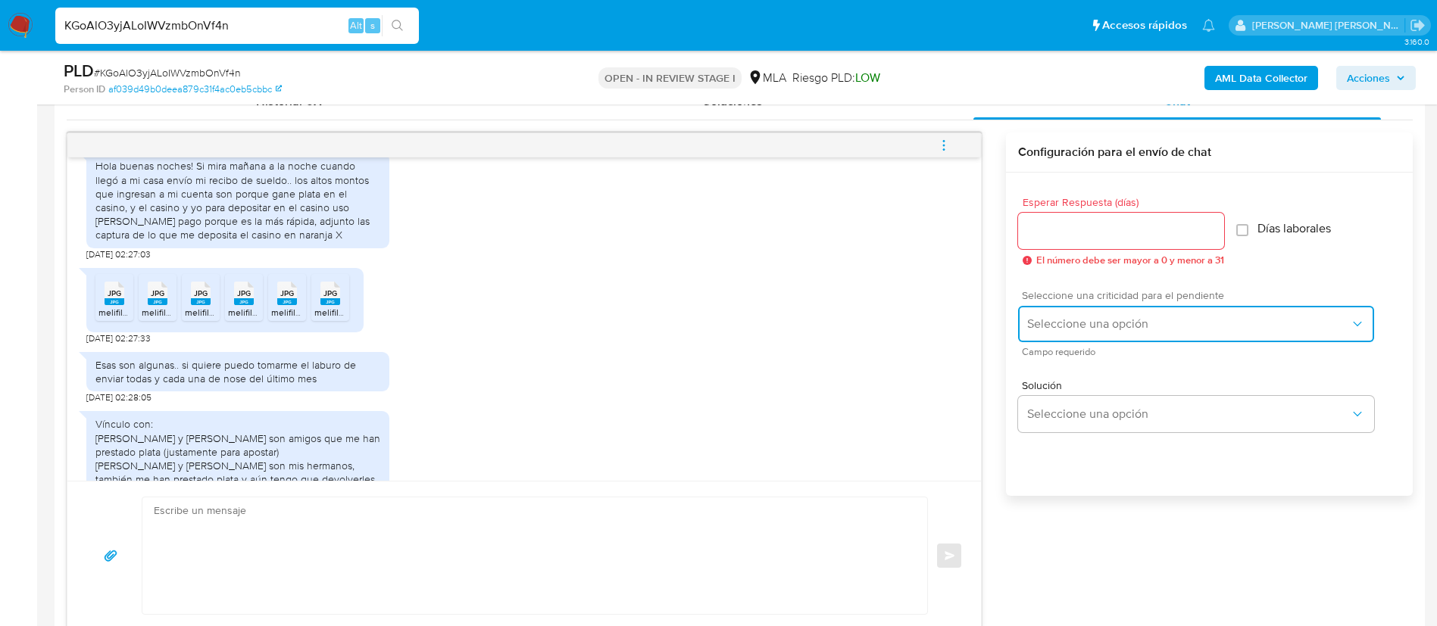
click at [1084, 321] on span "Seleccione una opción" at bounding box center [1188, 324] width 323 height 15
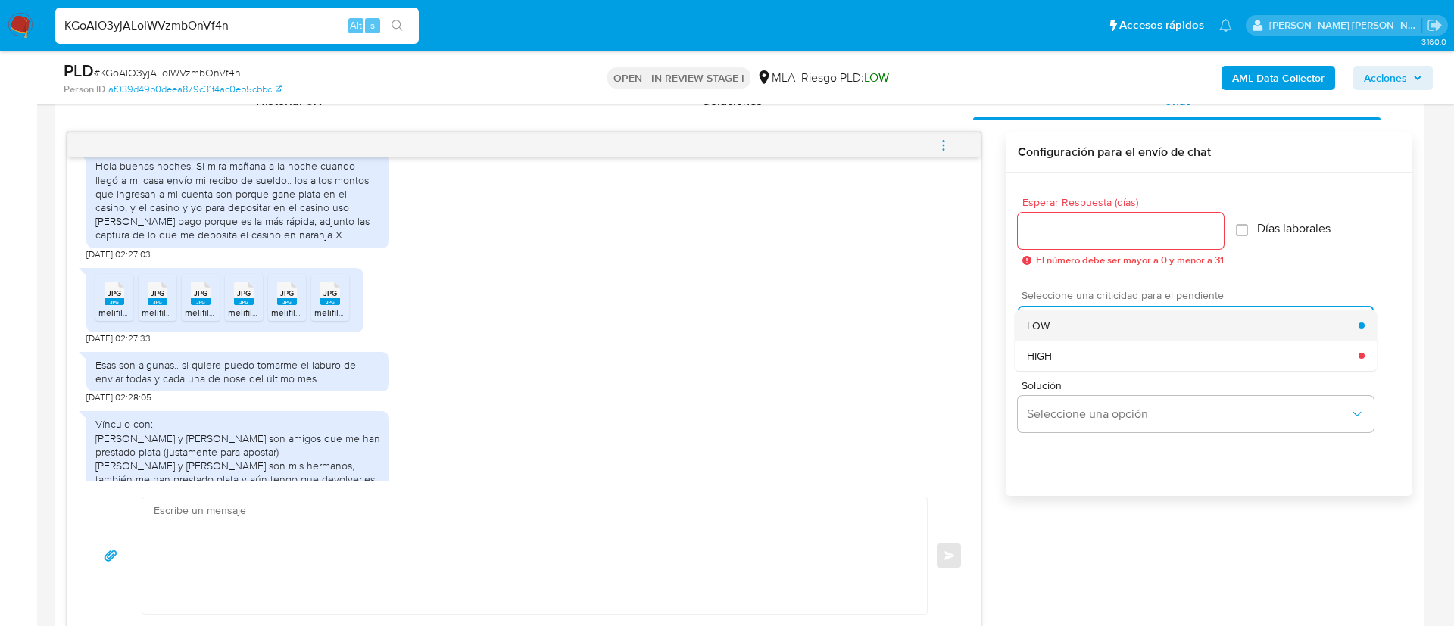
click at [1048, 327] on span "LOW" at bounding box center [1038, 326] width 23 height 14
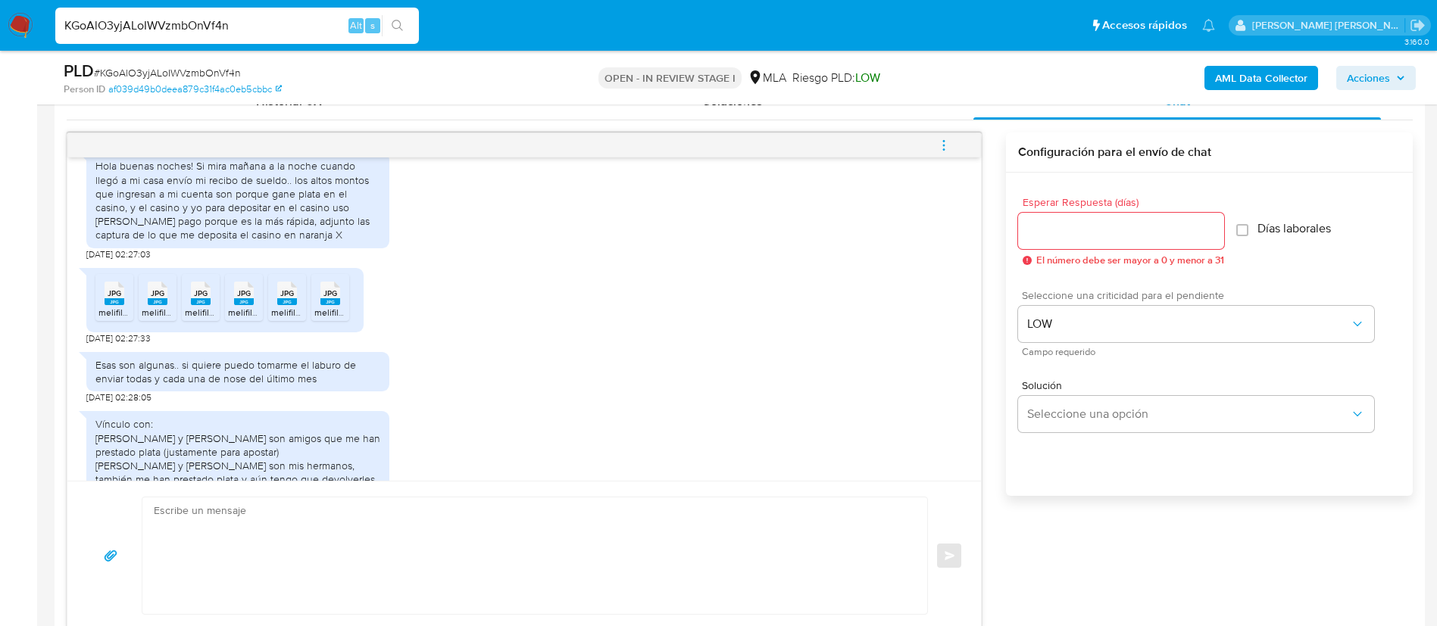
click at [1053, 240] on input "Esperar Respuesta (días)" at bounding box center [1121, 231] width 206 height 20
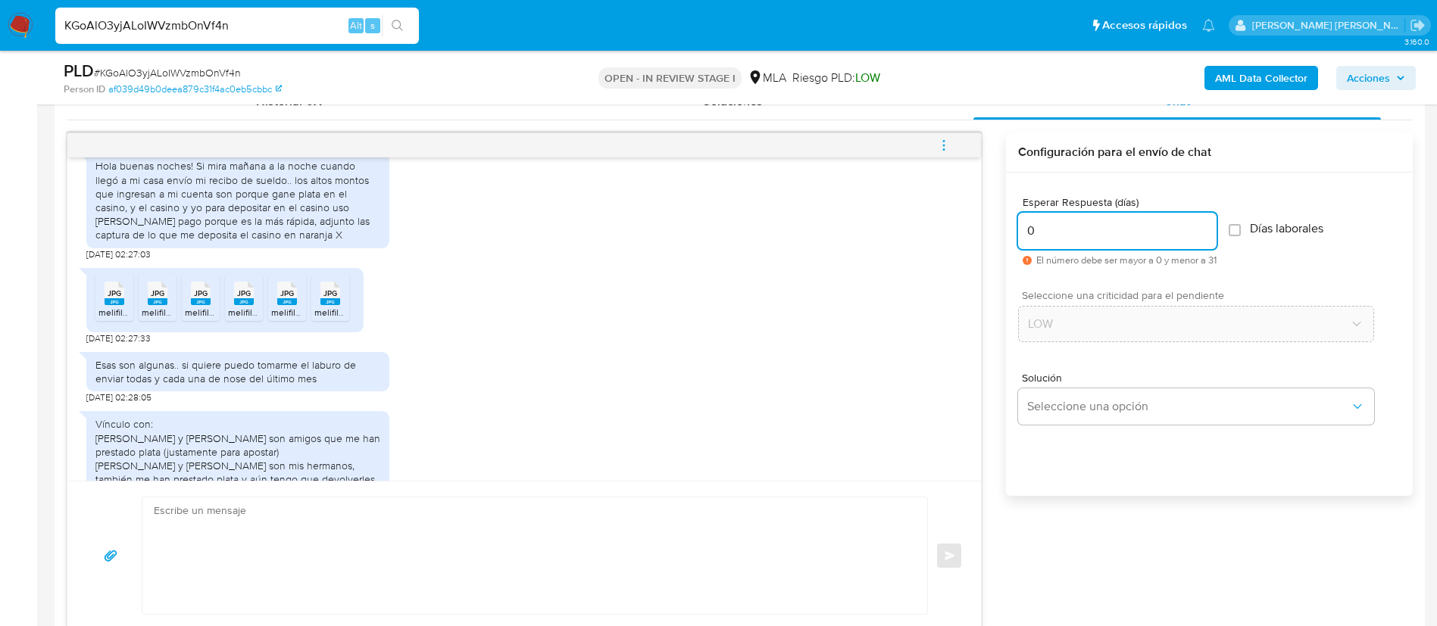
type input "0"
click at [1320, 261] on div "Esperar Respuesta (días) 0 El número debe ser mayor a 0 y menor a 31 Días labor…" at bounding box center [1209, 231] width 383 height 93
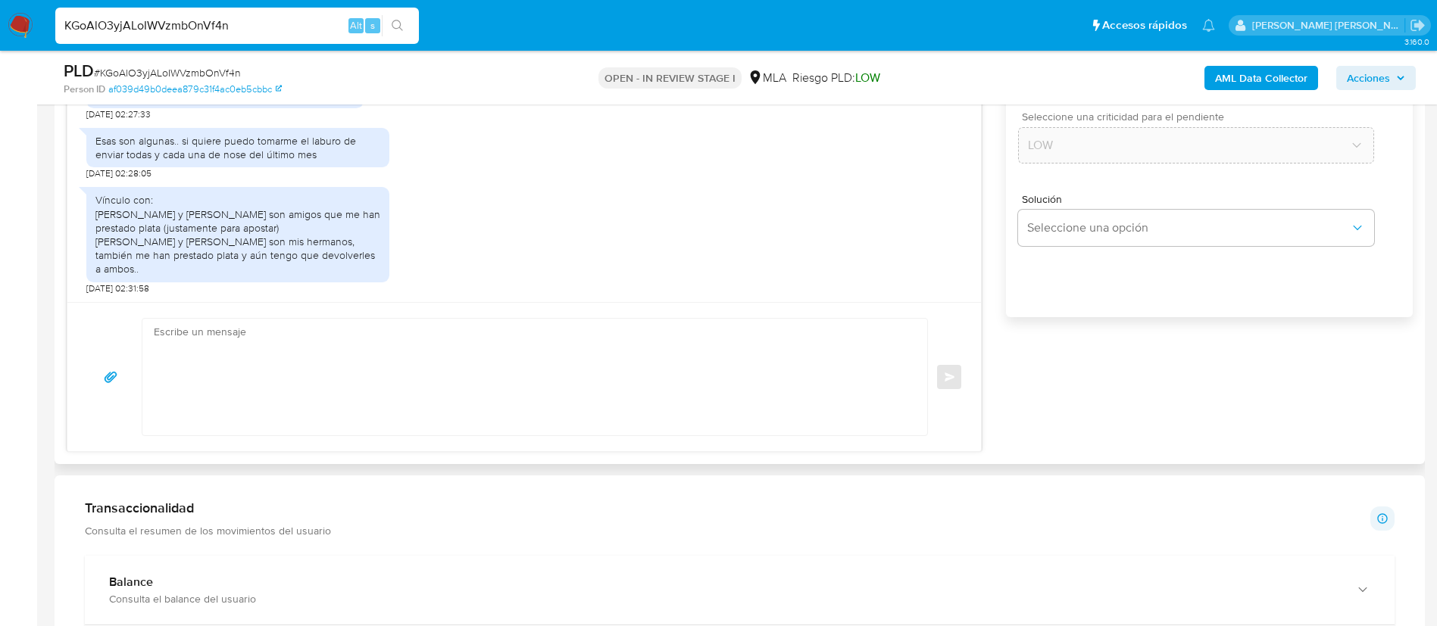
scroll to position [945, 0]
click at [559, 389] on textarea at bounding box center [531, 372] width 754 height 117
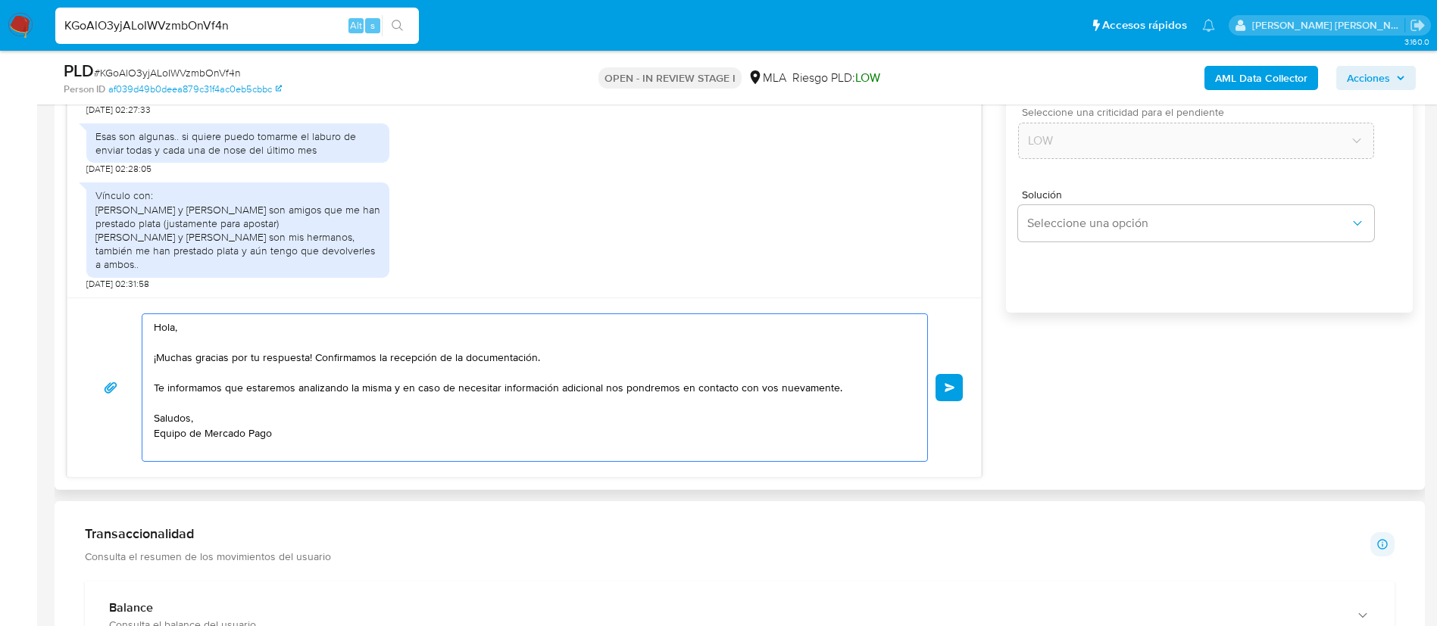
type textarea "Hola, ¡Muchas gracias por tu respuesta! Confirmamos la recepción de la document…"
click at [948, 372] on div "Hola, ¡Muchas gracias por tu respuesta! Confirmamos la recepción de la document…" at bounding box center [524, 388] width 877 height 148
click at [951, 380] on button "Enviar" at bounding box center [949, 387] width 27 height 27
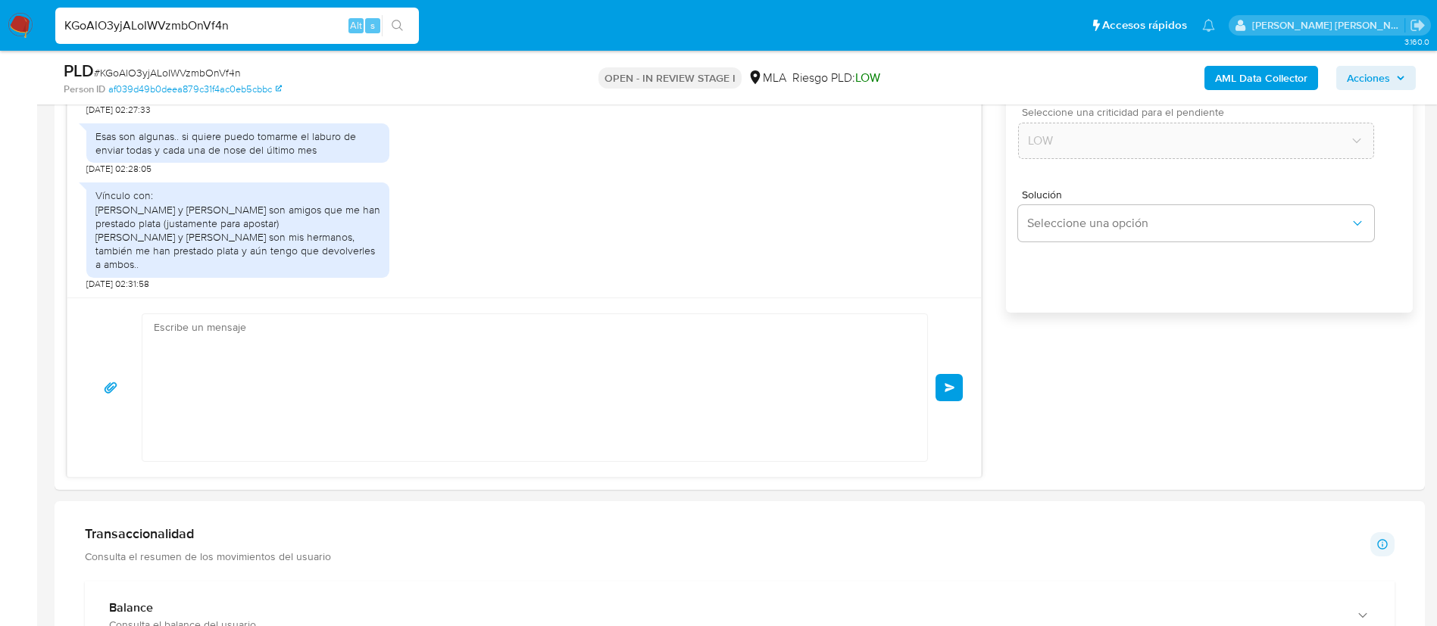
scroll to position [2337, 0]
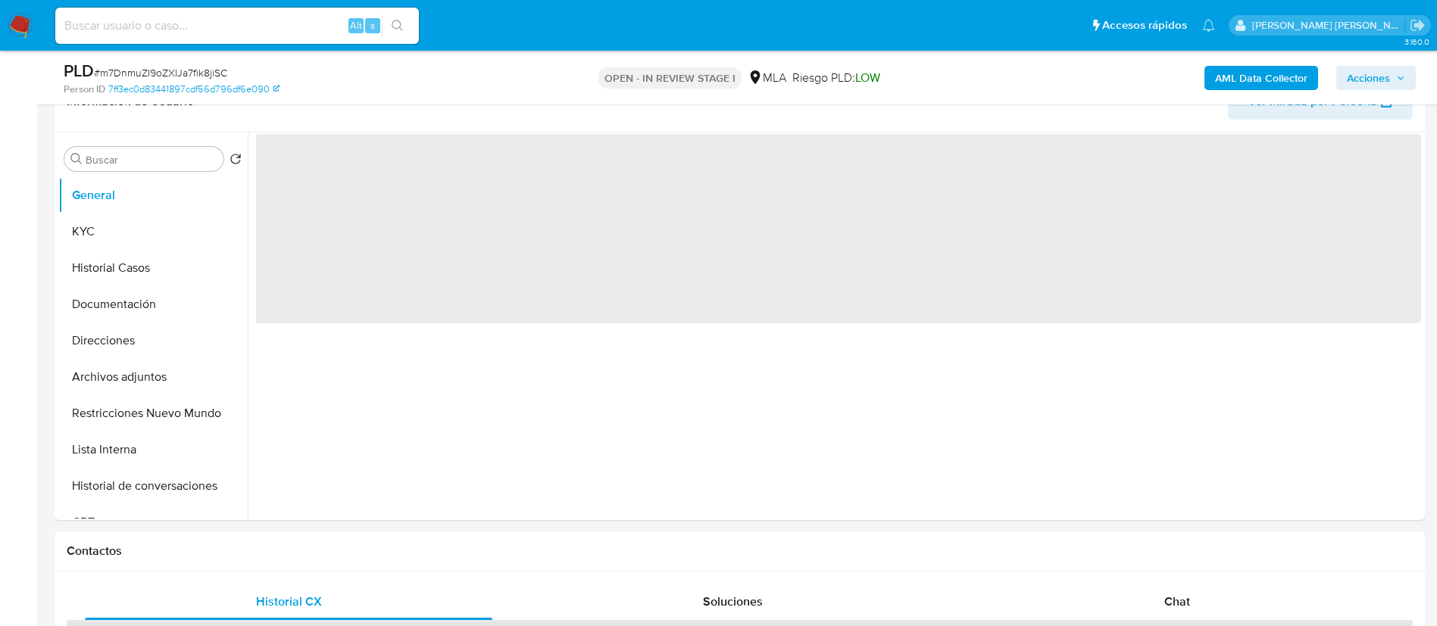
select select "10"
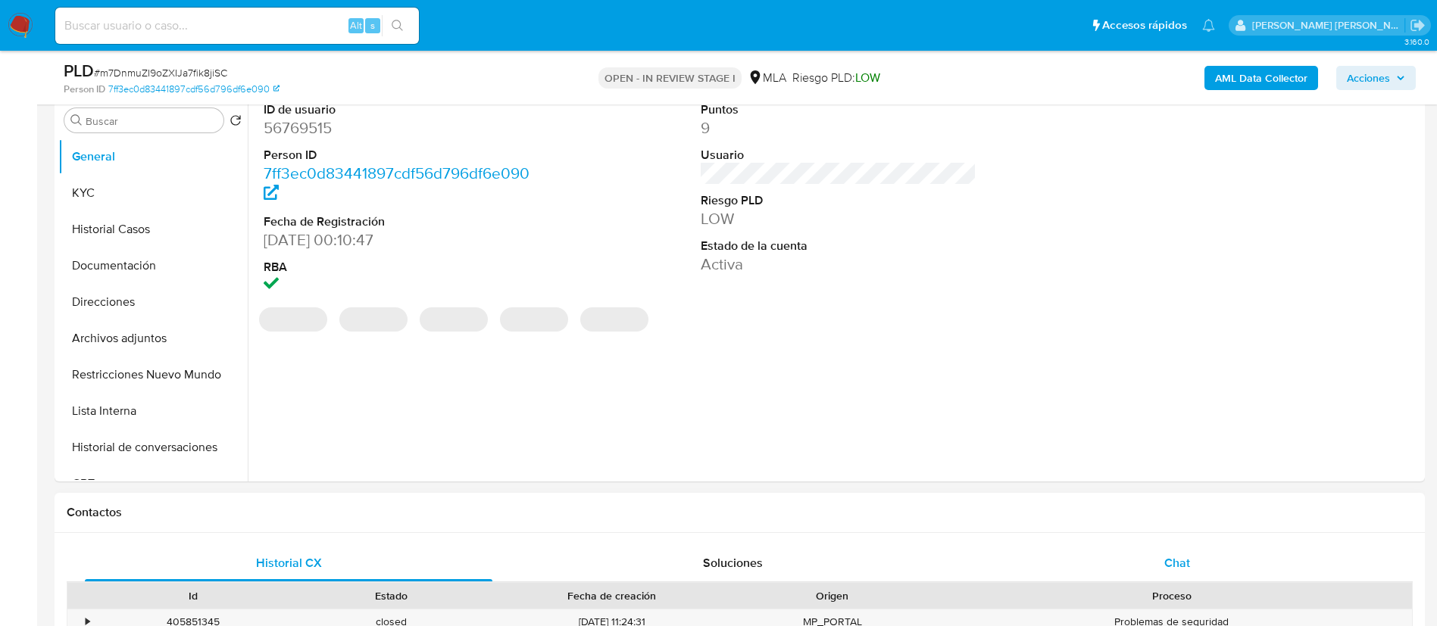
click at [1182, 551] on div "Chat" at bounding box center [1177, 563] width 408 height 36
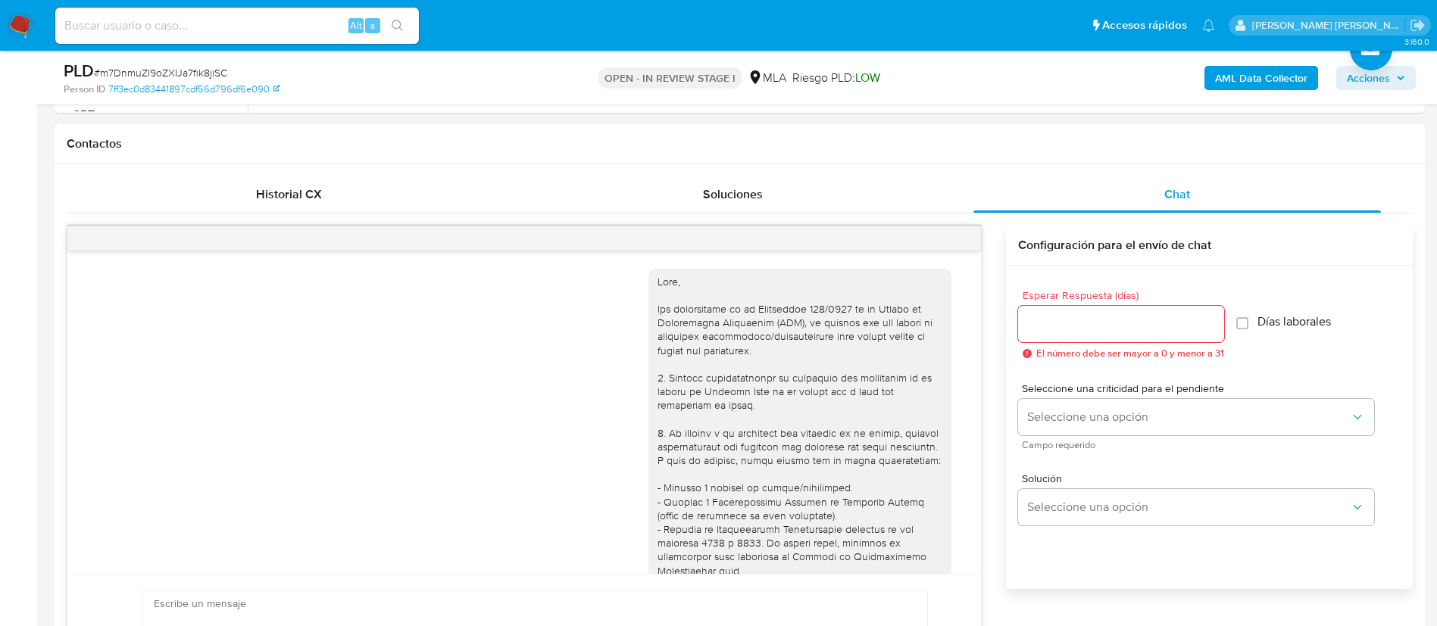
scroll to position [2626, 0]
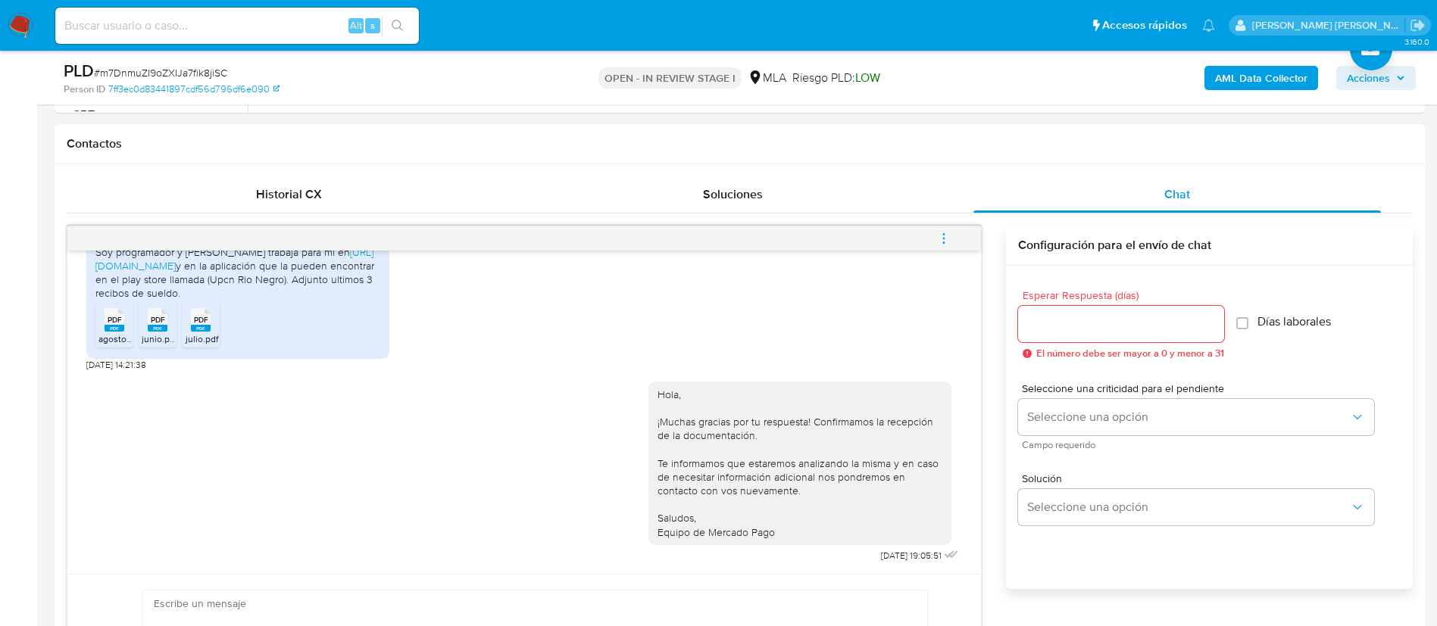
click at [948, 226] on span "menu-action" at bounding box center [944, 238] width 14 height 36
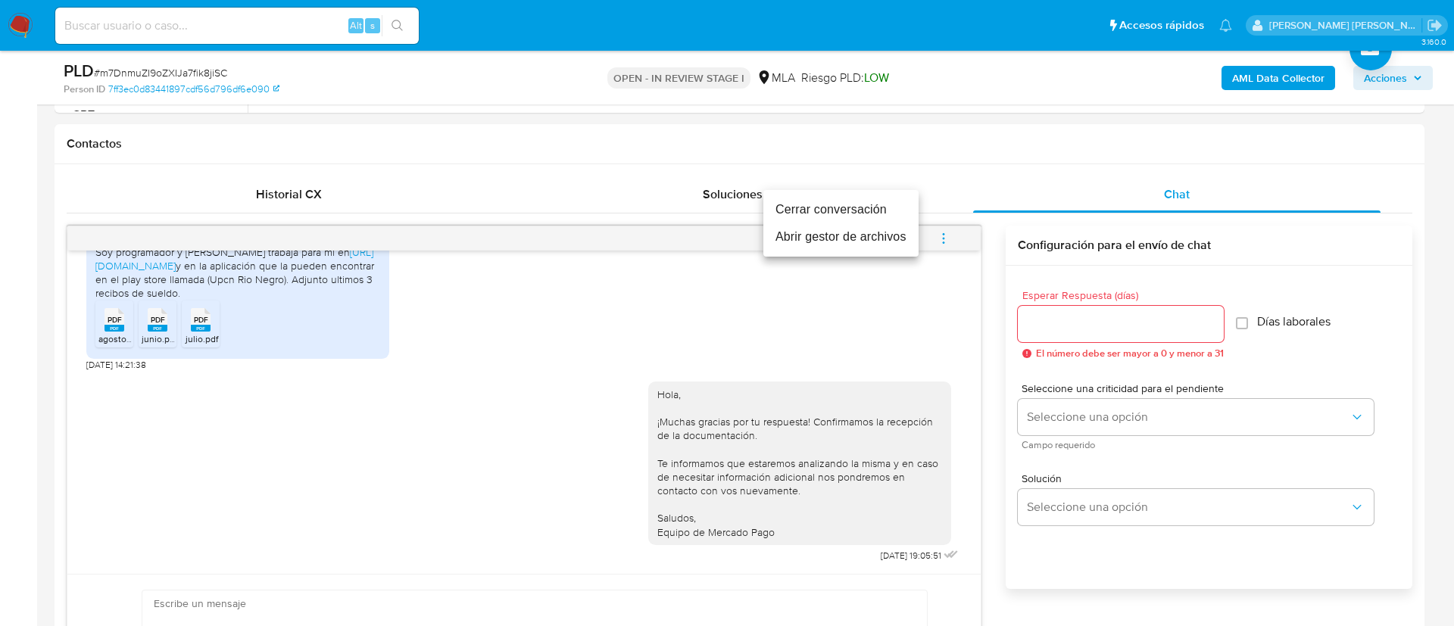
click at [794, 210] on li "Cerrar conversación" at bounding box center [841, 209] width 155 height 27
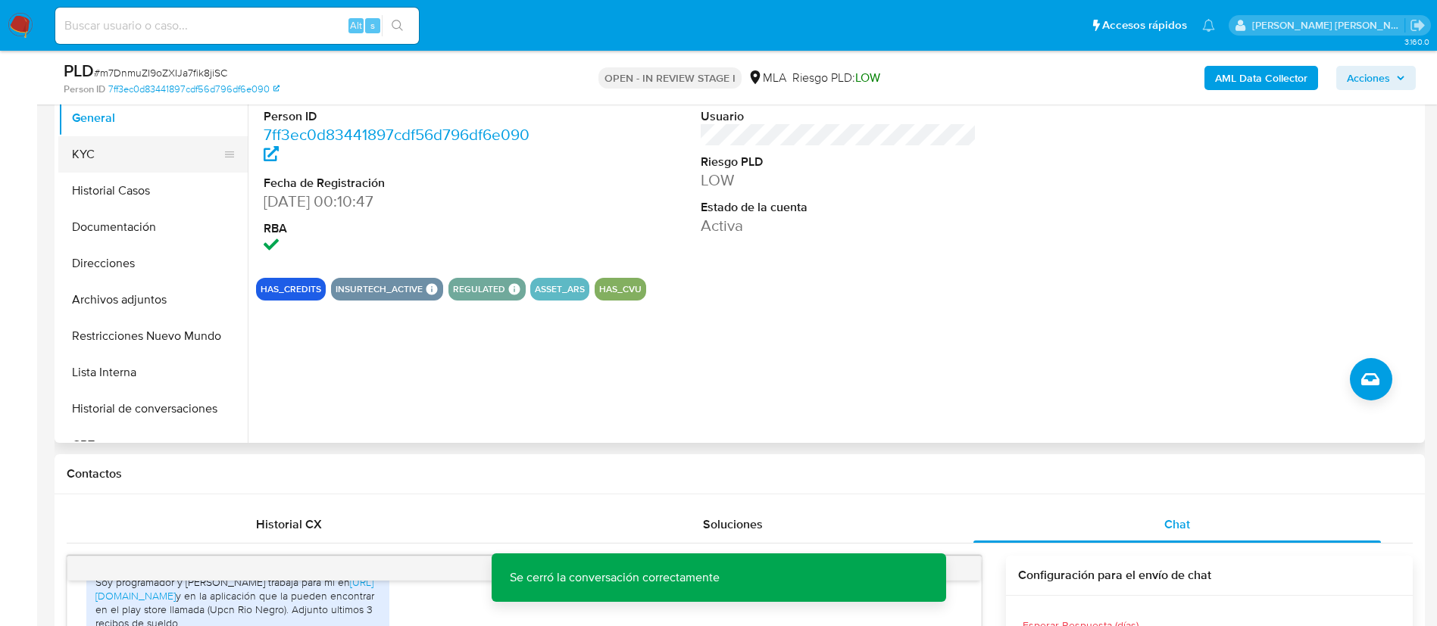
scroll to position [336, 0]
click at [123, 170] on button "KYC" at bounding box center [146, 156] width 177 height 36
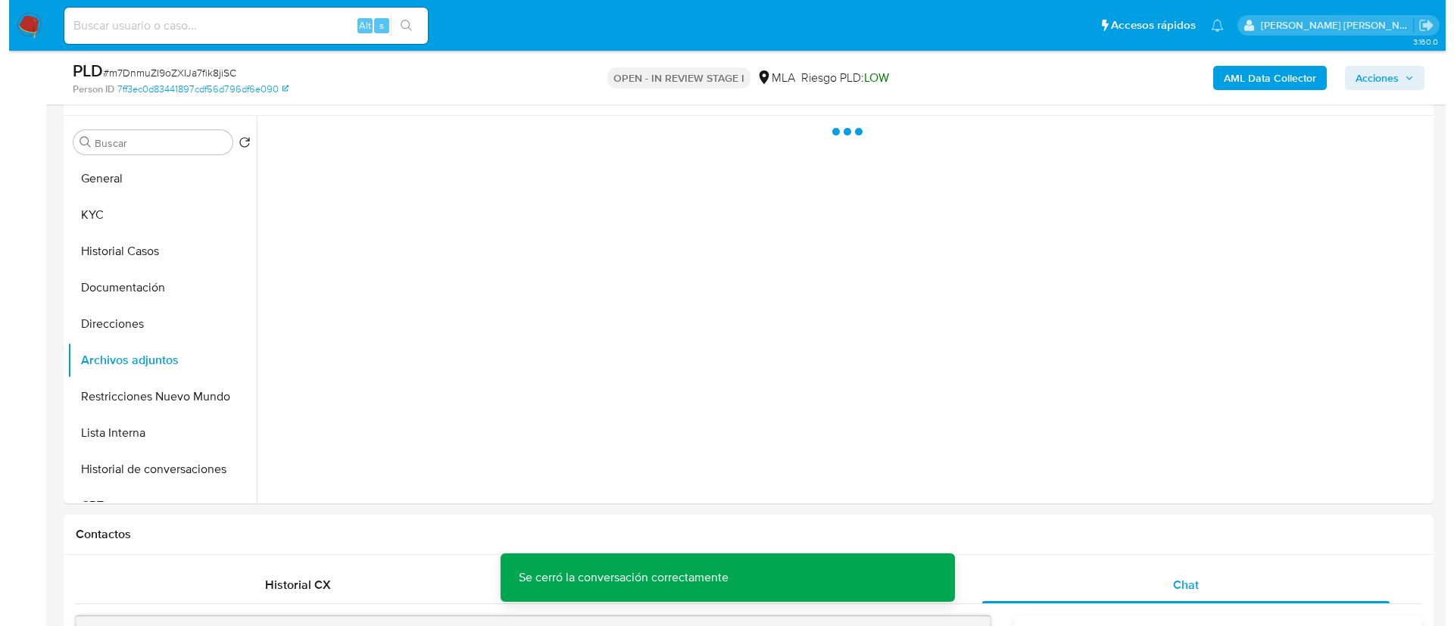
scroll to position [243, 0]
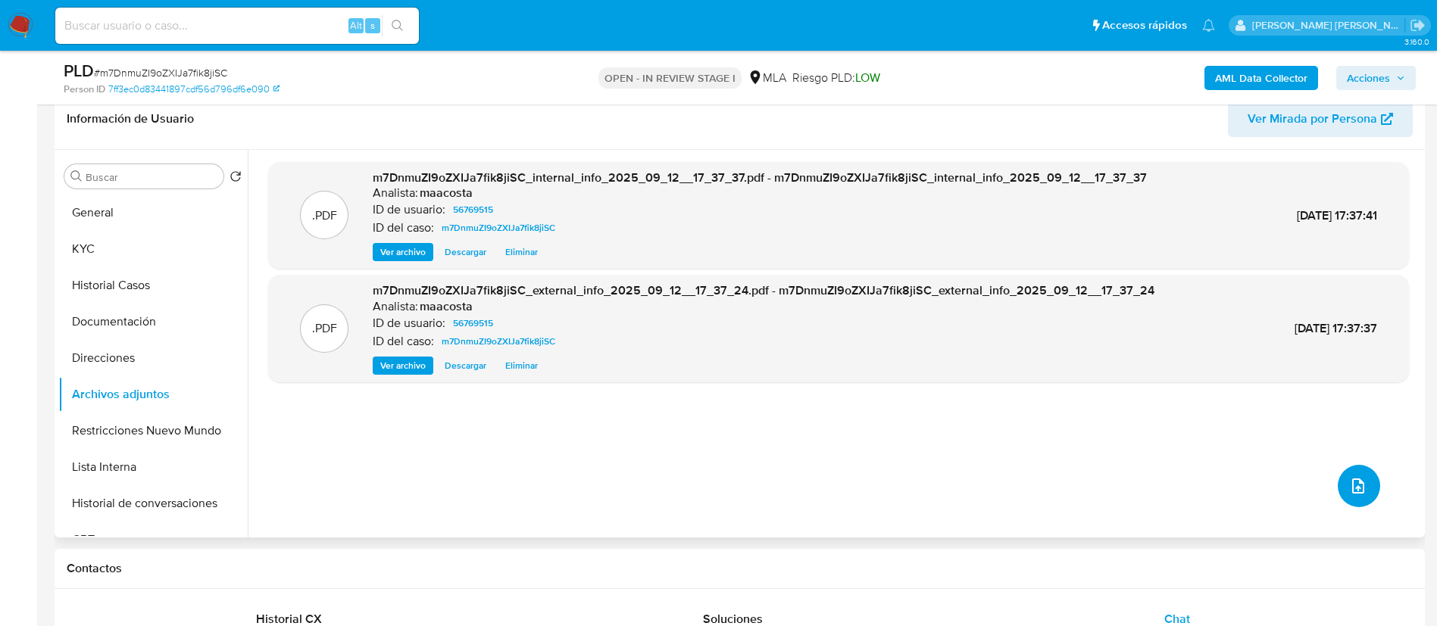
click at [1349, 480] on icon "upload-file" at bounding box center [1358, 486] width 18 height 18
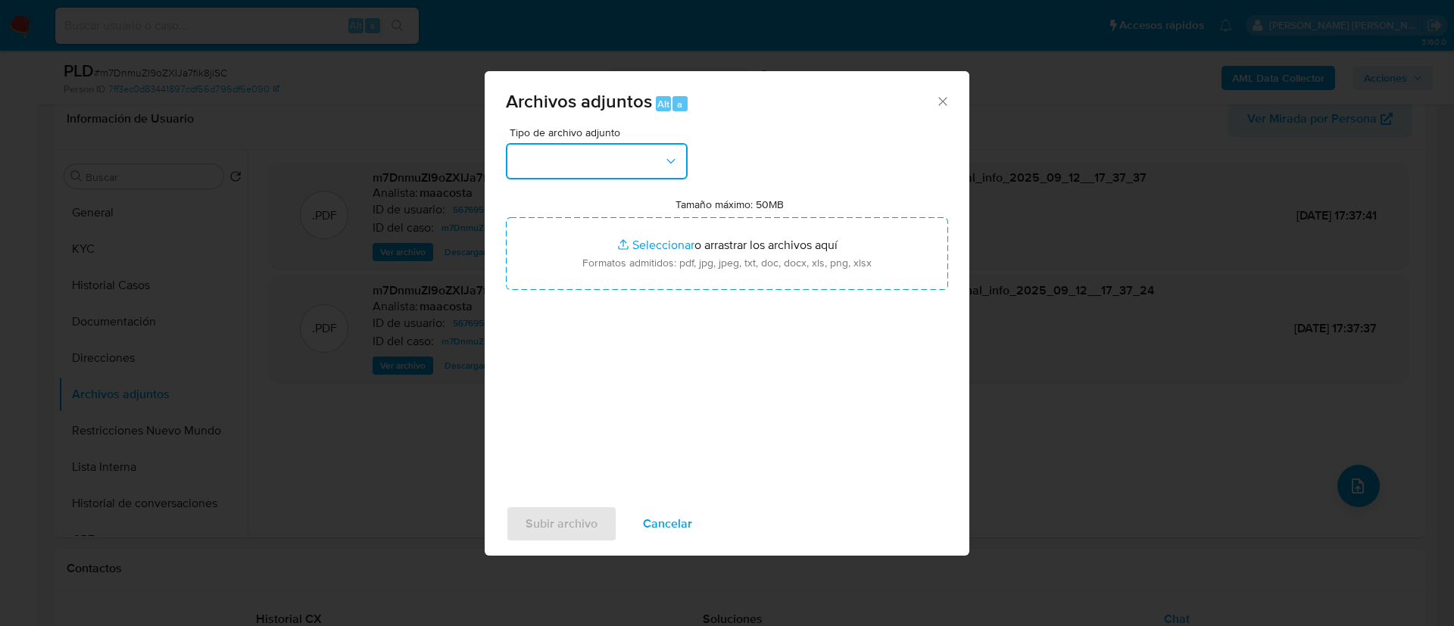
click at [615, 159] on button "button" at bounding box center [597, 161] width 182 height 36
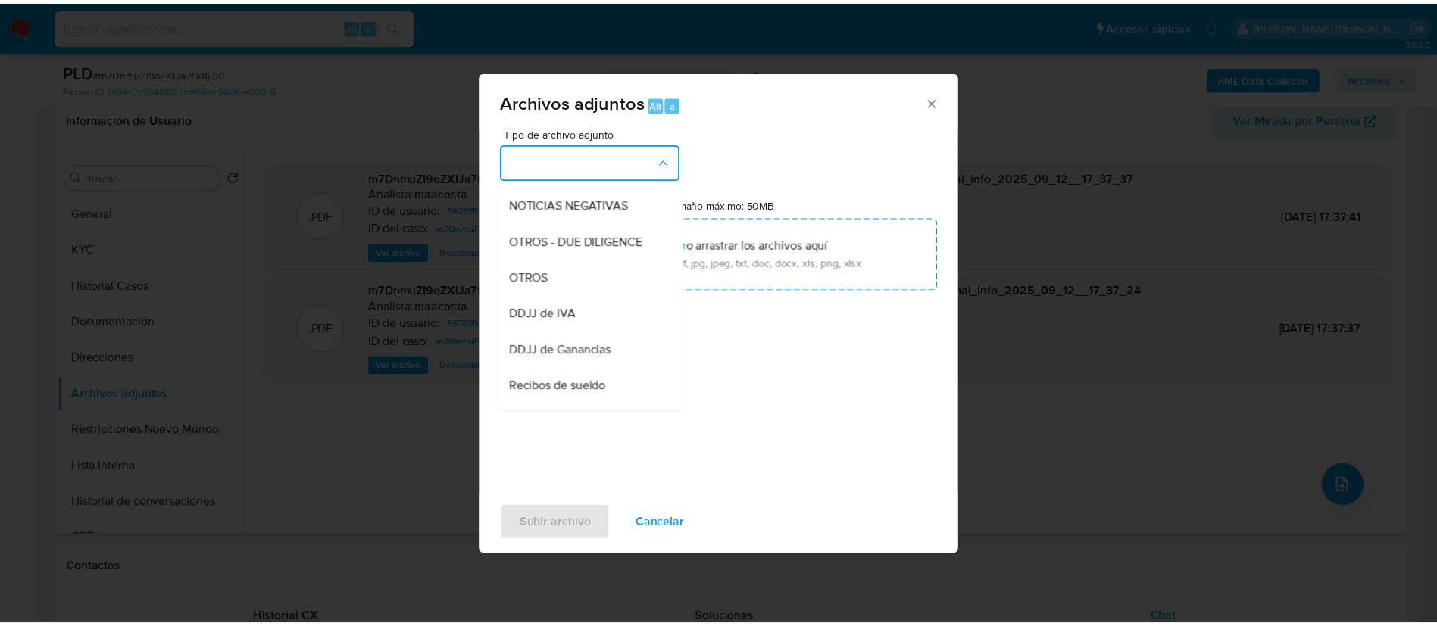
scroll to position [216, 0]
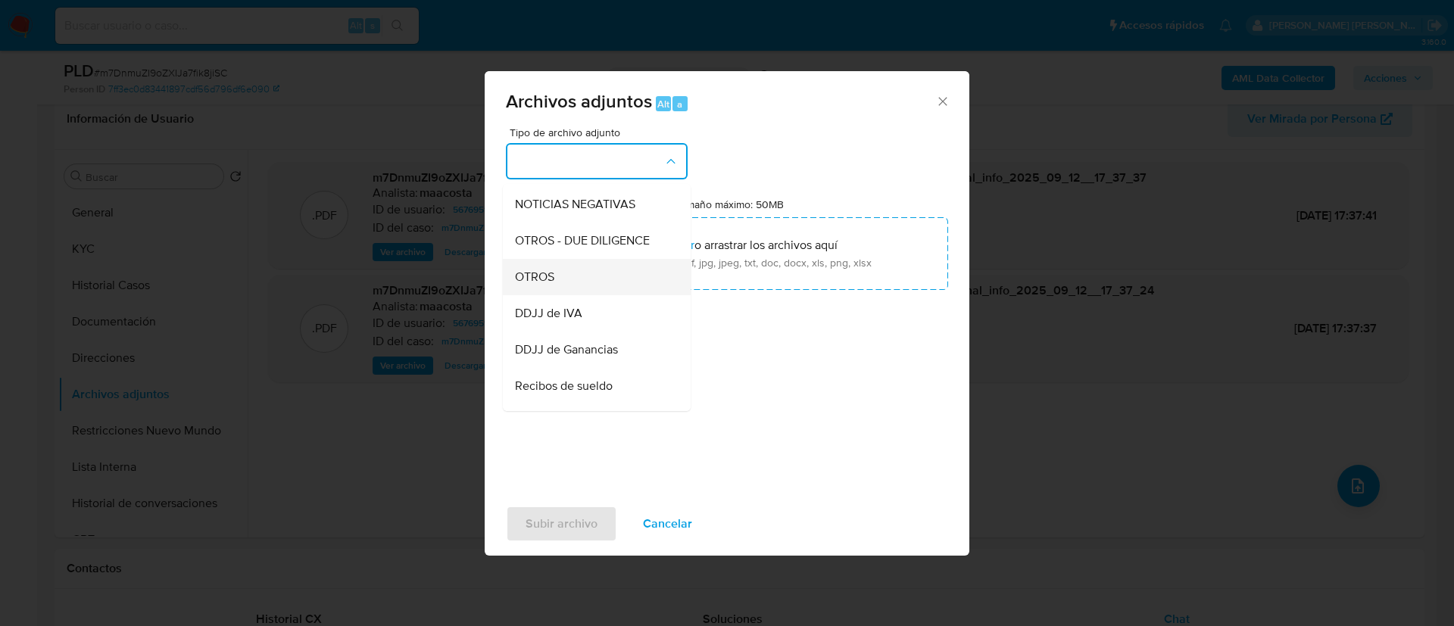
click at [553, 285] on span "OTROS" at bounding box center [534, 277] width 39 height 15
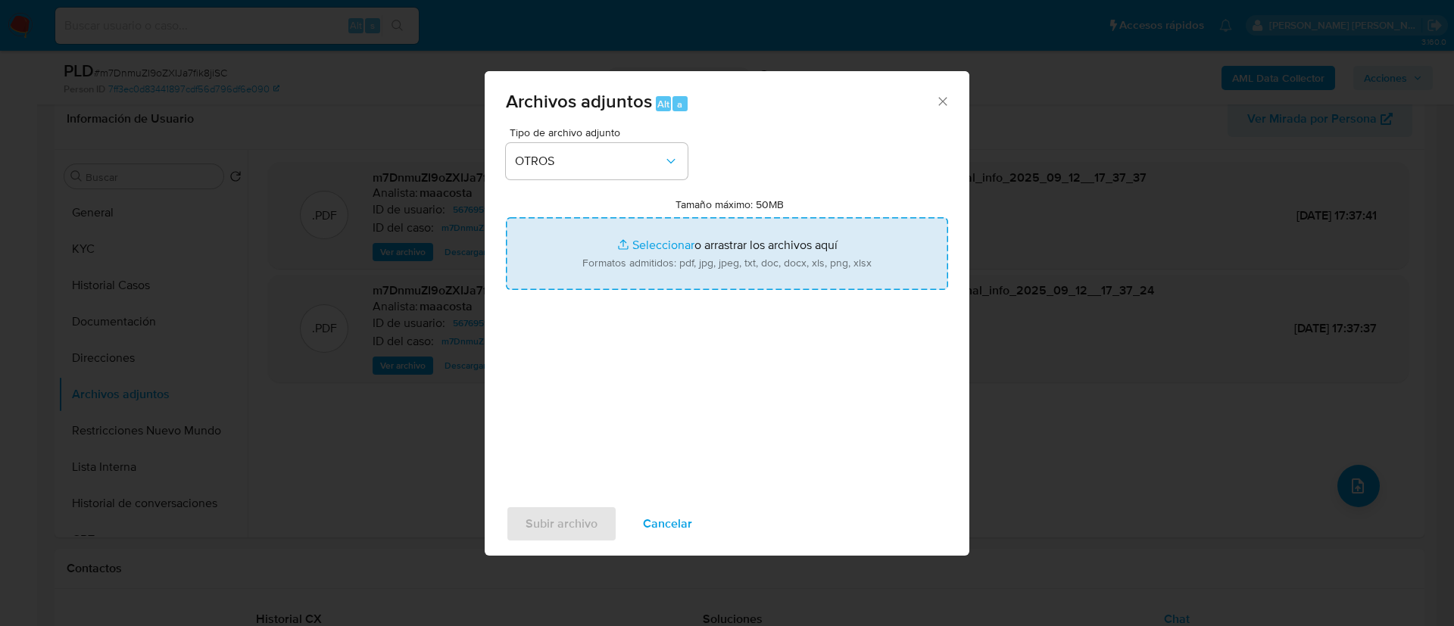
type input "C:\fakepath\Caselog m7DnmuZI9oZXIJa7fik8jiSC_2025_08_19_14_26_08.docx"
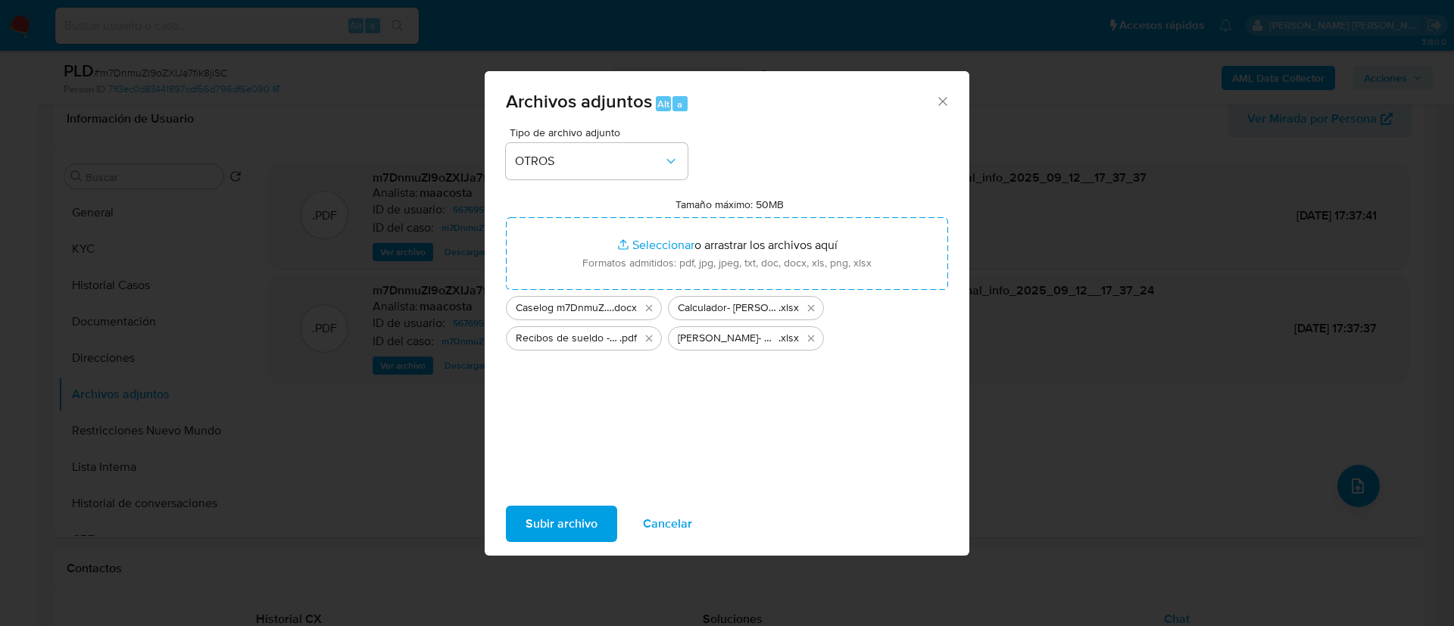
click at [562, 526] on span "Subir archivo" at bounding box center [562, 524] width 72 height 33
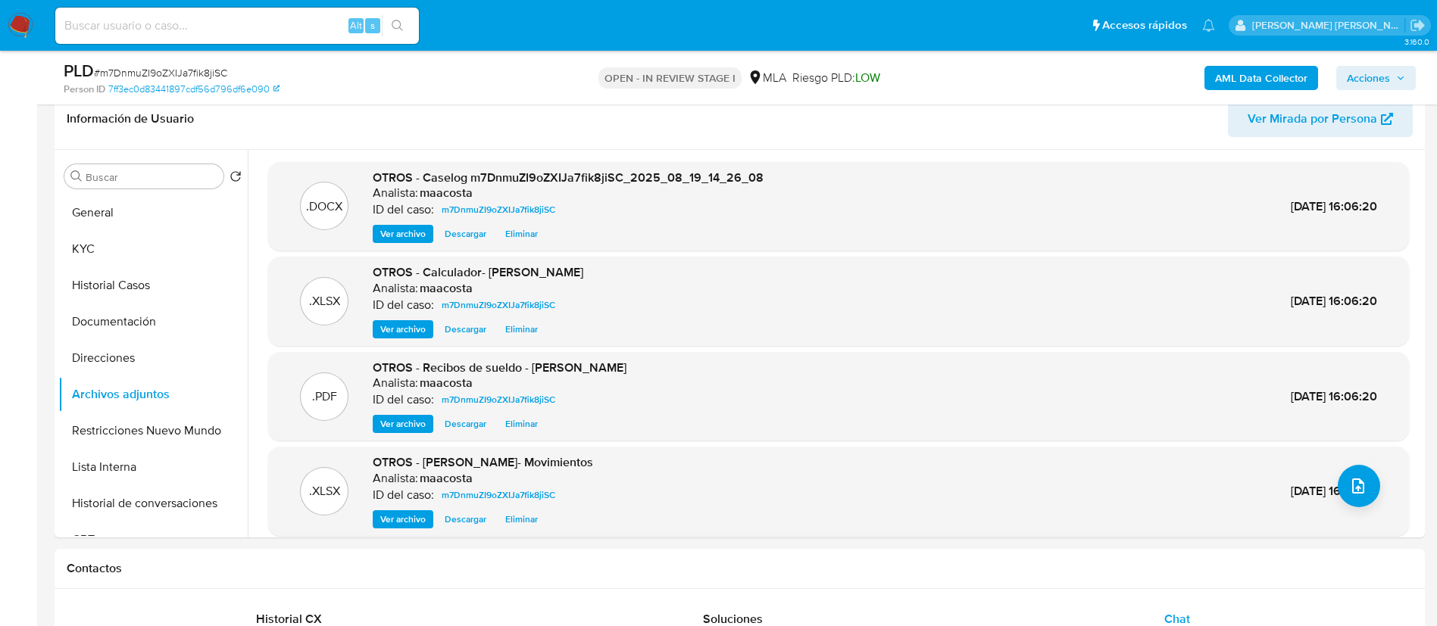
click at [1404, 86] on span "Acciones" at bounding box center [1376, 77] width 58 height 21
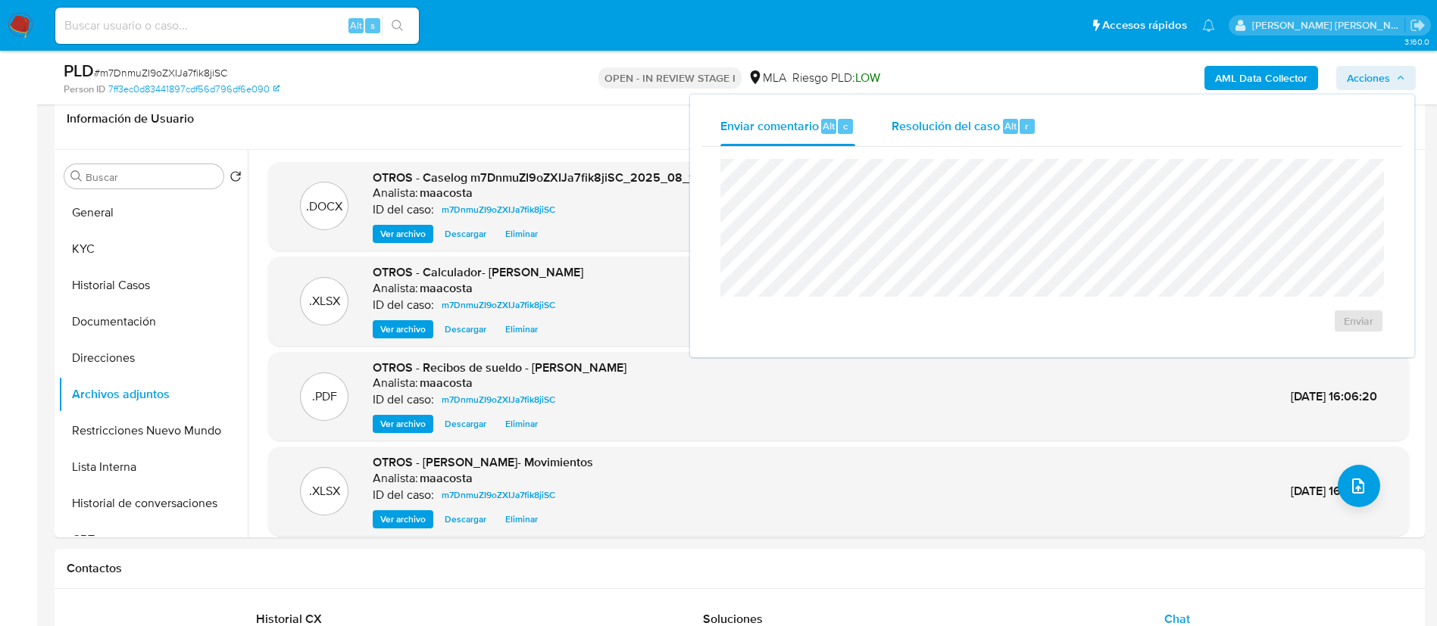
click at [995, 138] on div "Resolución del caso Alt r" at bounding box center [964, 126] width 145 height 39
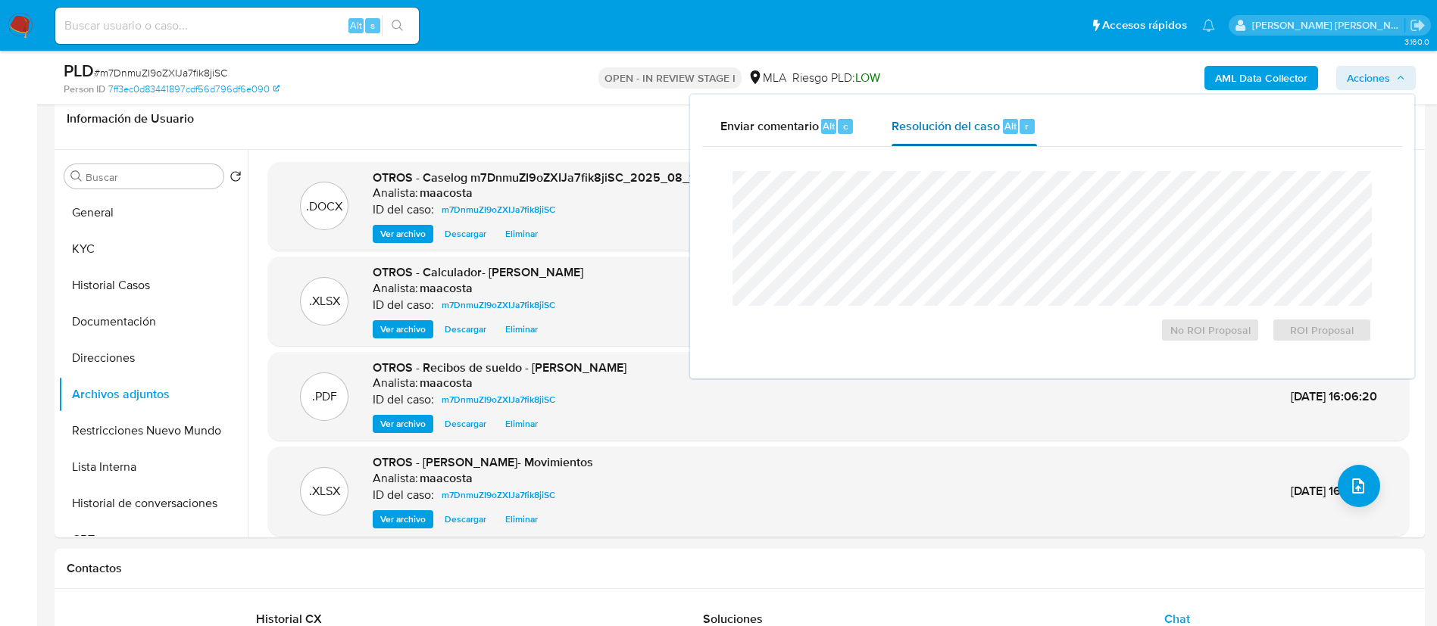
scroll to position [199, 0]
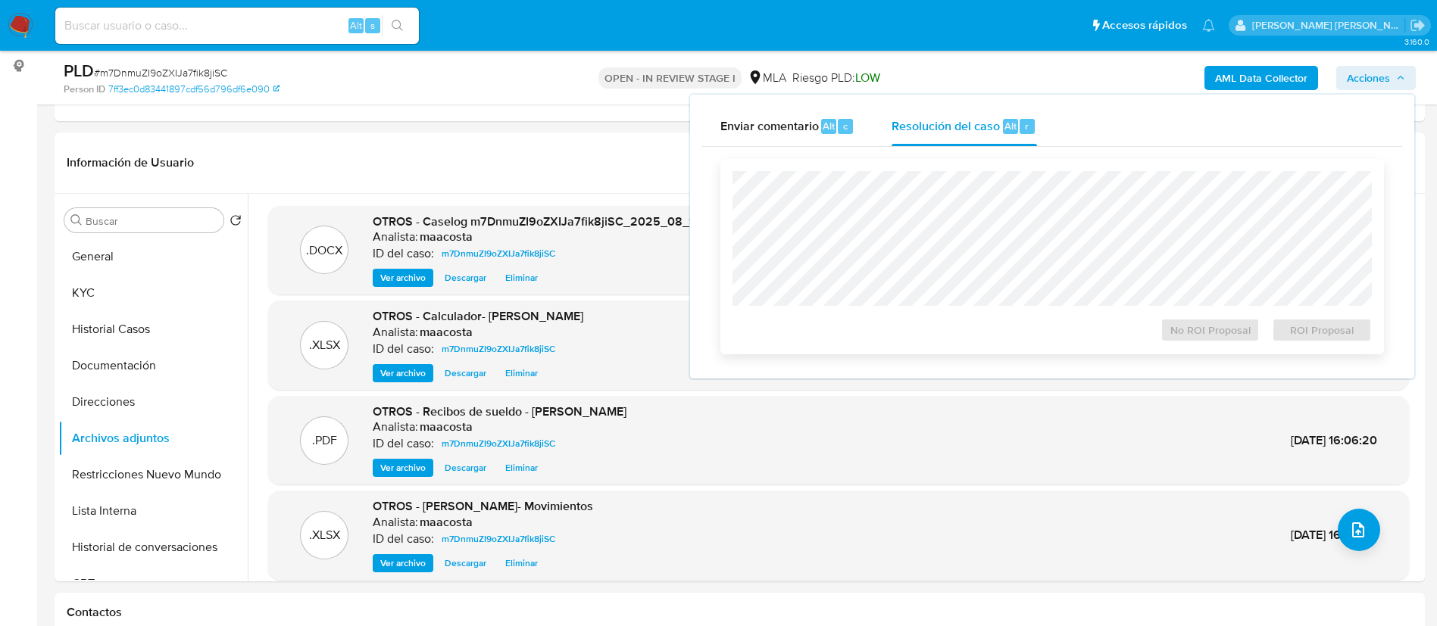
click at [999, 165] on div "No ROI Proposal ROI Proposal" at bounding box center [1052, 256] width 664 height 195
click at [1179, 326] on span "No ROI Proposal" at bounding box center [1210, 330] width 79 height 21
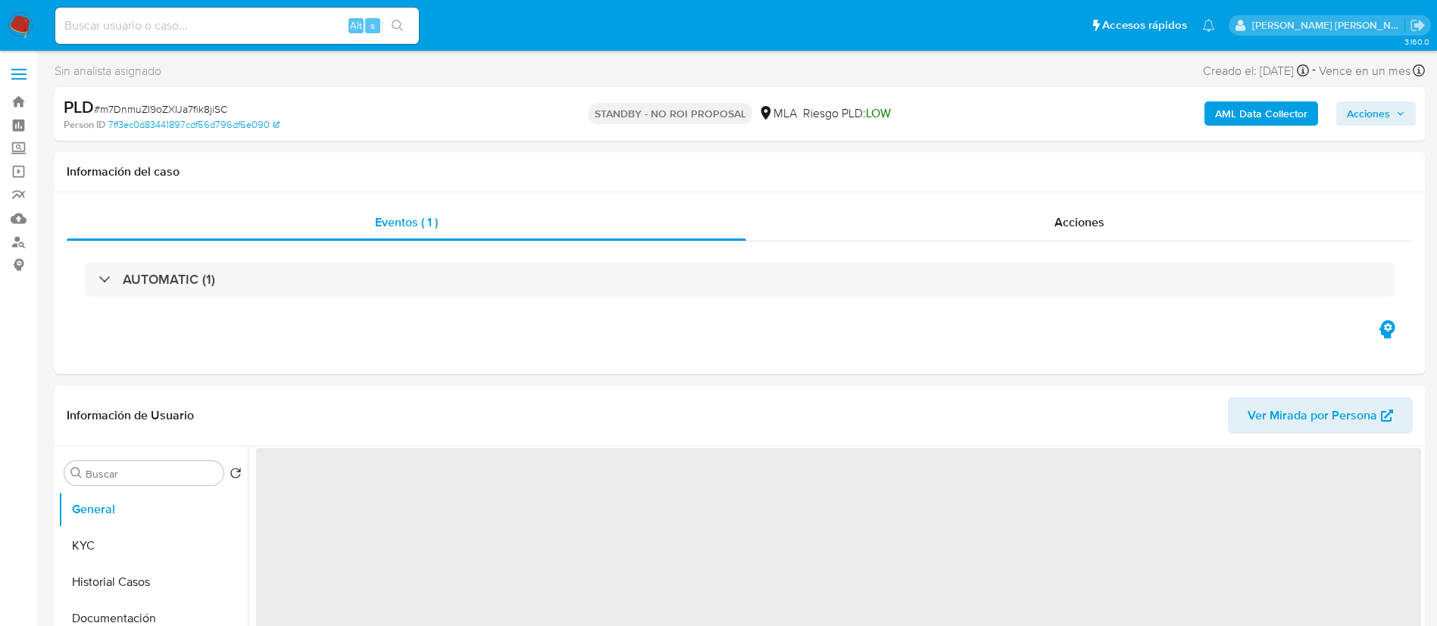
select select "10"
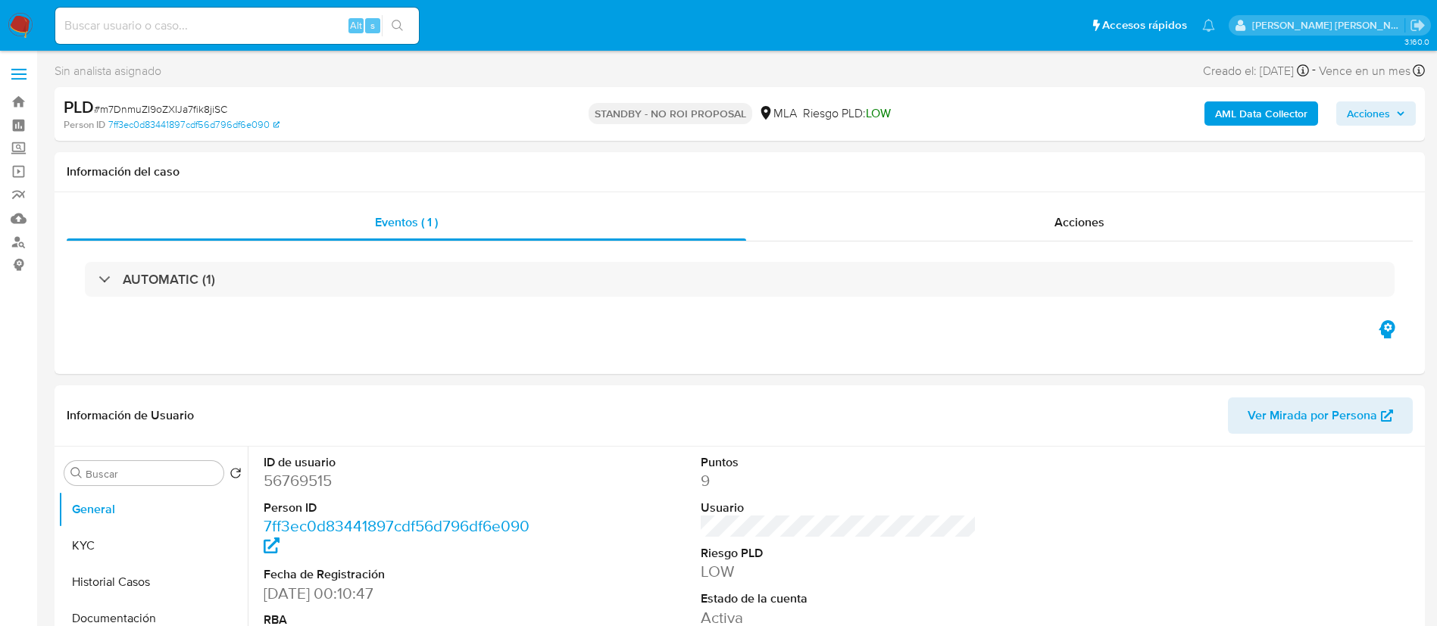
paste input "w5Oy3YUCD2jBusgxCr6Pw3dp"
click at [266, 27] on input "w5Oy3YUCD2jBusgxCr6Pw3dp" at bounding box center [237, 26] width 364 height 20
type input "w5Oy3YUCD2jBusgxCr6Pw3dp"
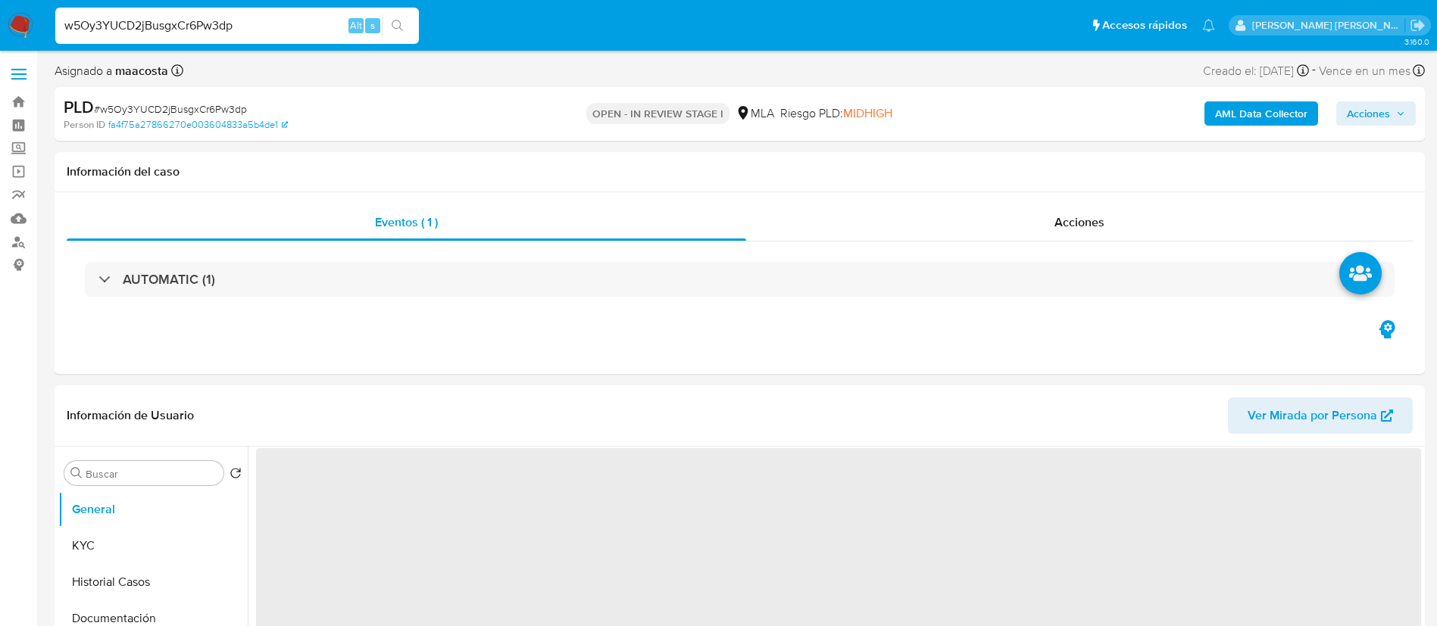
select select "10"
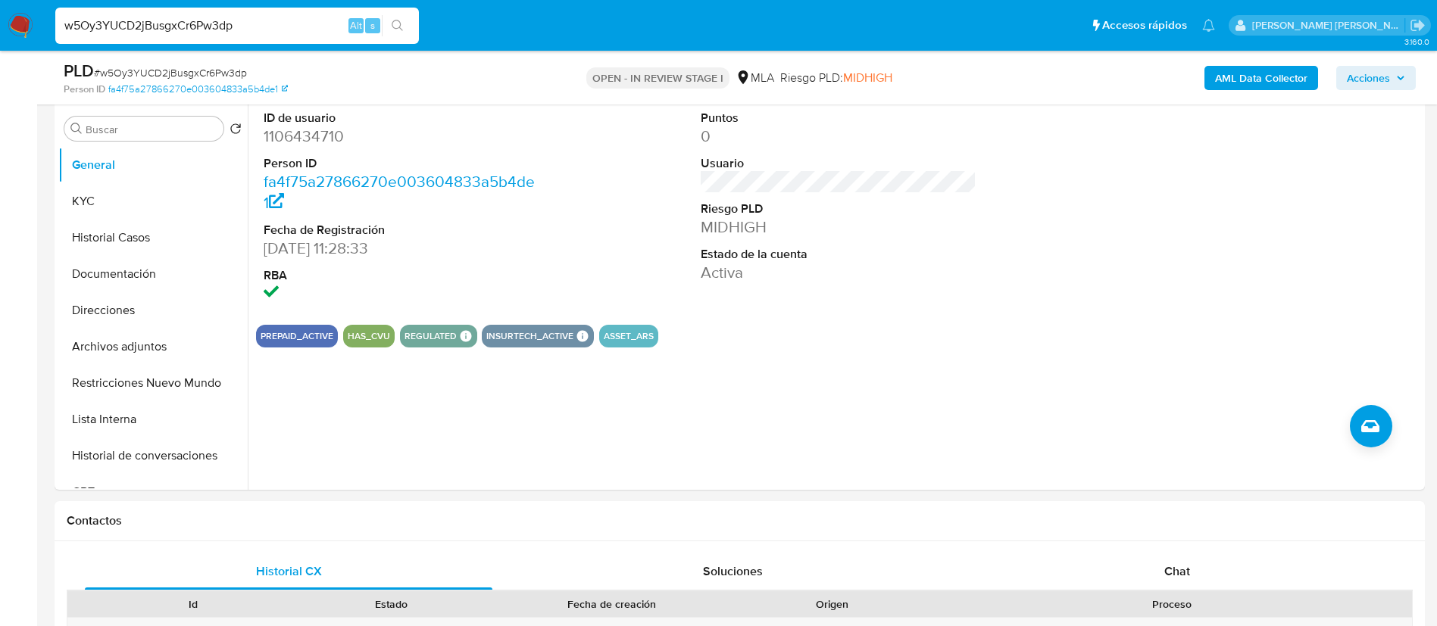
scroll to position [329, 0]
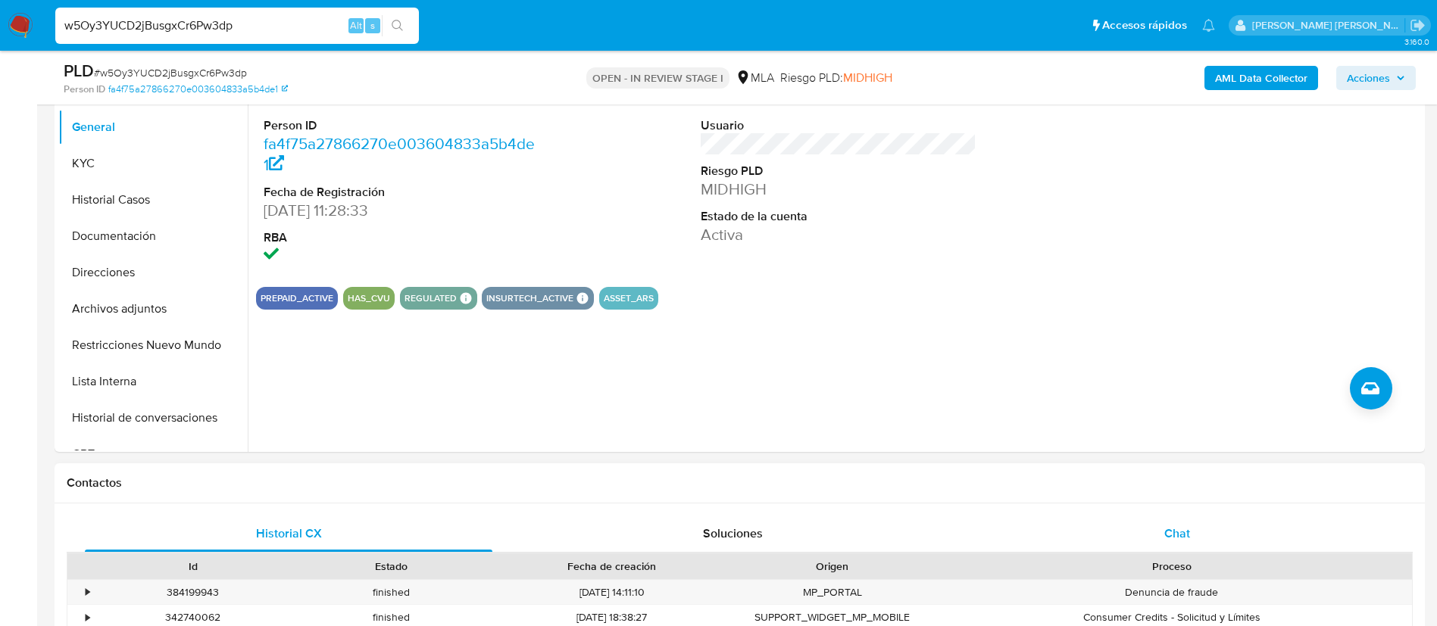
click at [1164, 536] on span "Chat" at bounding box center [1177, 533] width 26 height 17
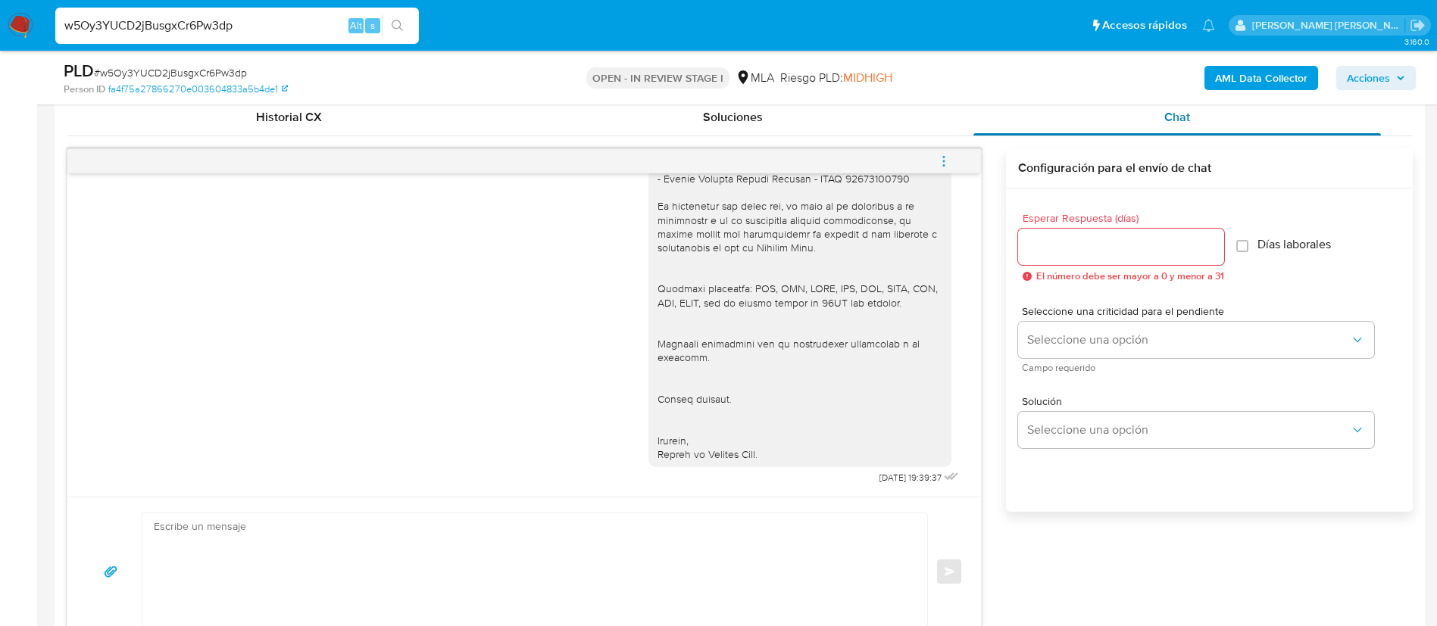
scroll to position [748, 0]
click at [939, 157] on icon "menu-action" at bounding box center [944, 159] width 14 height 14
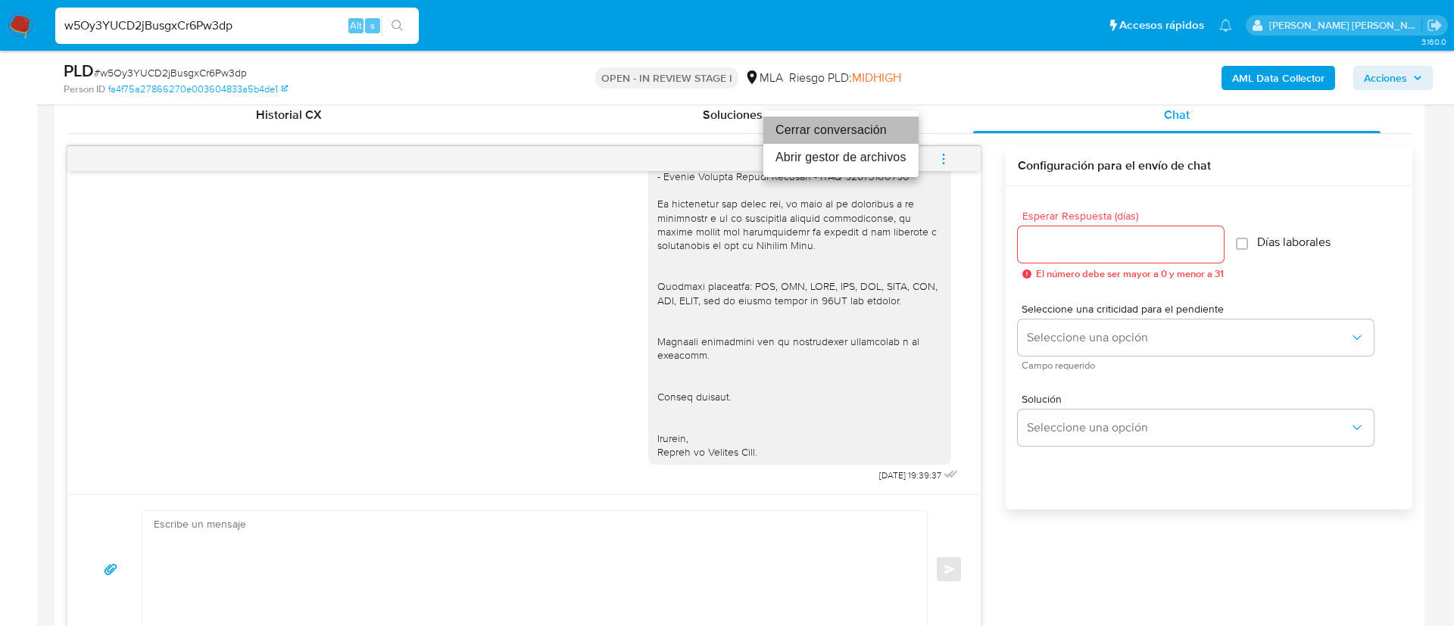
click at [826, 128] on li "Cerrar conversación" at bounding box center [841, 130] width 155 height 27
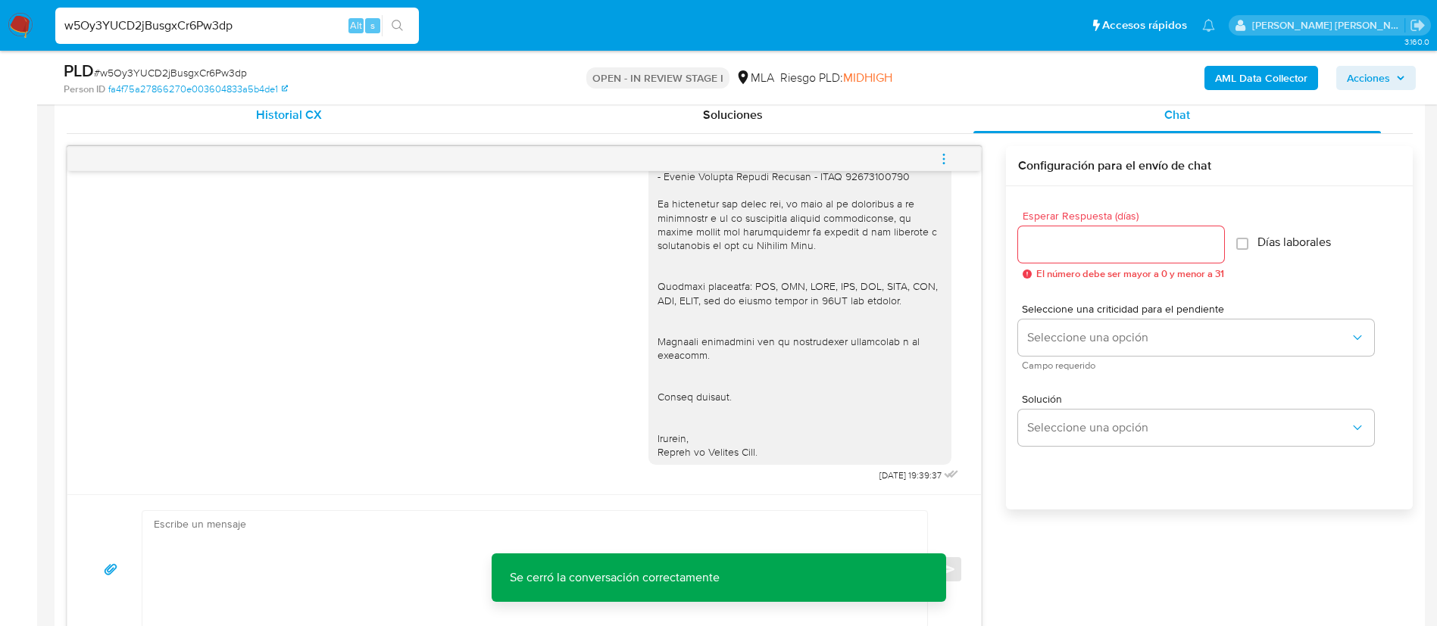
click at [317, 109] on span "Historial CX" at bounding box center [289, 114] width 66 height 17
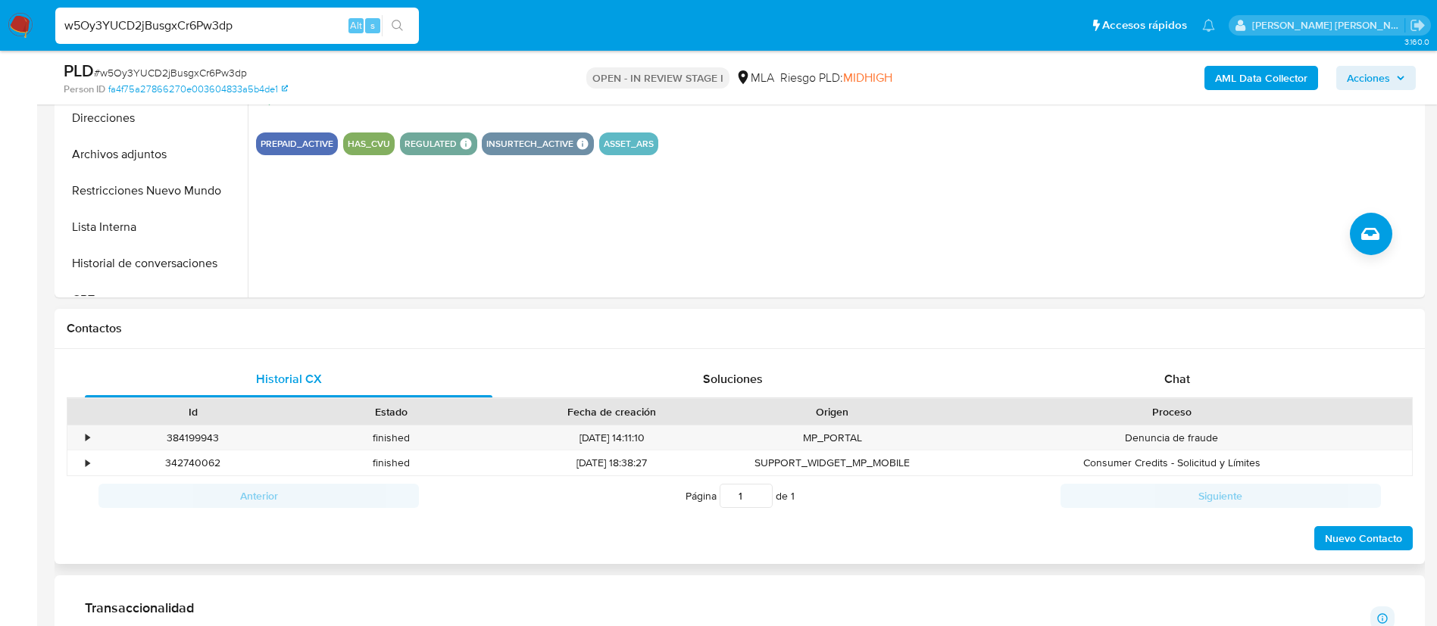
scroll to position [482, 0]
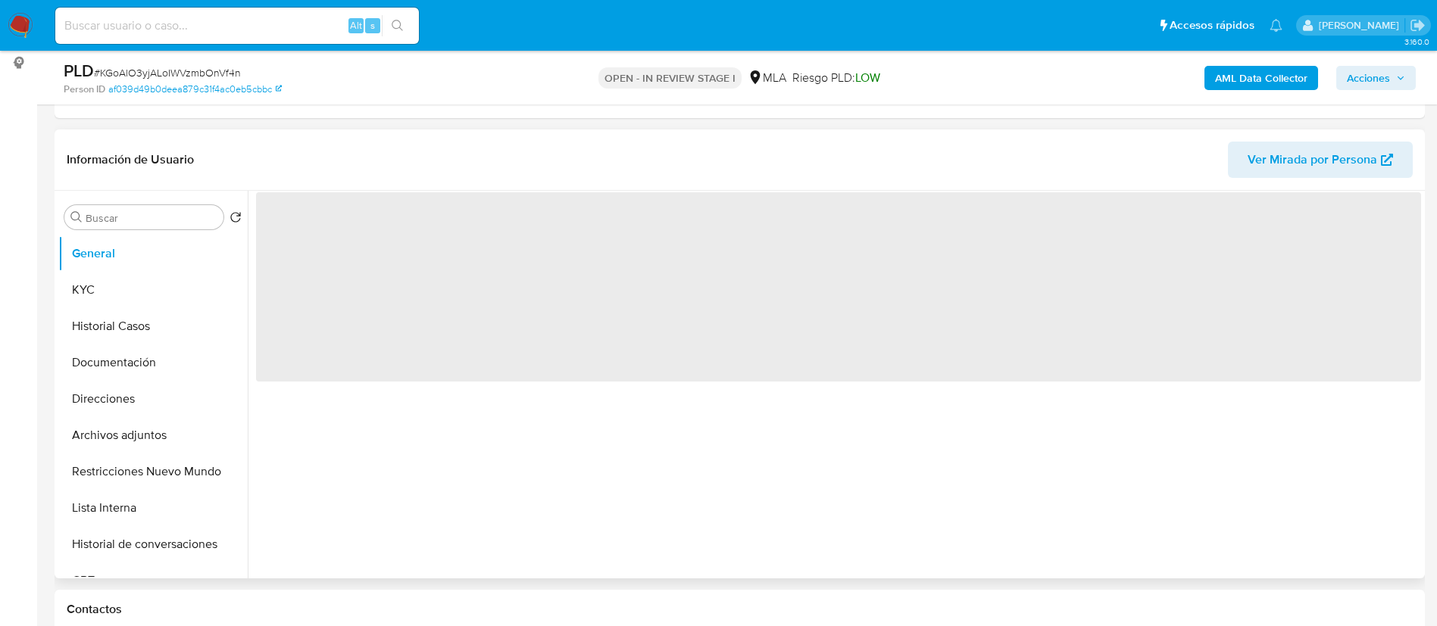
select select "10"
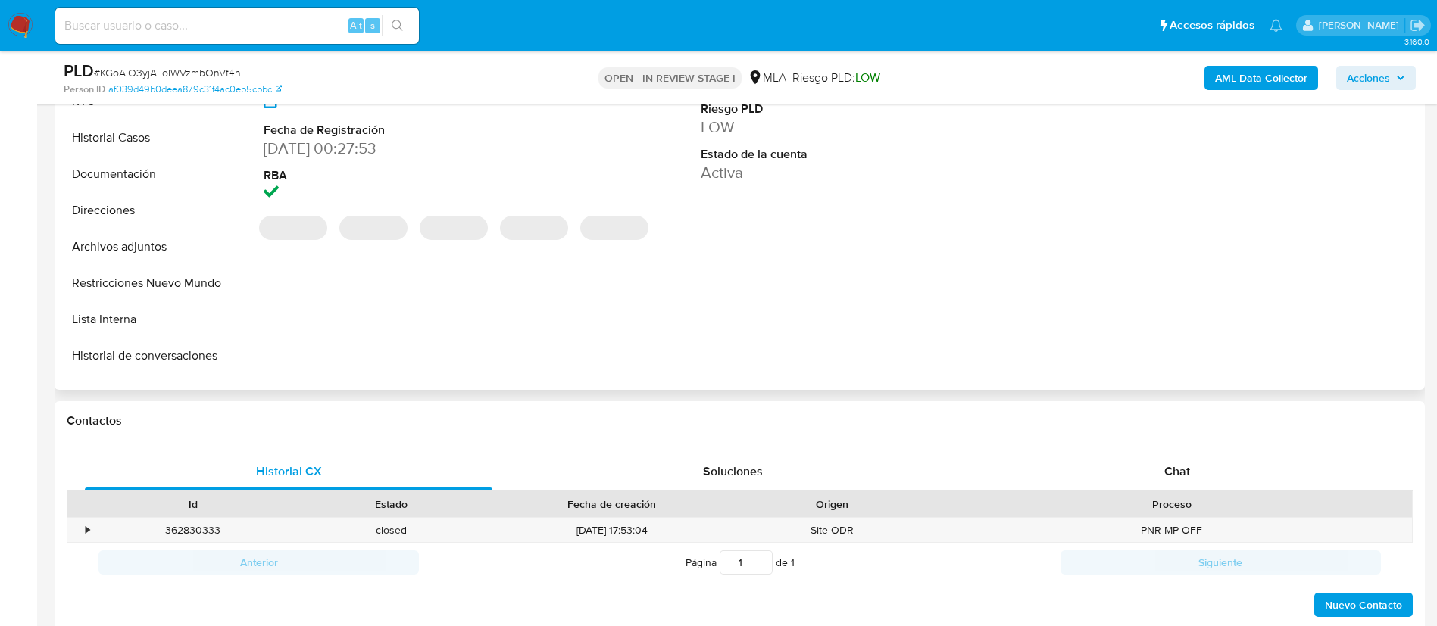
scroll to position [393, 0]
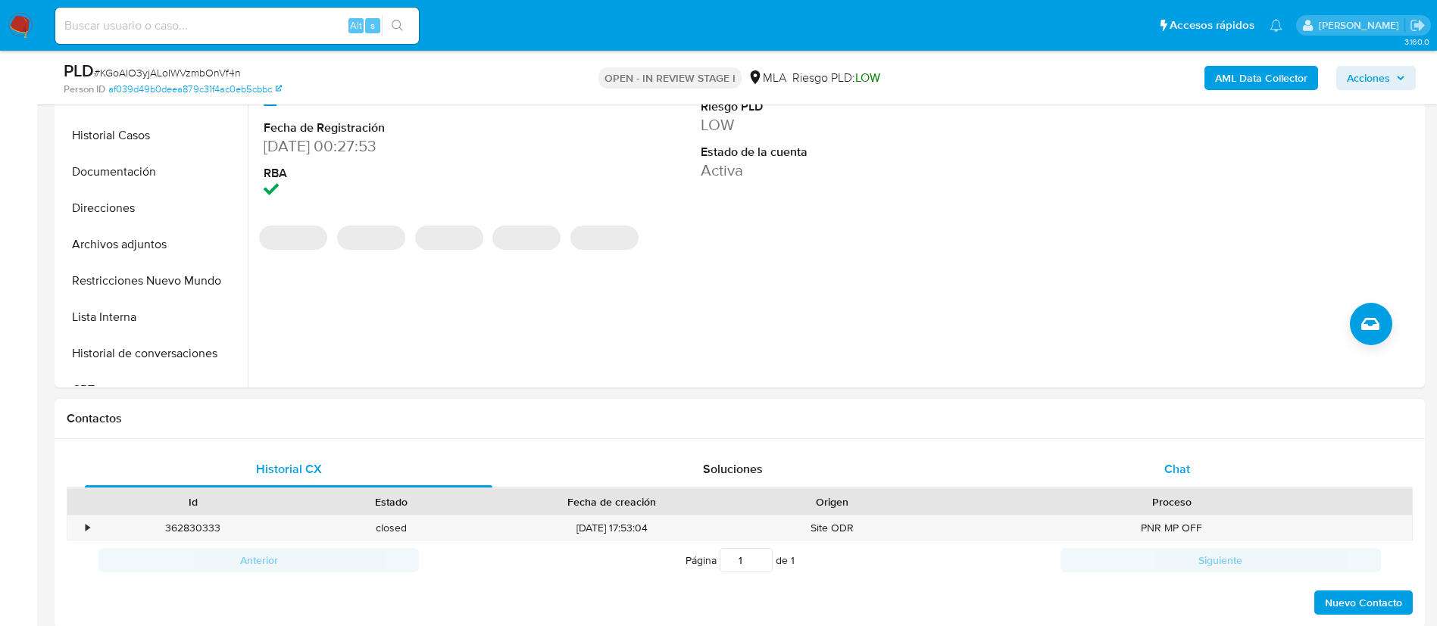
click at [1150, 467] on div "Chat" at bounding box center [1177, 469] width 408 height 36
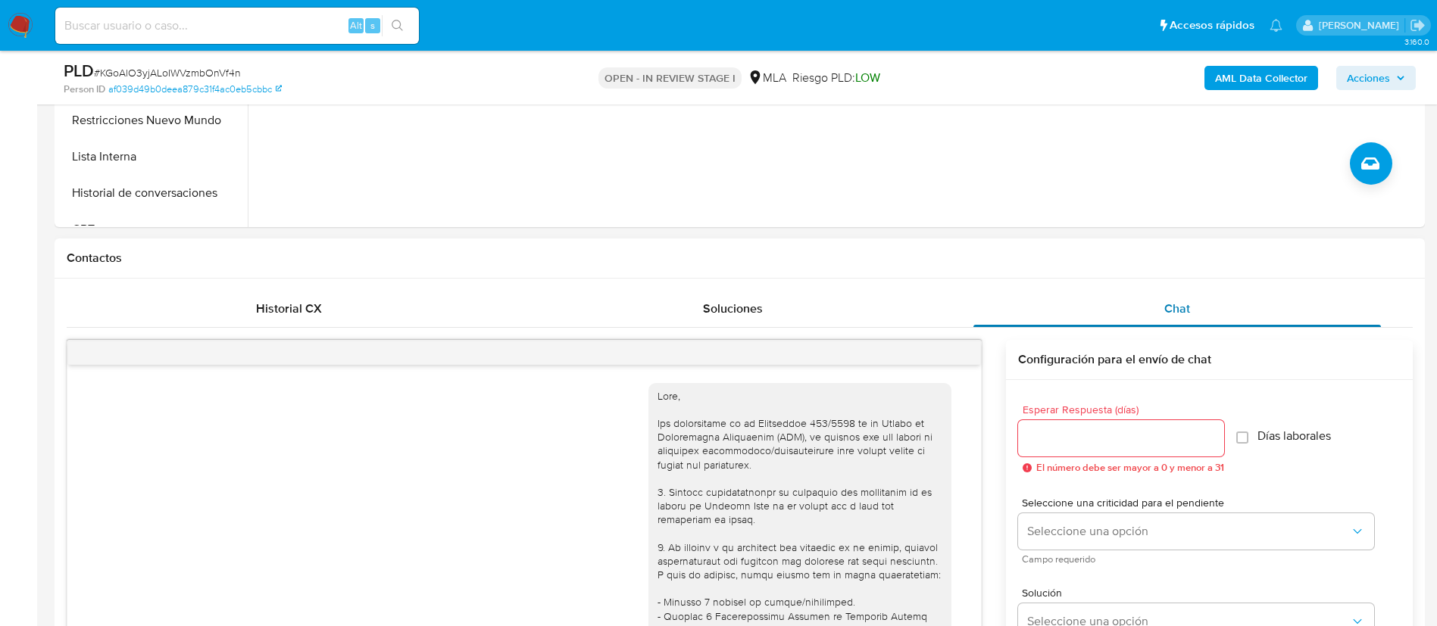
scroll to position [559, 0]
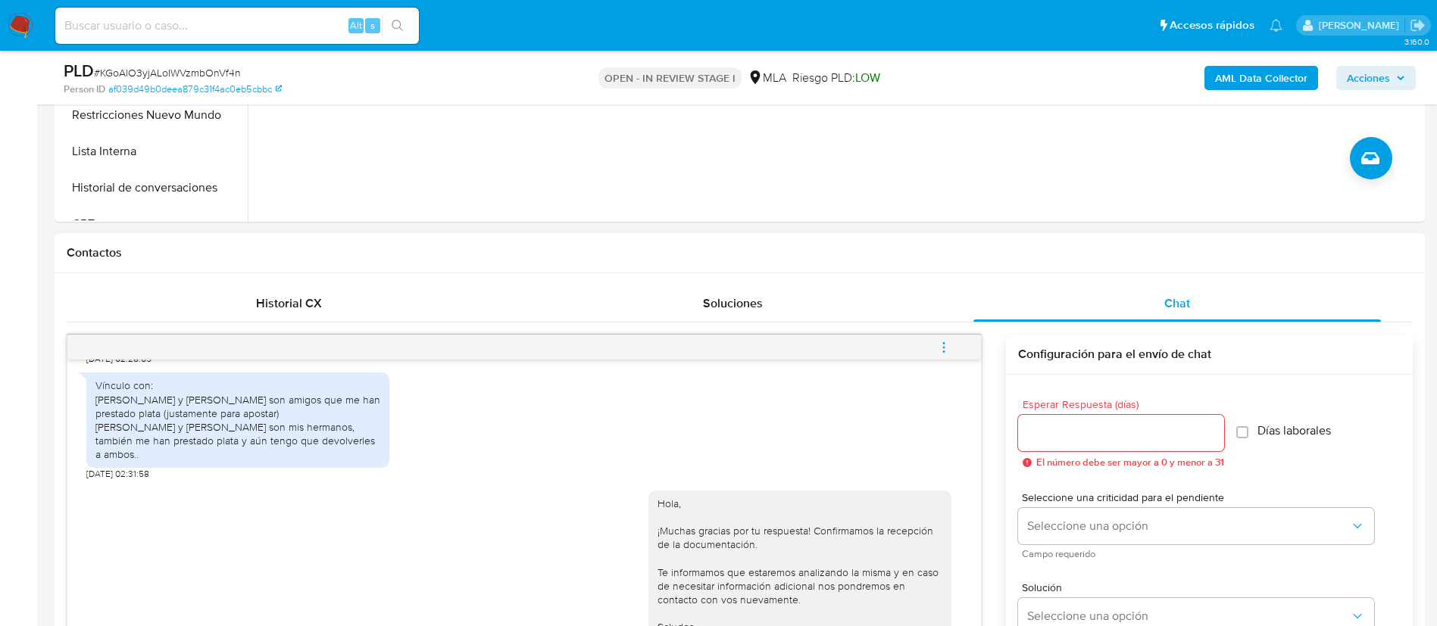
click at [957, 363] on button "menu-action" at bounding box center [944, 348] width 50 height 36
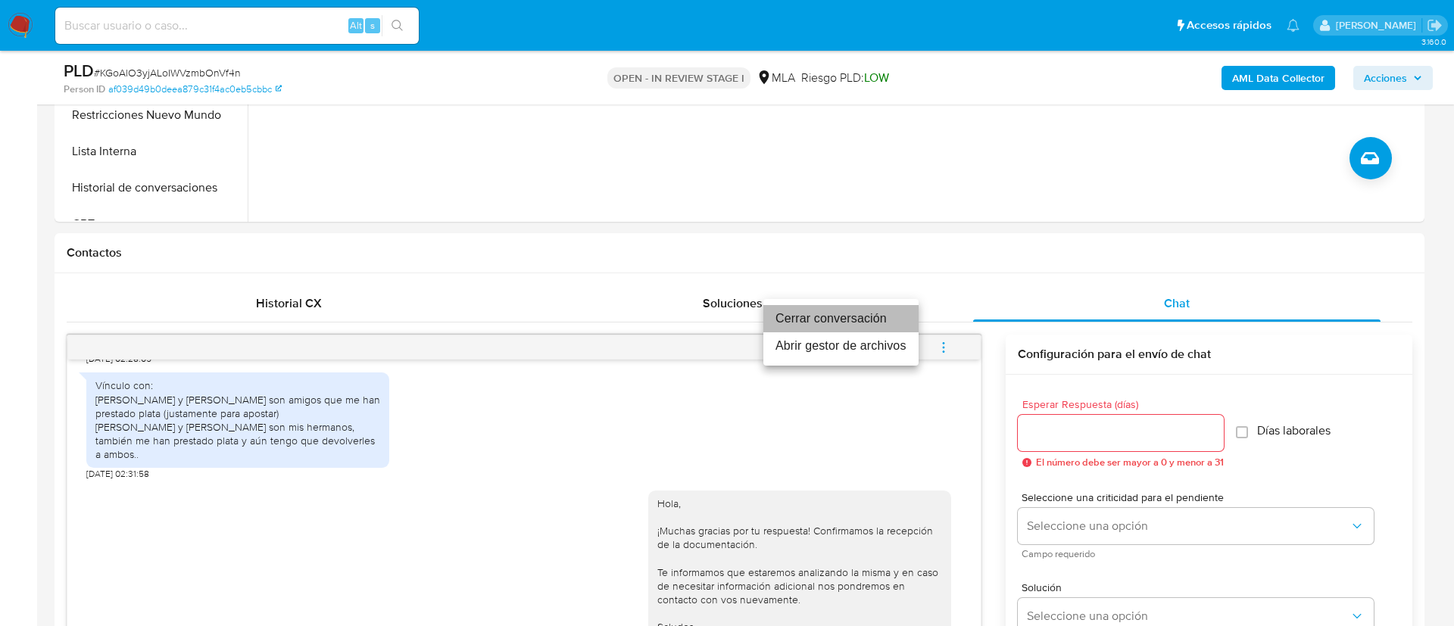
click at [855, 314] on li "Cerrar conversación" at bounding box center [841, 318] width 155 height 27
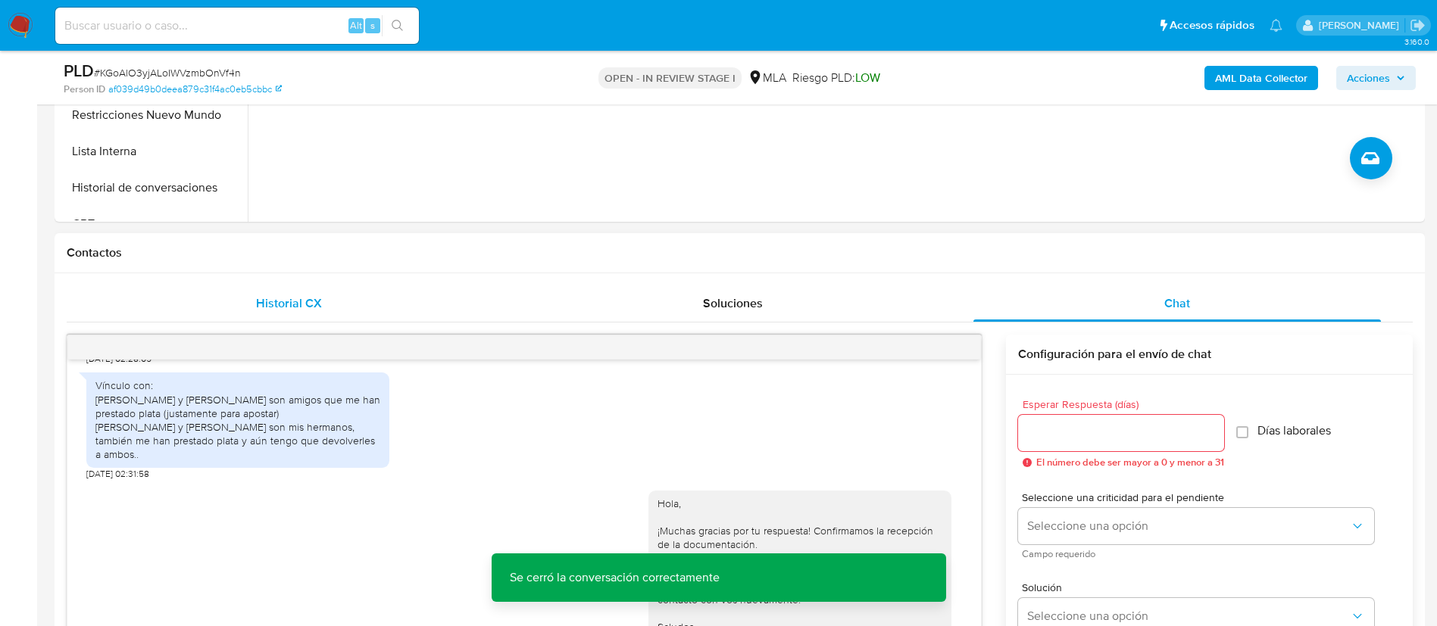
click at [324, 298] on div "Historial CX" at bounding box center [289, 304] width 408 height 36
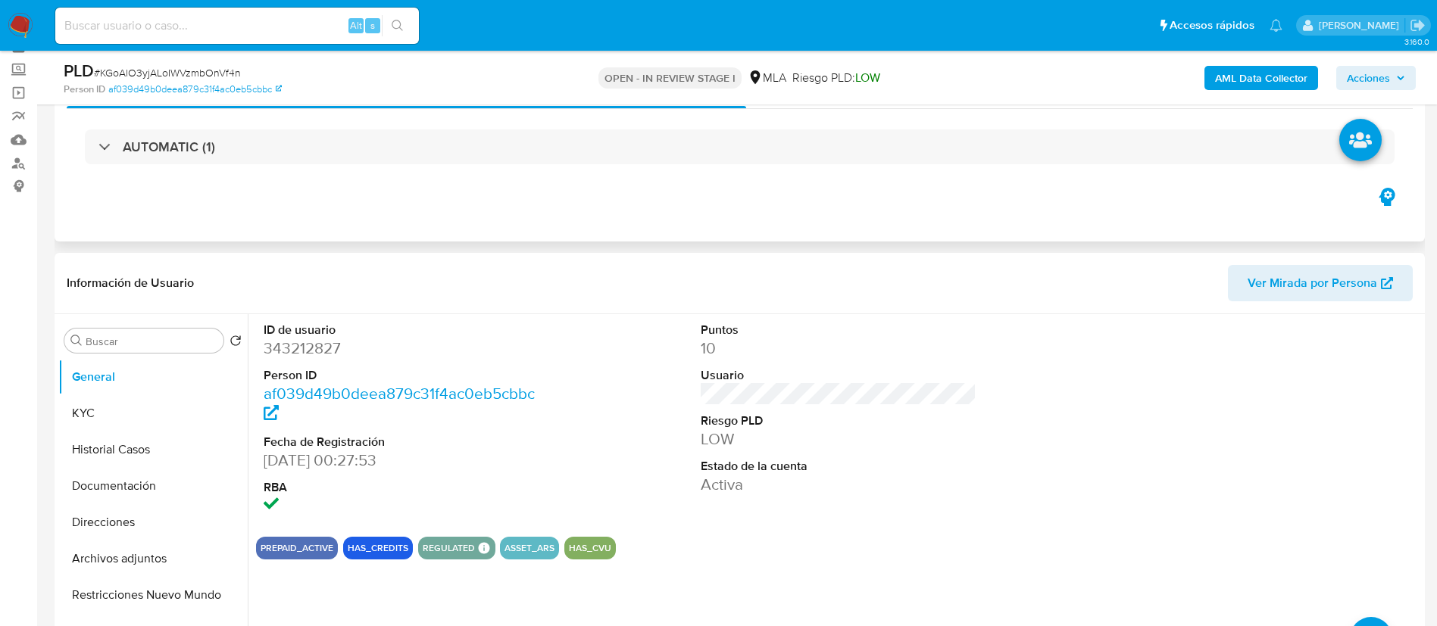
scroll to position [70, 0]
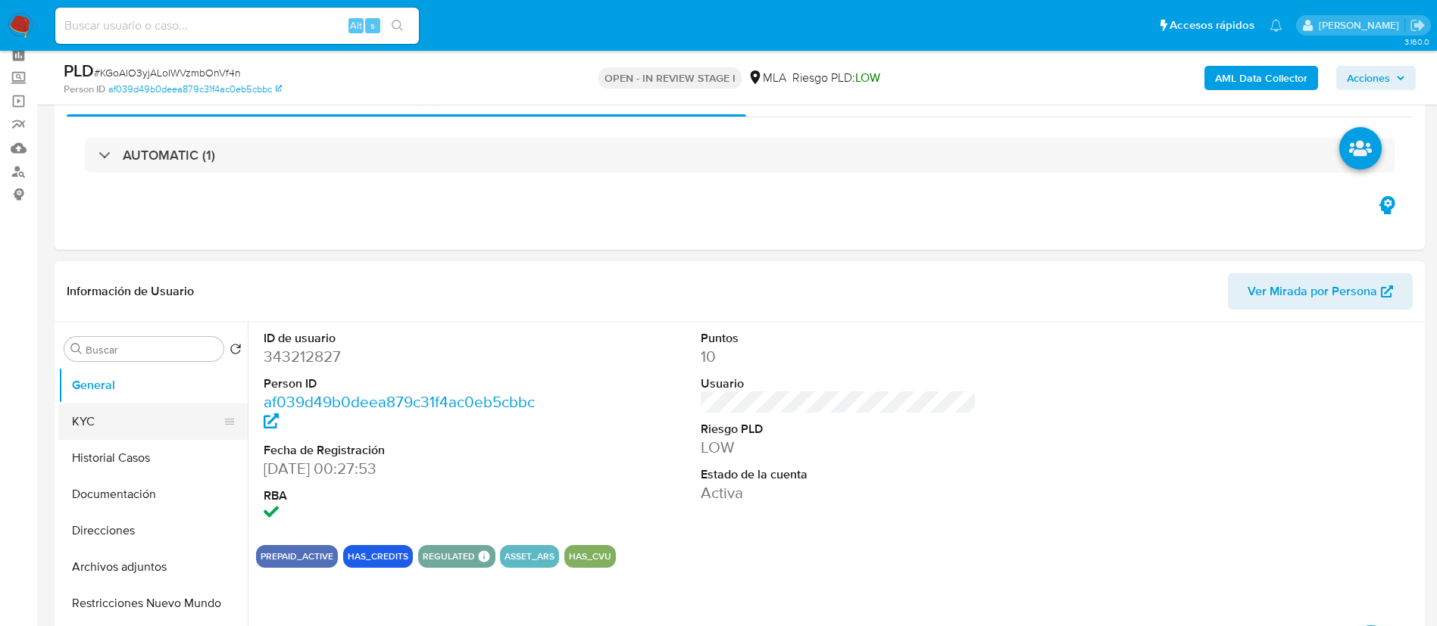
click at [108, 423] on button "KYC" at bounding box center [146, 422] width 177 height 36
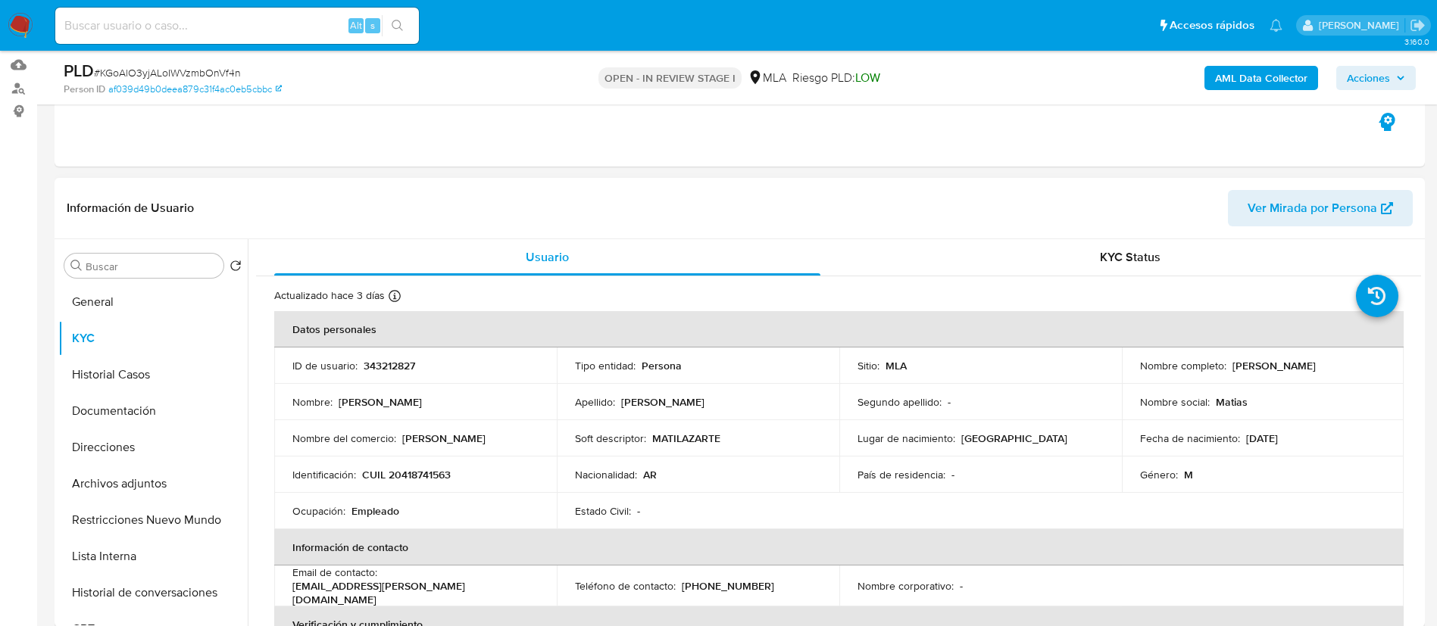
scroll to position [155, 0]
click at [444, 386] on td "Nombre : [PERSON_NAME]" at bounding box center [415, 401] width 283 height 36
click at [640, 427] on td "Soft descriptor : MATILAZARTE" at bounding box center [698, 438] width 283 height 36
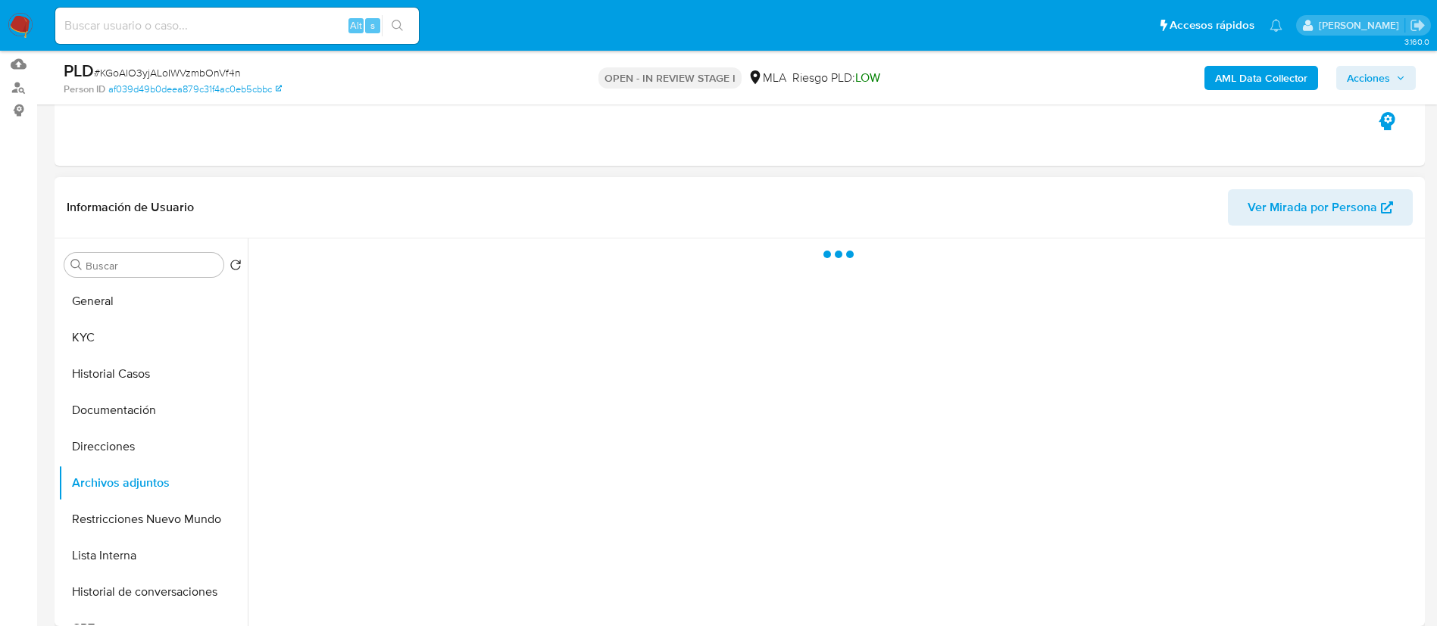
scroll to position [243, 0]
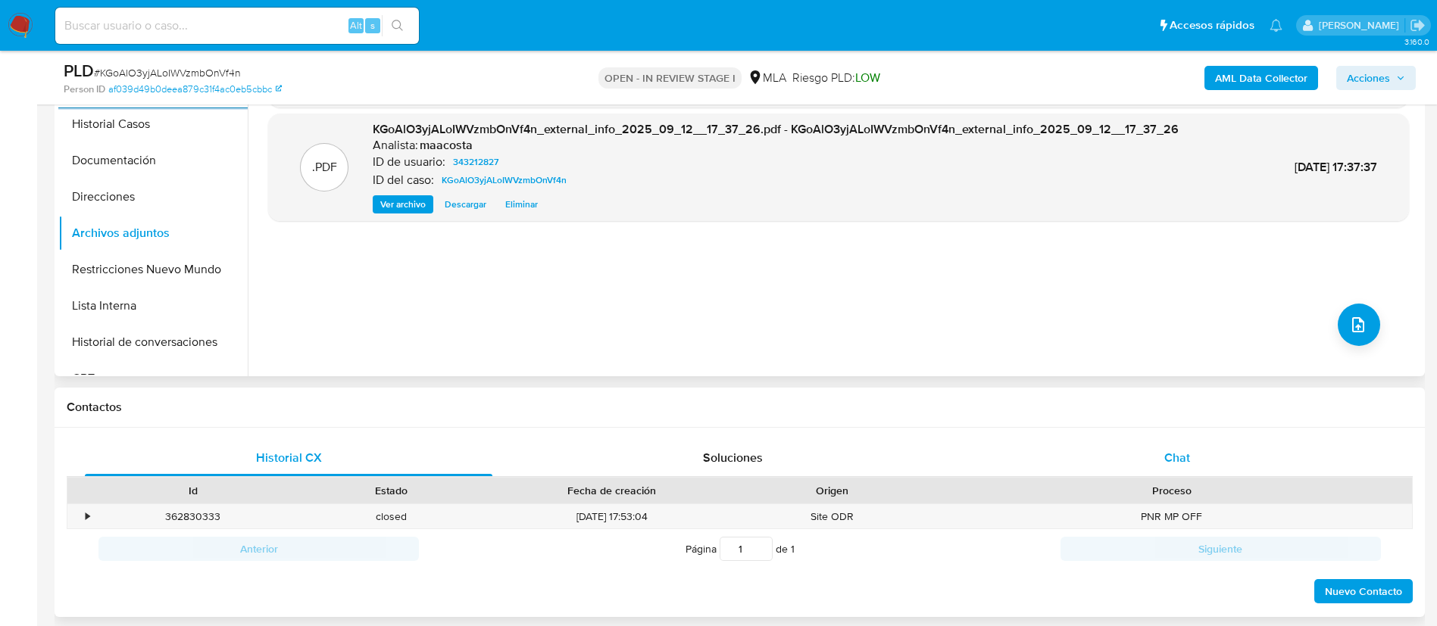
click at [1139, 445] on div "Chat" at bounding box center [1177, 458] width 408 height 36
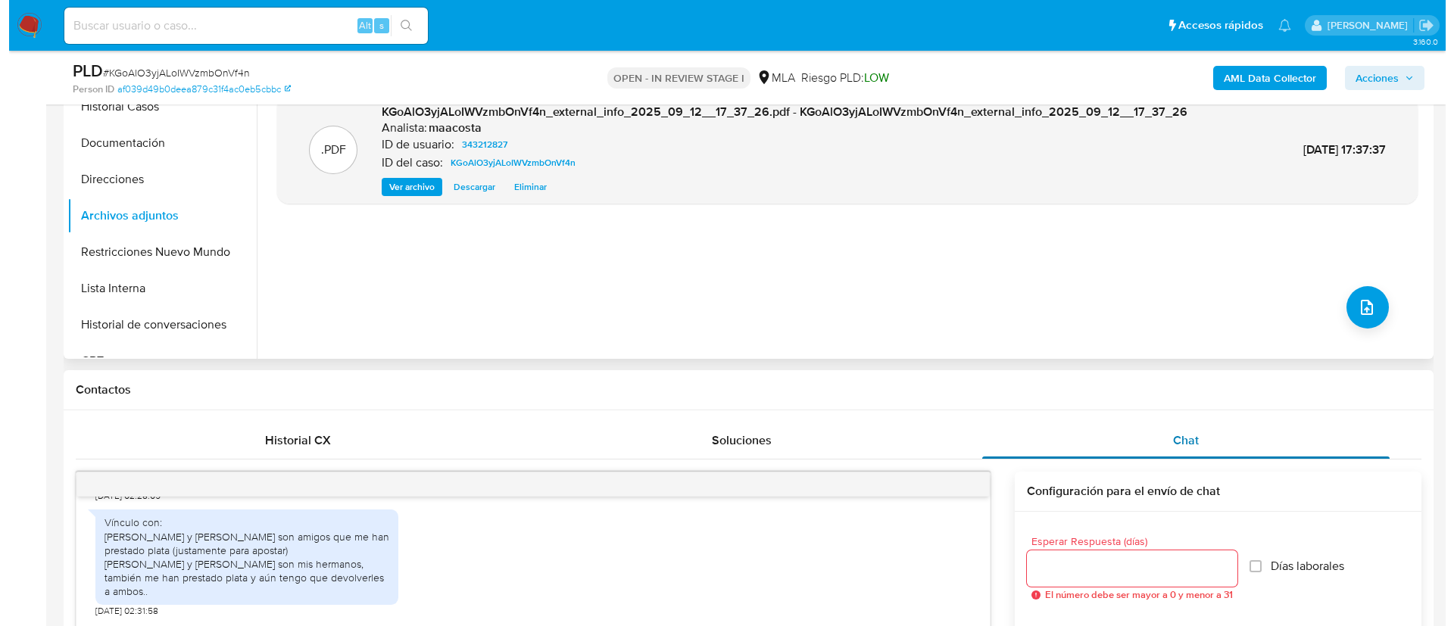
scroll to position [364, 0]
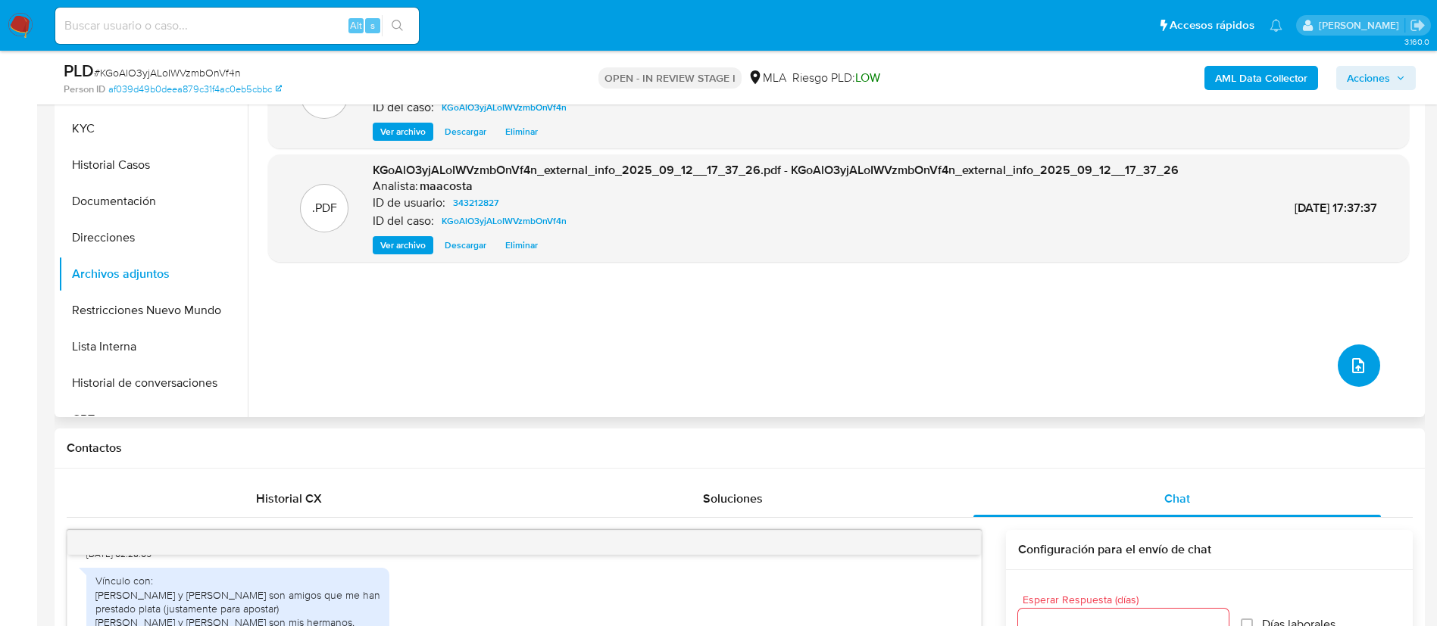
click at [1367, 368] on button "upload-file" at bounding box center [1359, 366] width 42 height 42
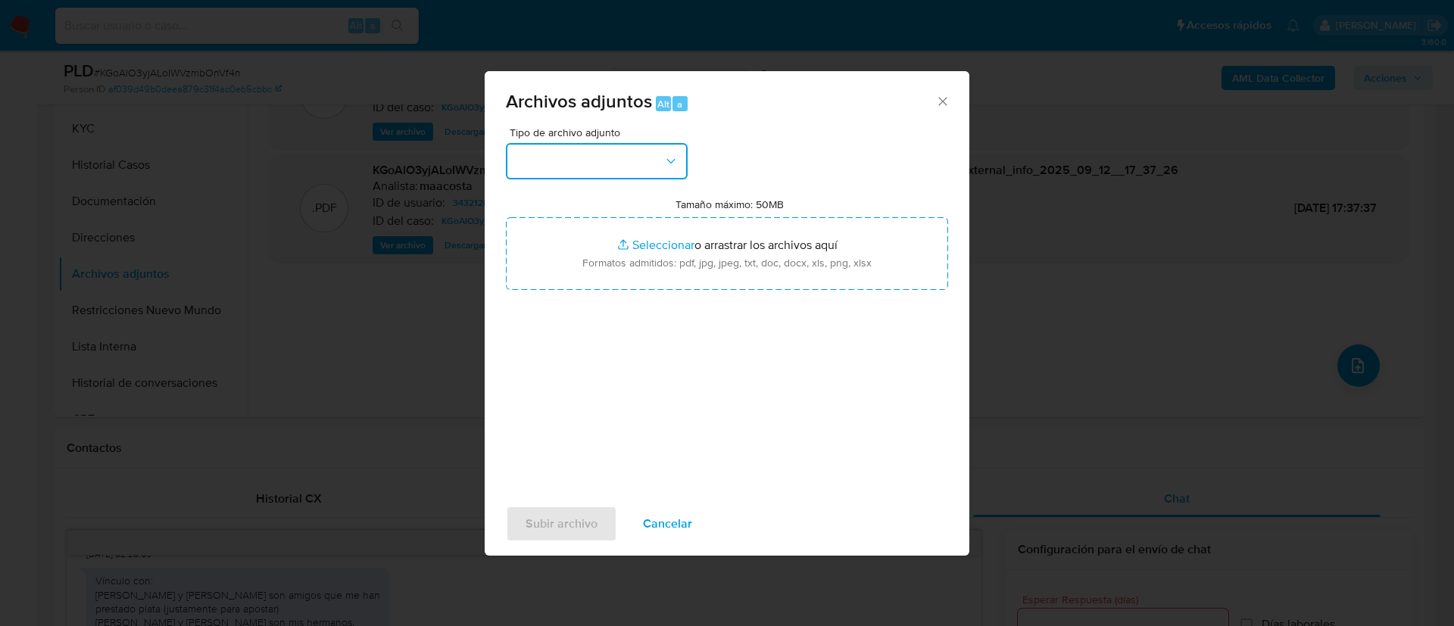
click at [648, 165] on button "button" at bounding box center [597, 161] width 182 height 36
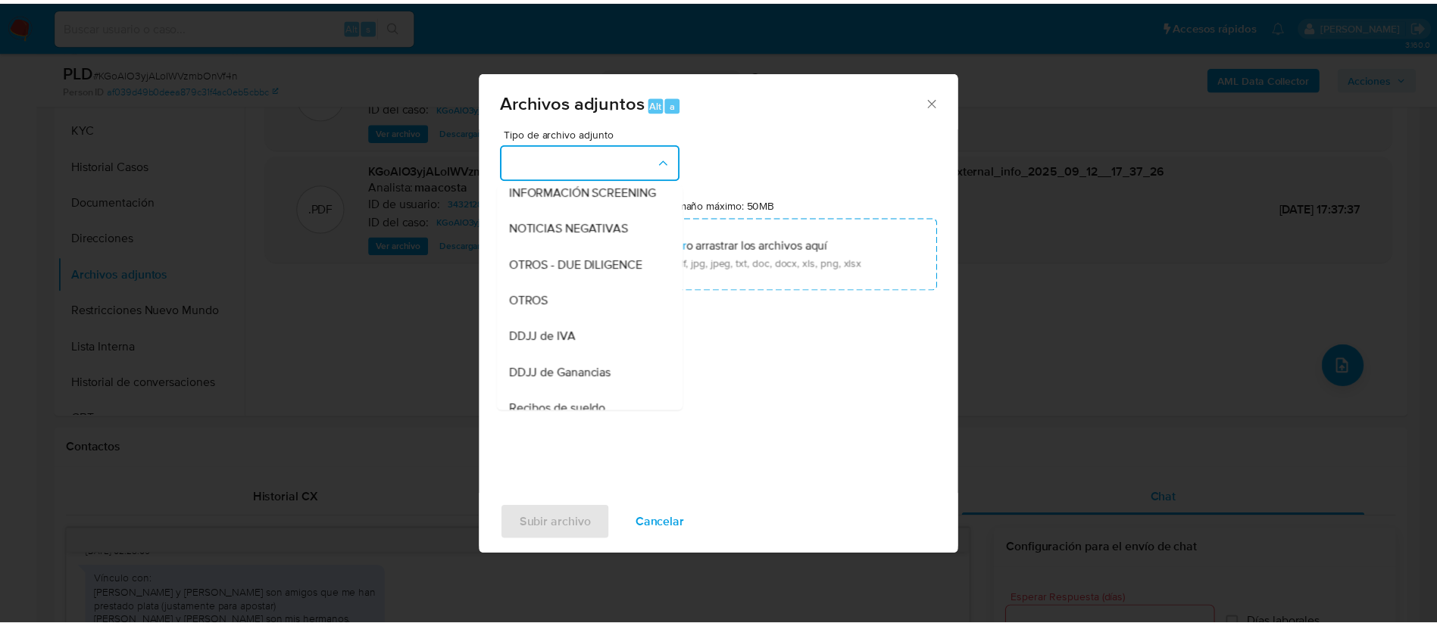
scroll to position [198, 0]
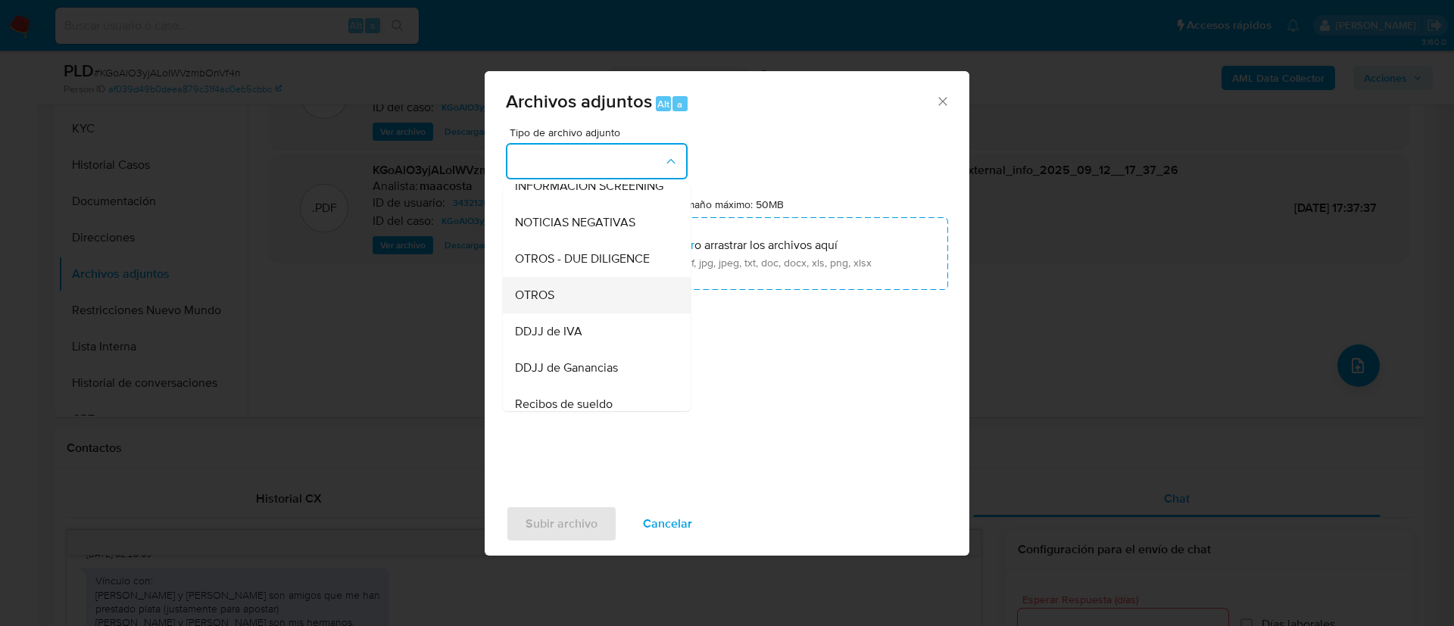
click at [544, 301] on span "OTROS" at bounding box center [534, 295] width 39 height 15
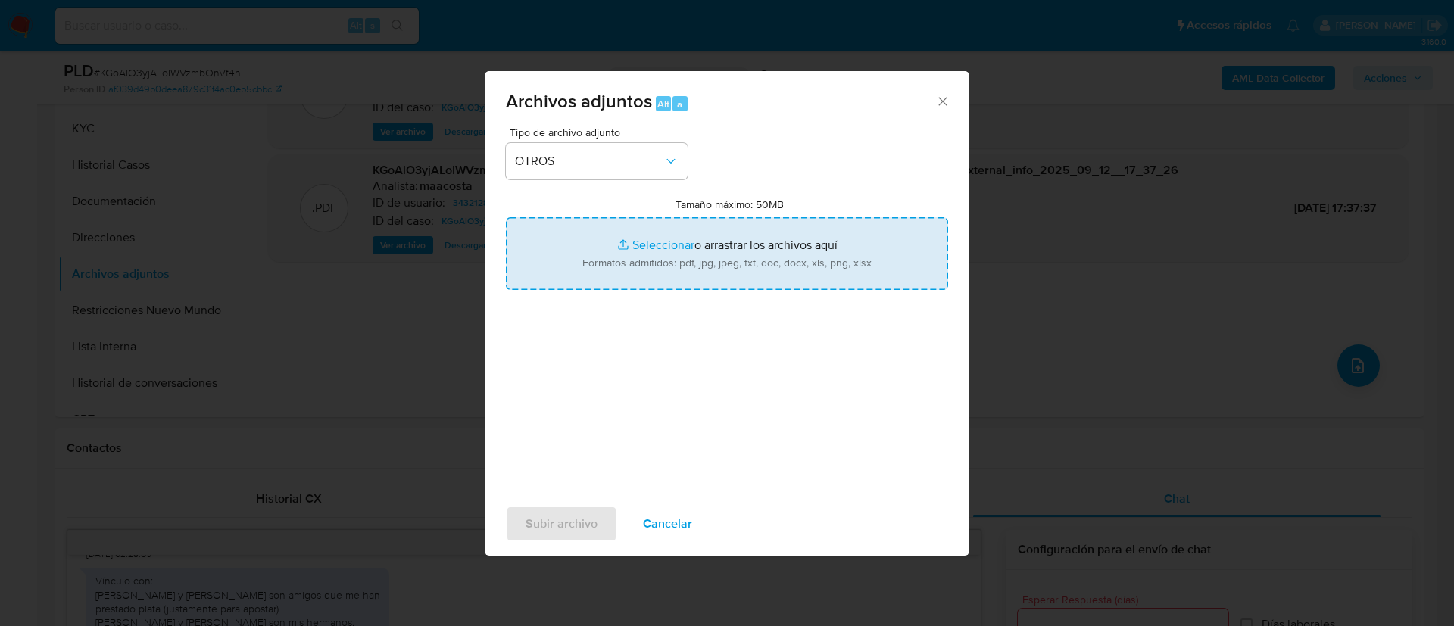
type input "C:\fakepath\Capturas de transferencias [PERSON_NAME] Pagos En Linea Srl.pdf"
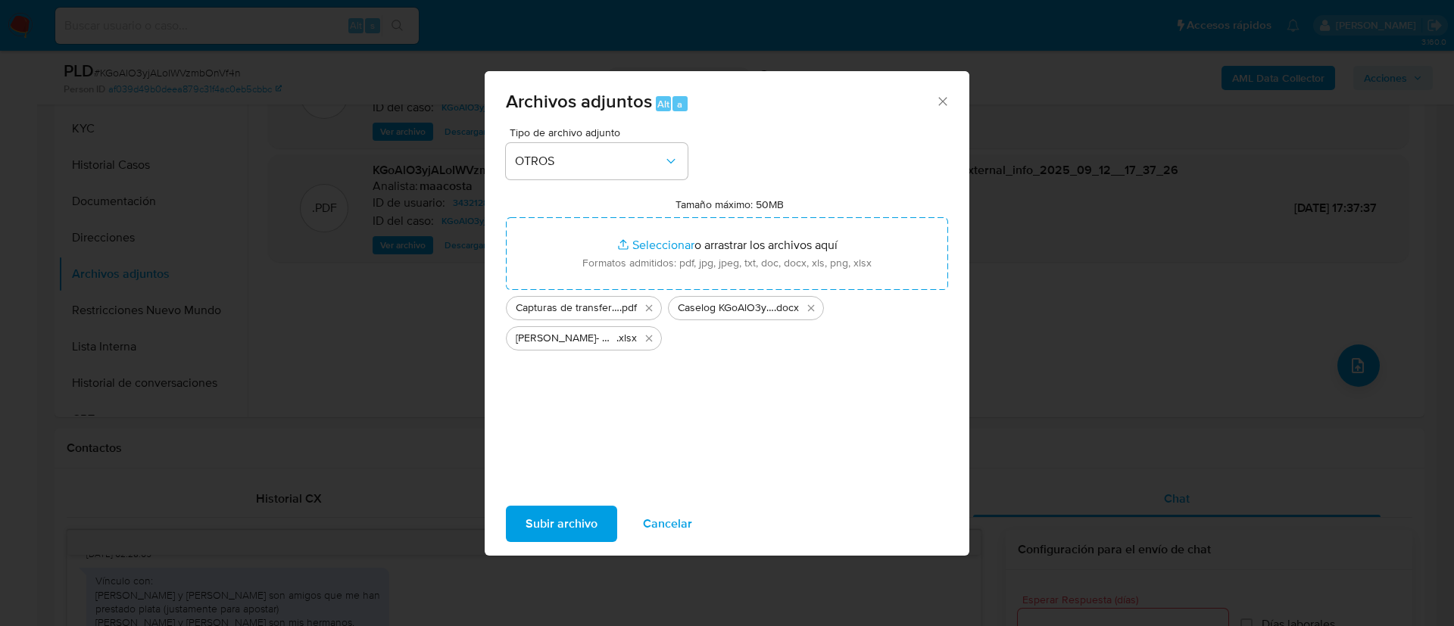
click at [580, 525] on span "Subir archivo" at bounding box center [562, 524] width 72 height 33
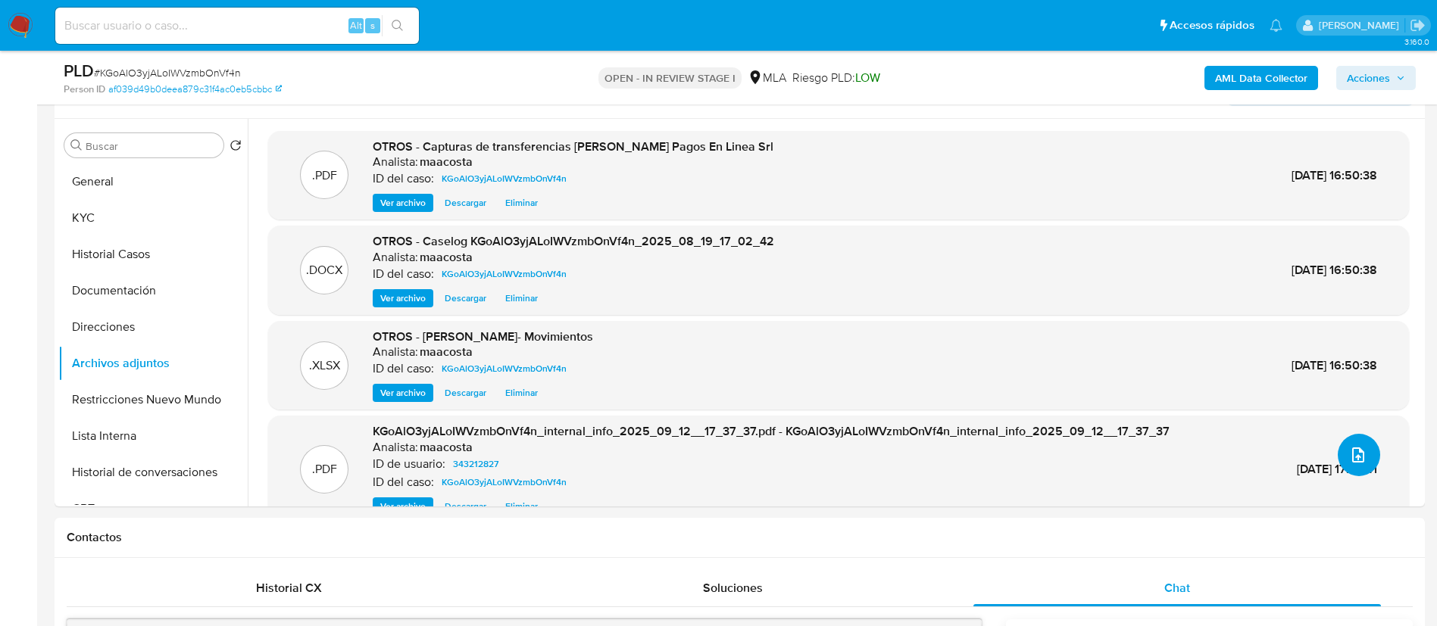
scroll to position [273, 0]
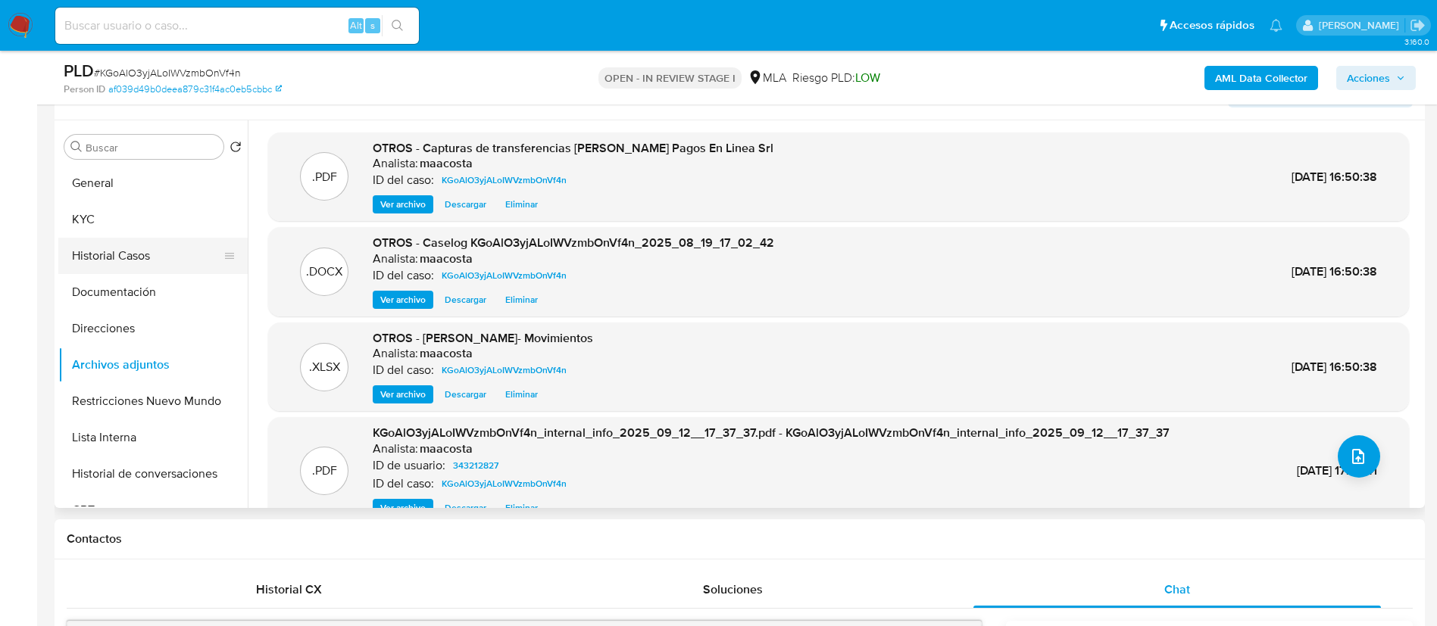
click at [124, 249] on button "Historial Casos" at bounding box center [146, 256] width 177 height 36
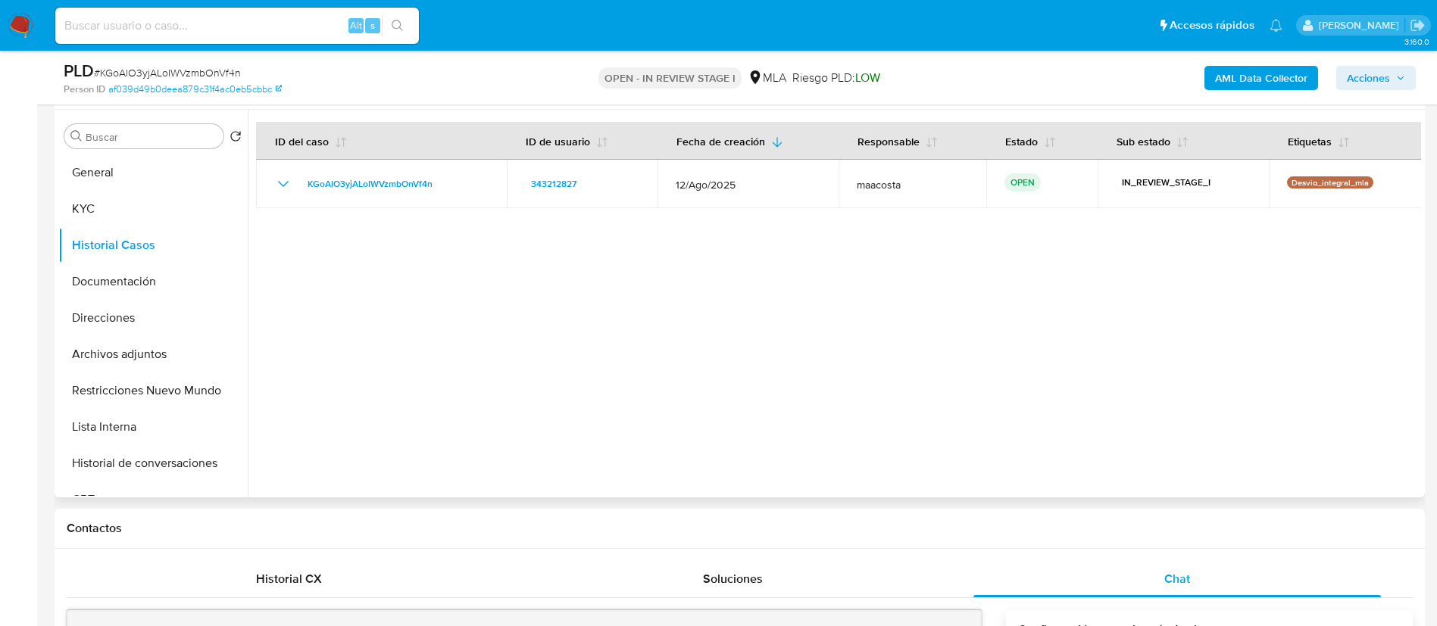
scroll to position [280, 0]
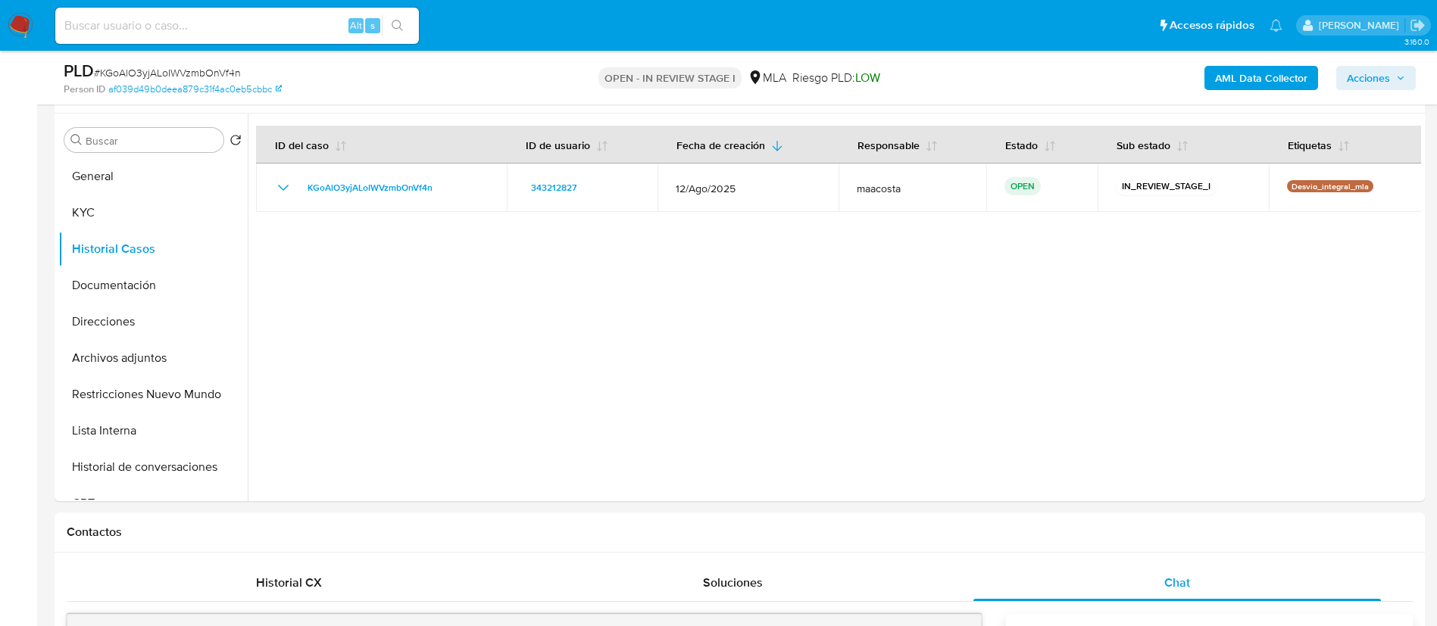
click at [1379, 80] on span "Acciones" at bounding box center [1368, 78] width 43 height 24
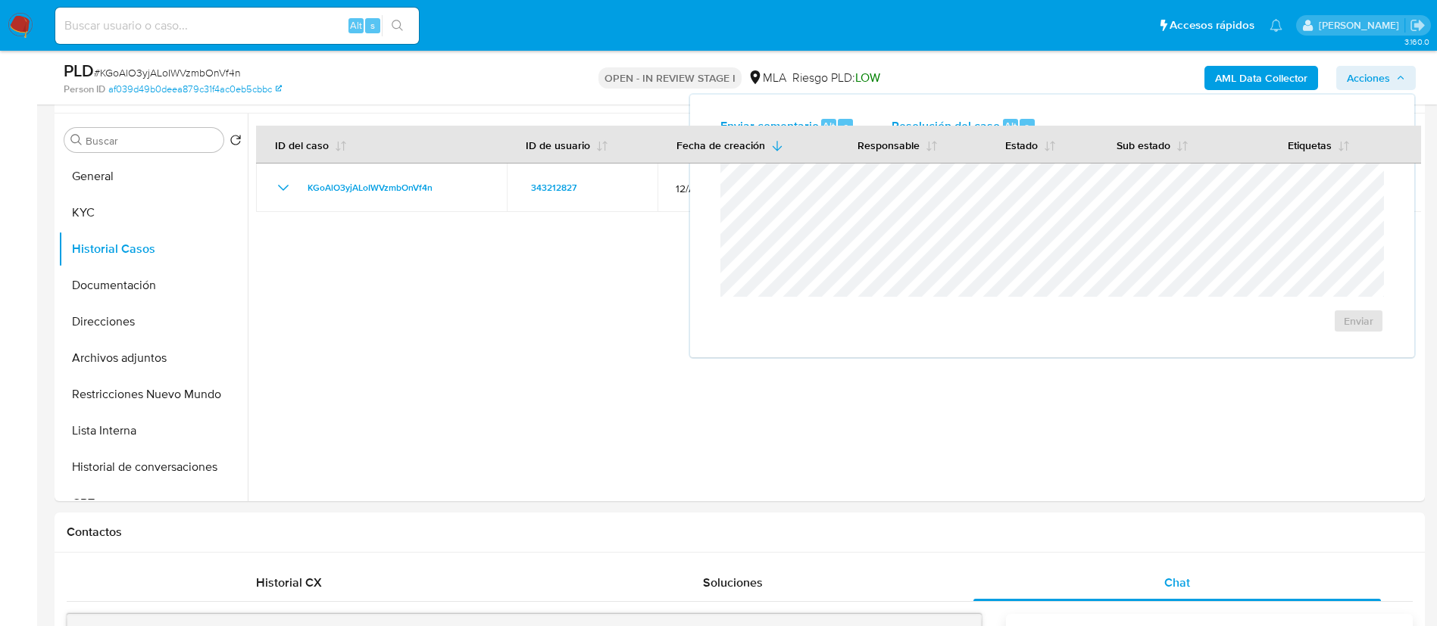
click at [995, 120] on span "Resolución del caso" at bounding box center [946, 125] width 108 height 17
click at [1179, 333] on span "No ROI Proposal" at bounding box center [1210, 330] width 79 height 21
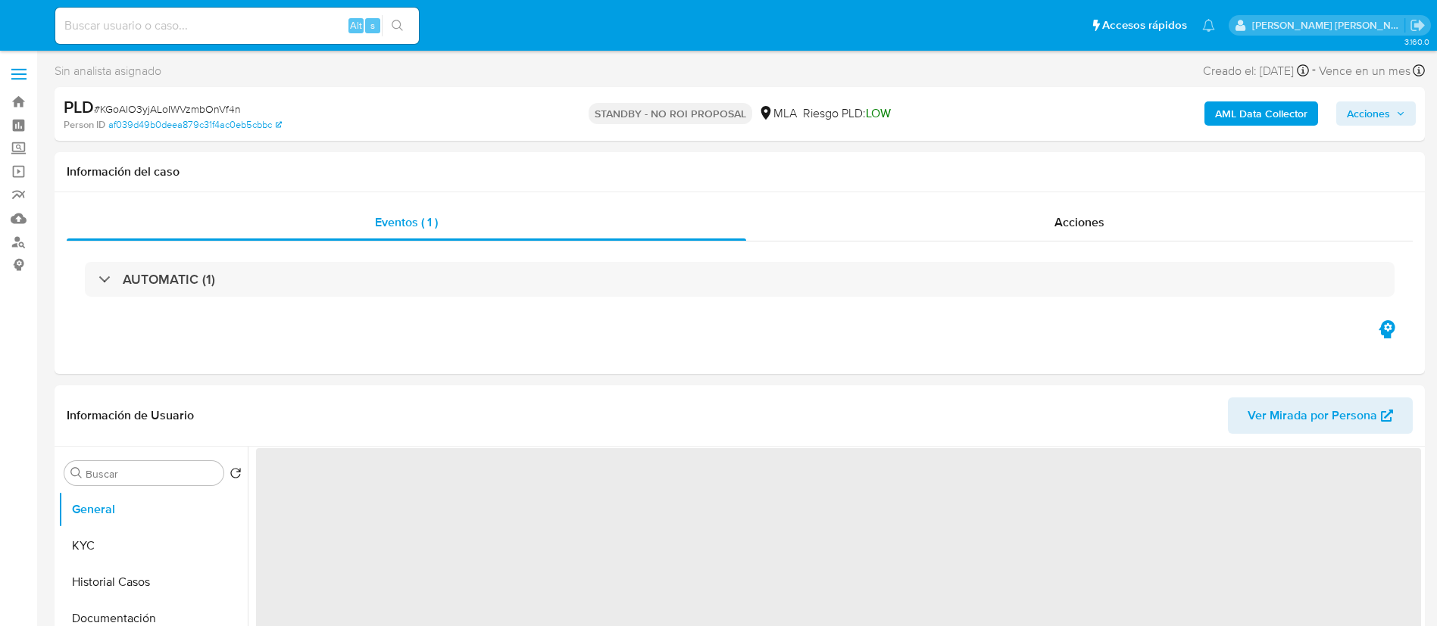
select select "10"
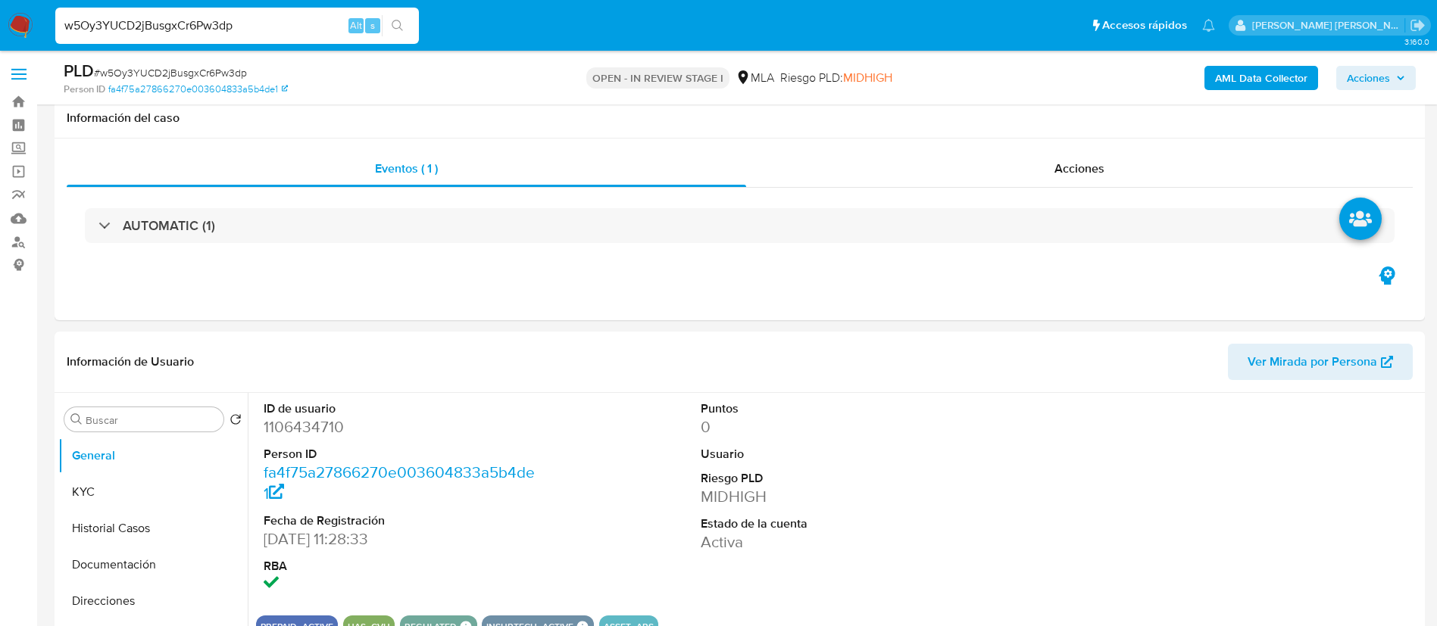
select select "10"
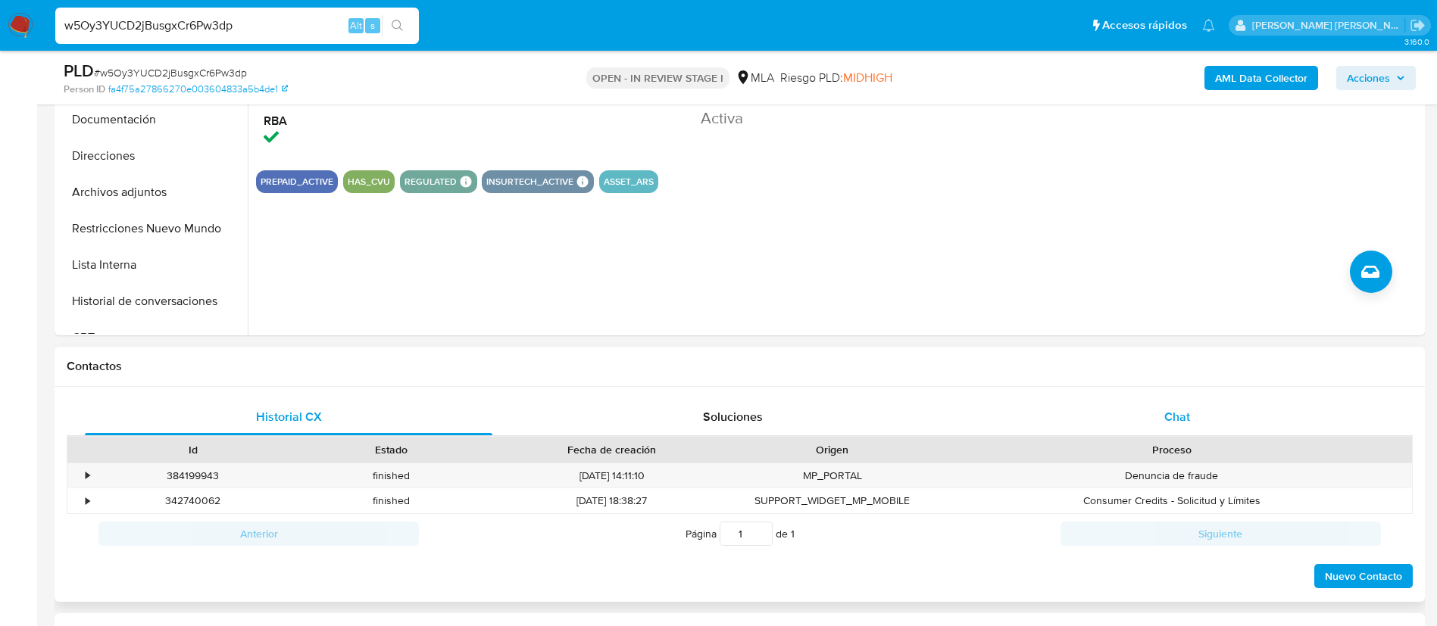
click at [1164, 420] on span "Chat" at bounding box center [1177, 416] width 26 height 17
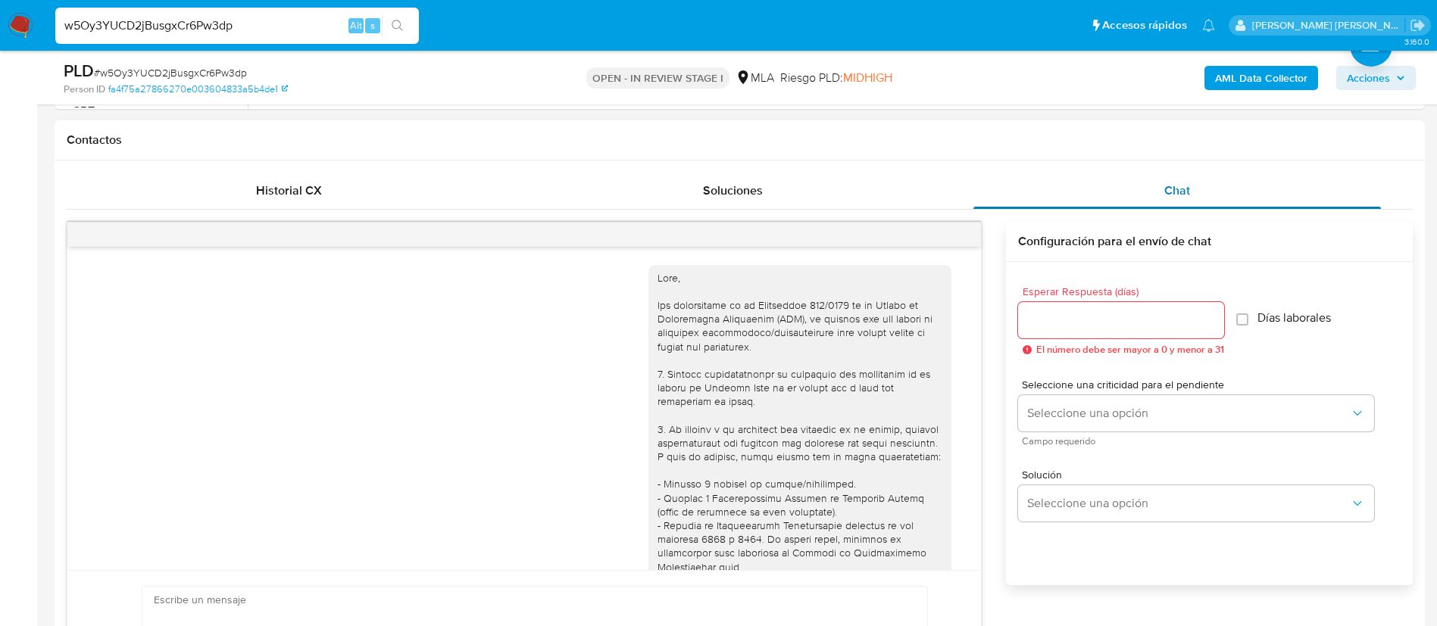
scroll to position [673, 0]
click at [330, 204] on div "Historial CX" at bounding box center [289, 190] width 408 height 36
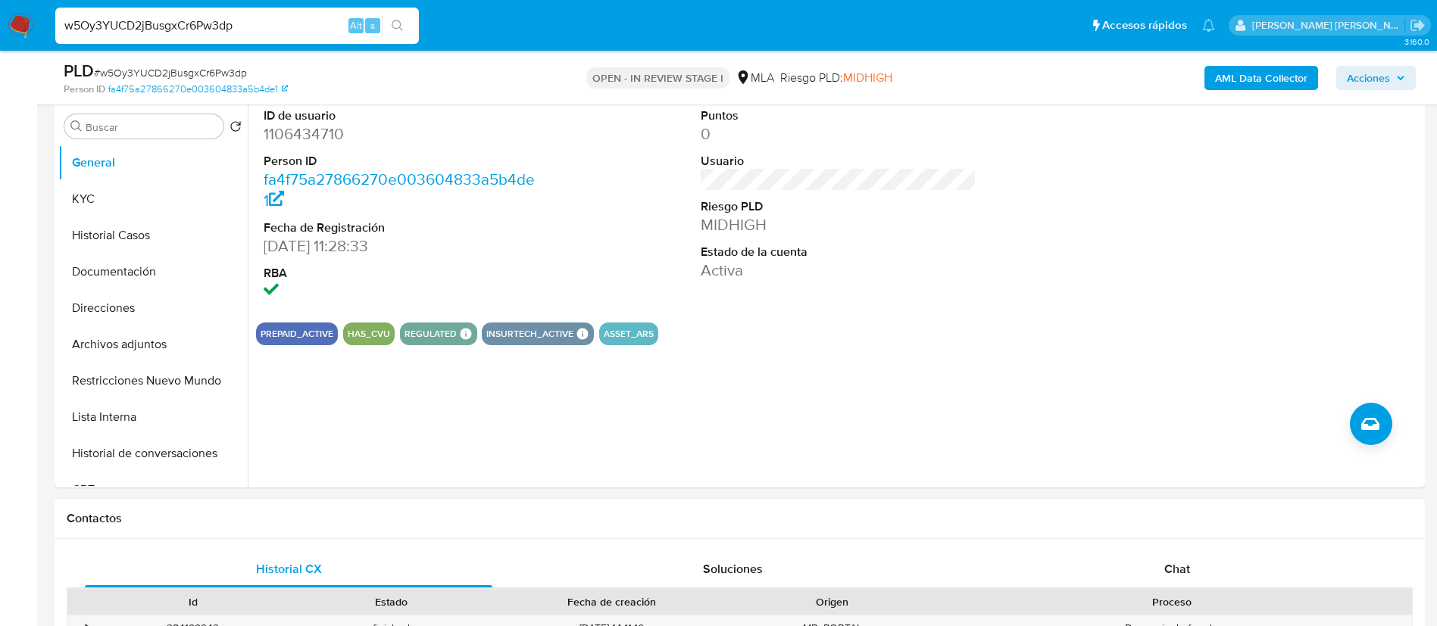
scroll to position [270, 0]
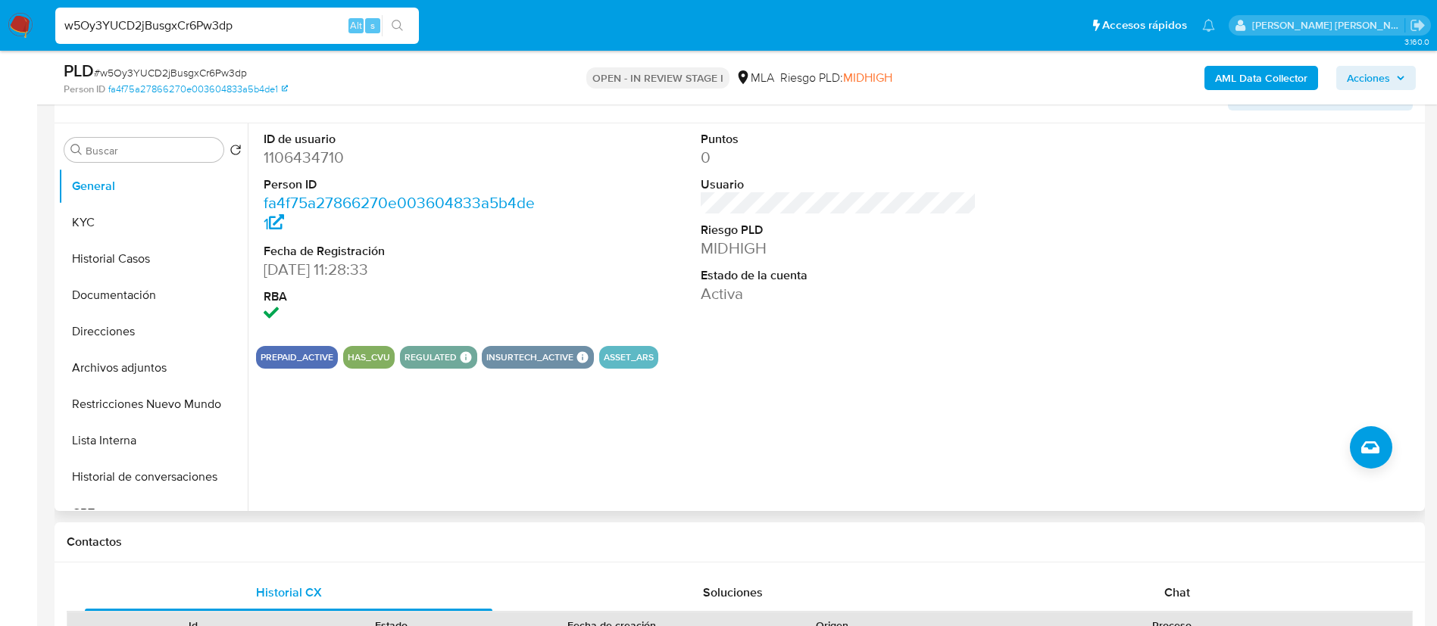
click at [264, 266] on dd "[DATE] 11:28:33" at bounding box center [402, 269] width 276 height 21
click at [91, 233] on button "KYC" at bounding box center [146, 223] width 177 height 36
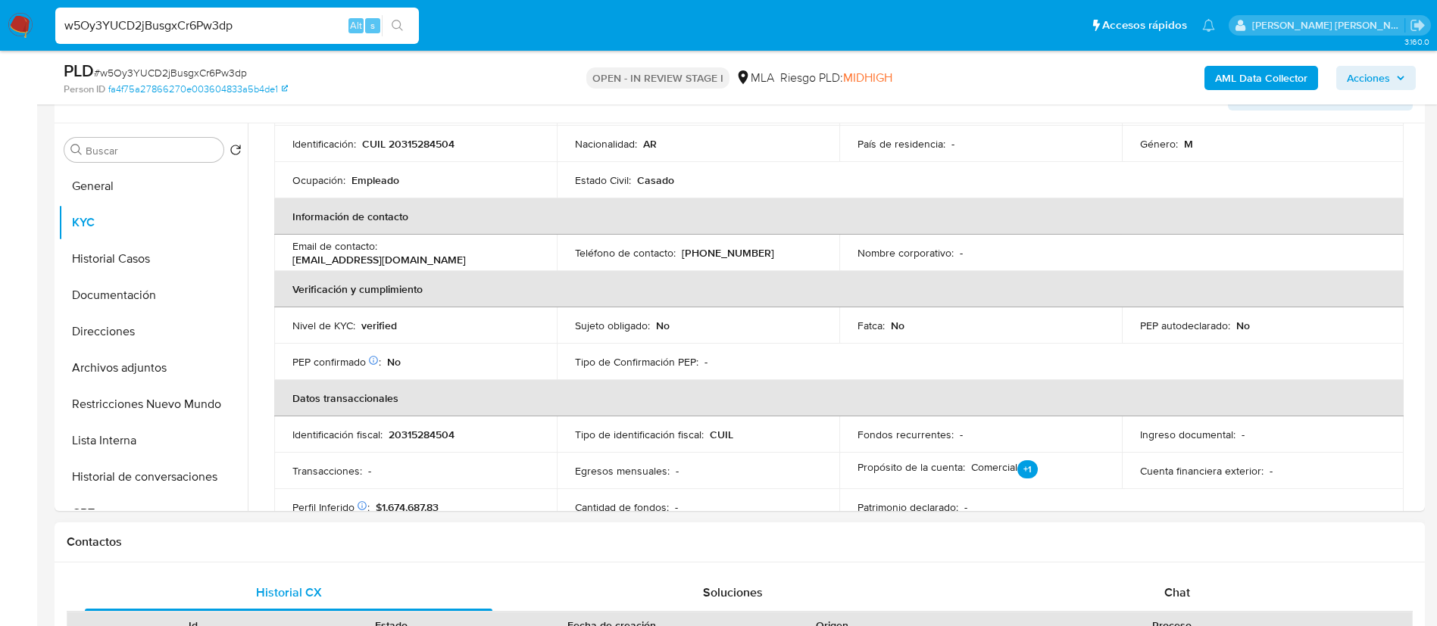
scroll to position [225, 0]
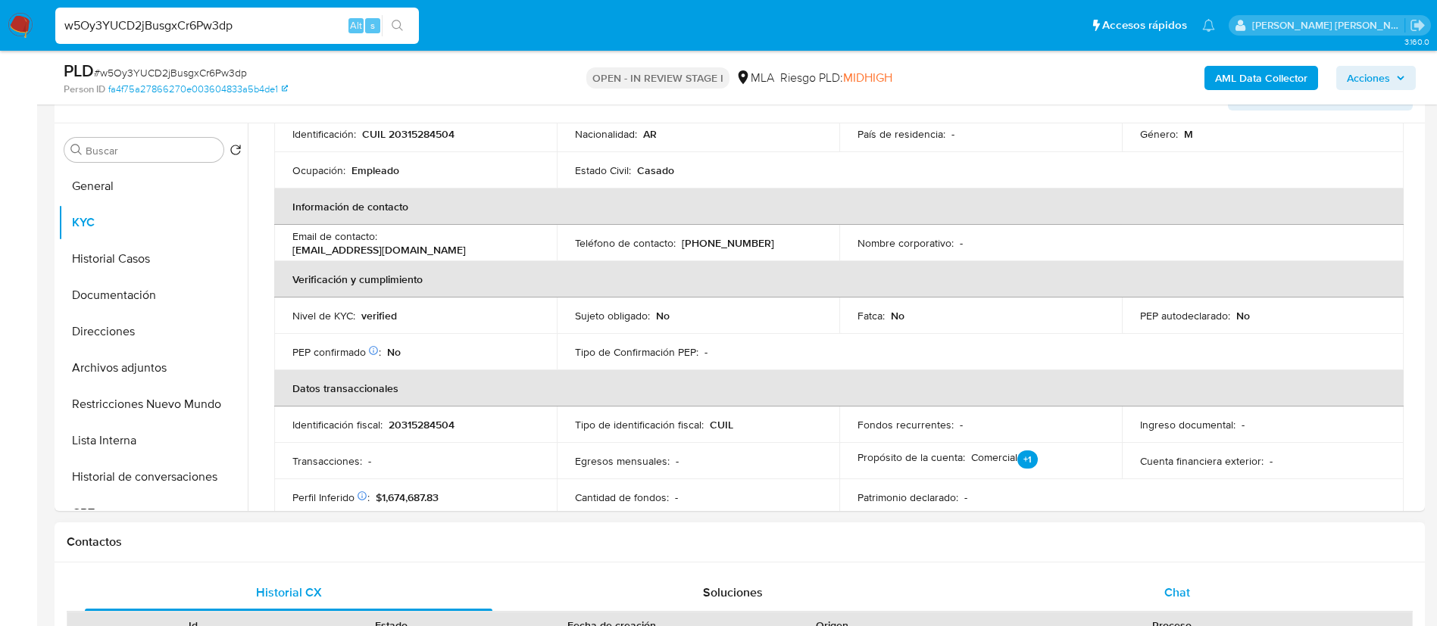
click at [1160, 586] on div "Chat" at bounding box center [1177, 593] width 408 height 36
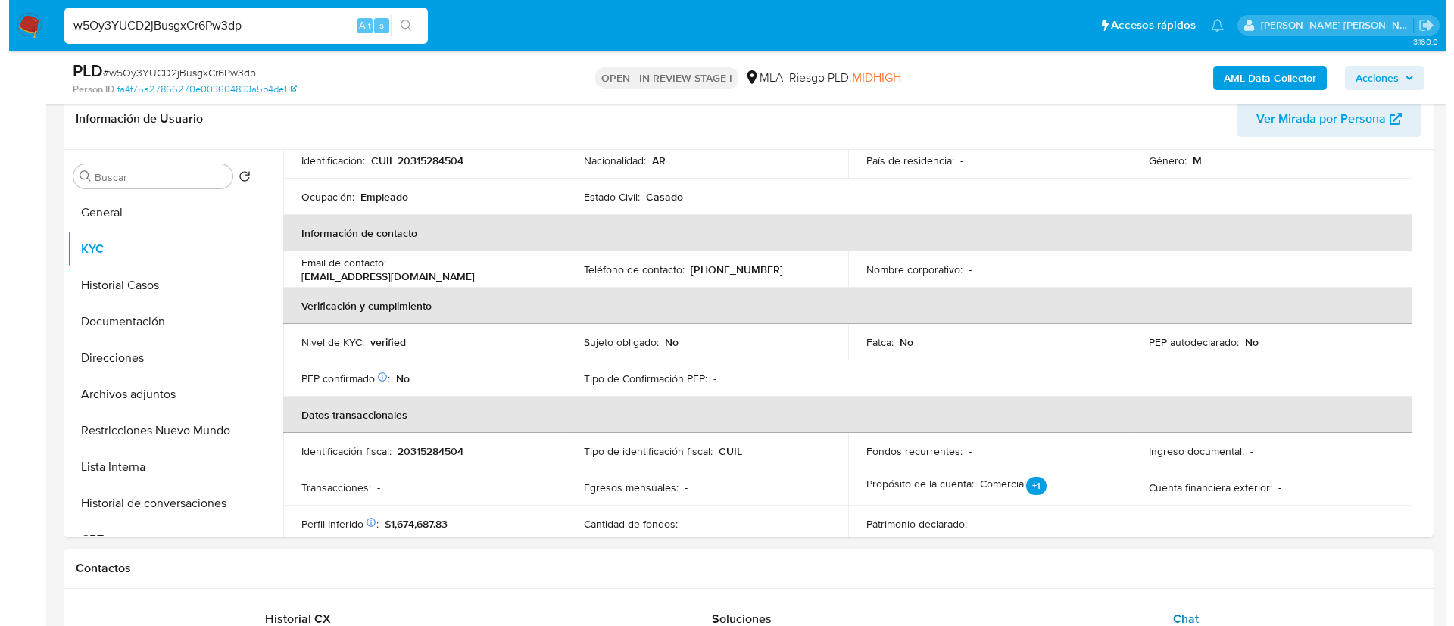
scroll to position [0, 0]
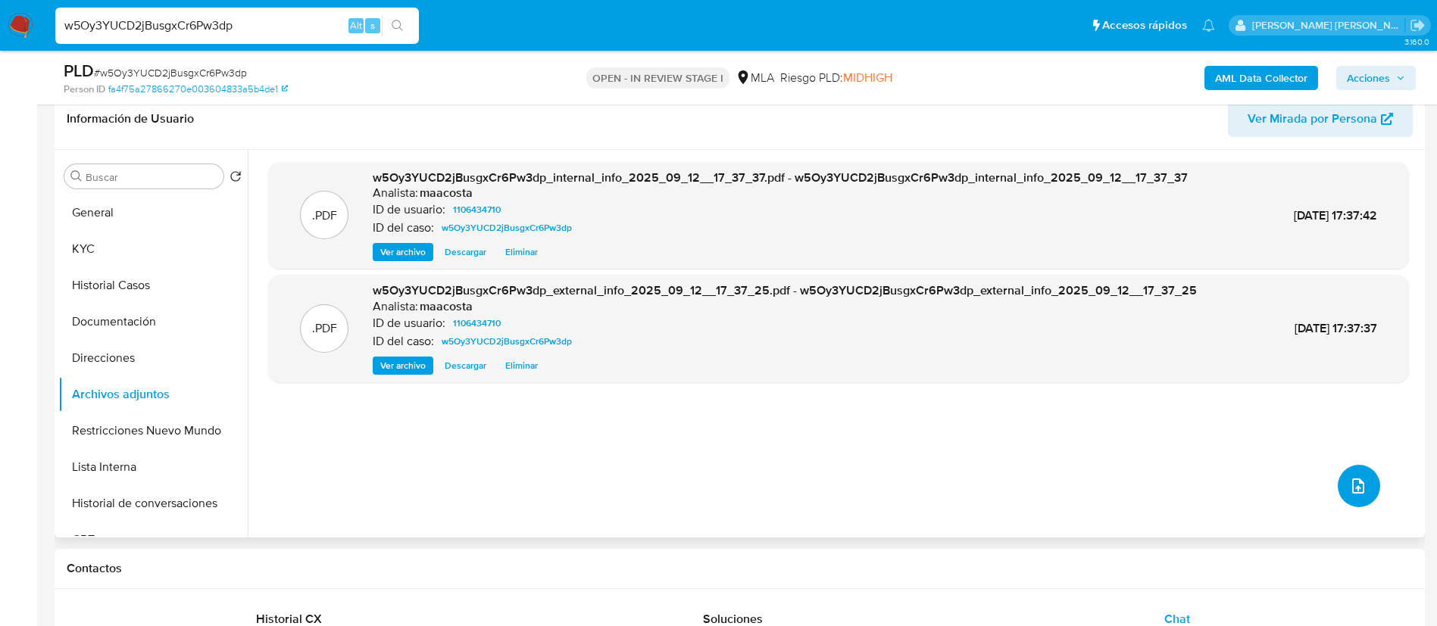
click at [1338, 478] on button "upload-file" at bounding box center [1359, 486] width 42 height 42
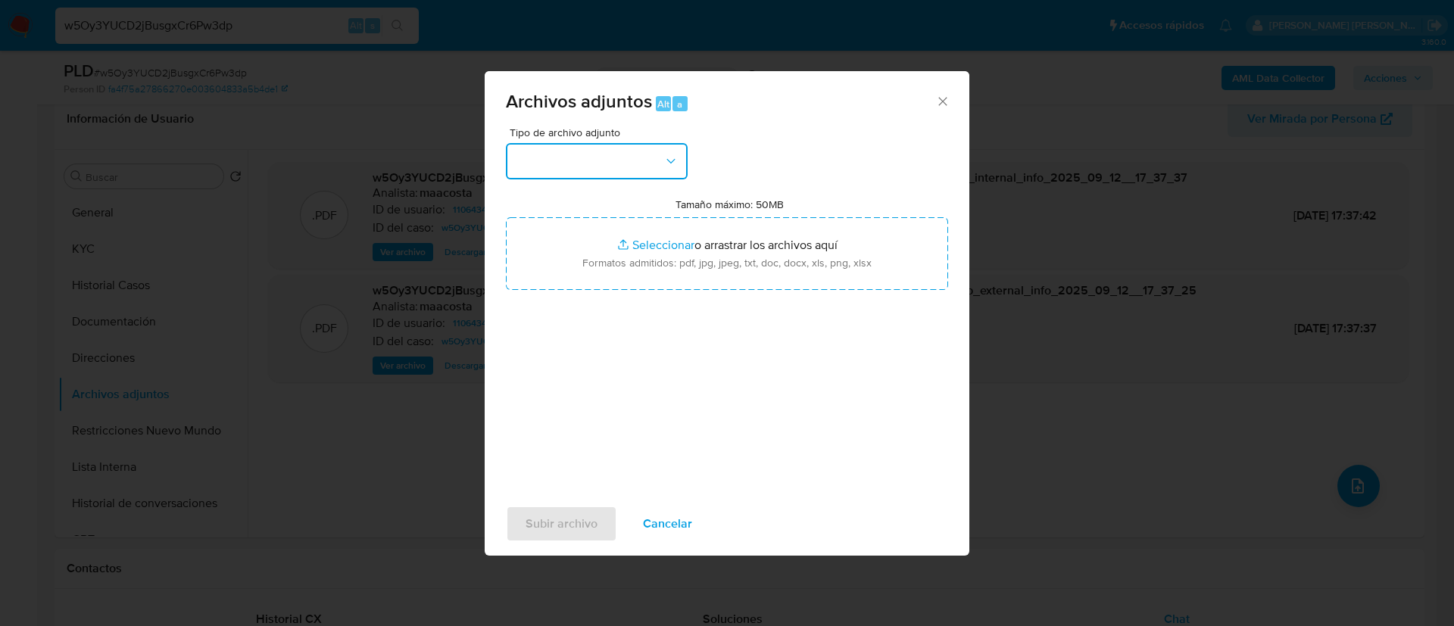
click at [639, 170] on button "button" at bounding box center [597, 161] width 182 height 36
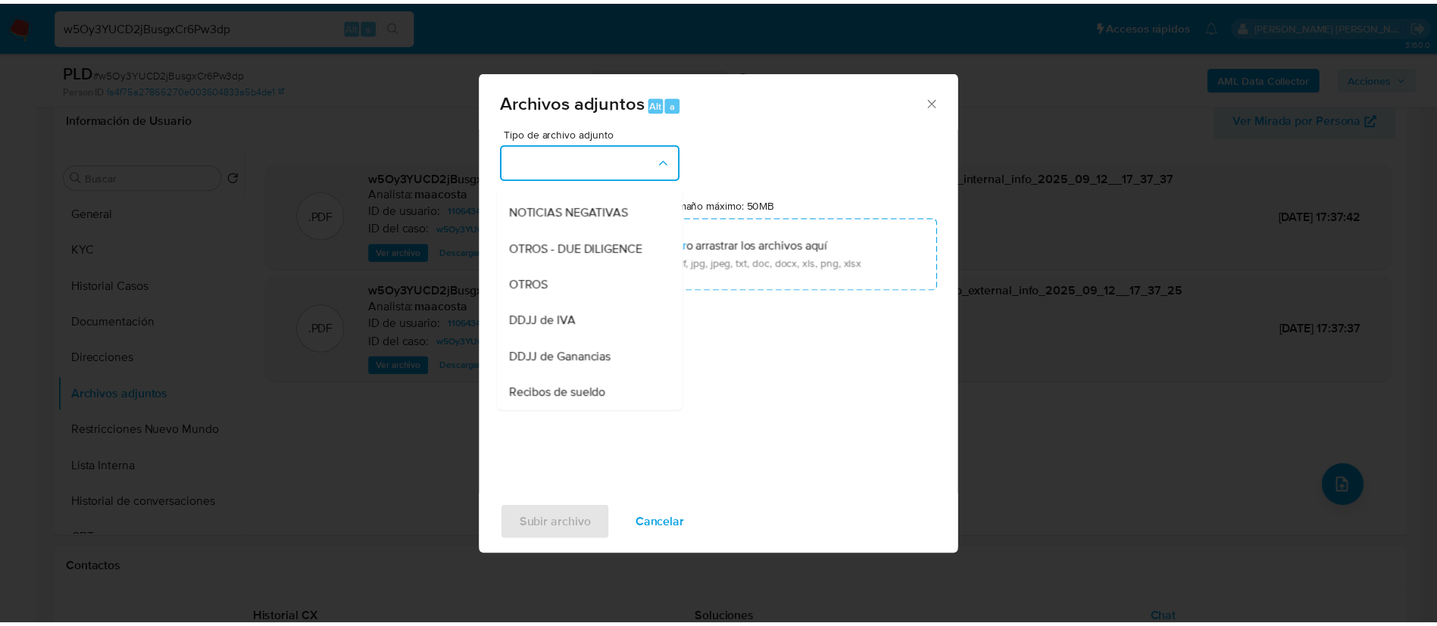
scroll to position [211, 0]
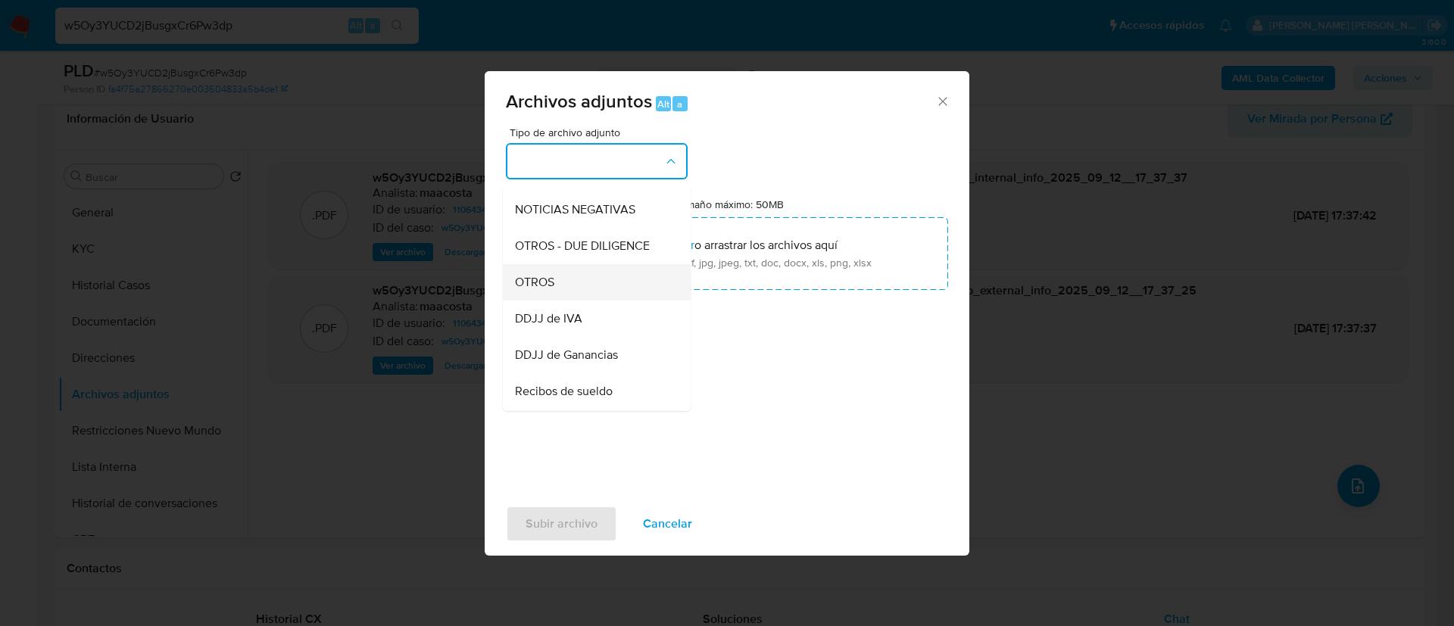
click at [557, 298] on div "OTROS" at bounding box center [592, 282] width 155 height 36
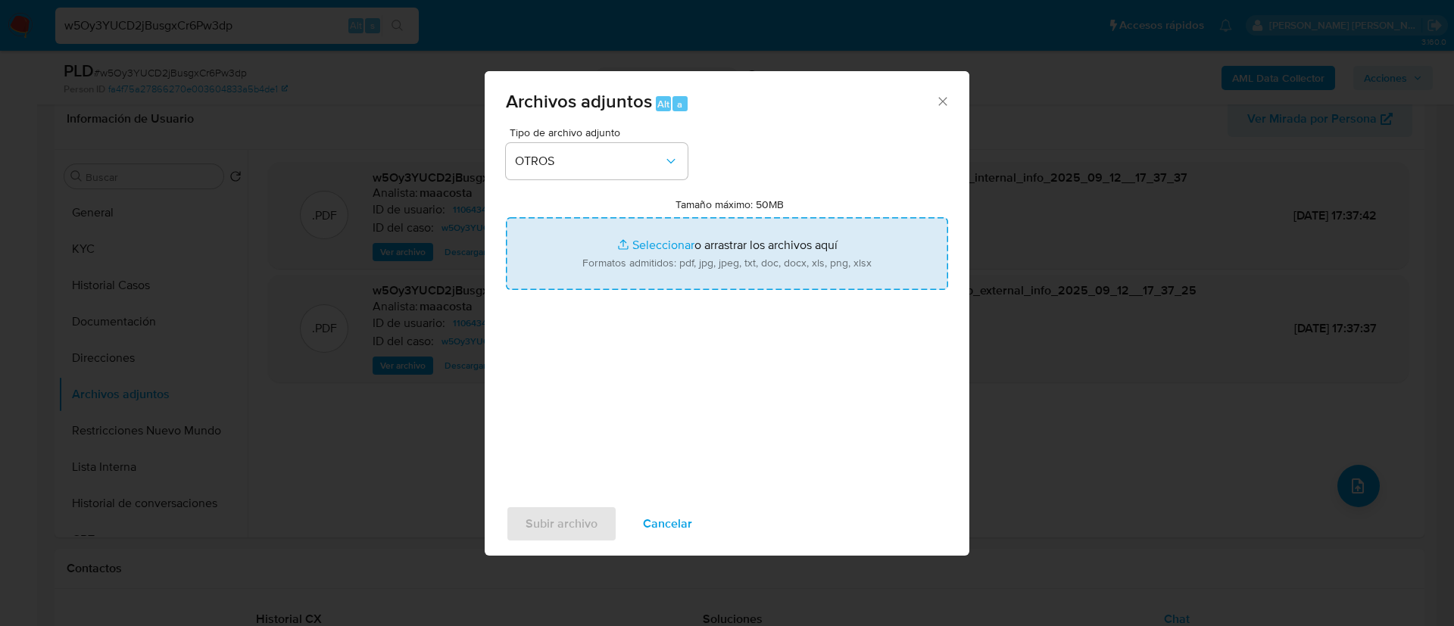
type input "C:\fakepath\Gustavo Evaristo Castillo- Movimientos.xlsx"
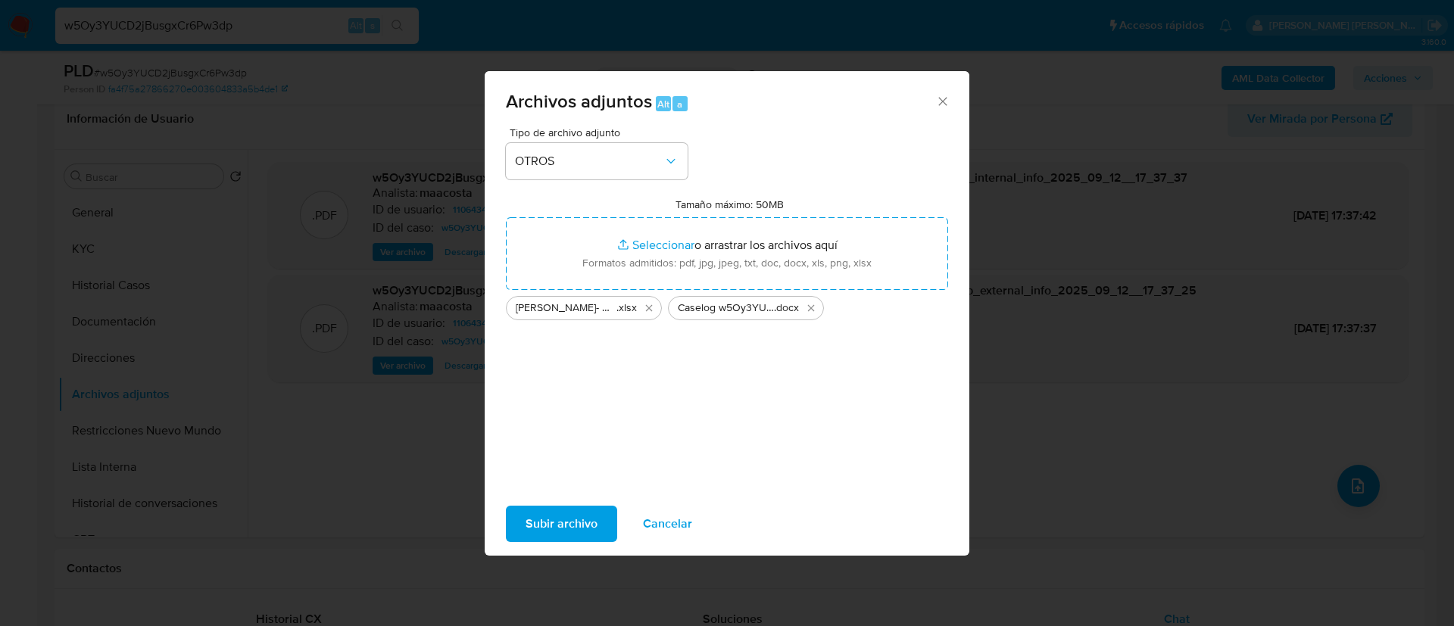
click at [558, 512] on span "Subir archivo" at bounding box center [562, 524] width 72 height 33
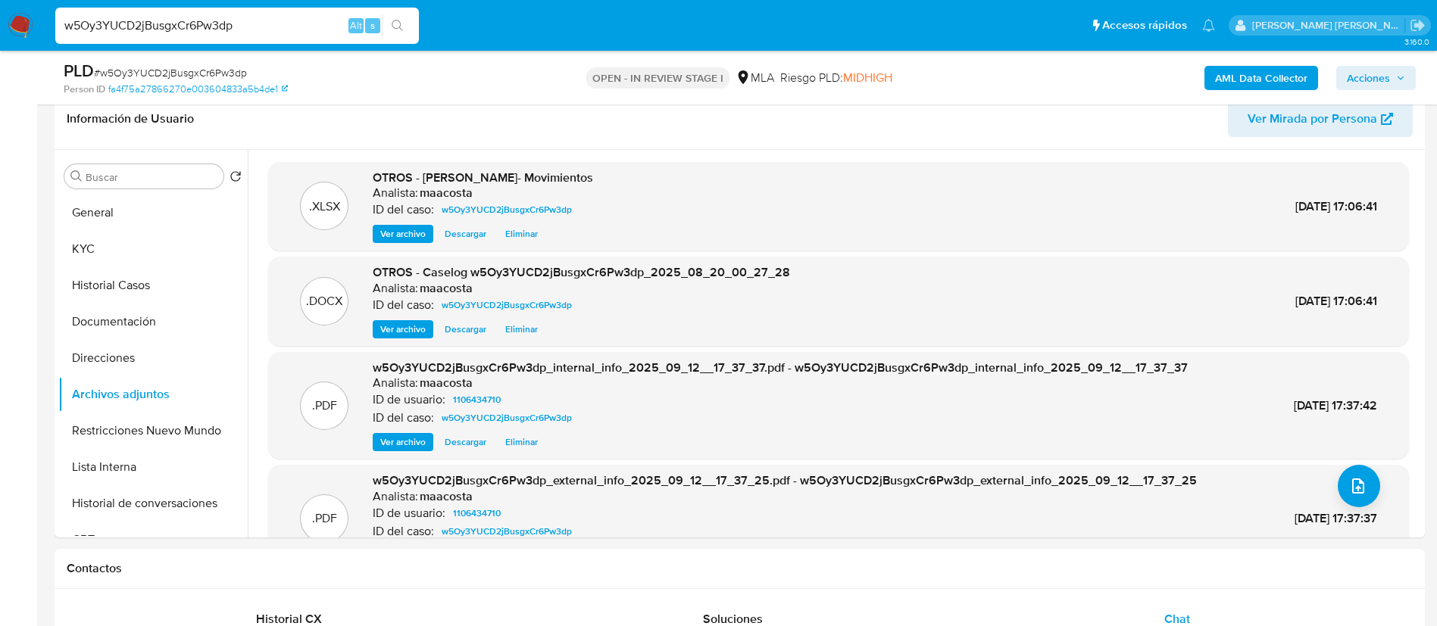
click at [1420, 67] on div "PLD # w5Oy3YUCD2jBusgxCr6Pw3dp Person ID fa4f75a27866270e003604833a5b4de1 OPEN …" at bounding box center [740, 78] width 1370 height 54
click at [1410, 67] on button "Acciones" at bounding box center [1376, 78] width 80 height 24
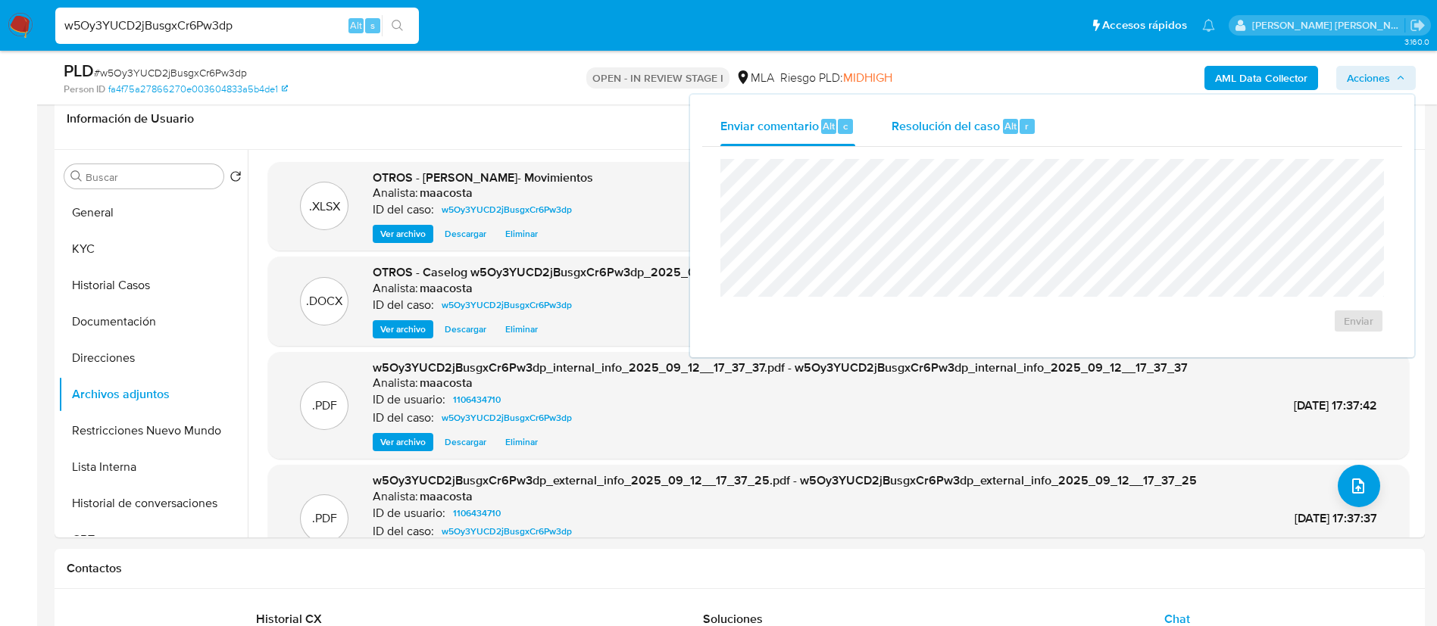
click at [1037, 130] on button "Resolución del caso Alt r" at bounding box center [963, 126] width 181 height 39
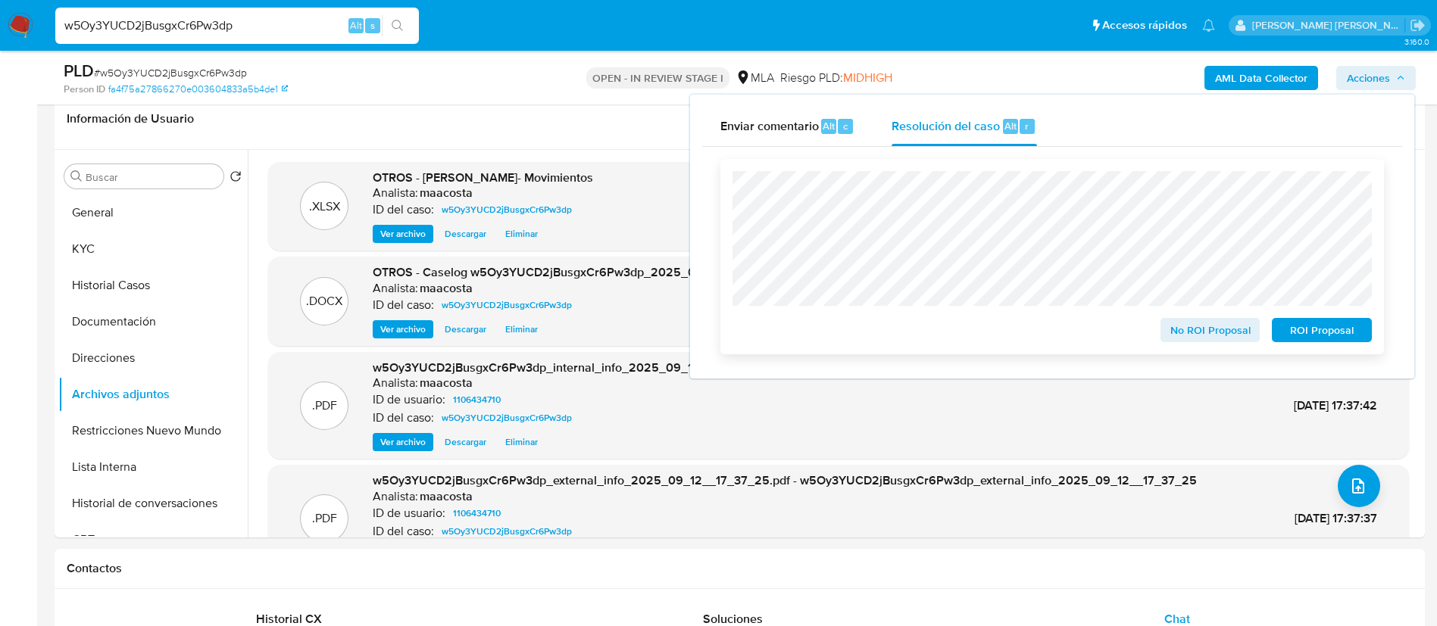
click at [1168, 330] on button "No ROI Proposal" at bounding box center [1210, 330] width 100 height 24
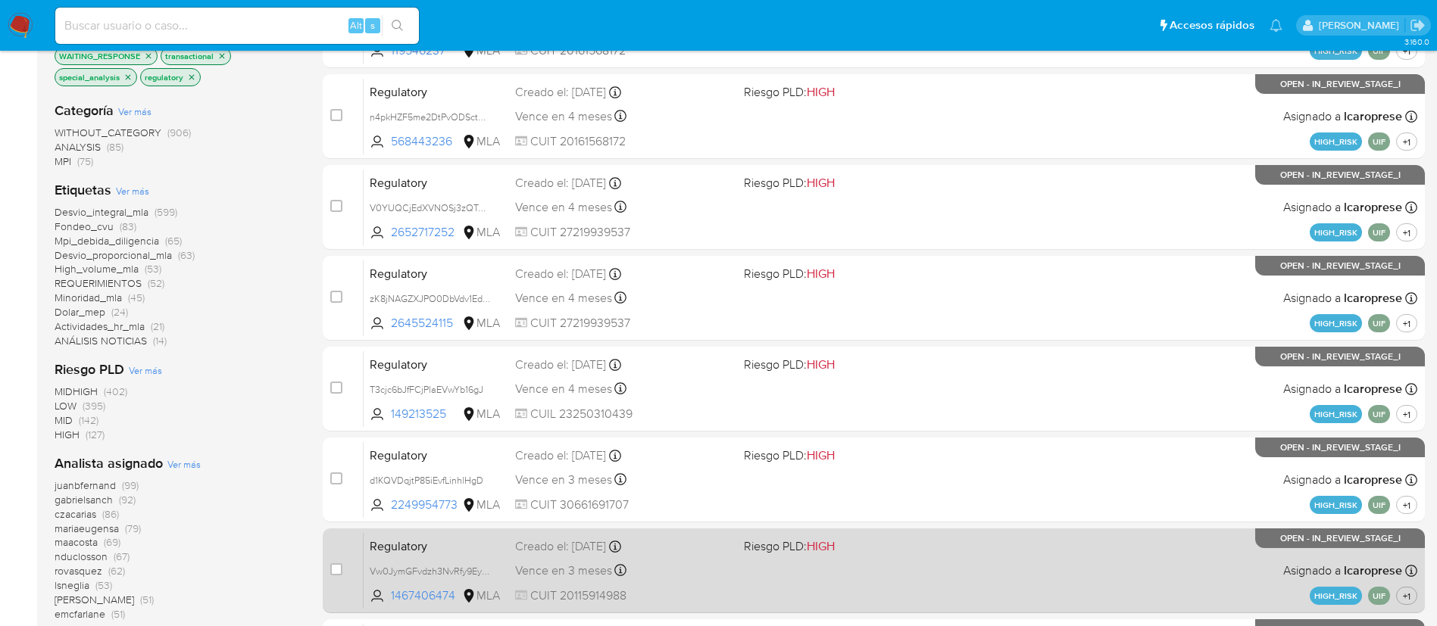
scroll to position [247, 0]
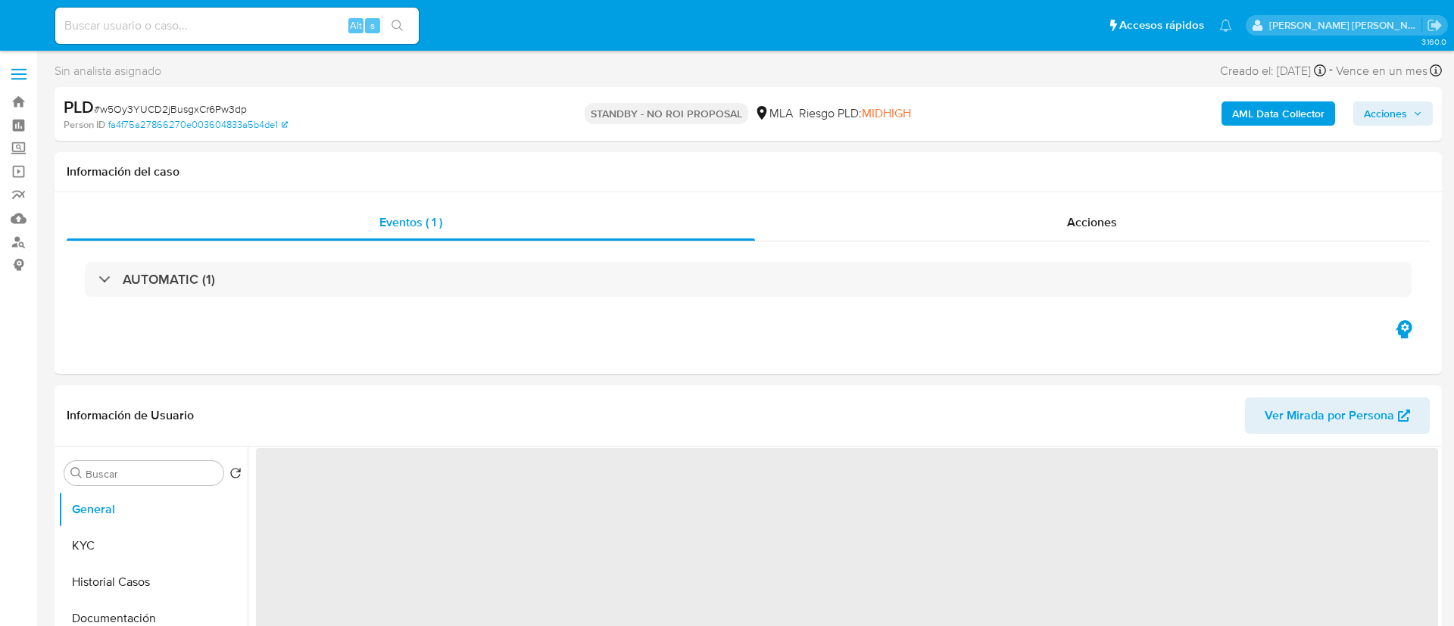
select select "10"
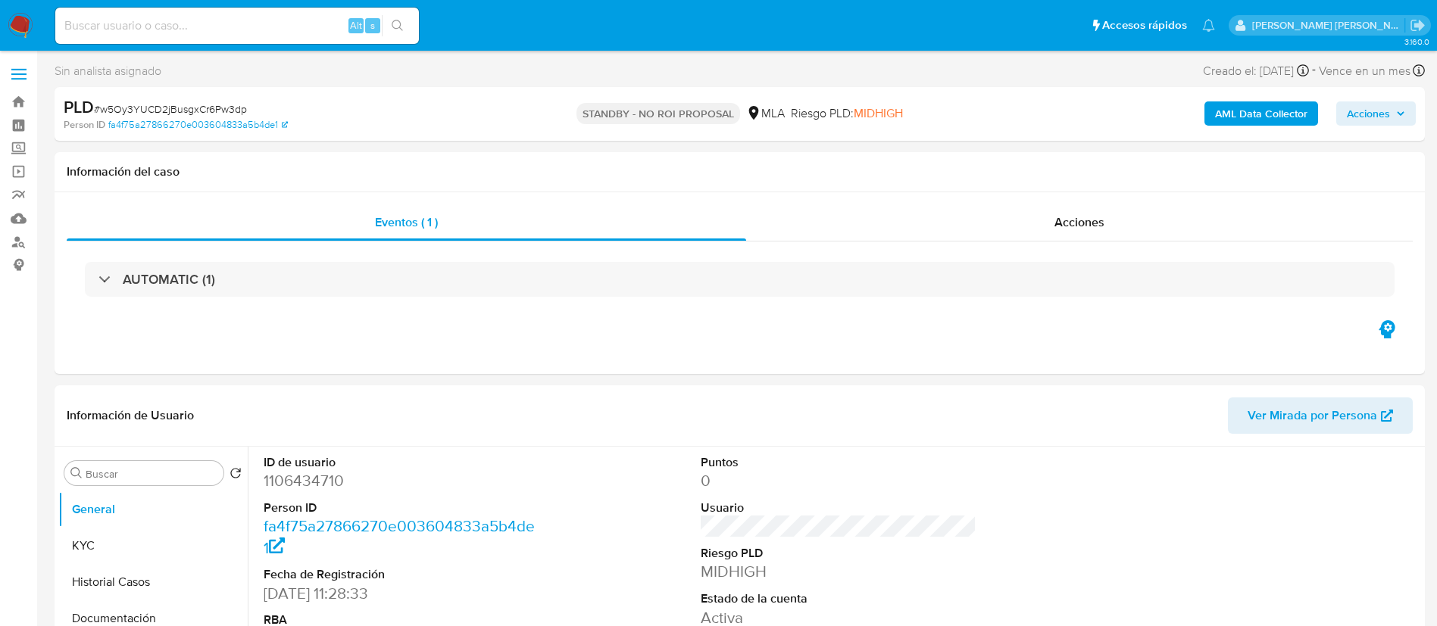
click at [22, 24] on img at bounding box center [21, 26] width 26 height 26
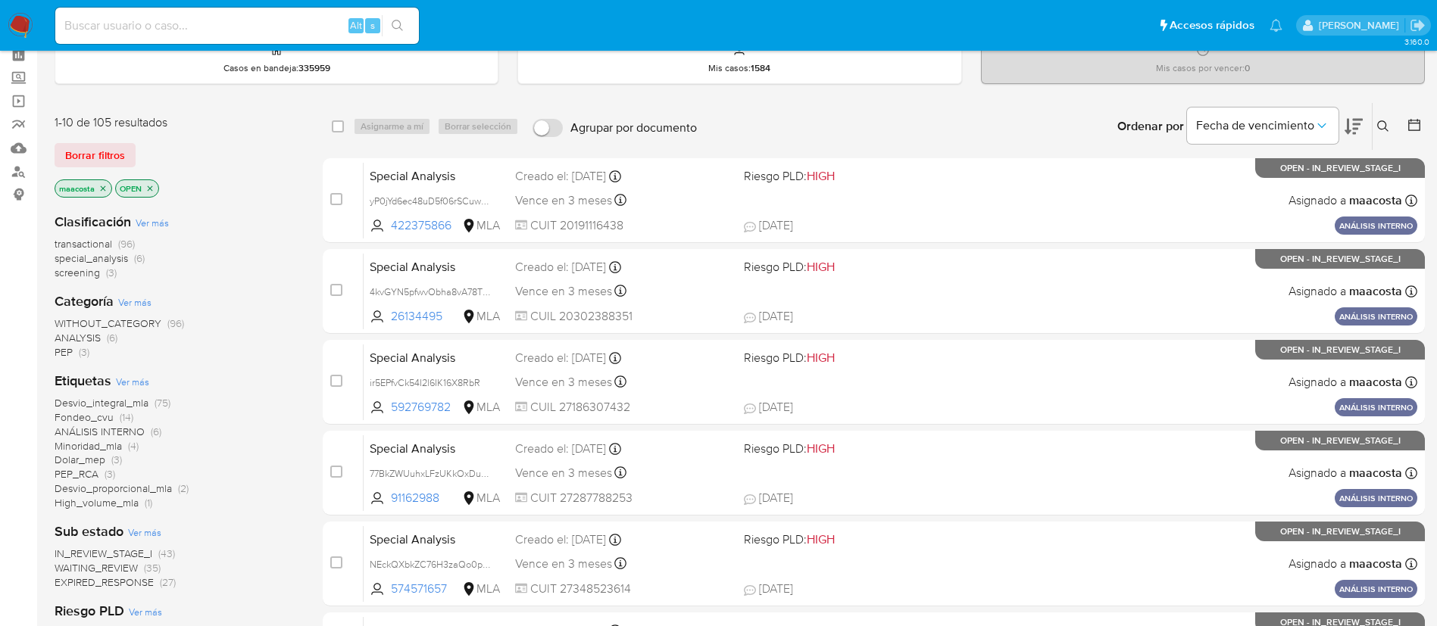
scroll to position [72, 0]
click at [60, 272] on span "screening" at bounding box center [77, 271] width 45 height 15
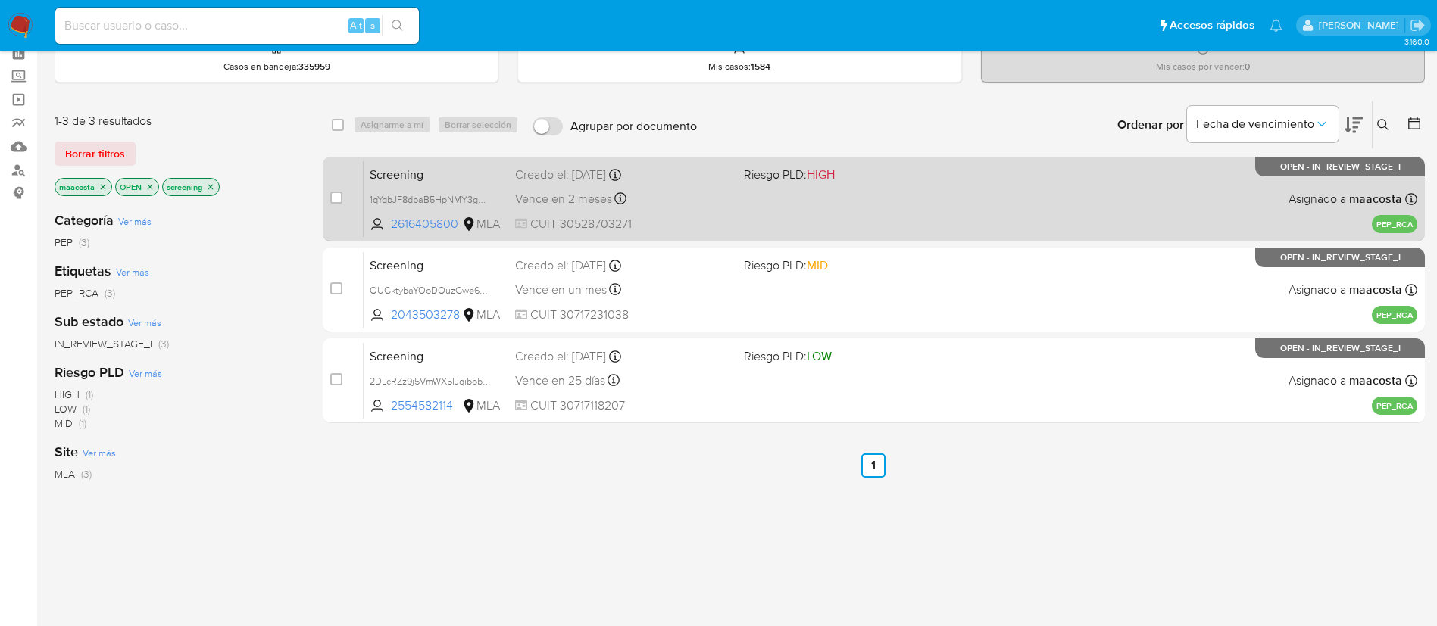
click at [436, 177] on span "Screening" at bounding box center [436, 174] width 133 height 20
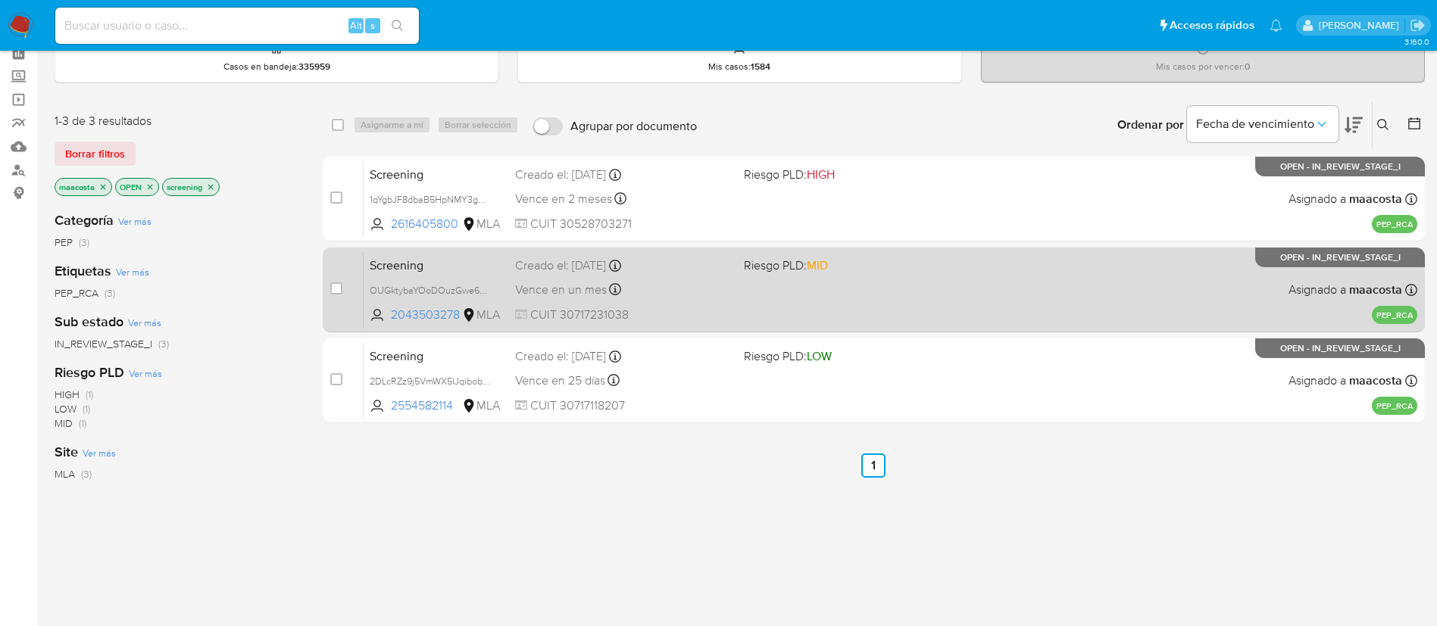
click at [412, 265] on span "Screening" at bounding box center [436, 265] width 133 height 20
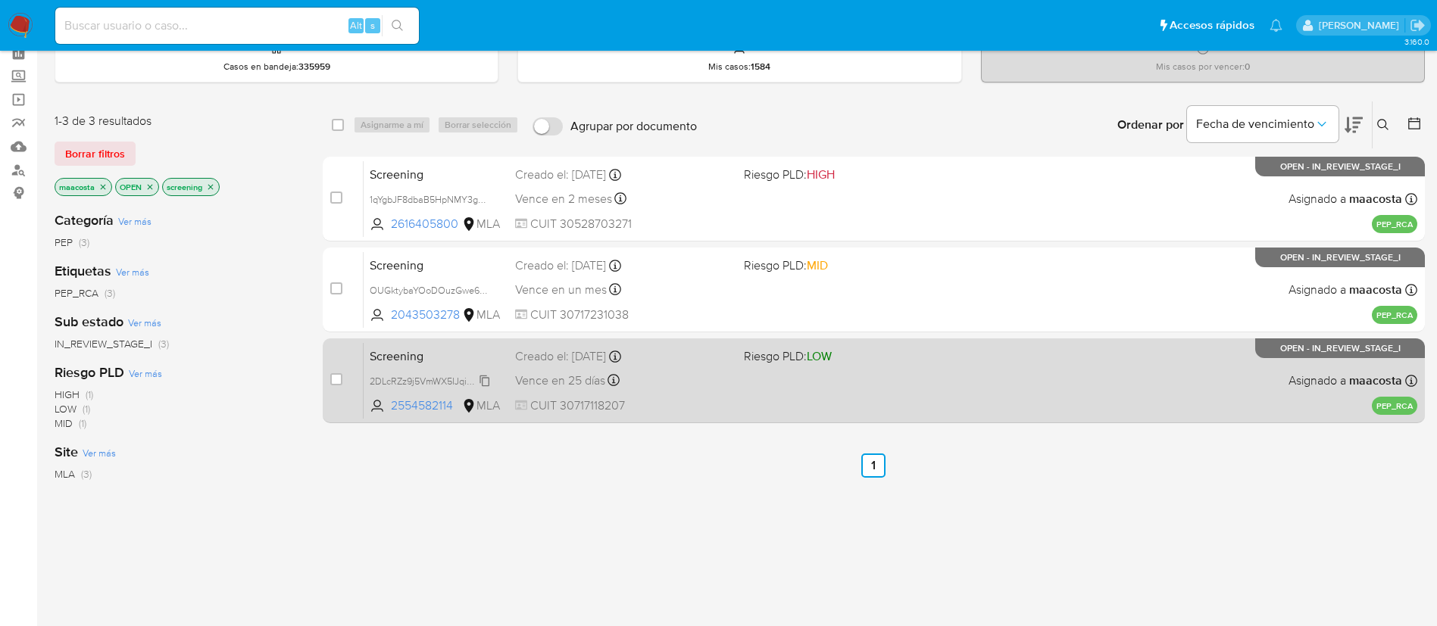
click at [433, 375] on span "2DLcRZz9j5VmWX5IJqibobJH" at bounding box center [432, 380] width 124 height 17
click at [411, 363] on span "Screening" at bounding box center [436, 355] width 133 height 20
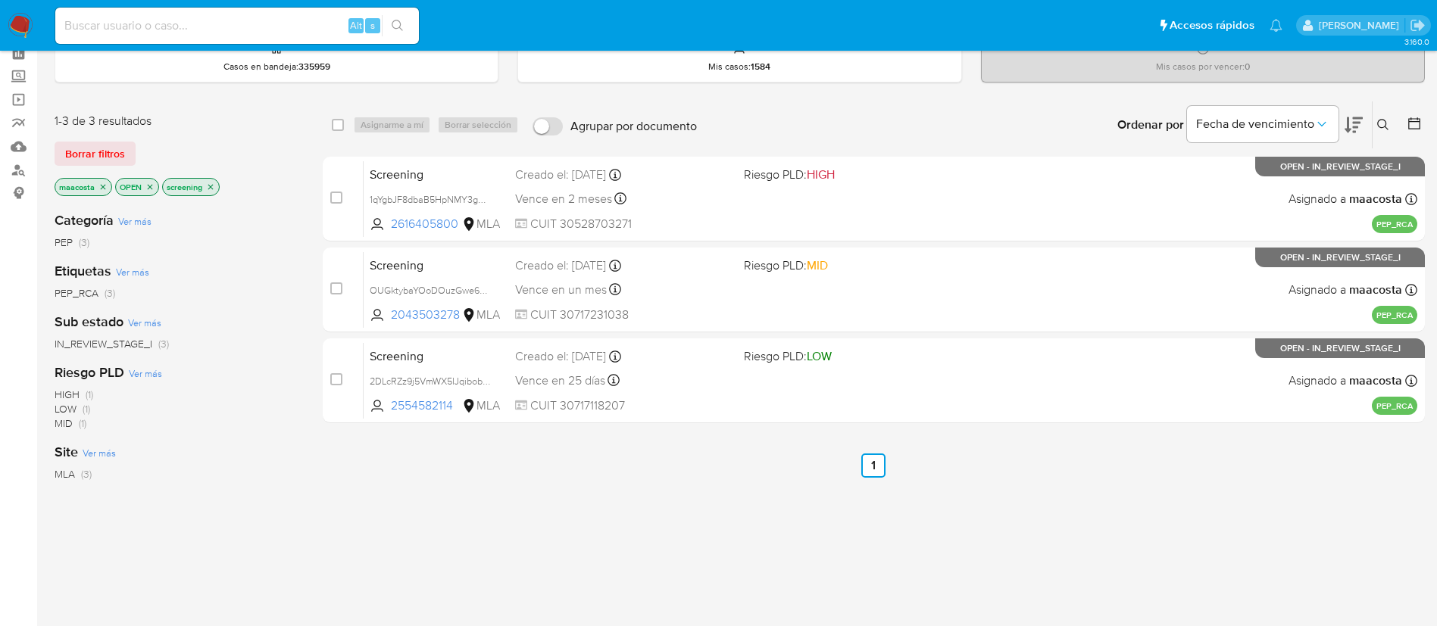
paste input "t74Q4qPf5vF9dzaV39MCWK5T"
click at [249, 25] on input "t74Q4qPf5vF9dzaV39MCWK5T" at bounding box center [237, 26] width 364 height 20
type input "t74Q4qPf5vF9dzaV39MCWK5T"
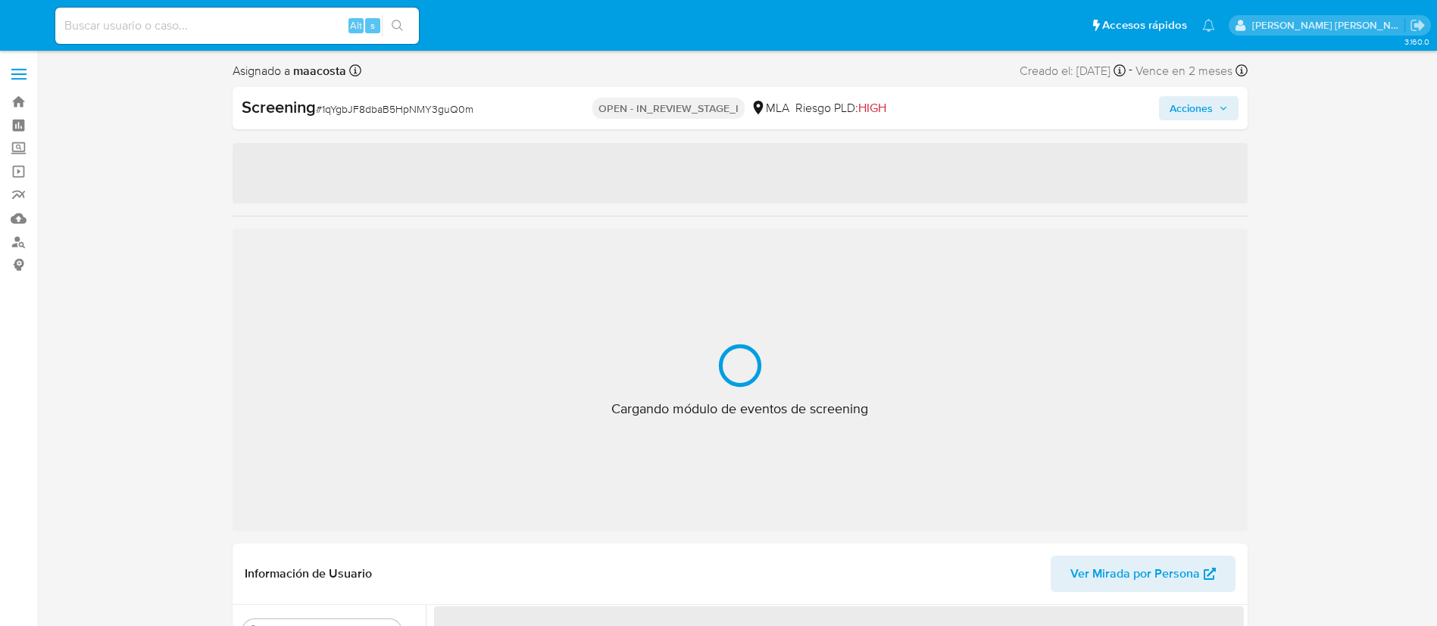
select select "10"
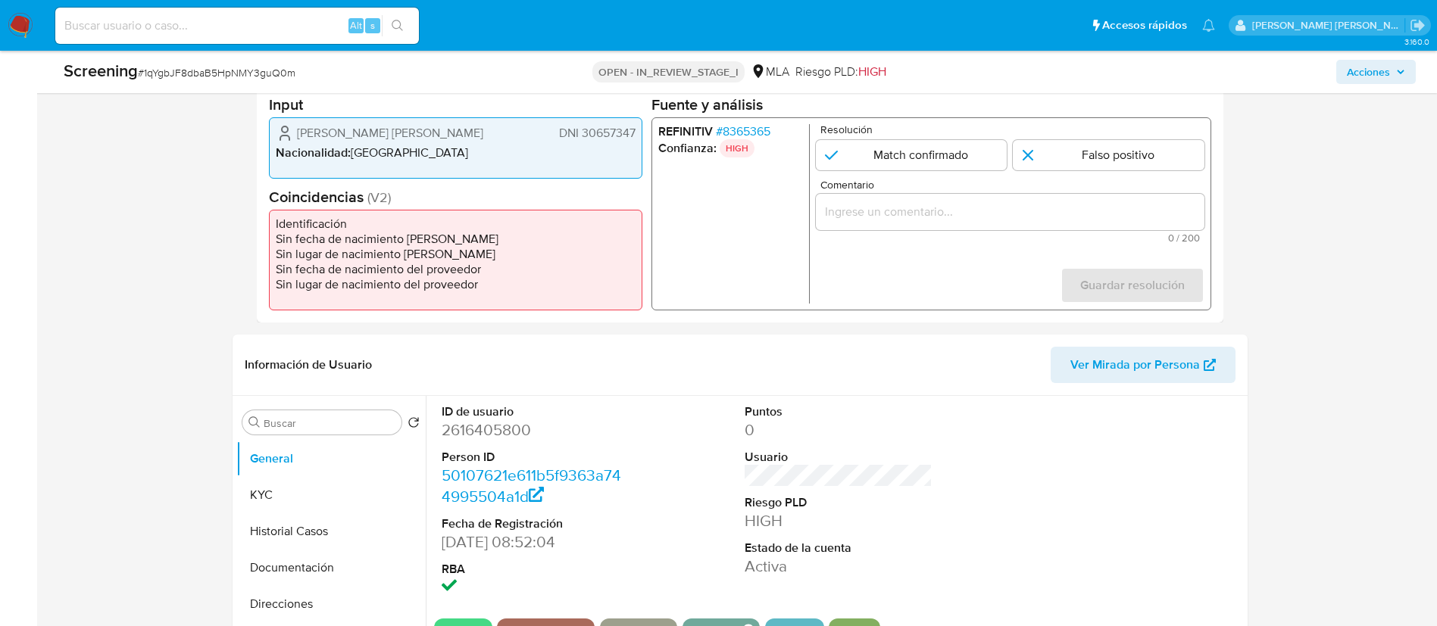
scroll to position [376, 0]
click at [303, 534] on button "Historial Casos" at bounding box center [324, 530] width 177 height 36
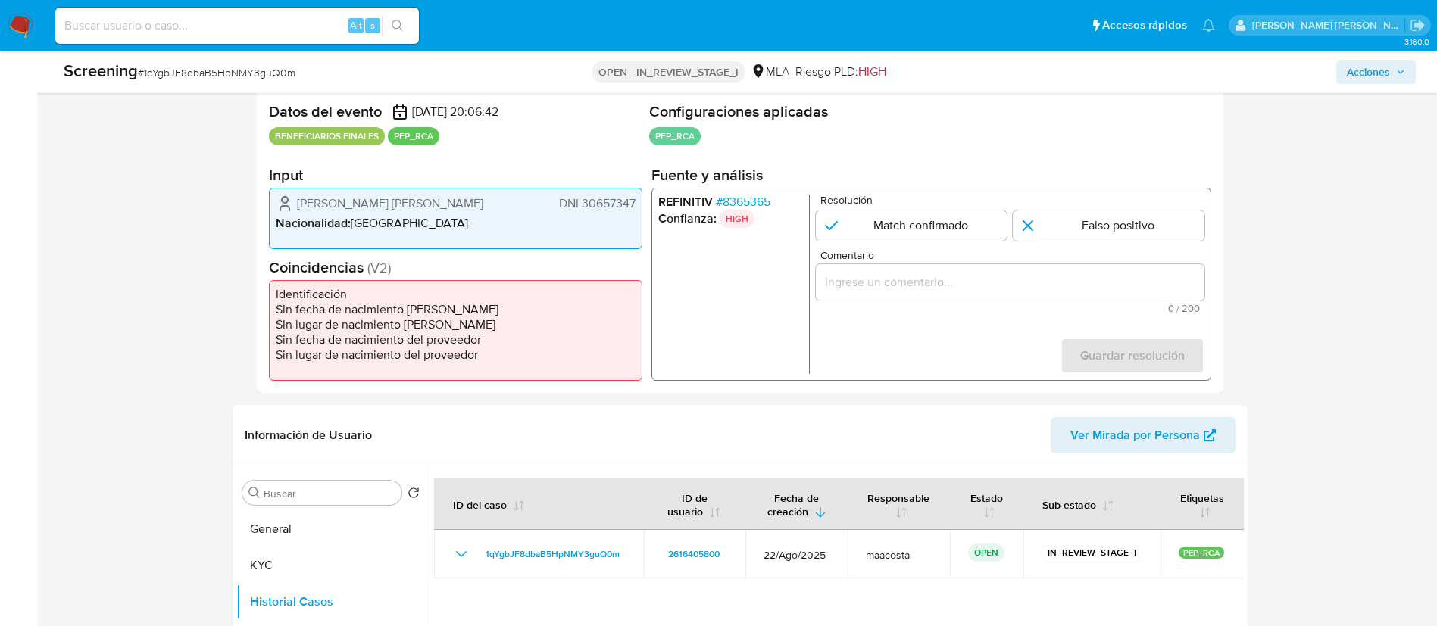
scroll to position [304, 0]
drag, startPoint x: 299, startPoint y: 204, endPoint x: 478, endPoint y: 198, distance: 178.9
click at [478, 198] on div "Carlos Victor Martino Navarro DNI 30657347" at bounding box center [456, 204] width 360 height 18
click at [754, 205] on span "# 8365365" at bounding box center [742, 202] width 55 height 15
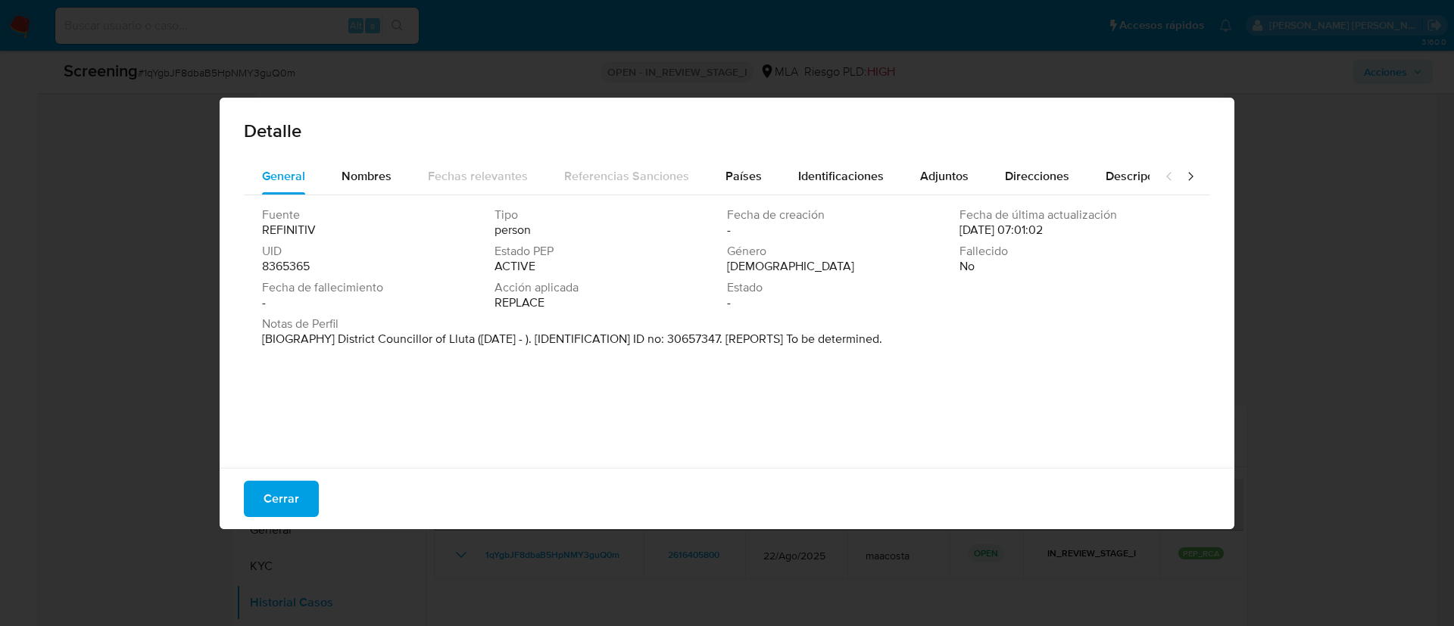
click at [570, 334] on p "[BIOGRAPHY] District Councillor of Lluta (Dec 2023 - ). [IDENTIFICATION] ID no:…" at bounding box center [572, 339] width 620 height 15
click at [745, 175] on span "Países" at bounding box center [744, 175] width 36 height 17
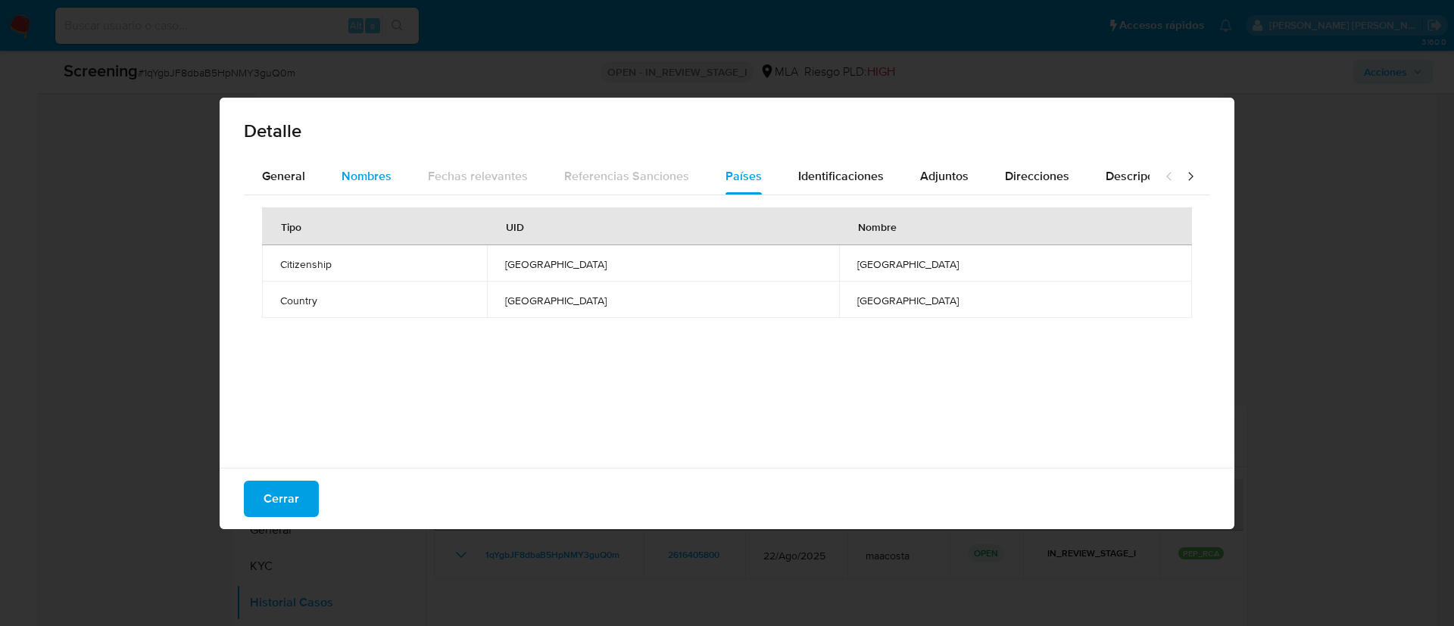
click at [383, 177] on span "Nombres" at bounding box center [367, 175] width 50 height 17
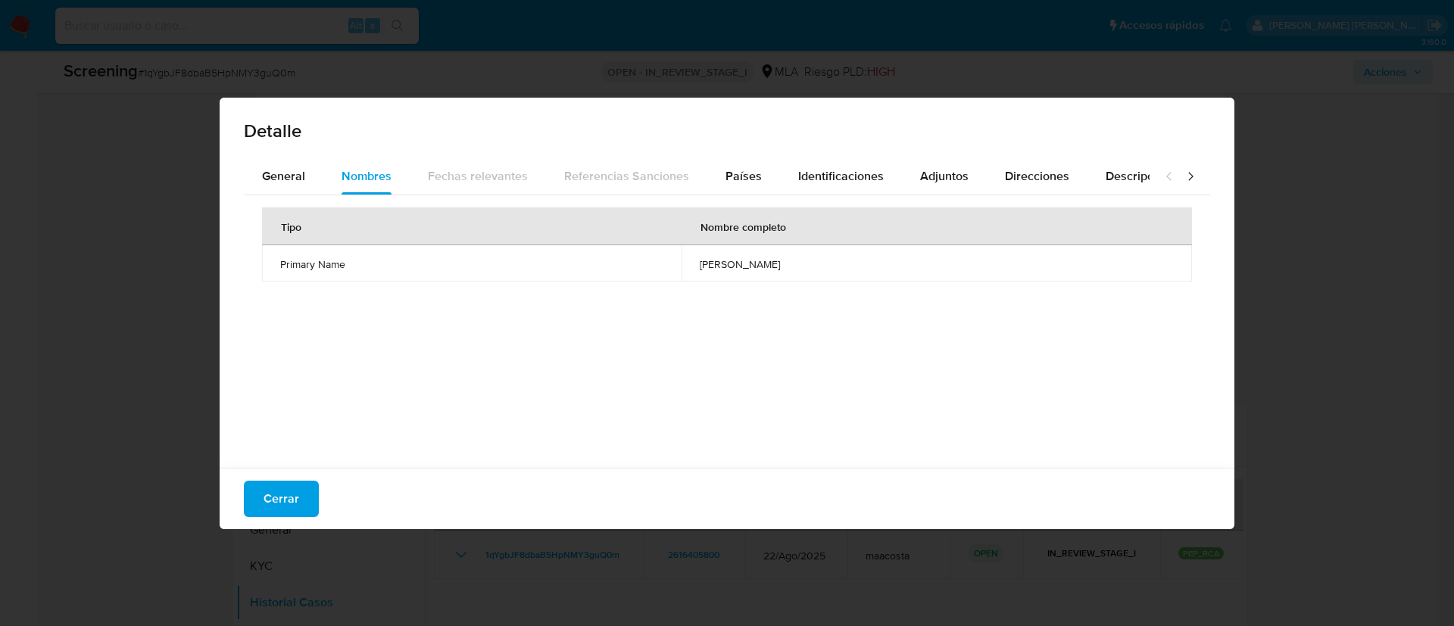
click at [682, 274] on td "luis agustin sanchez larota" at bounding box center [937, 263] width 511 height 36
click at [297, 170] on span "General" at bounding box center [283, 175] width 43 height 17
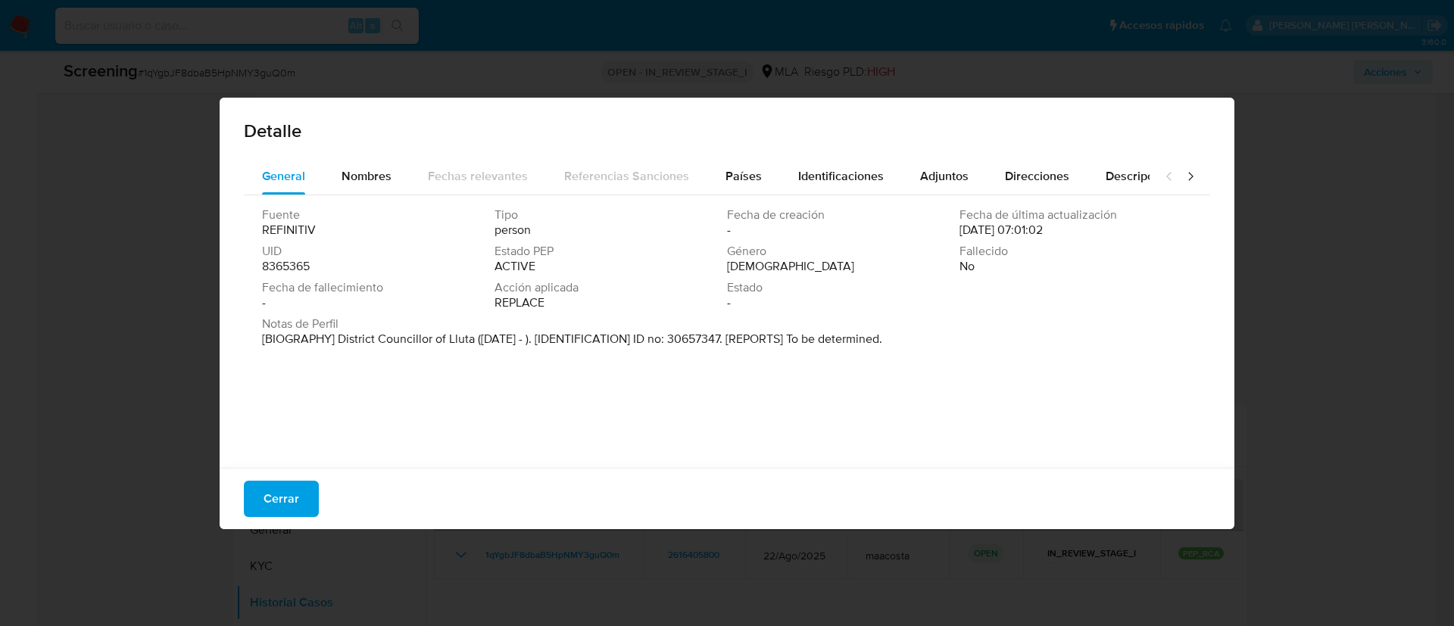
click at [136, 305] on div "Detalle General Nombres Fechas relevantes Referencias Sanciones Países Identifi…" at bounding box center [727, 313] width 1454 height 626
click at [275, 517] on div "Cerrar" at bounding box center [727, 498] width 1015 height 61
click at [276, 507] on span "Cerrar" at bounding box center [282, 499] width 36 height 33
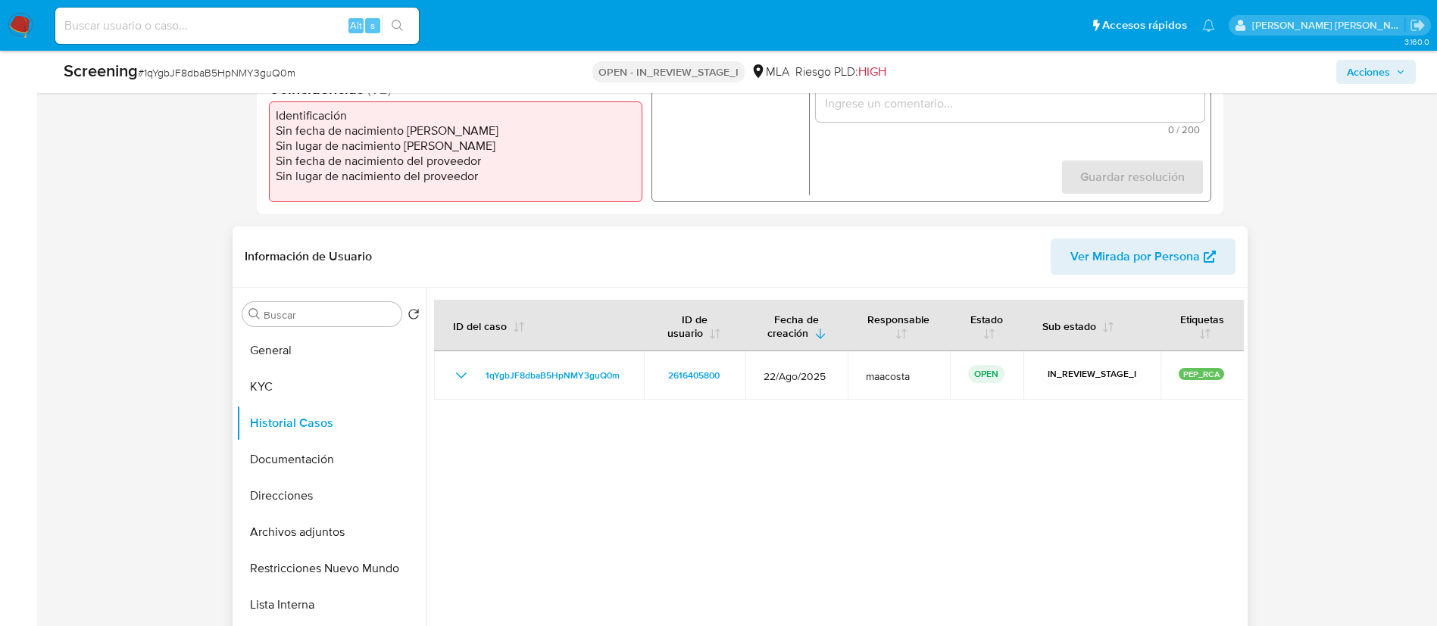
scroll to position [486, 0]
click at [273, 385] on button "KYC" at bounding box center [324, 385] width 177 height 36
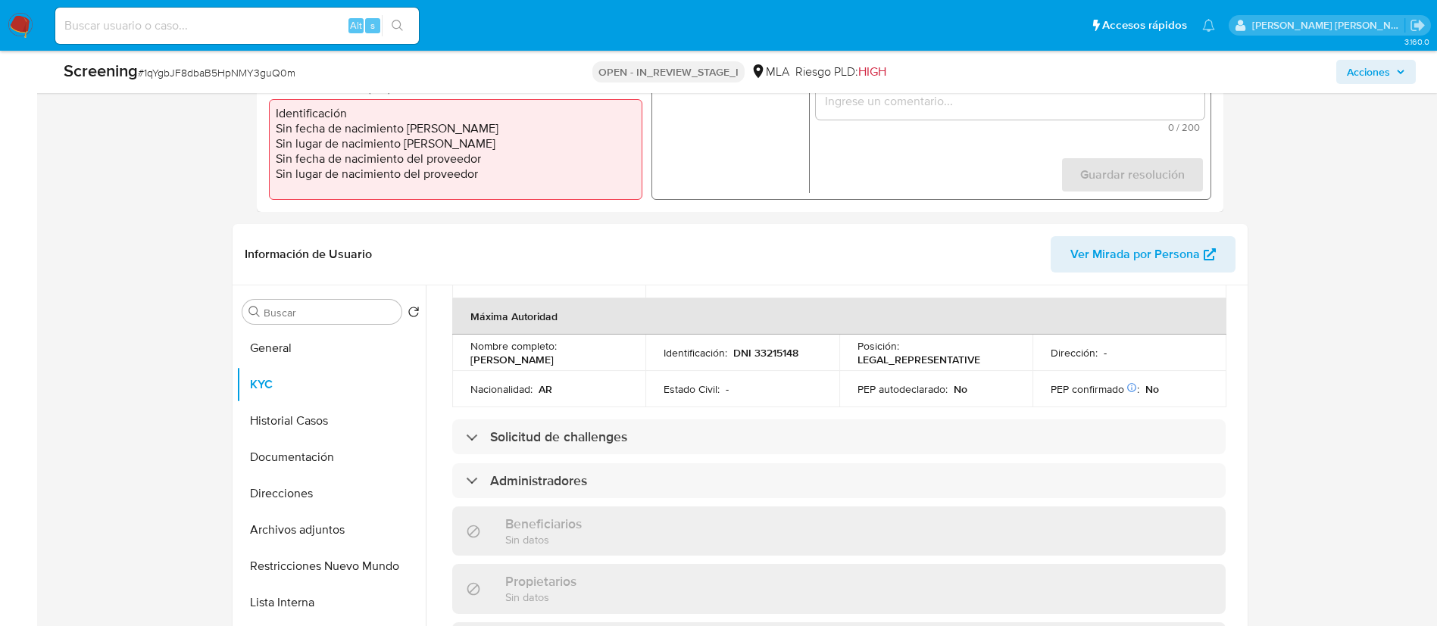
scroll to position [745, 0]
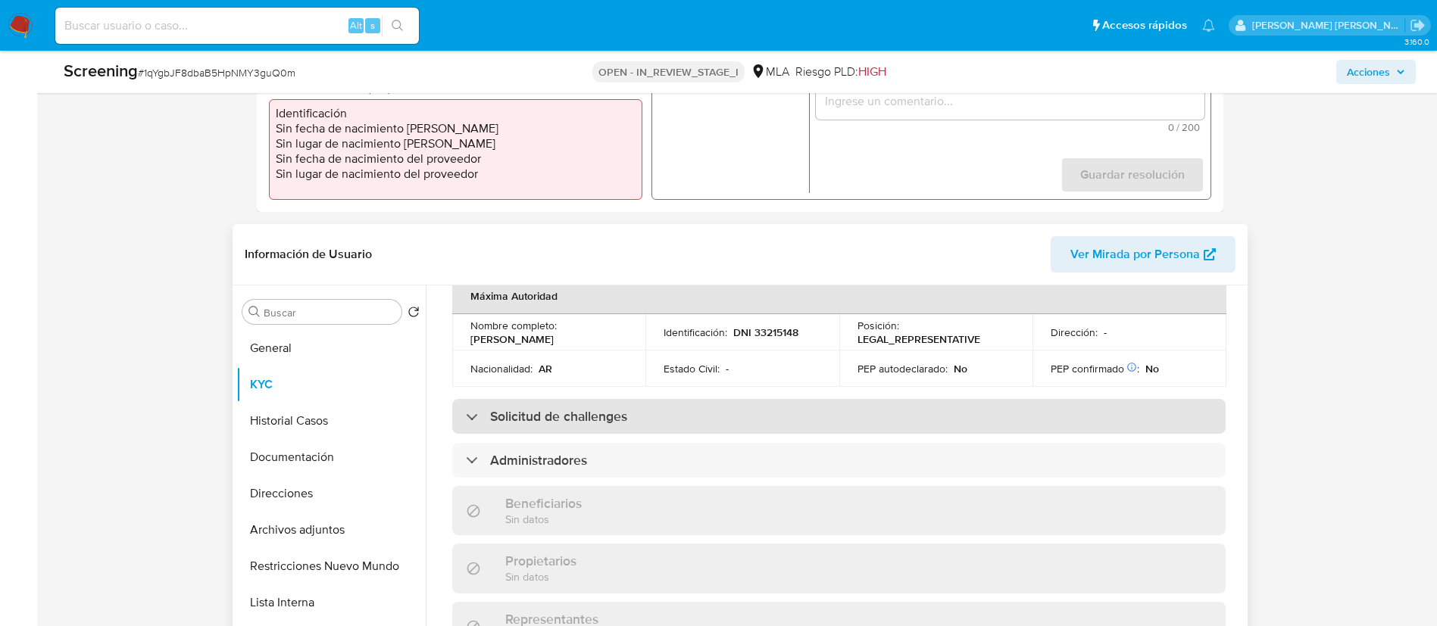
click at [541, 408] on h3 "Solicitud de challenges" at bounding box center [558, 416] width 137 height 17
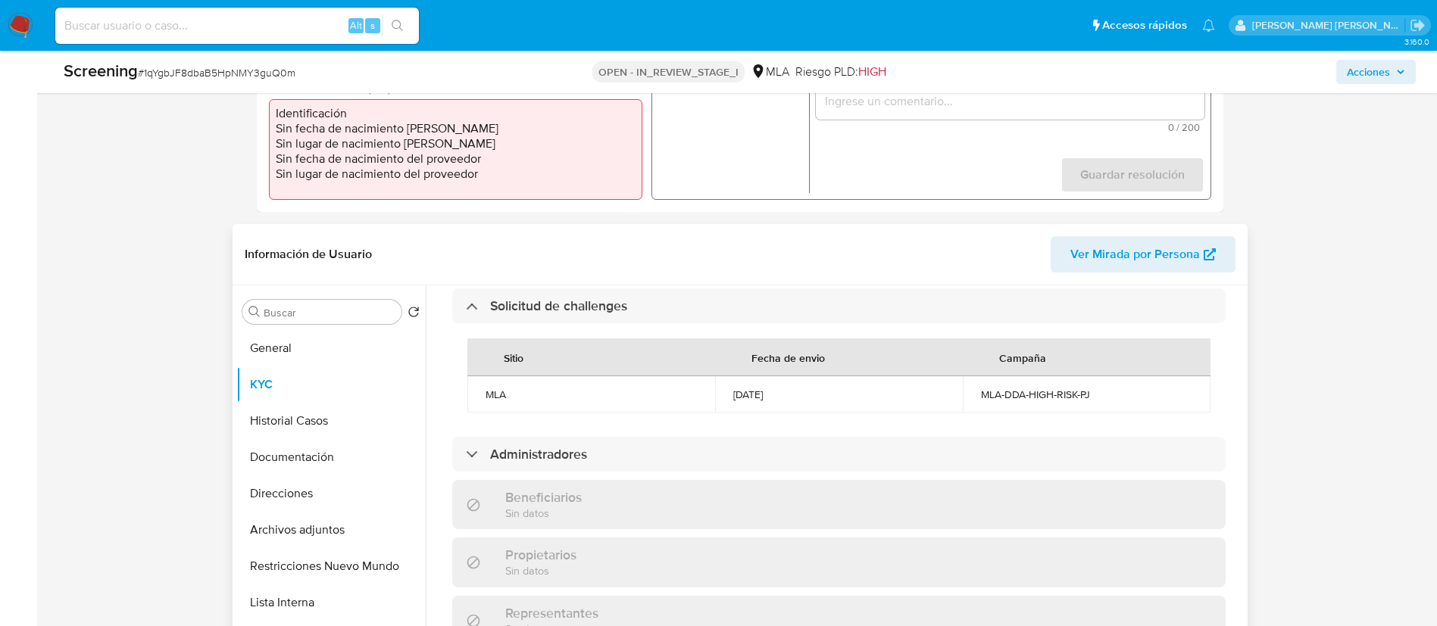
scroll to position [857, 0]
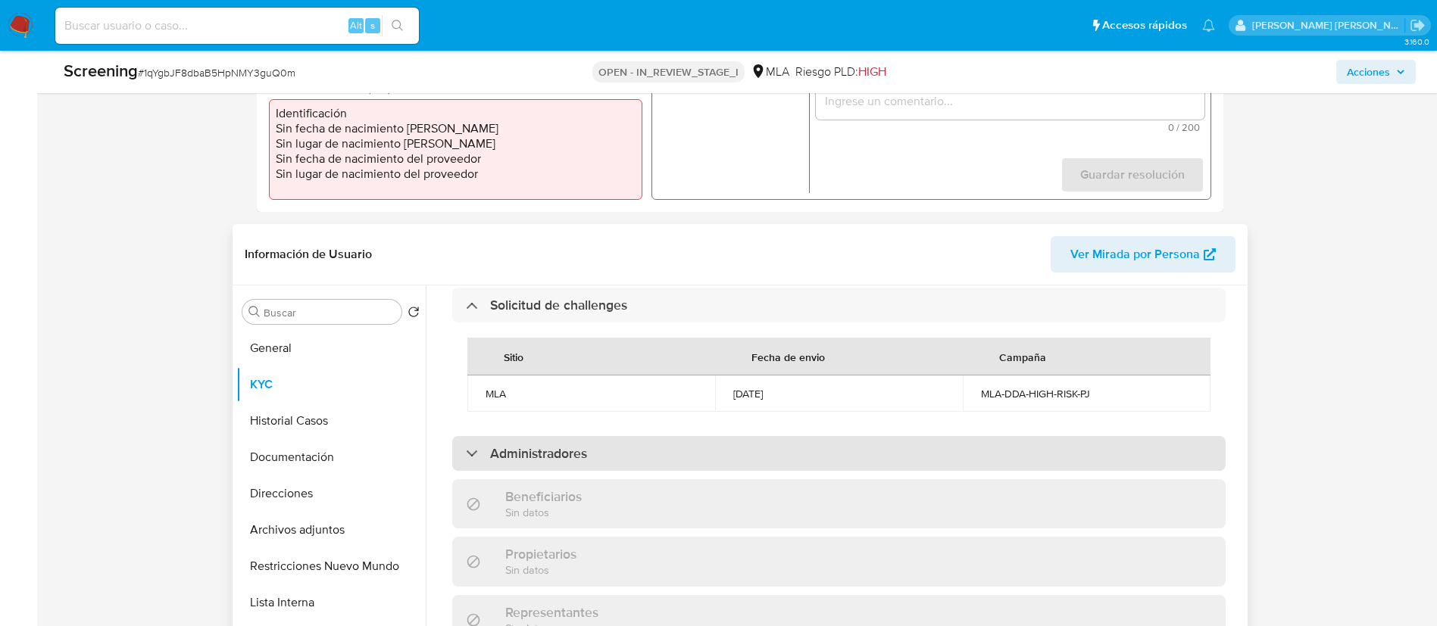
click at [492, 445] on h3 "Administradores" at bounding box center [538, 453] width 97 height 17
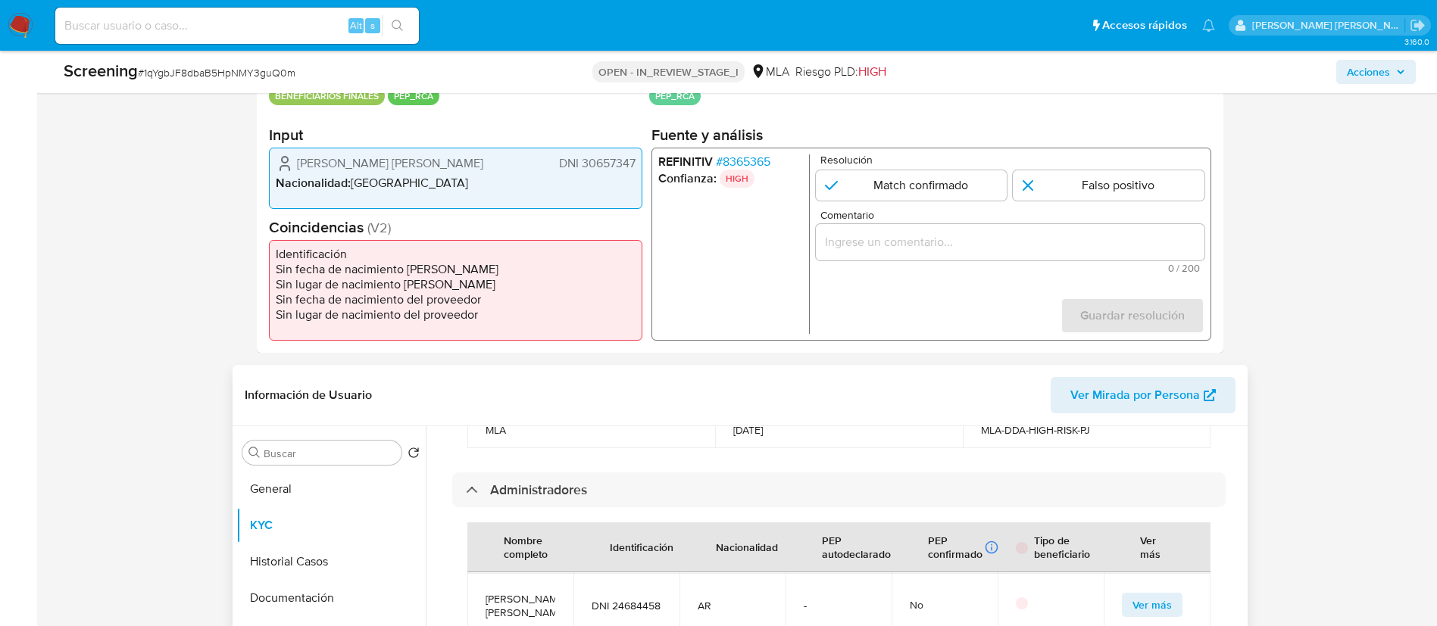
scroll to position [333, 0]
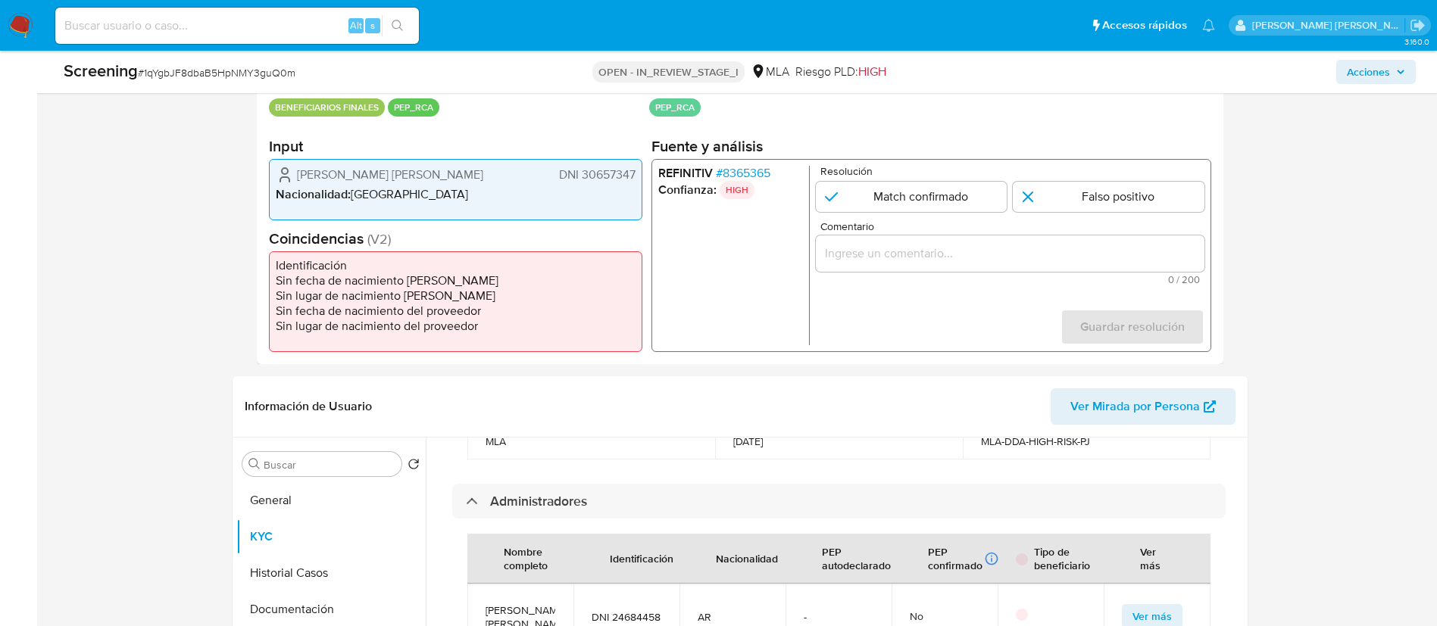
click at [742, 173] on span "# 8365365" at bounding box center [742, 173] width 55 height 15
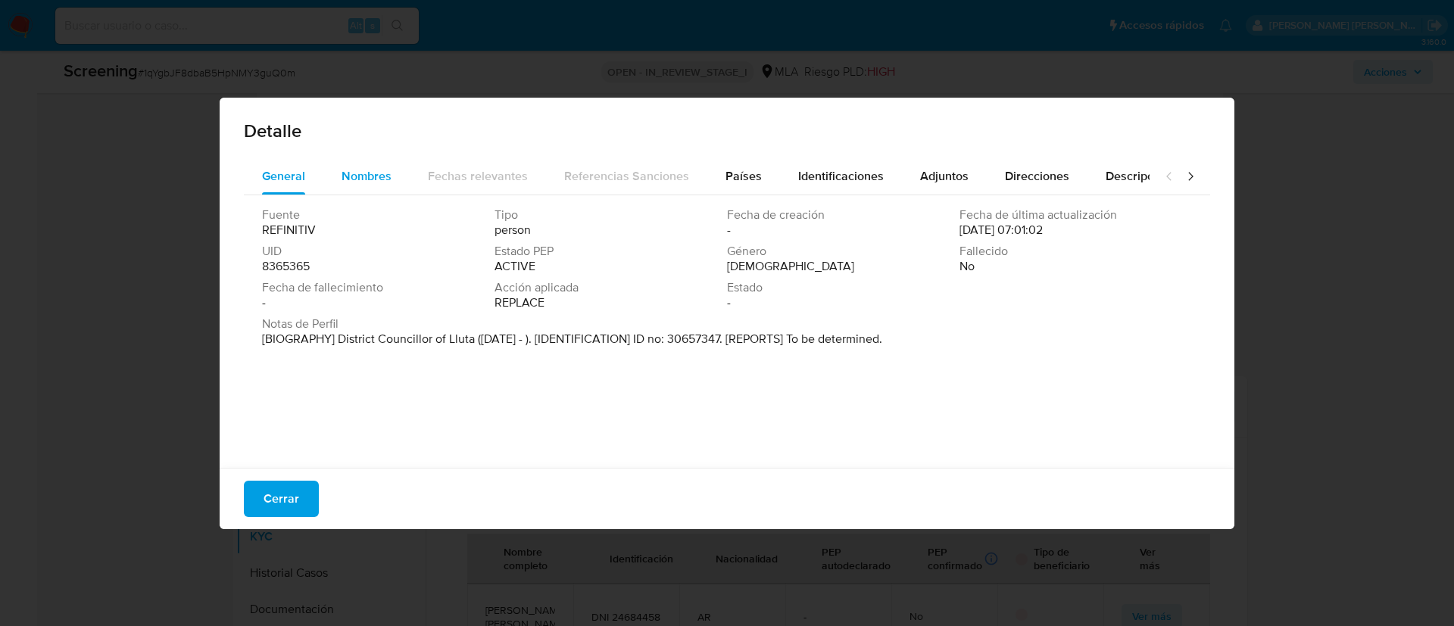
click at [362, 177] on span "Nombres" at bounding box center [367, 175] width 50 height 17
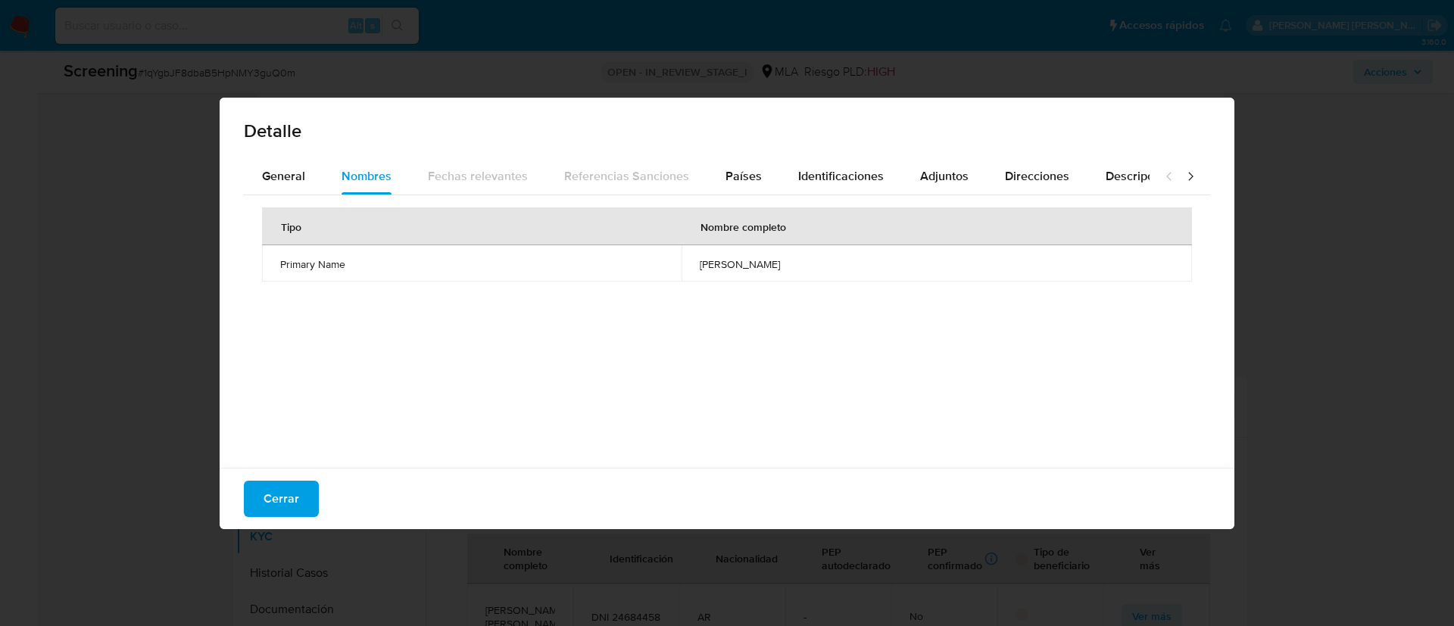
click at [734, 264] on span "luis agustin sanchez larota" at bounding box center [937, 265] width 474 height 14
click at [283, 508] on span "Cerrar" at bounding box center [282, 499] width 36 height 33
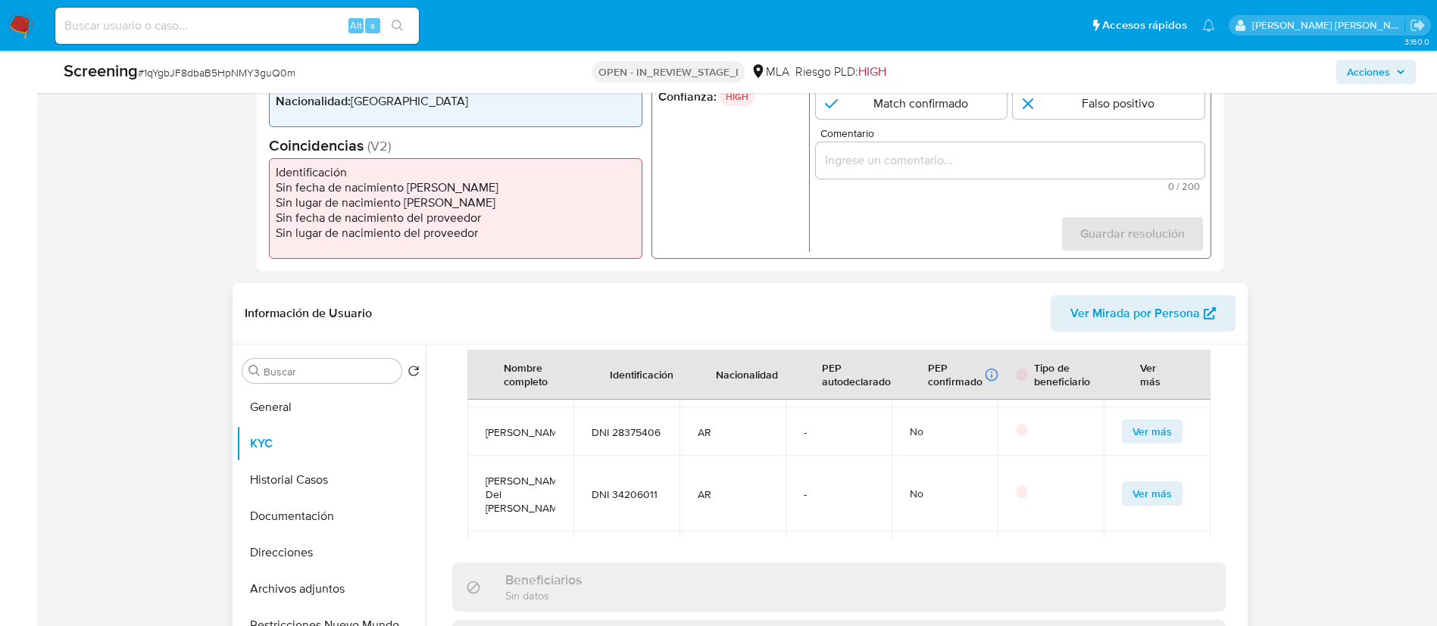
scroll to position [425, 0]
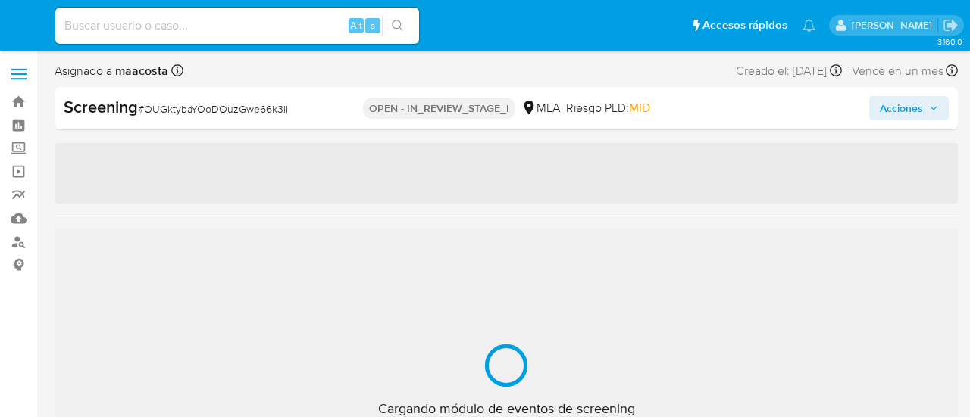
select select "10"
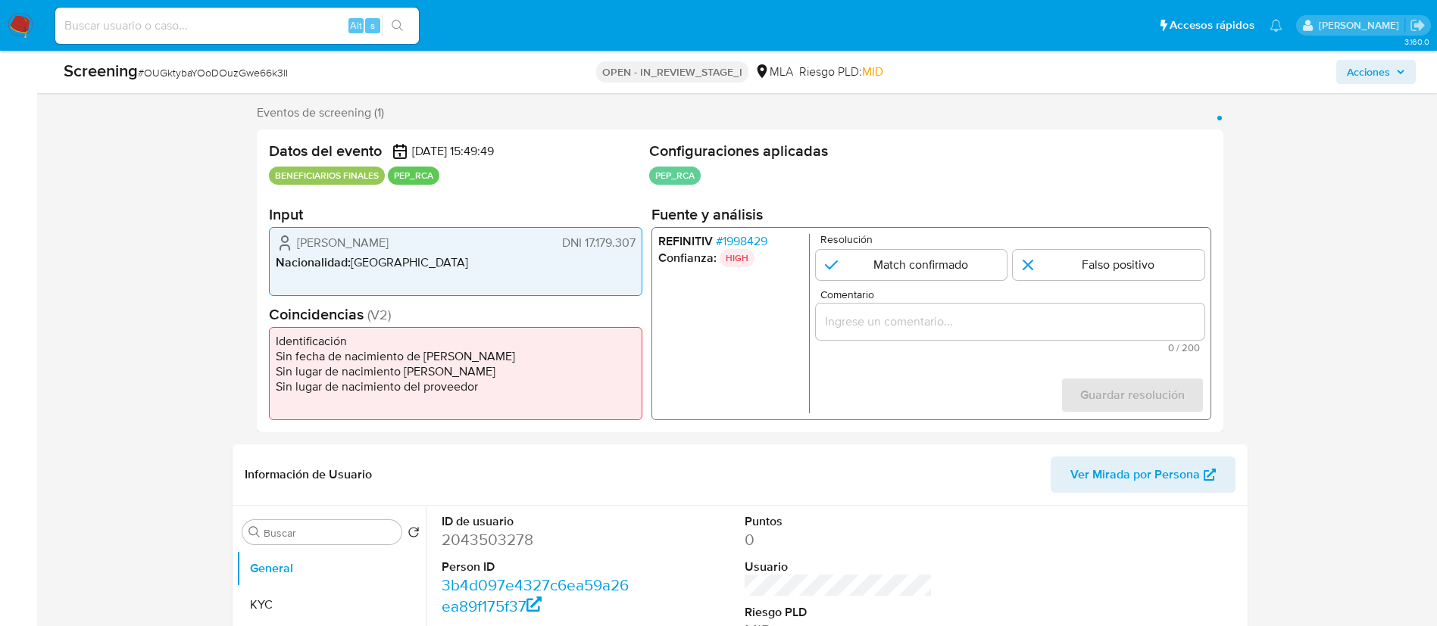
scroll to position [284, 0]
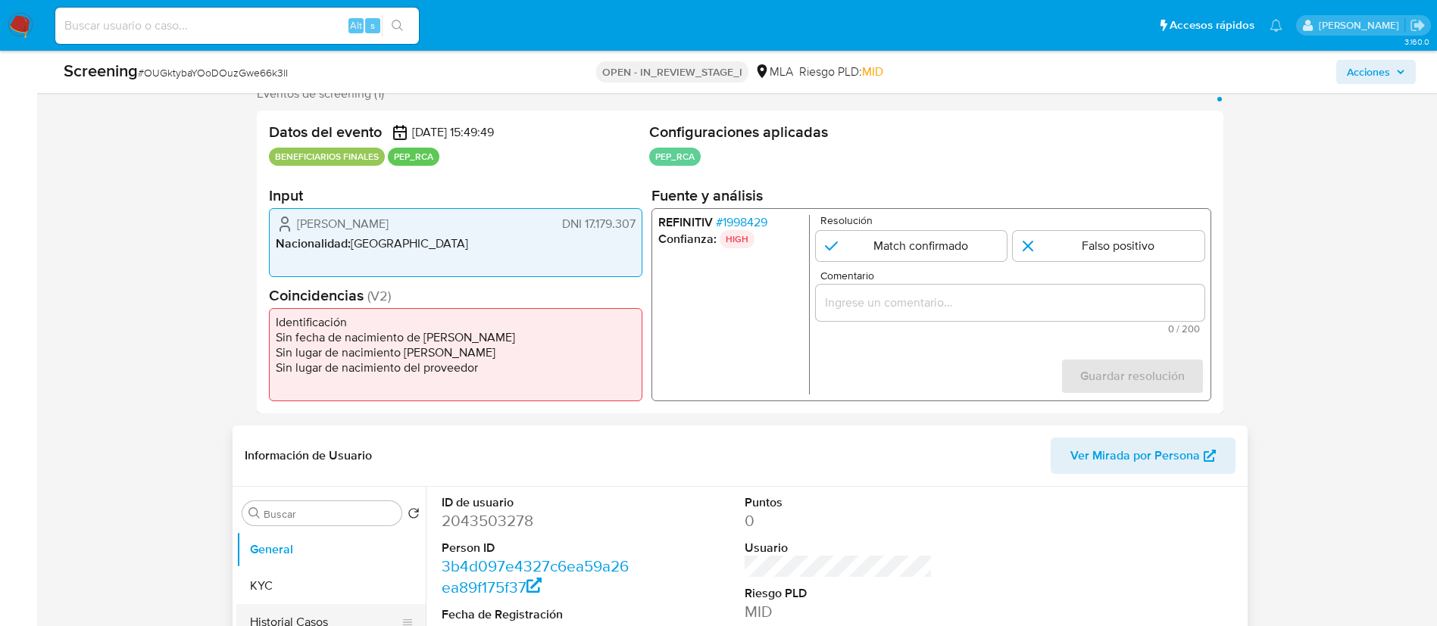
click at [296, 417] on button "Historial Casos" at bounding box center [324, 622] width 177 height 36
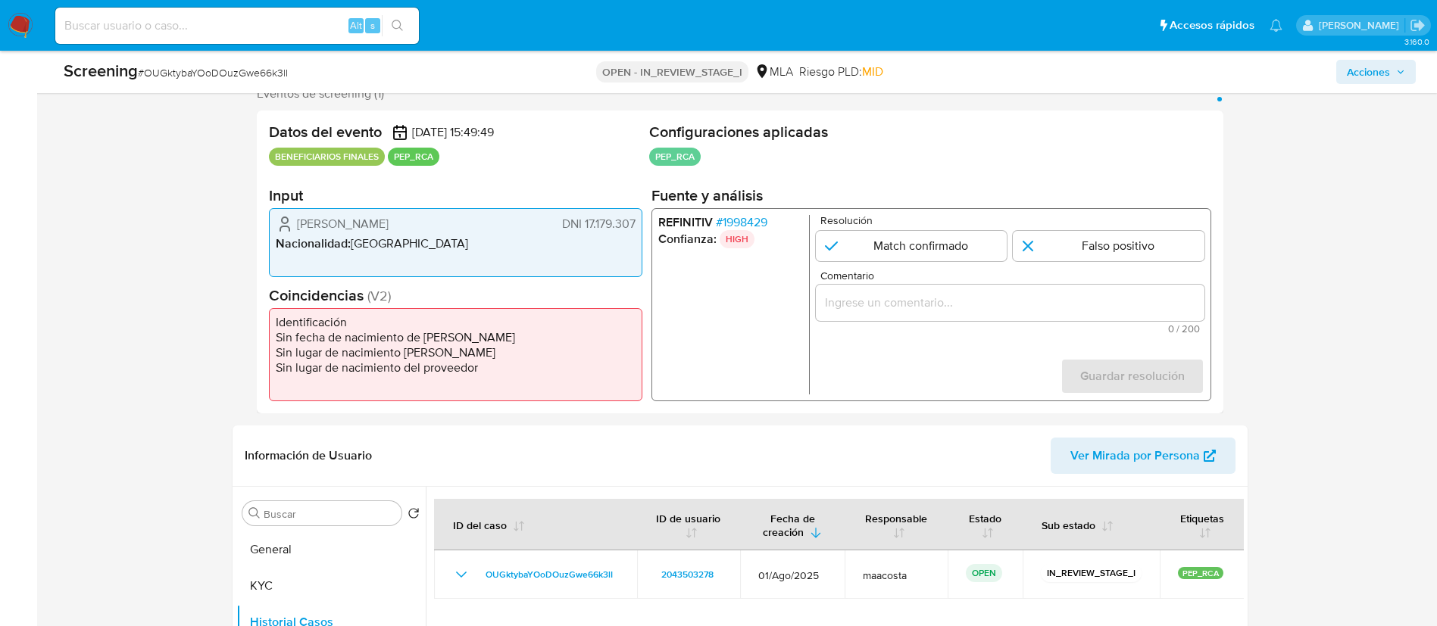
click at [748, 217] on span "# 1998429" at bounding box center [741, 222] width 52 height 15
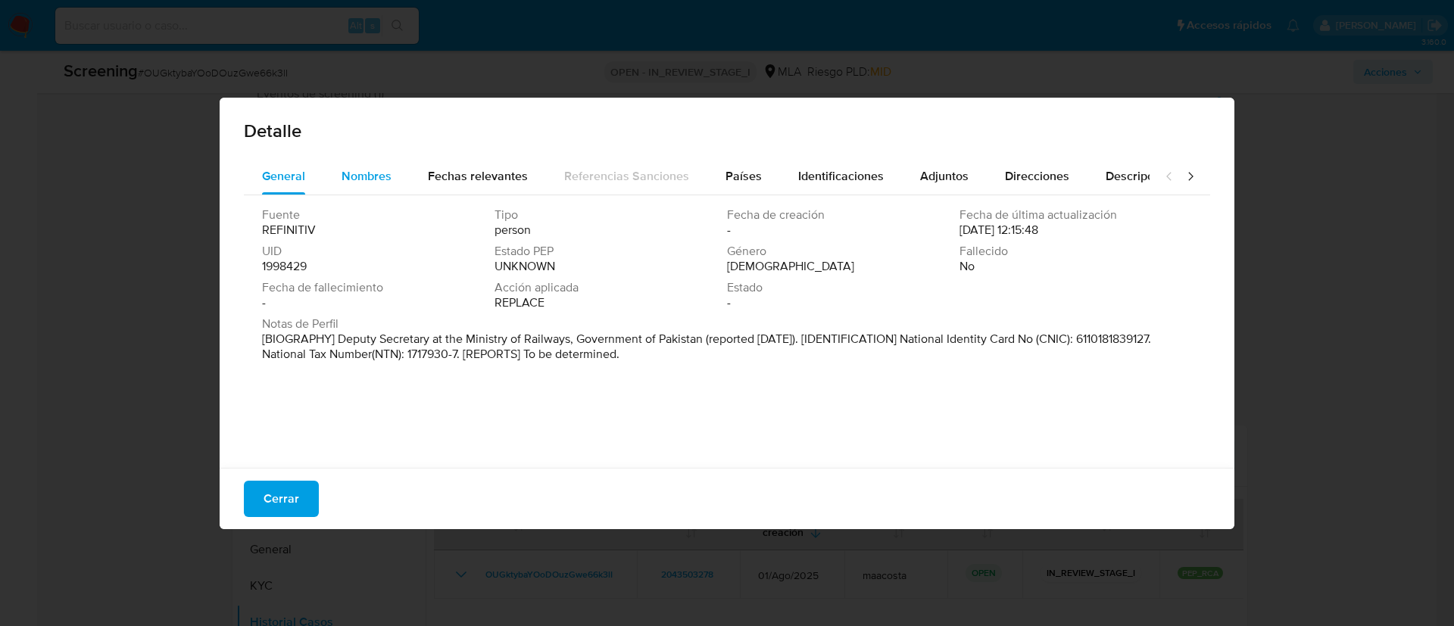
click at [364, 173] on span "Nombres" at bounding box center [367, 175] width 50 height 17
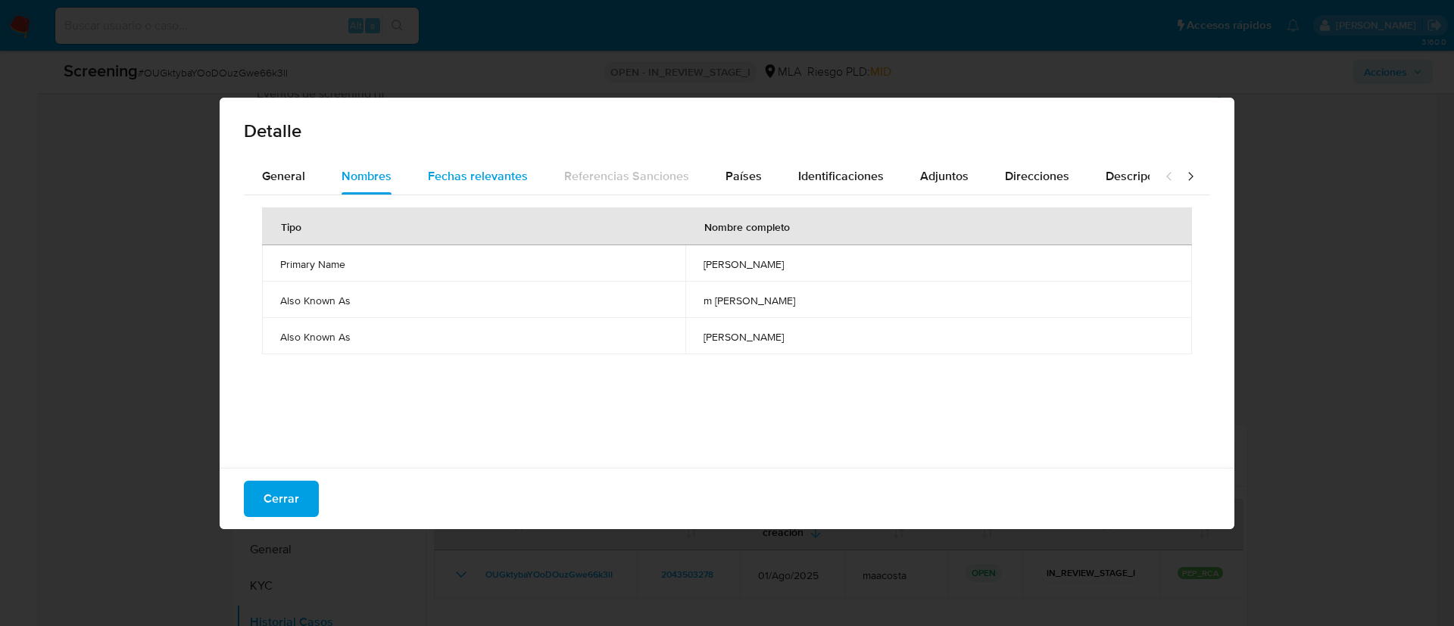
click at [449, 176] on span "Fechas relevantes" at bounding box center [478, 175] width 100 height 17
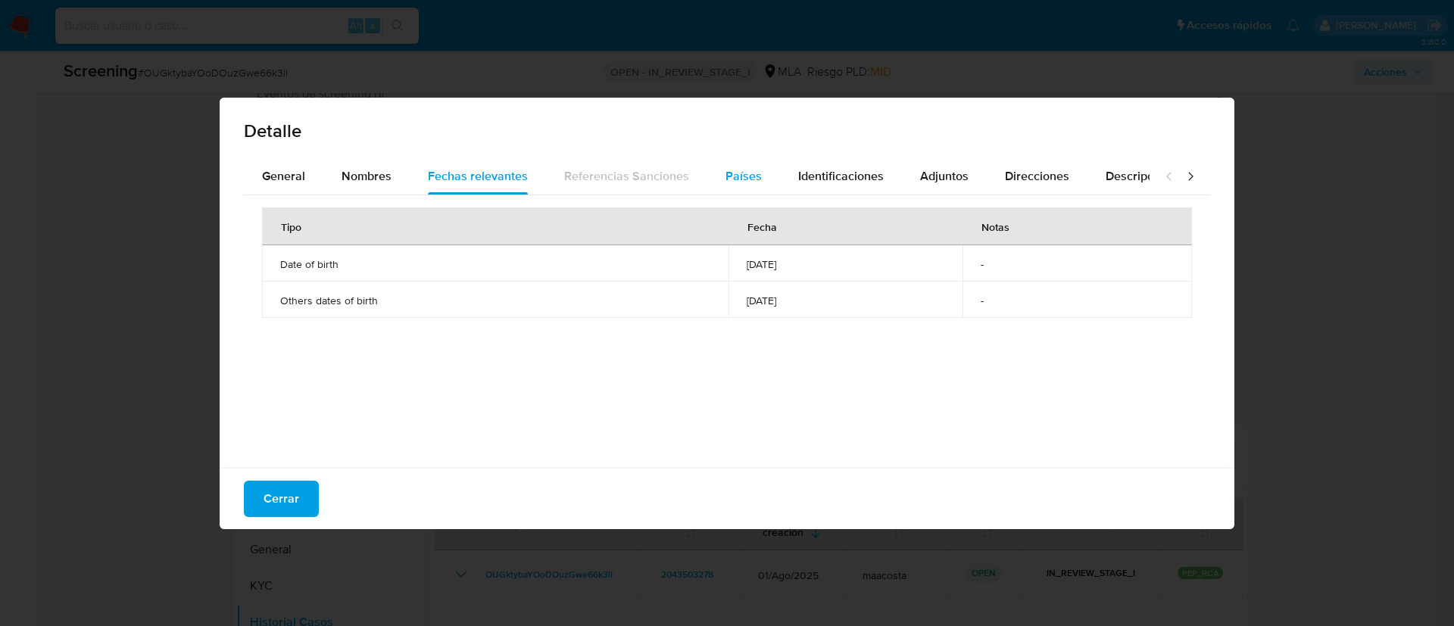
click at [739, 172] on span "Países" at bounding box center [744, 175] width 36 height 17
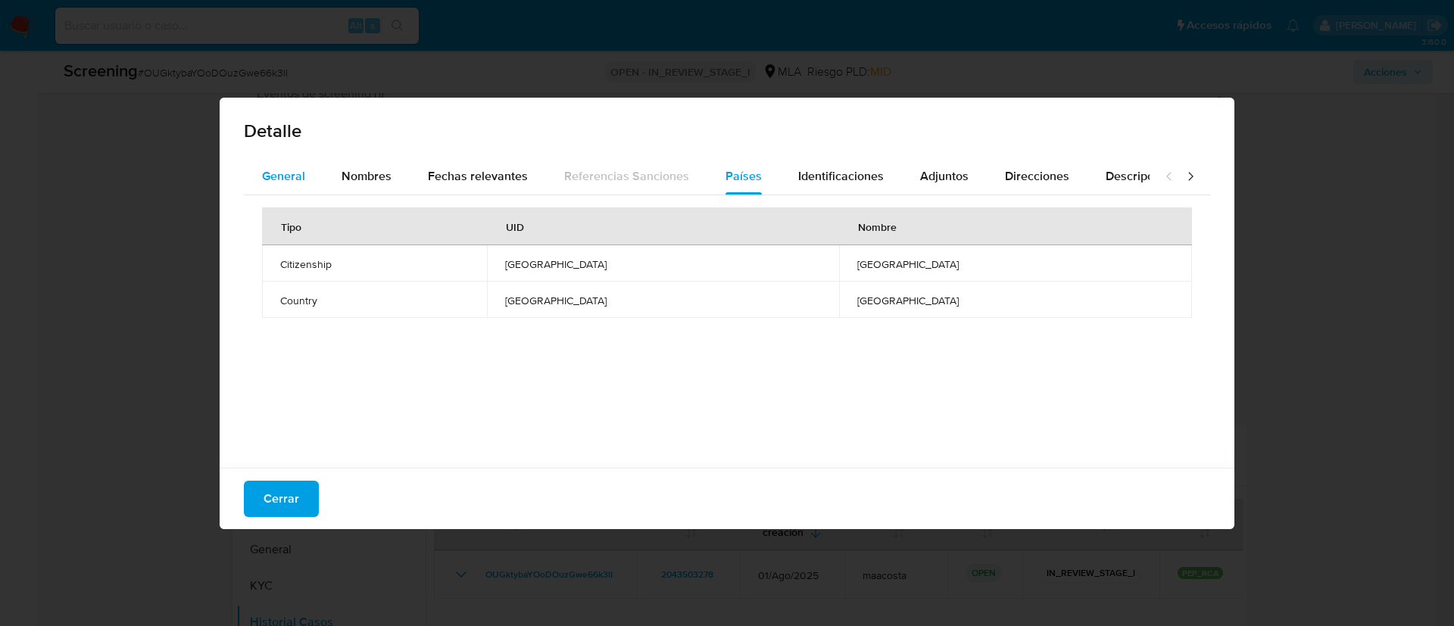
click at [270, 175] on span "General" at bounding box center [283, 175] width 43 height 17
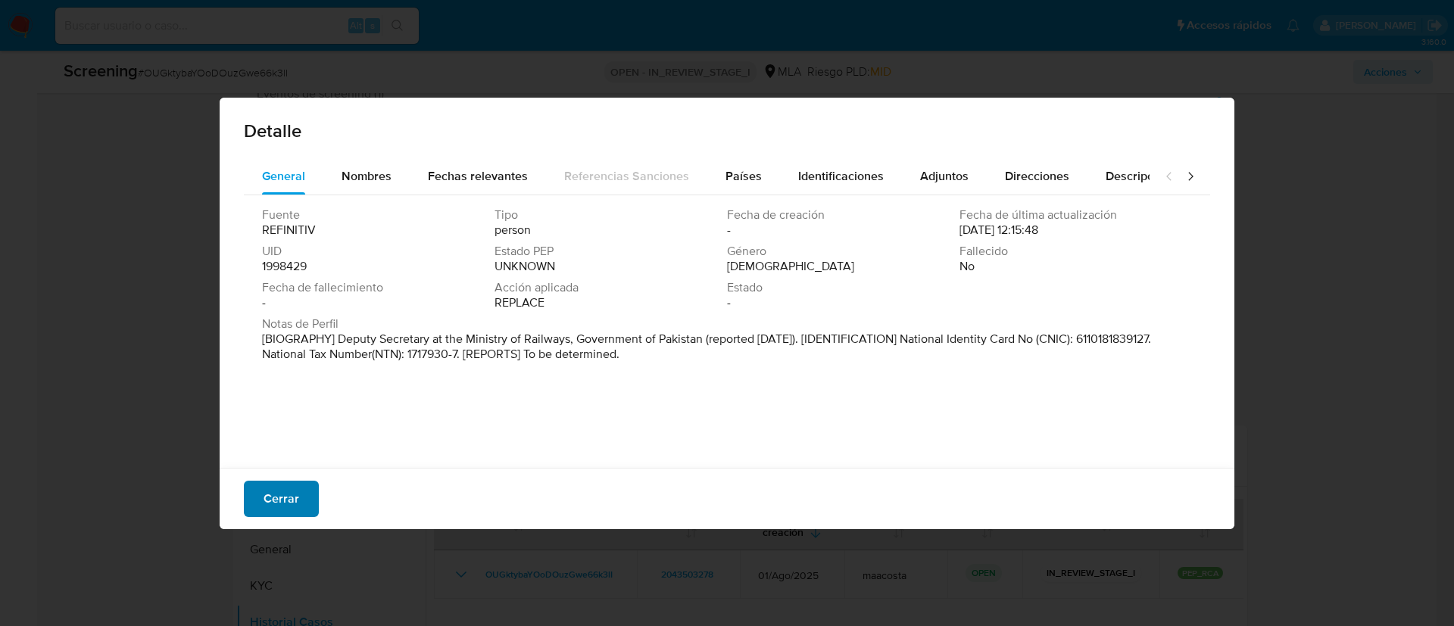
click at [273, 417] on span "Cerrar" at bounding box center [282, 499] width 36 height 33
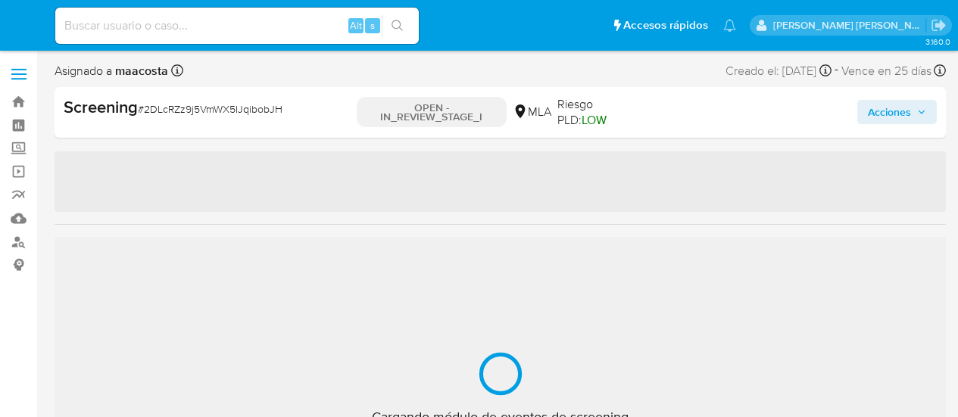
select select "10"
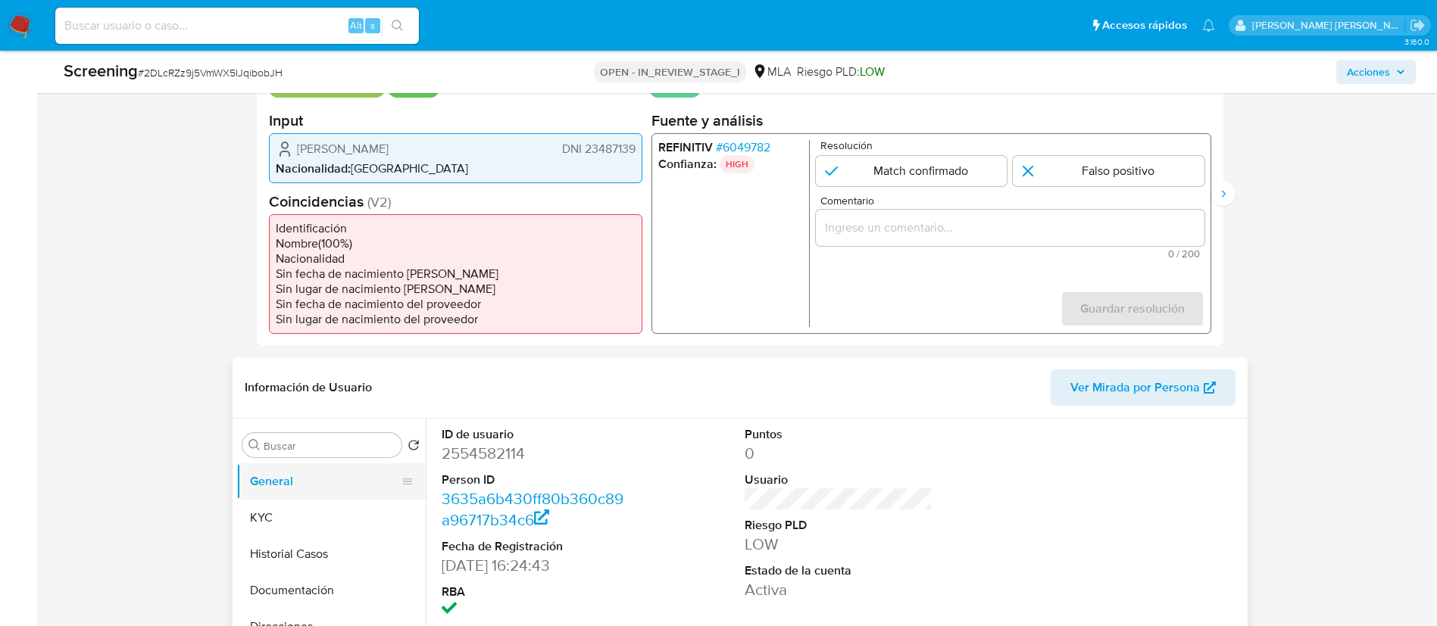
scroll to position [368, 0]
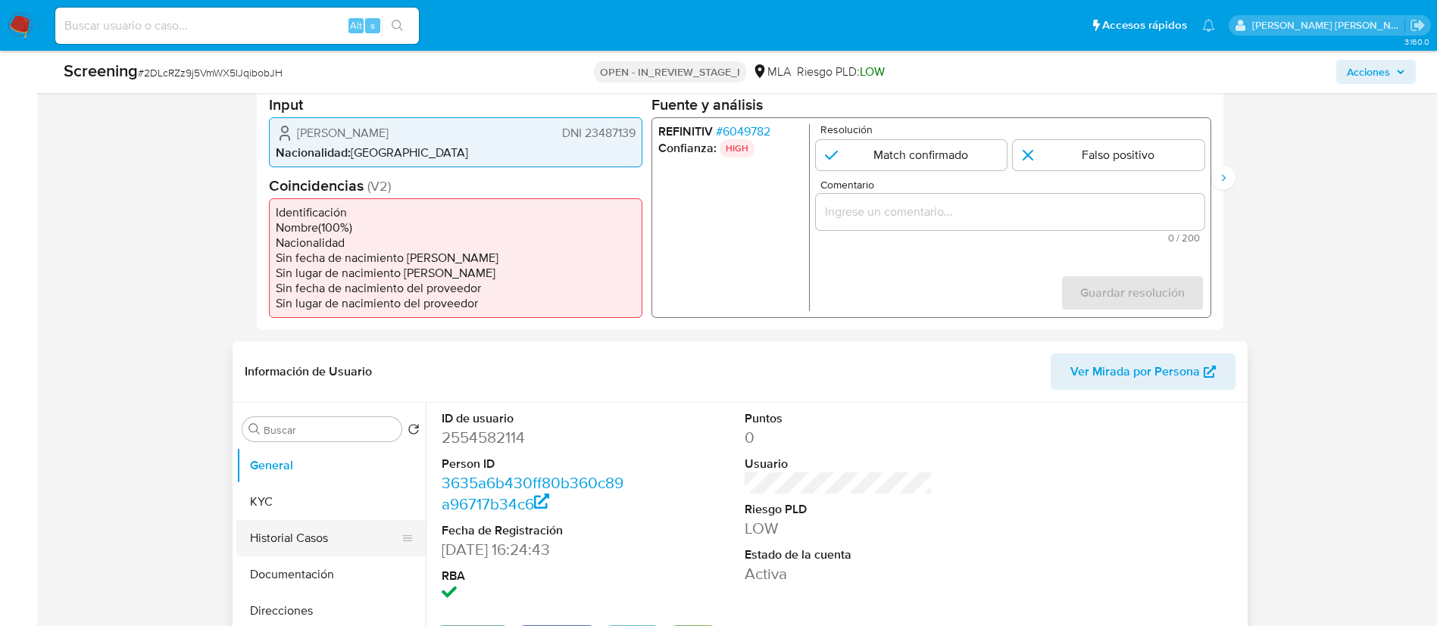
click at [305, 417] on button "Historial Casos" at bounding box center [324, 538] width 177 height 36
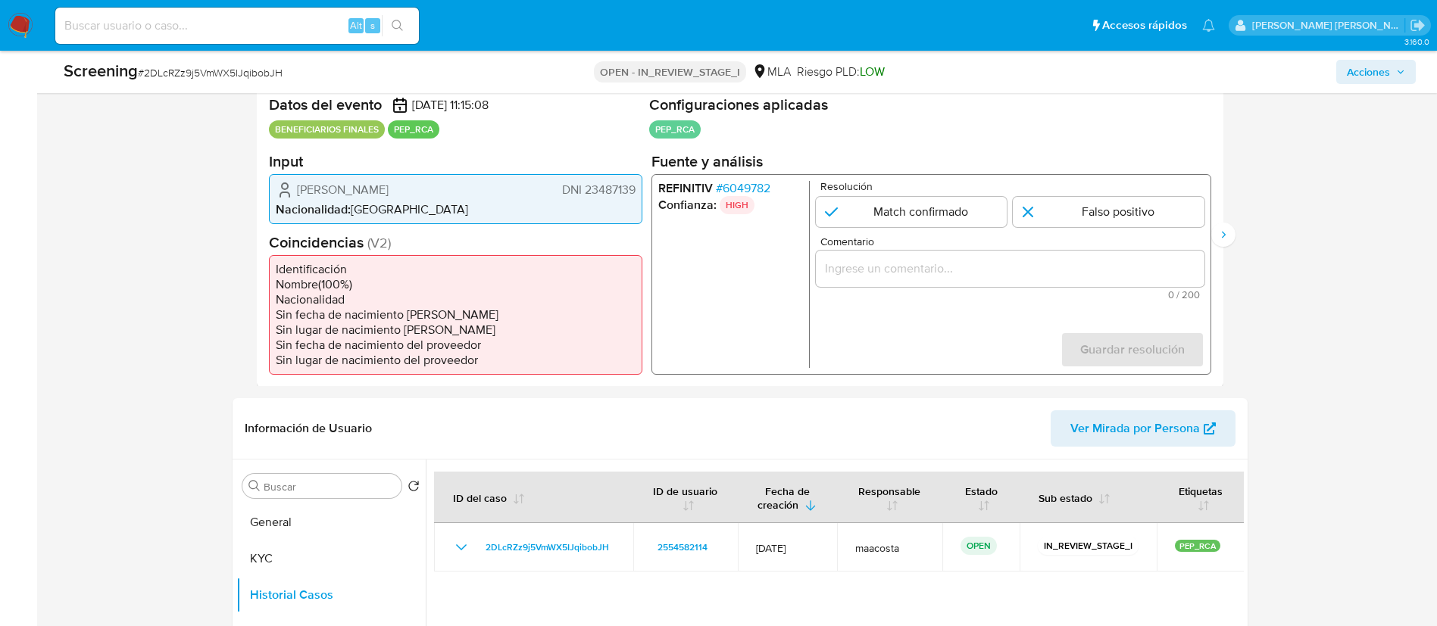
scroll to position [308, 0]
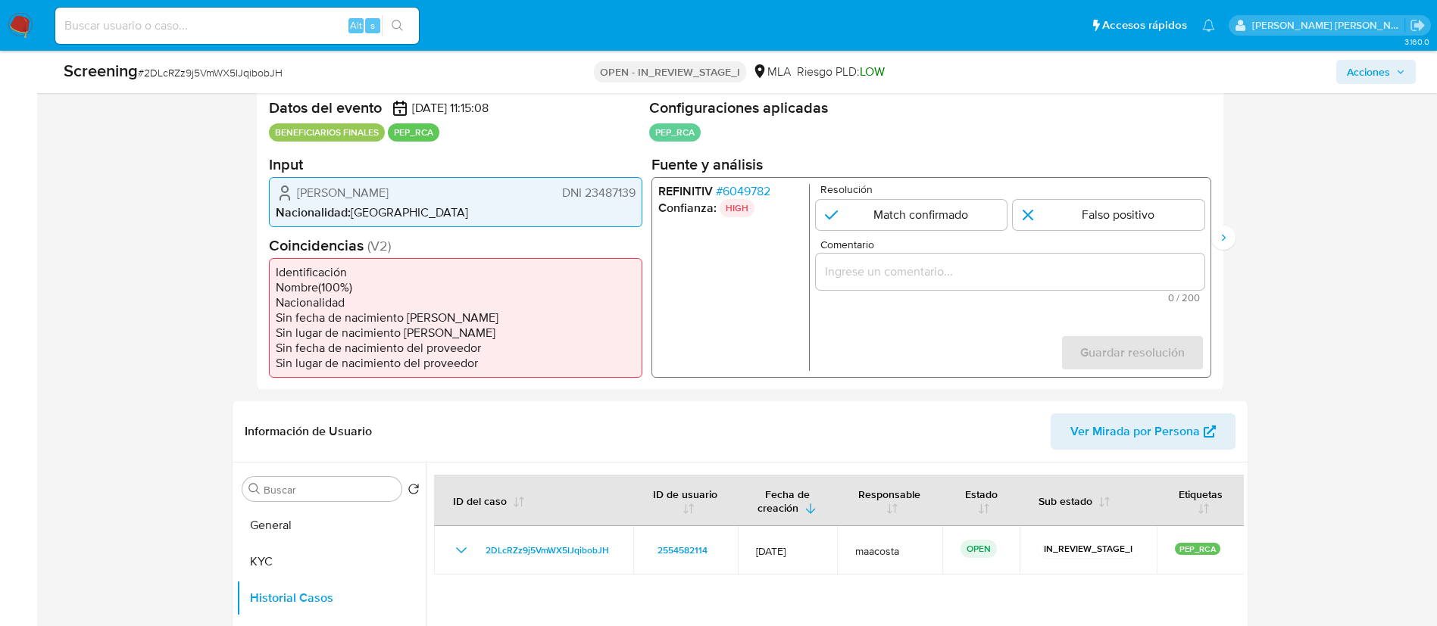
click at [745, 190] on span "# 6049782" at bounding box center [742, 190] width 55 height 15
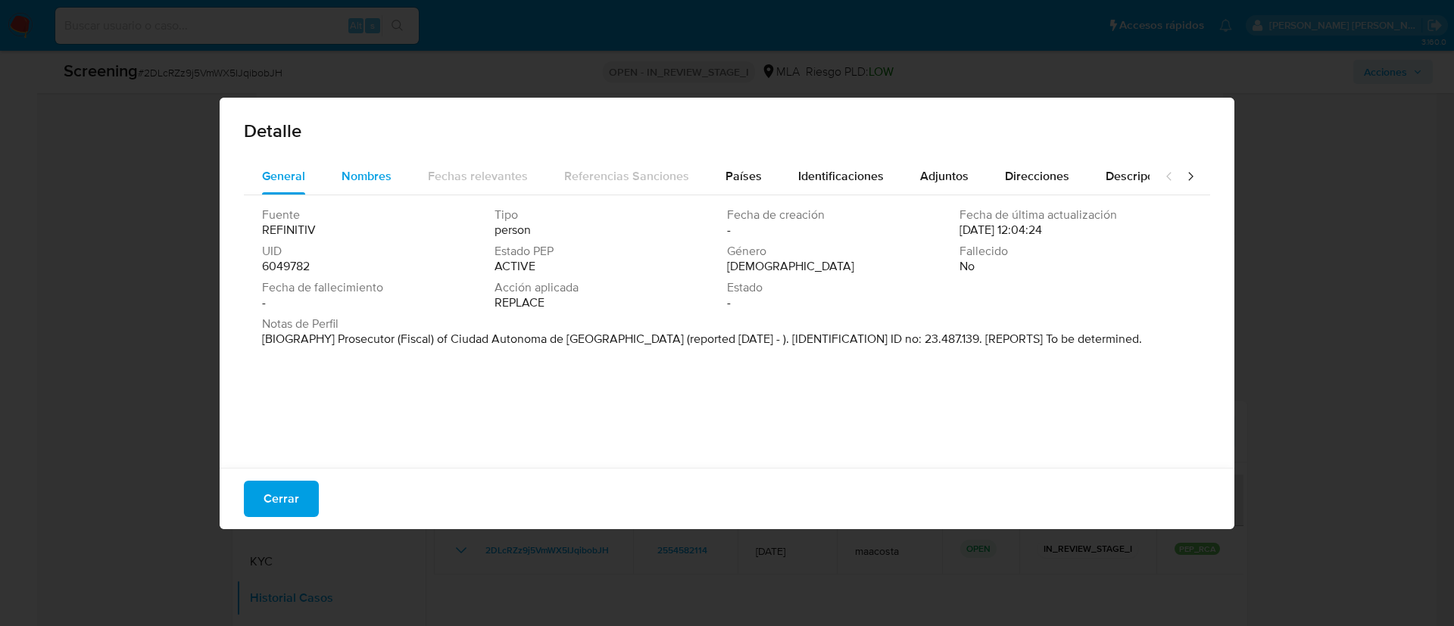
click at [332, 170] on button "Nombres" at bounding box center [366, 176] width 86 height 36
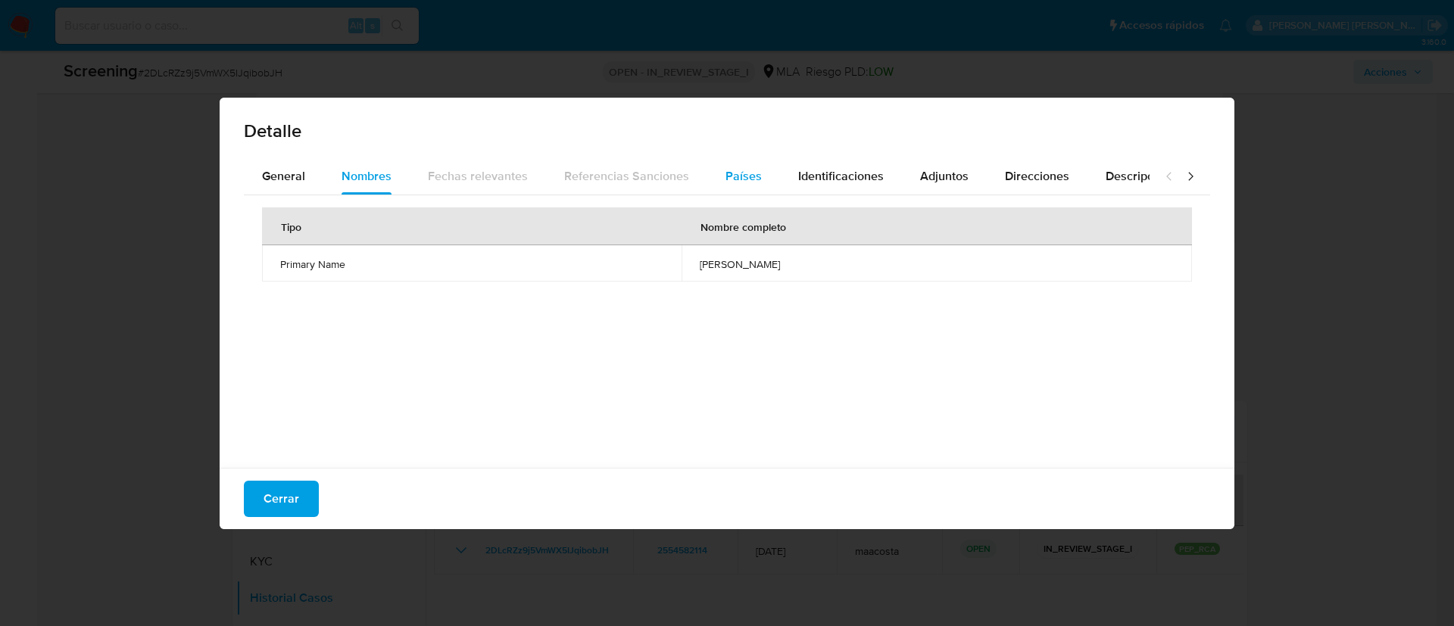
click at [755, 170] on button "Países" at bounding box center [744, 176] width 73 height 36
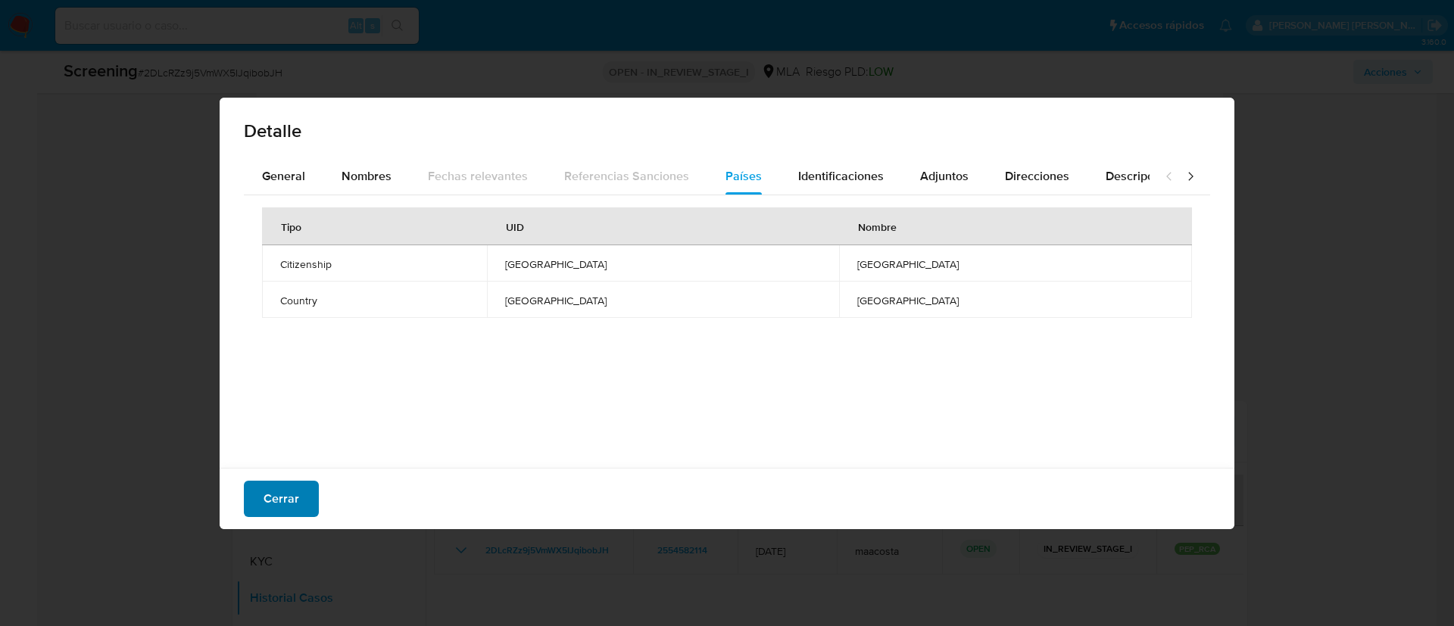
click at [270, 417] on span "Cerrar" at bounding box center [282, 499] width 36 height 33
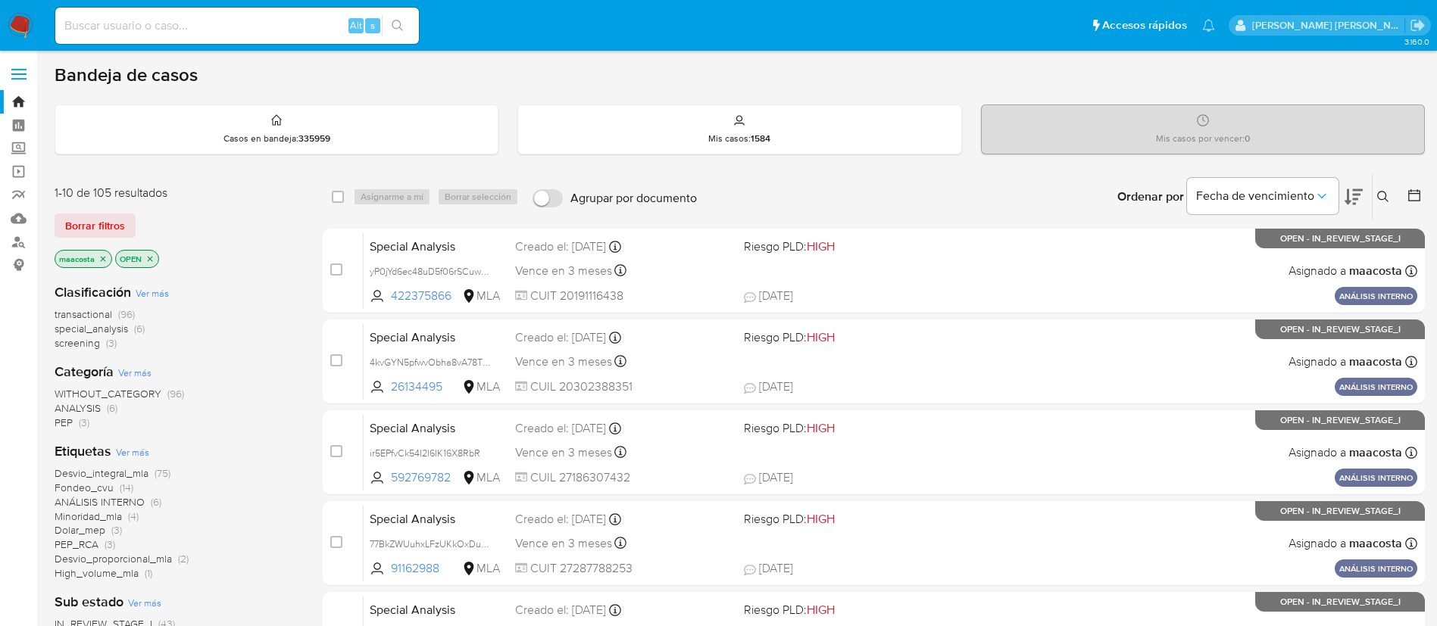
click at [185, 34] on input at bounding box center [237, 26] width 364 height 20
paste input "2040958165"
type input "2040958165"
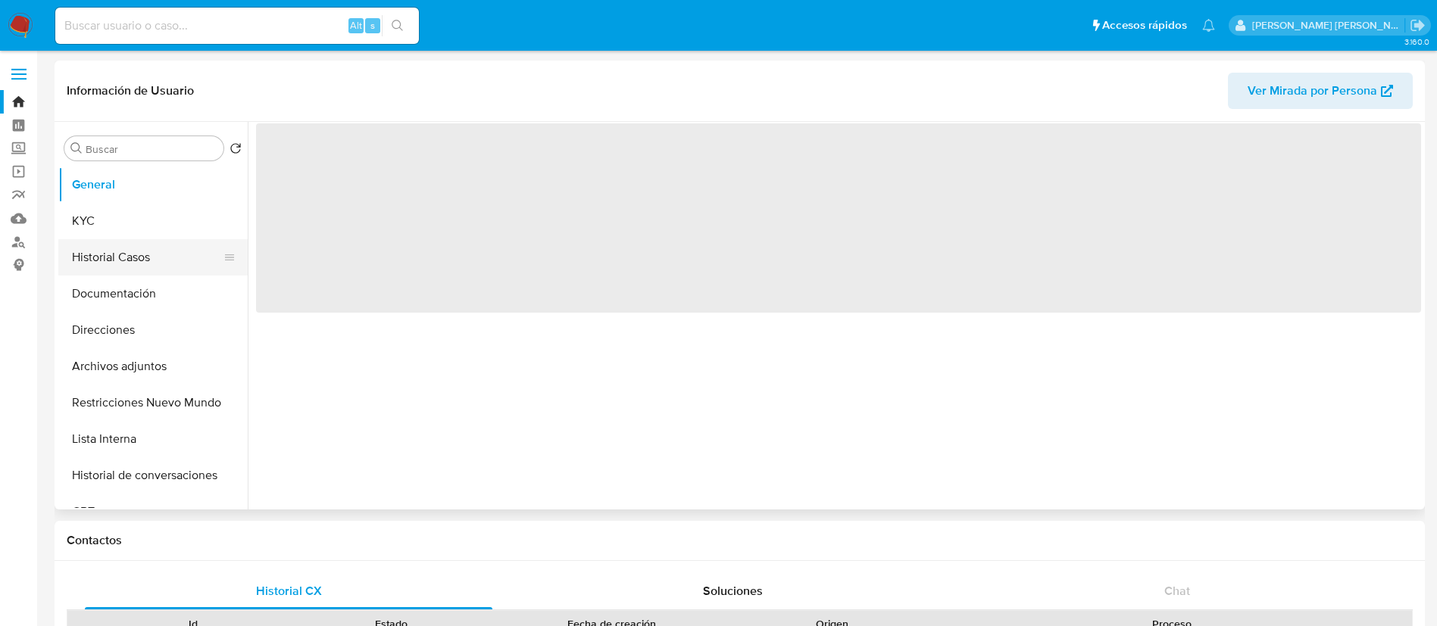
click at [117, 264] on button "Historial Casos" at bounding box center [146, 257] width 177 height 36
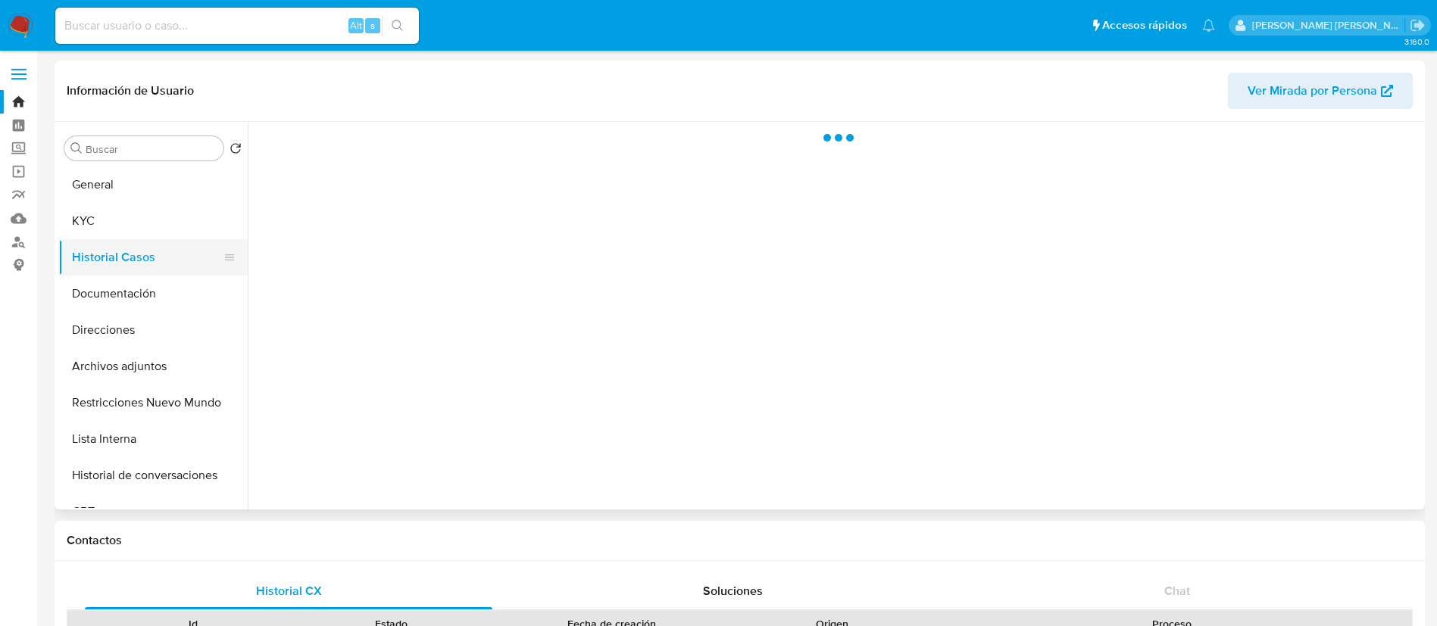
select select "10"
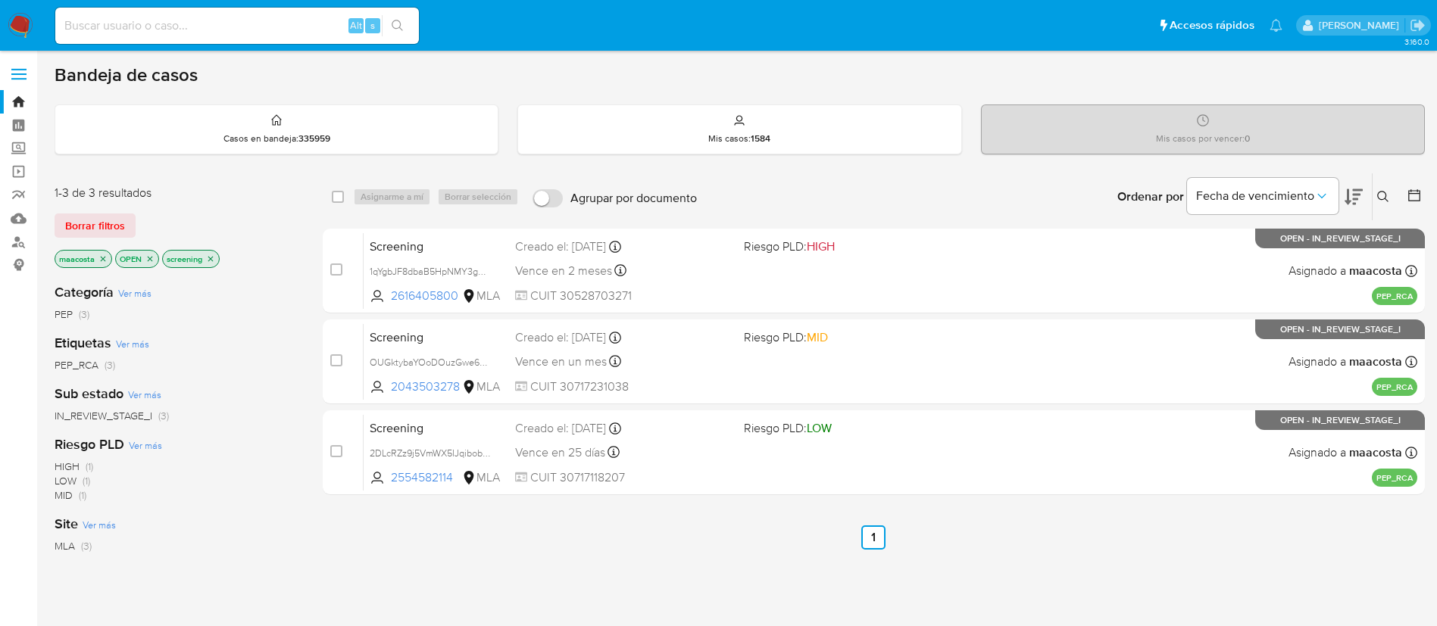
click at [289, 32] on input at bounding box center [237, 26] width 364 height 20
paste input "t74Q4qPf5vF9dzaV39MCWK5T"
type input "t74Q4qPf5vF9dzaV39MCWK5T"
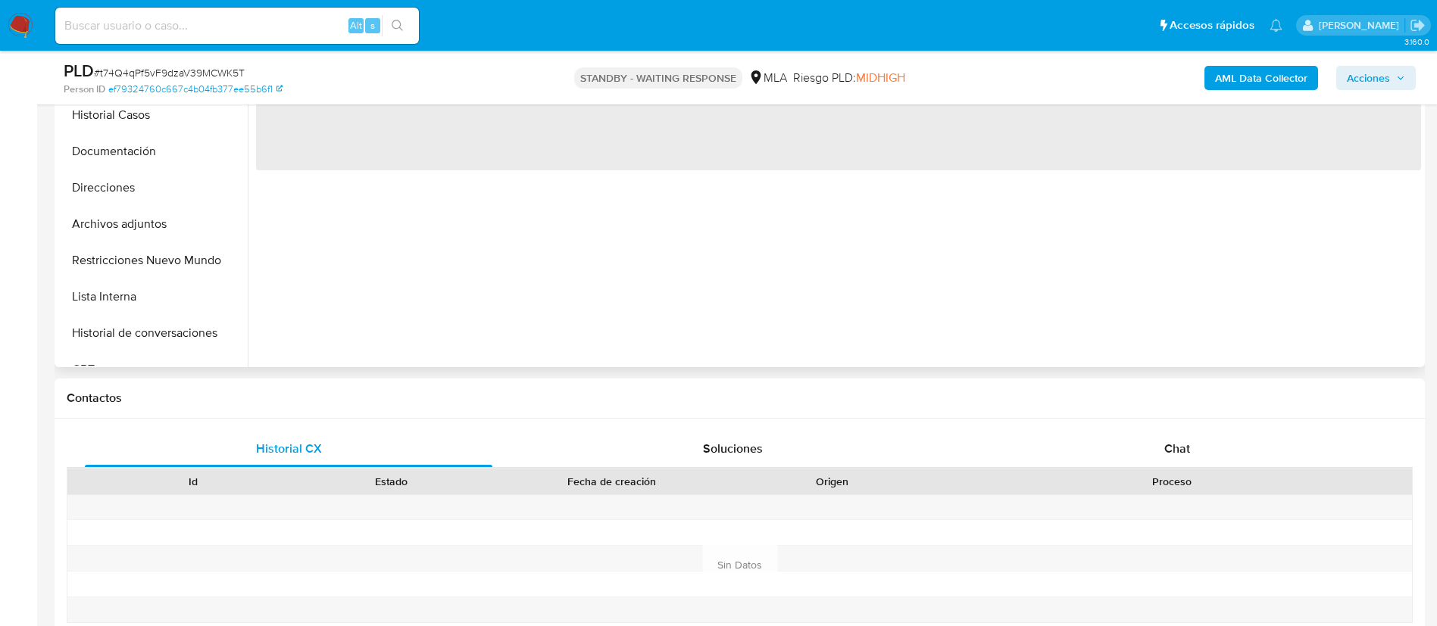
scroll to position [434, 0]
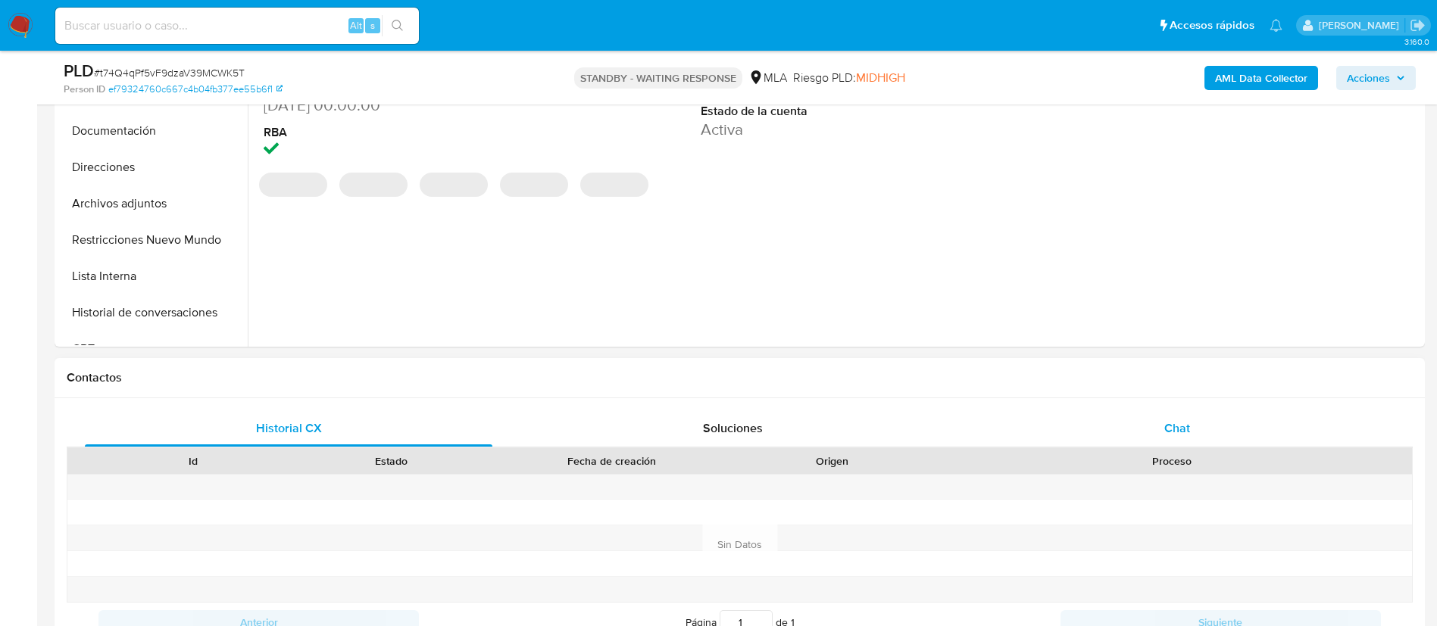
click at [1167, 415] on div "Chat" at bounding box center [1177, 429] width 408 height 36
select select "10"
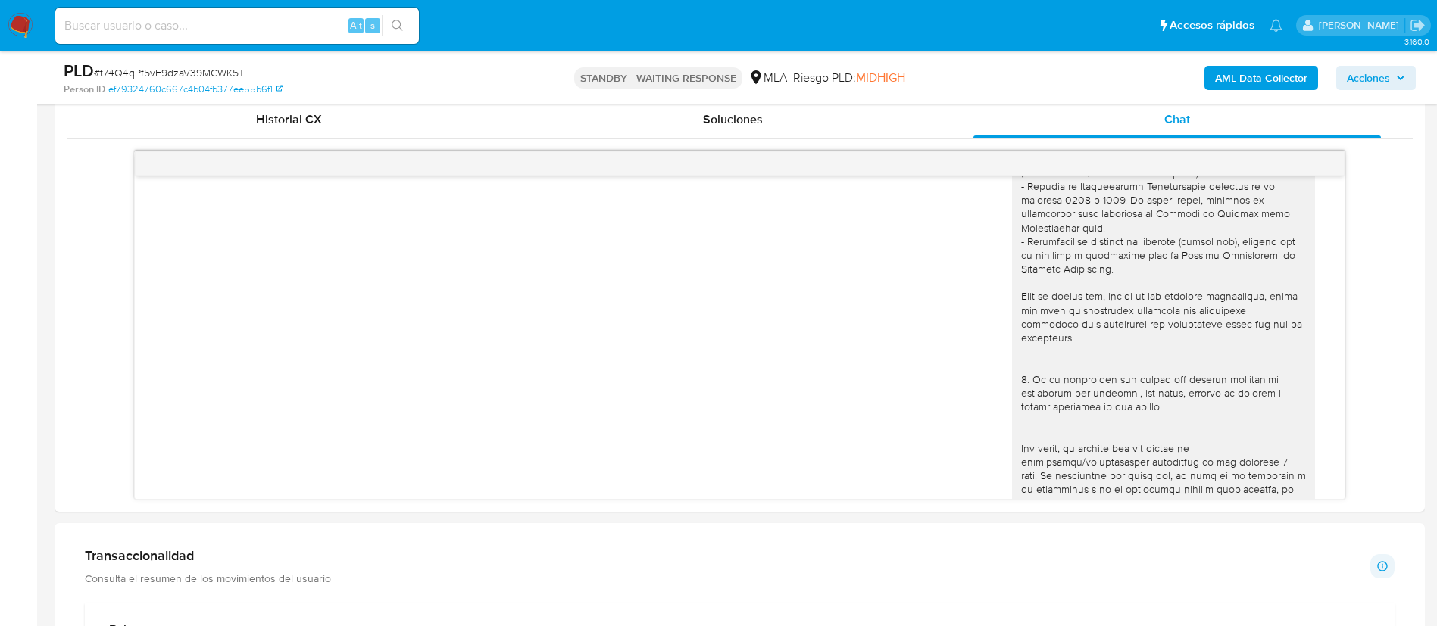
scroll to position [0, 0]
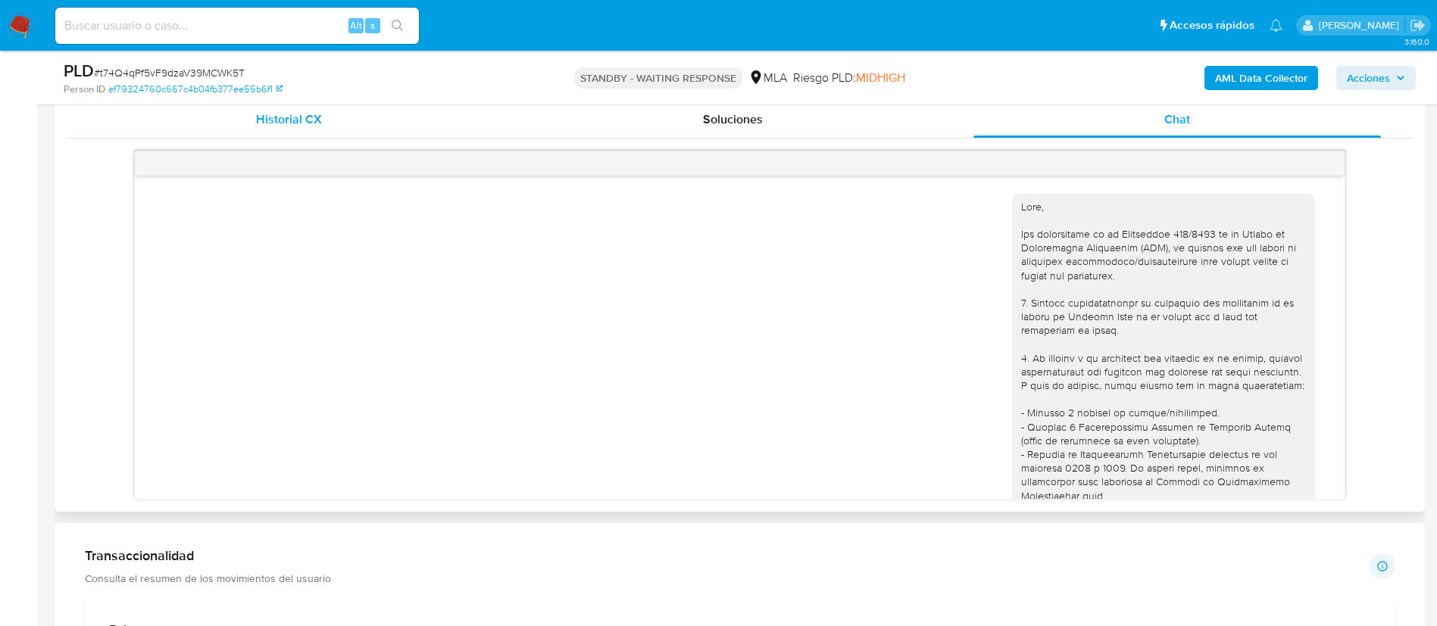
click at [305, 123] on span "Historial CX" at bounding box center [289, 119] width 66 height 17
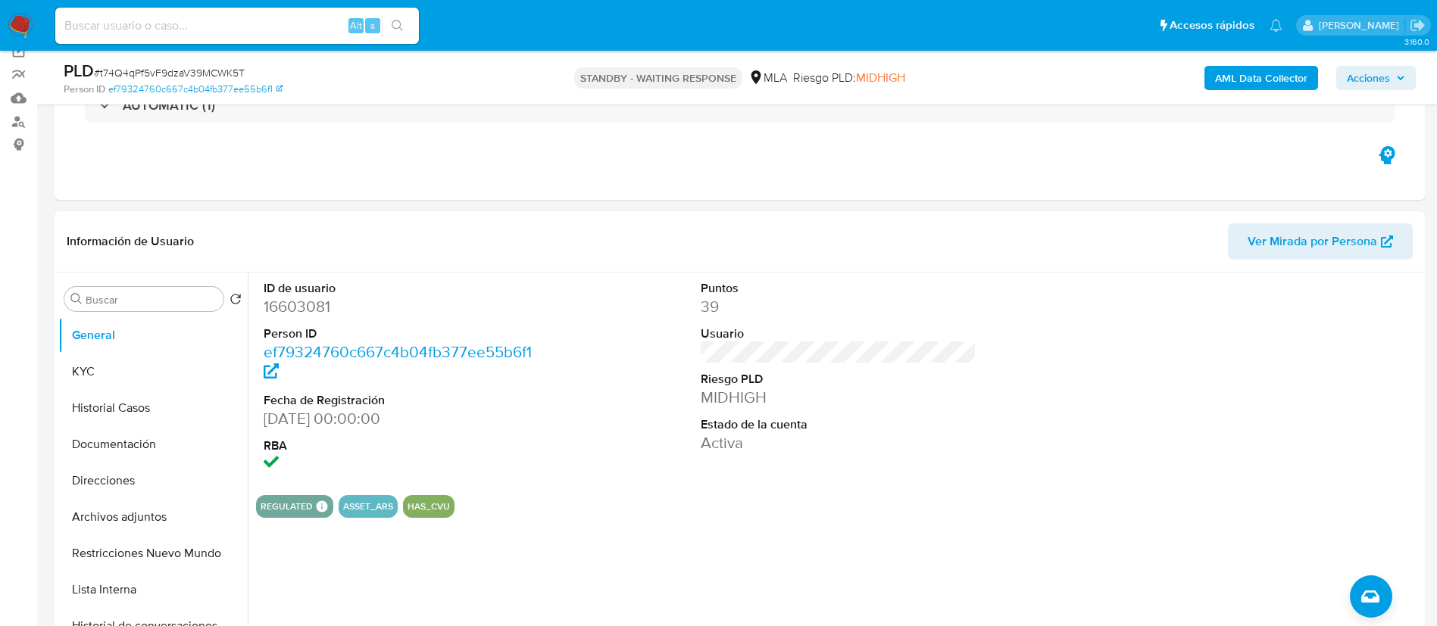
scroll to position [109, 0]
